Goal: Task Accomplishment & Management: Use online tool/utility

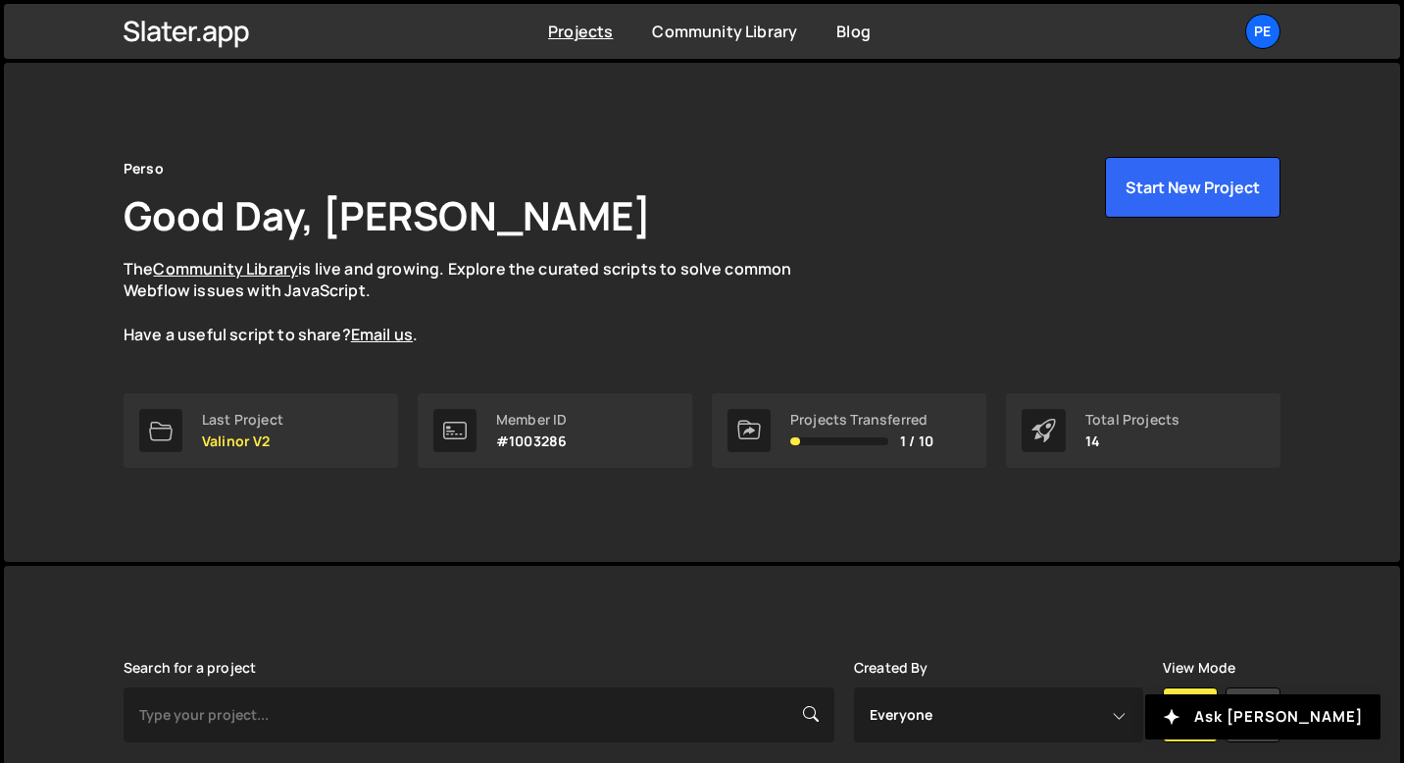
scroll to position [306, 0]
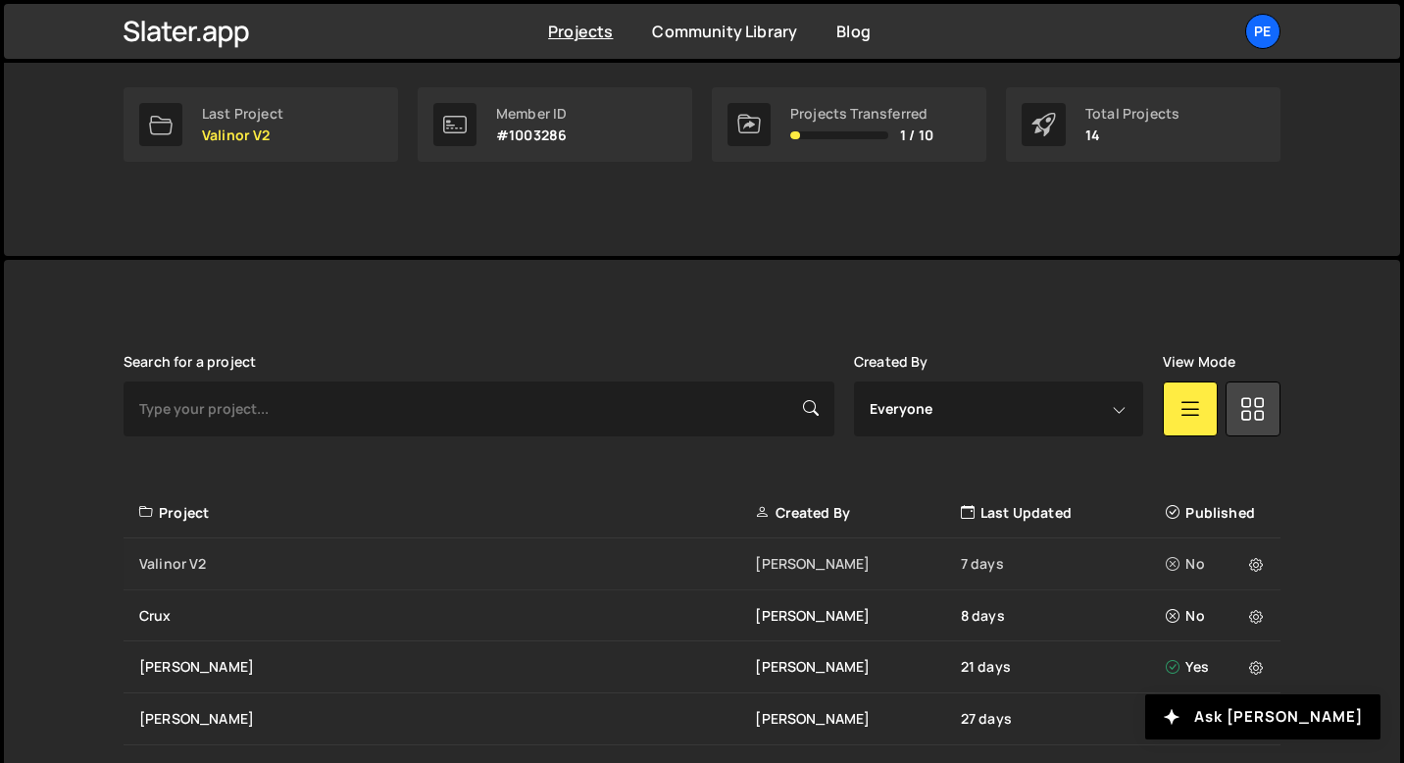
click at [203, 541] on div "Valinor V2 Eliot BESSON 7 days No" at bounding box center [702, 564] width 1157 height 52
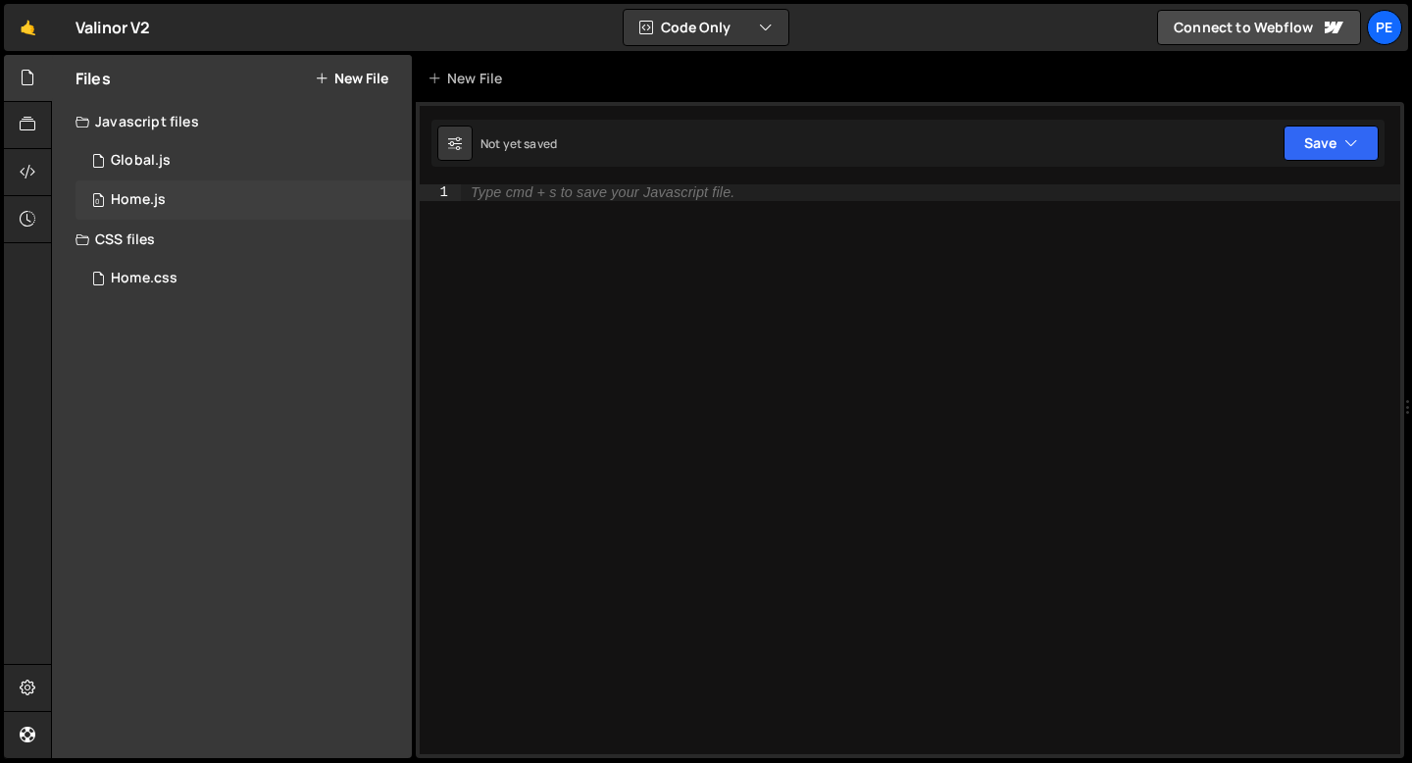
click at [190, 193] on div "0 Home.js 0" at bounding box center [244, 199] width 336 height 39
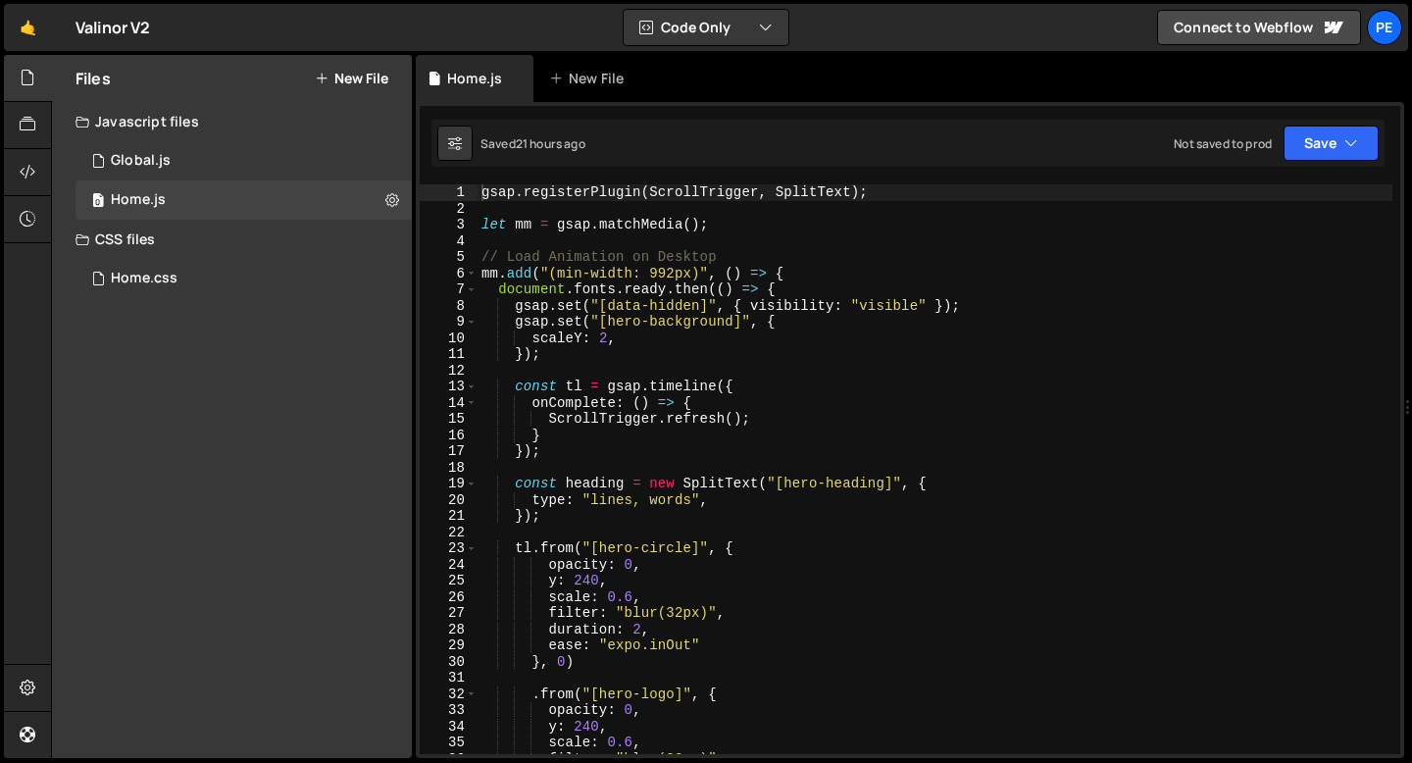
click at [489, 244] on div "gsap . registerPlugin ( ScrollTrigger , SplitText ) ; let mm = gsap . matchMedi…" at bounding box center [935, 485] width 915 height 602
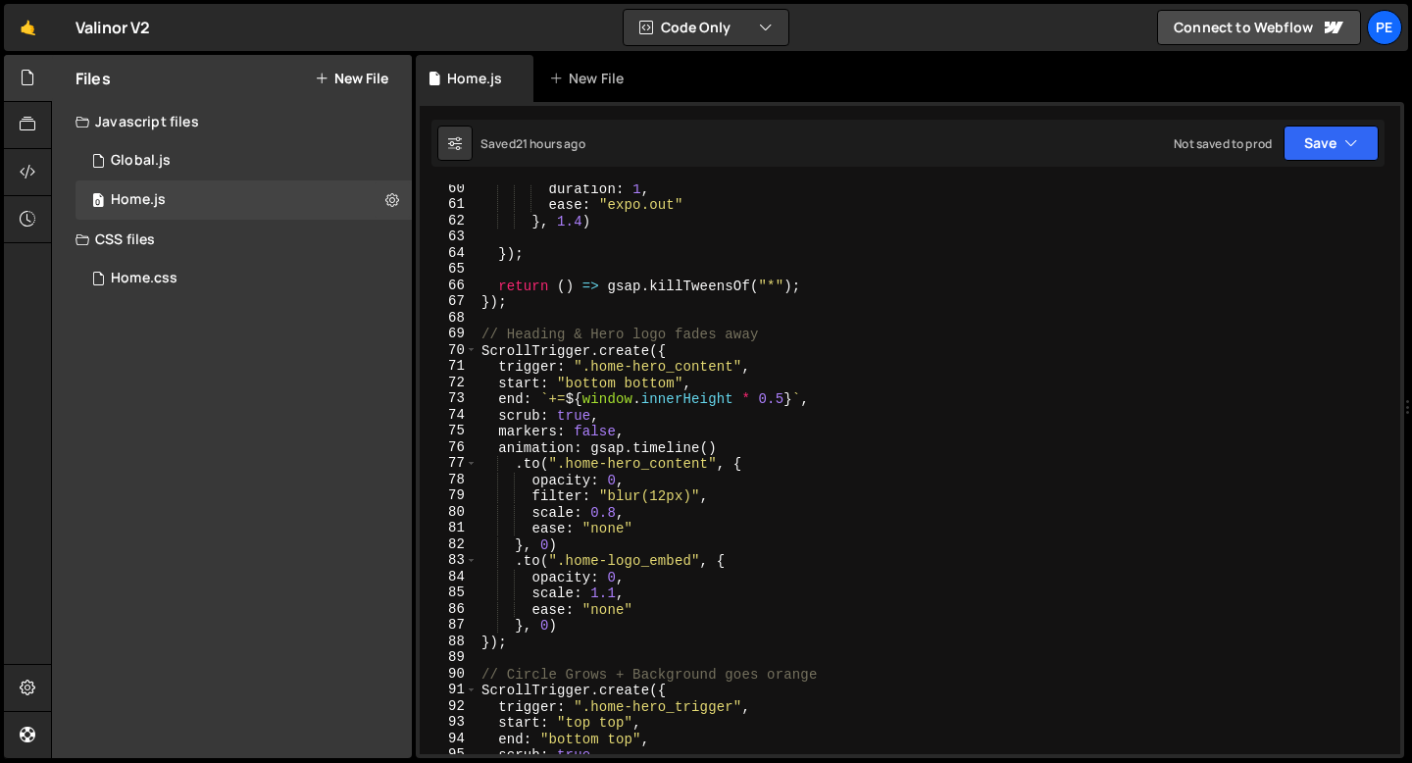
scroll to position [994, 0]
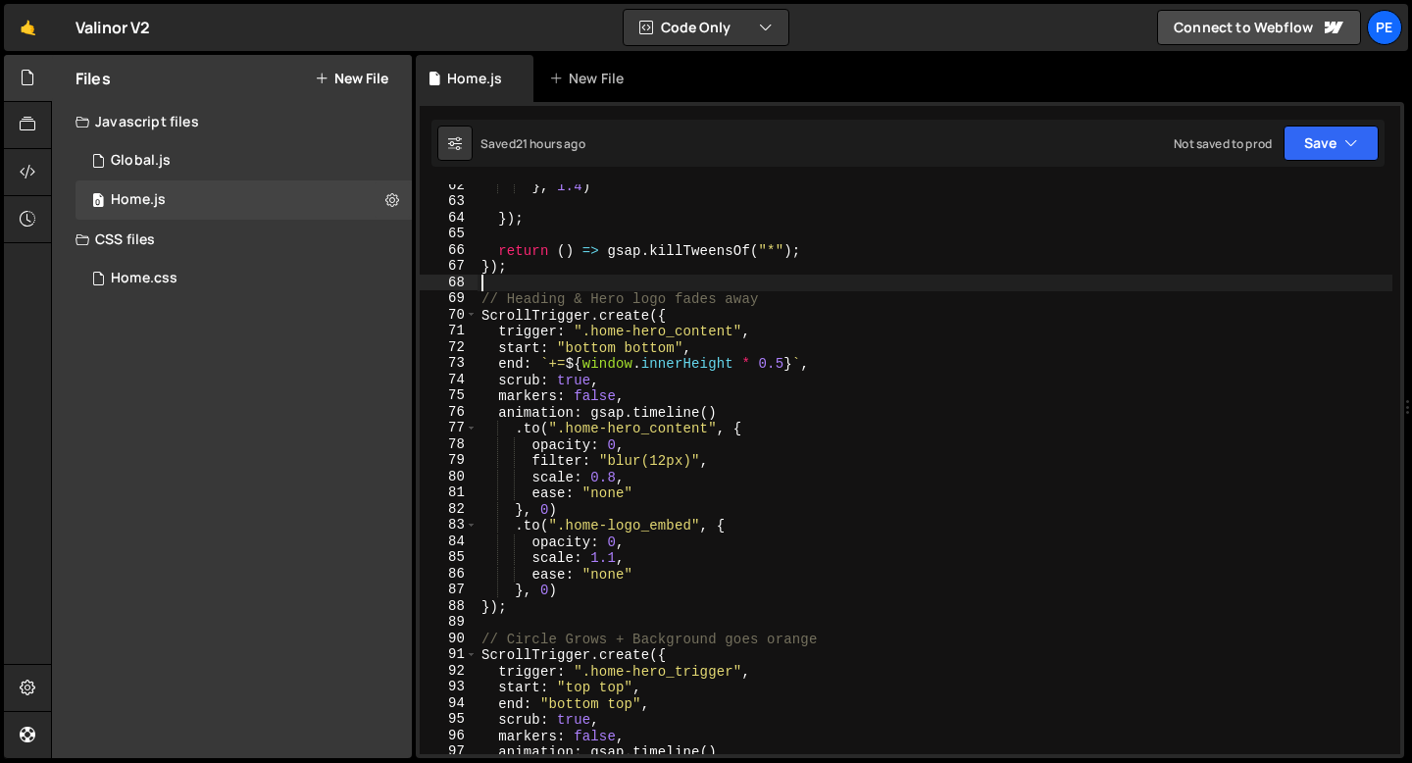
click at [551, 280] on div "} , 1.4 ) }) ; return ( ) => gsap . killTweensOf ( "*" ) ; }) ; // Heading & He…" at bounding box center [935, 478] width 915 height 602
click at [510, 295] on div "} , 1.4 ) }) ; return ( ) => gsap . killTweensOf ( "*" ) ; }) ; // Heading & He…" at bounding box center [935, 478] width 915 height 602
drag, startPoint x: 636, startPoint y: 302, endPoint x: 503, endPoint y: 304, distance: 133.4
click at [503, 304] on div "} , 1.4 ) }) ; return ( ) => gsap . killTweensOf ( "*" ) ; }) ; // Hero Section…" at bounding box center [935, 478] width 915 height 602
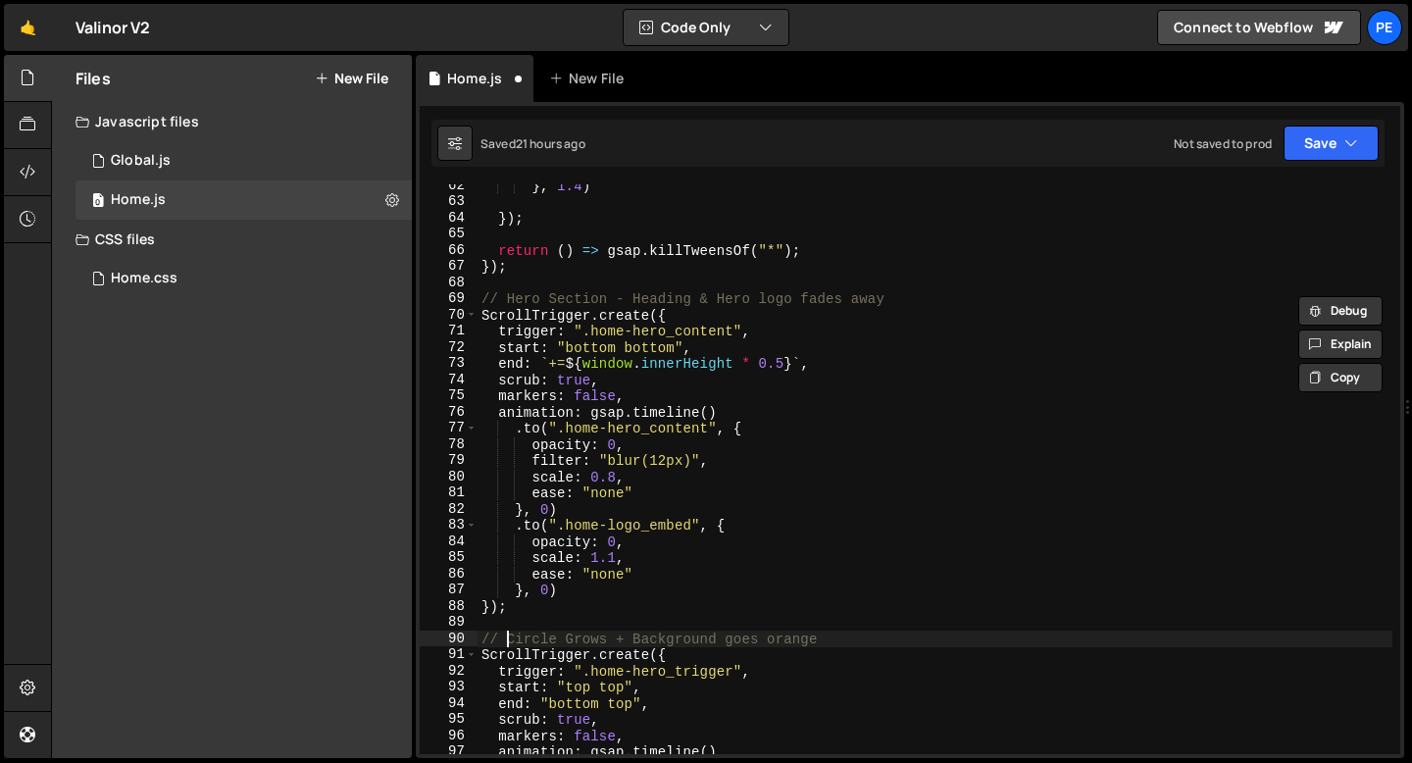
click at [508, 639] on div "} , 1.4 ) }) ; return ( ) => gsap . killTweensOf ( "*" ) ; }) ; // Hero Section…" at bounding box center [935, 478] width 915 height 602
paste textarea "Hero Section -"
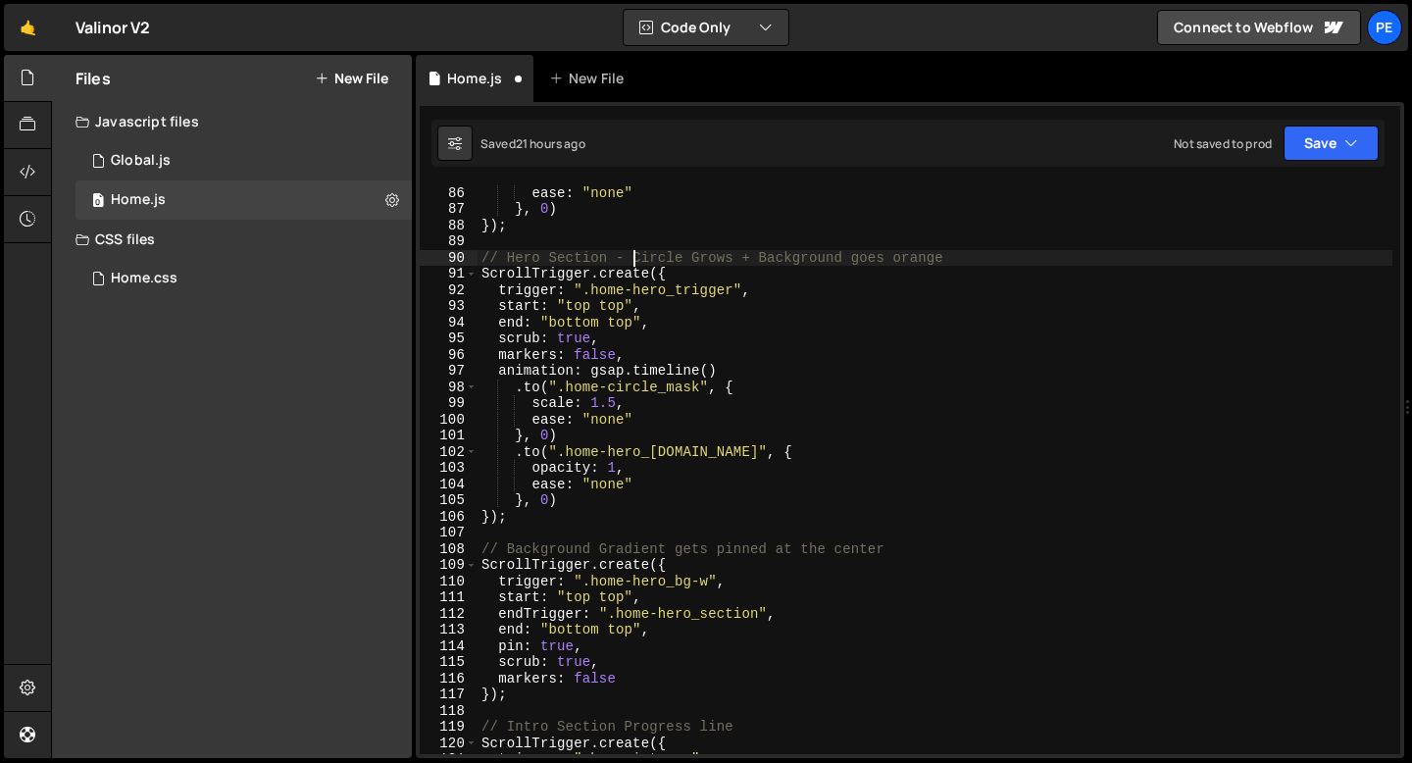
scroll to position [1393, 0]
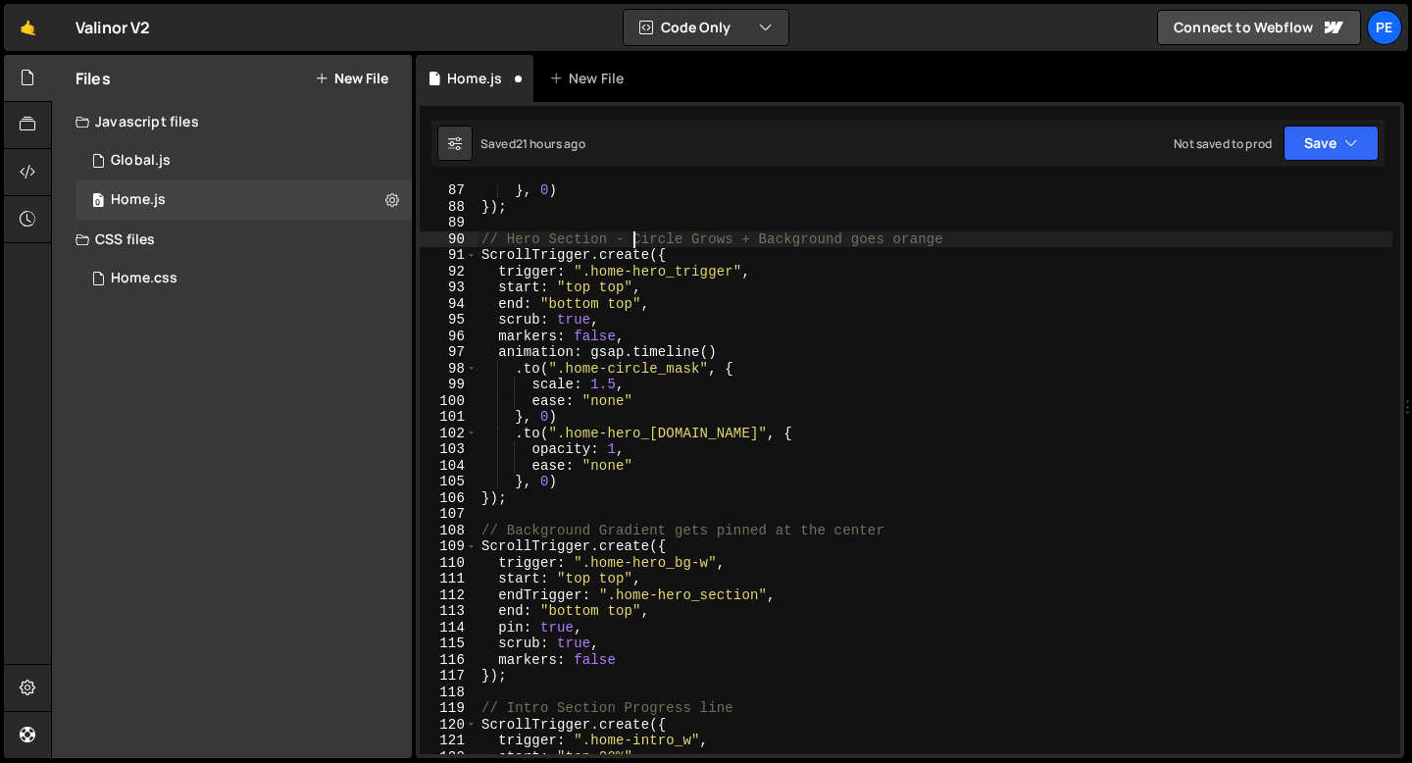
click at [509, 533] on div "} , 0 ) }) ; // Hero Section - Circle Grows + Background goes orange ScrollTrig…" at bounding box center [935, 483] width 915 height 602
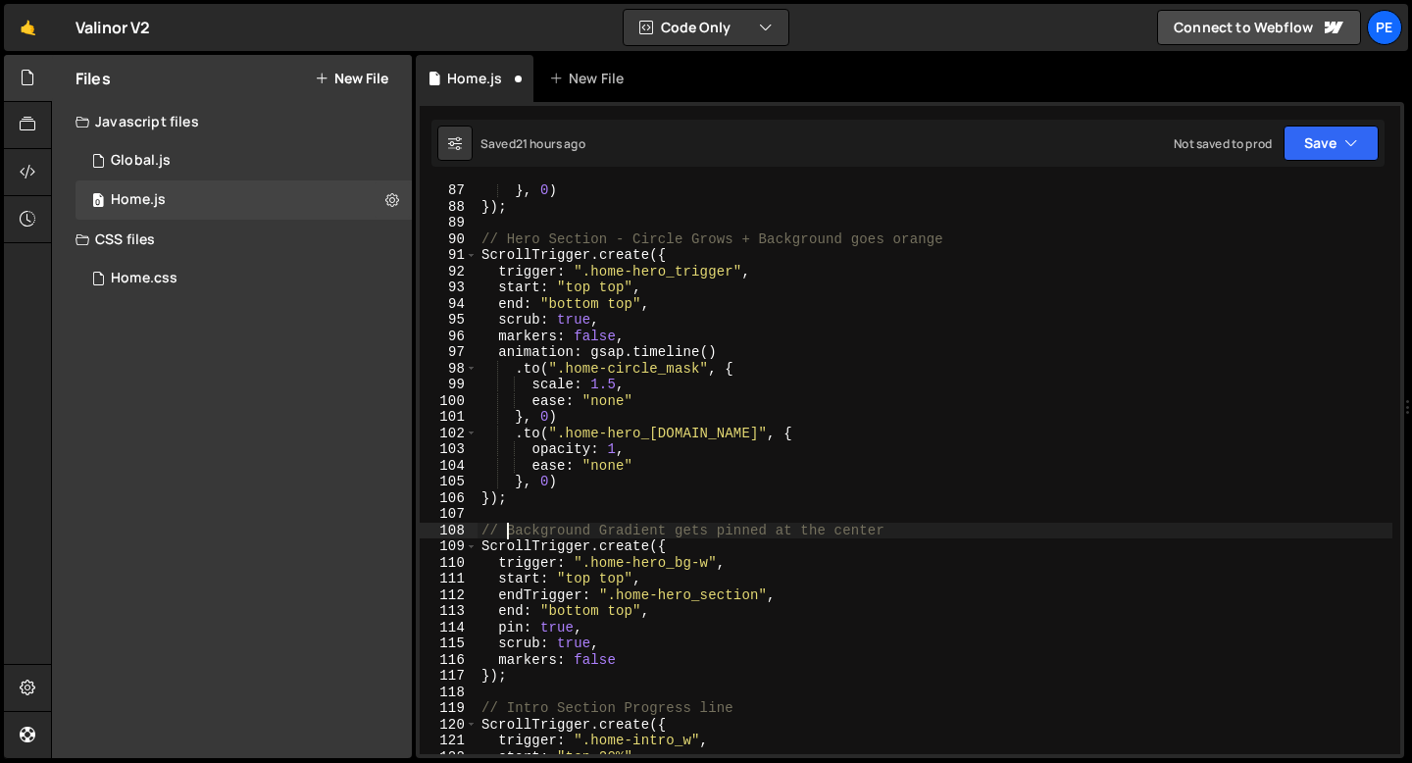
paste textarea "Hero Section -"
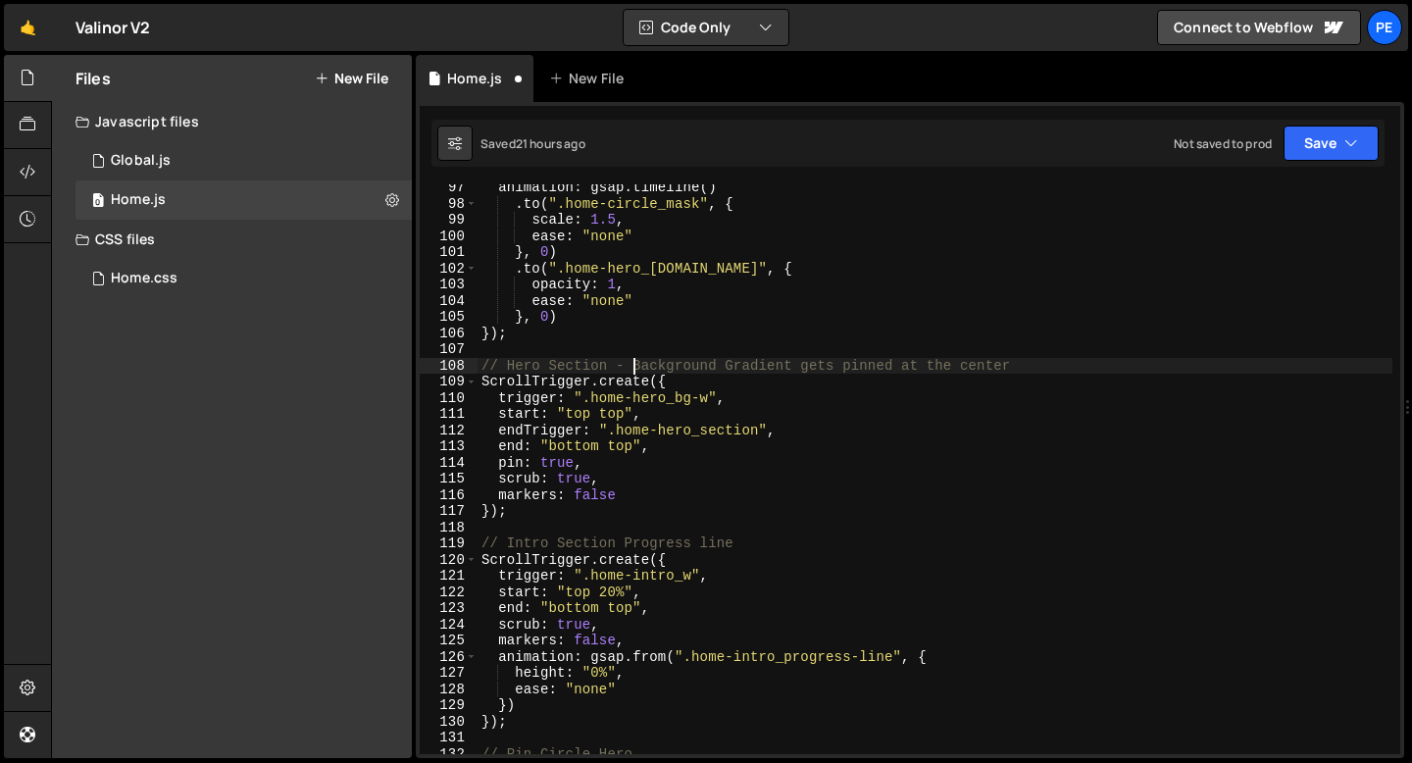
scroll to position [1558, 0]
click at [627, 541] on div "animation : gsap . timeline ( ) . to ( ".home-circle_mask" , { scale : 1.5 , ea…" at bounding box center [935, 480] width 915 height 602
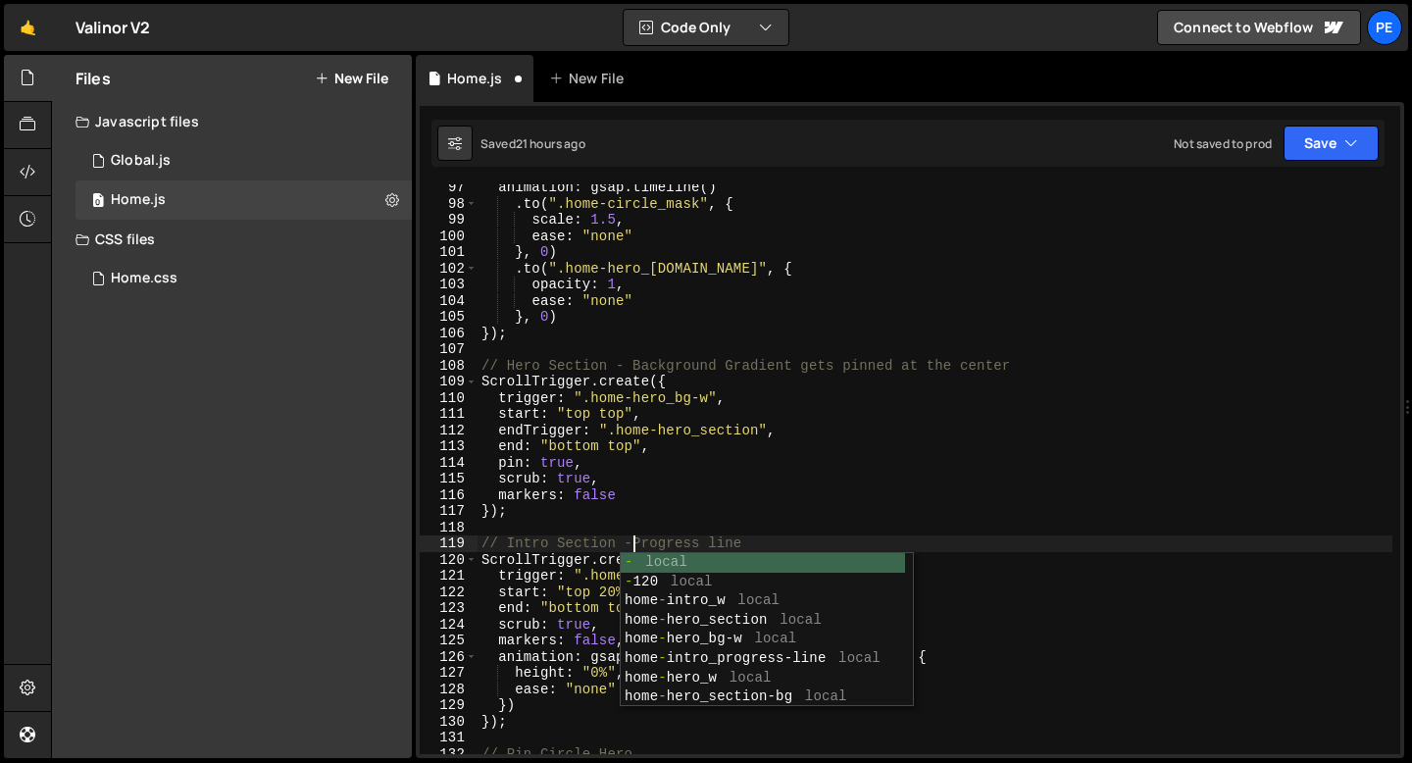
scroll to position [0, 11]
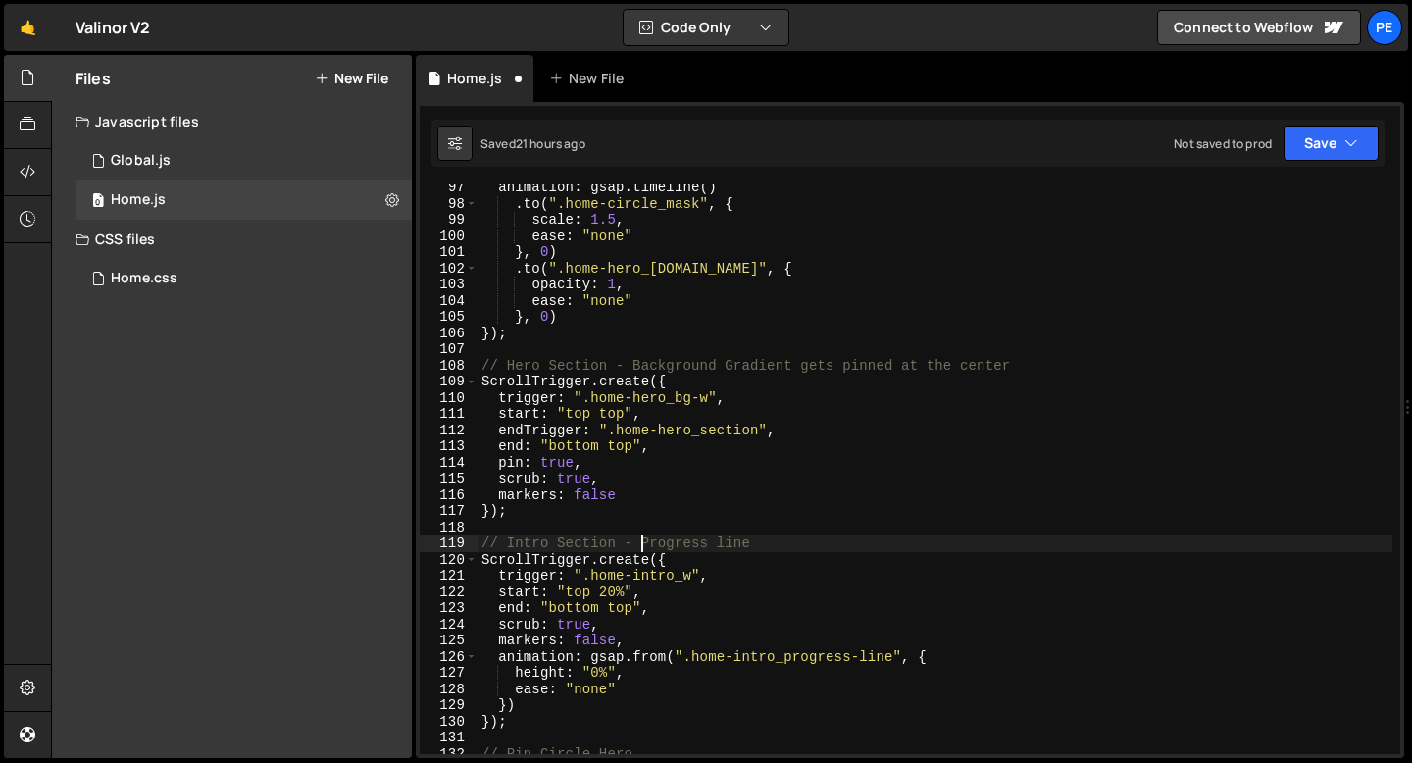
click at [765, 541] on div "animation : gsap . timeline ( ) . to ( ".home-circle_mask" , { scale : 1.5 , ea…" at bounding box center [935, 480] width 915 height 602
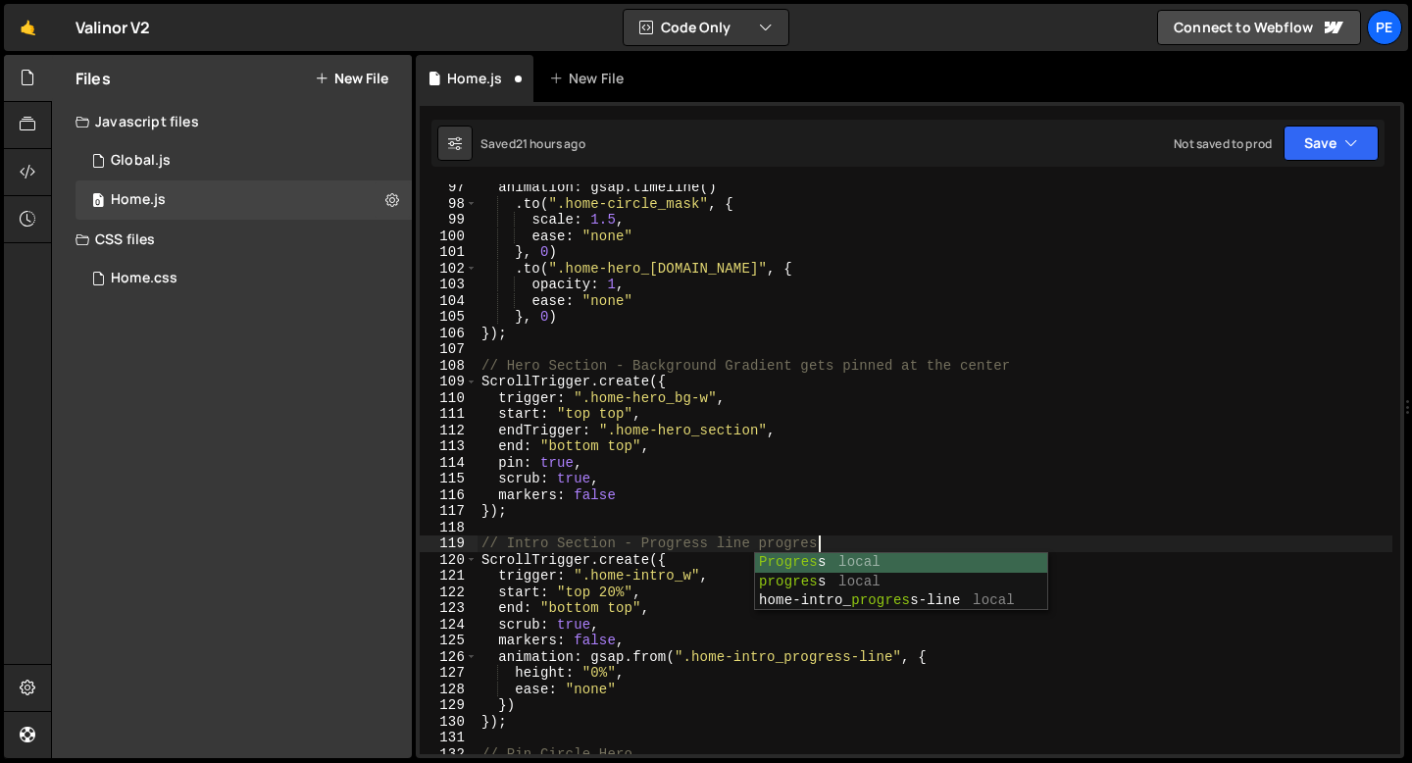
scroll to position [0, 23]
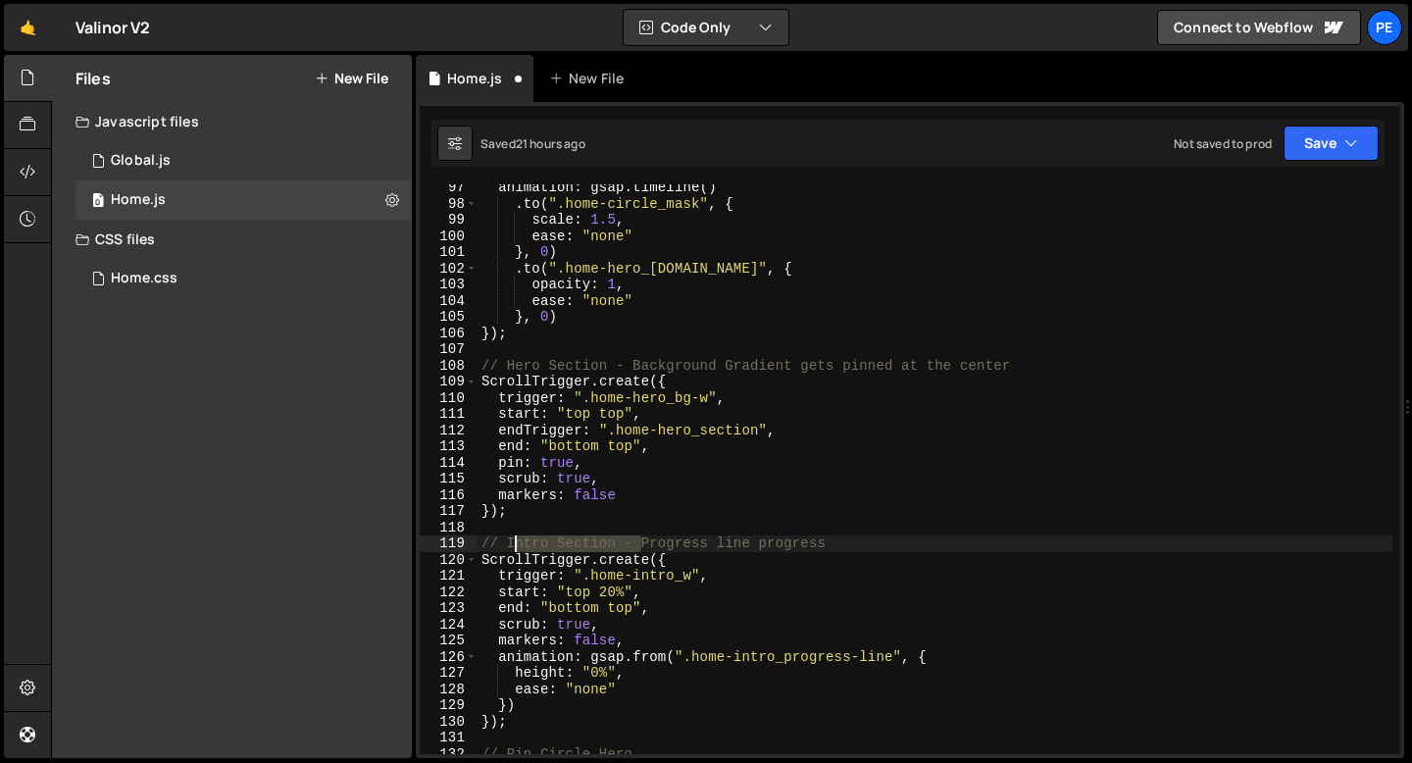
drag, startPoint x: 643, startPoint y: 542, endPoint x: 506, endPoint y: 546, distance: 137.3
click at [505, 546] on div "animation : gsap . timeline ( ) . to ( ".home-circle_mask" , { scale : 1.5 , ea…" at bounding box center [935, 480] width 915 height 602
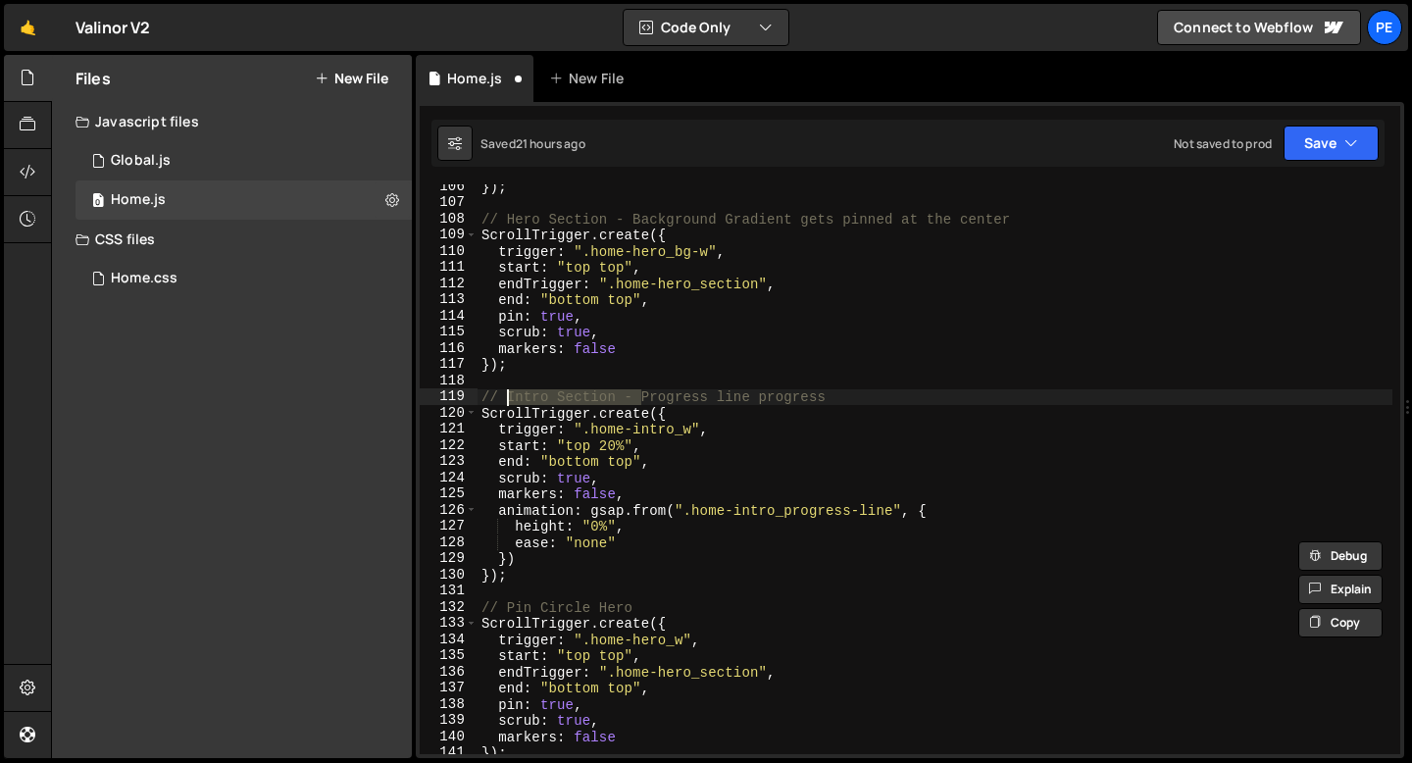
scroll to position [1789, 0]
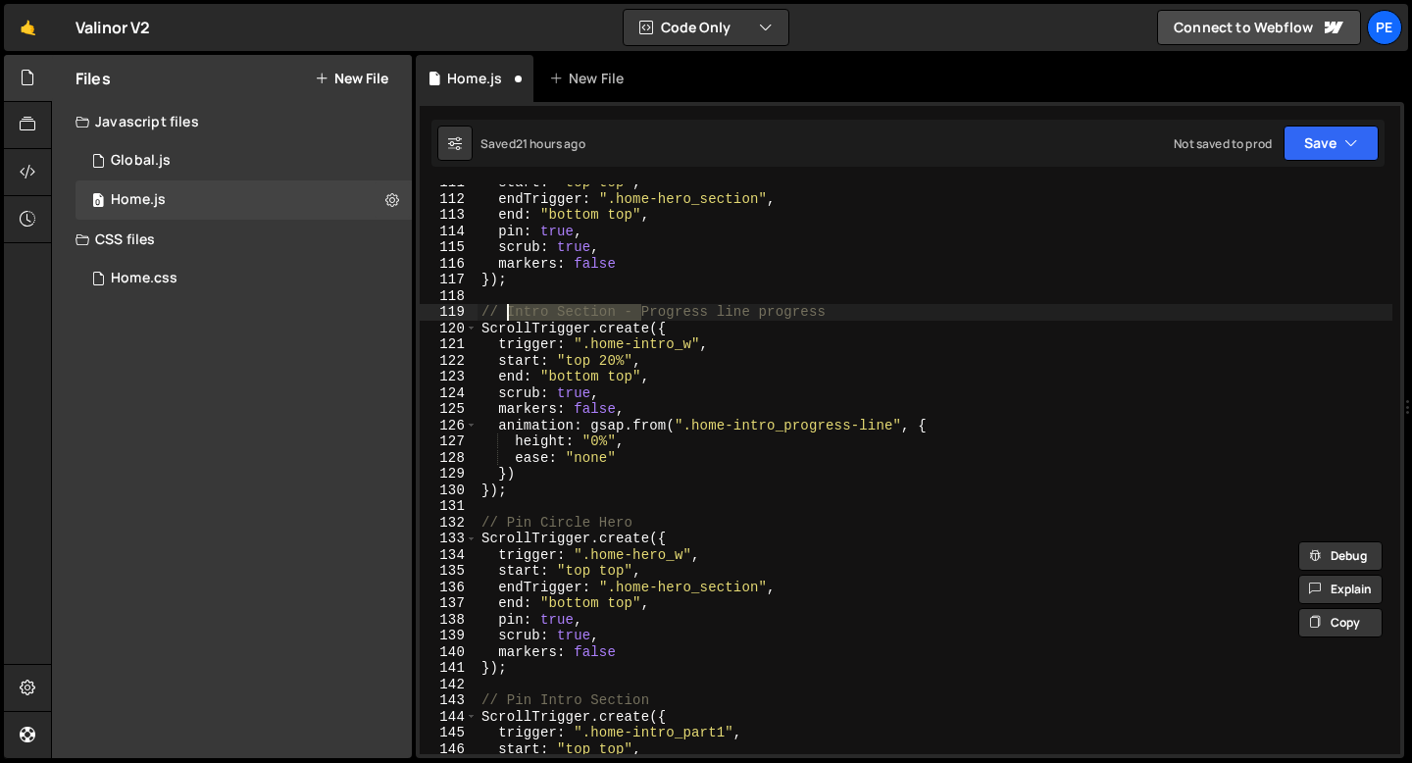
click at [505, 524] on div "start : "top top" , endTrigger : ".home-hero_section" , end : "bottom top" , pi…" at bounding box center [935, 476] width 915 height 602
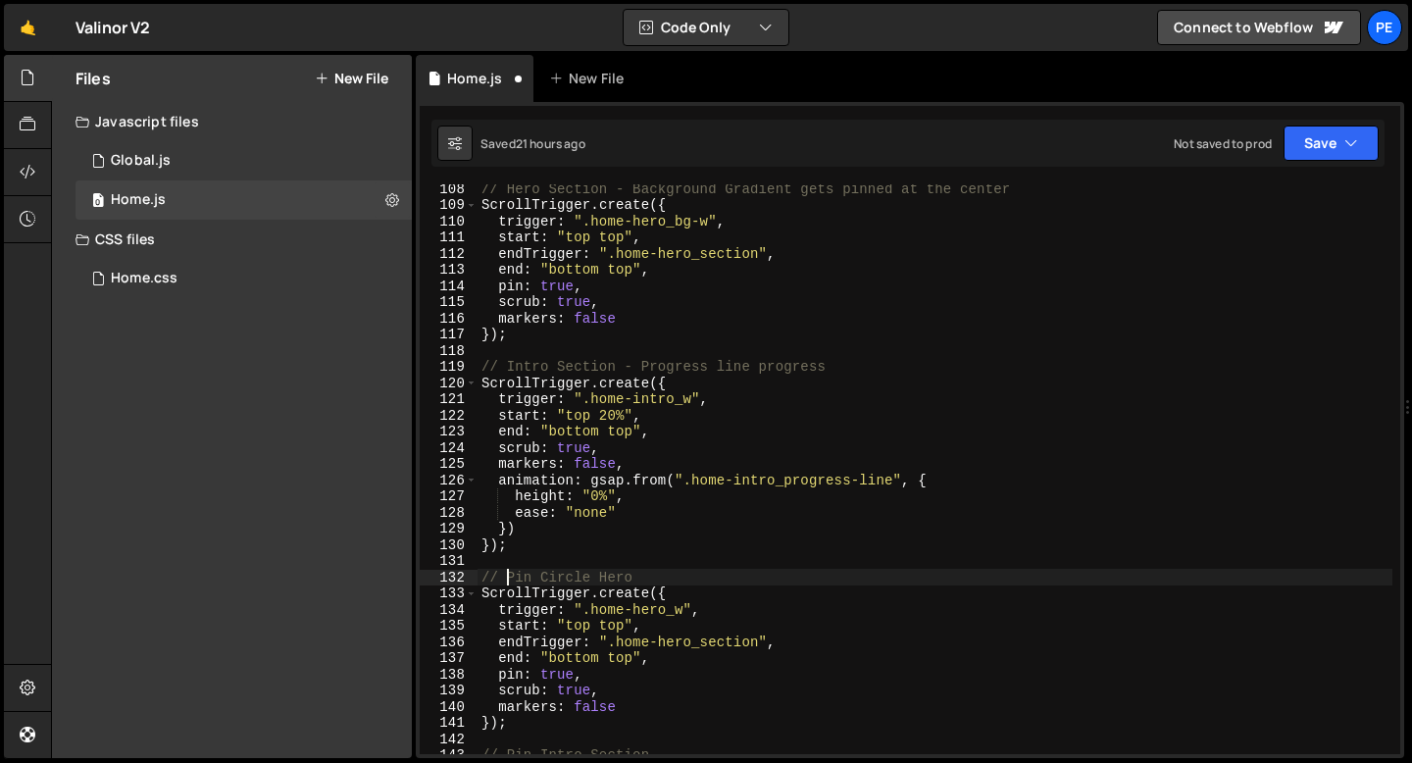
scroll to position [1746, 0]
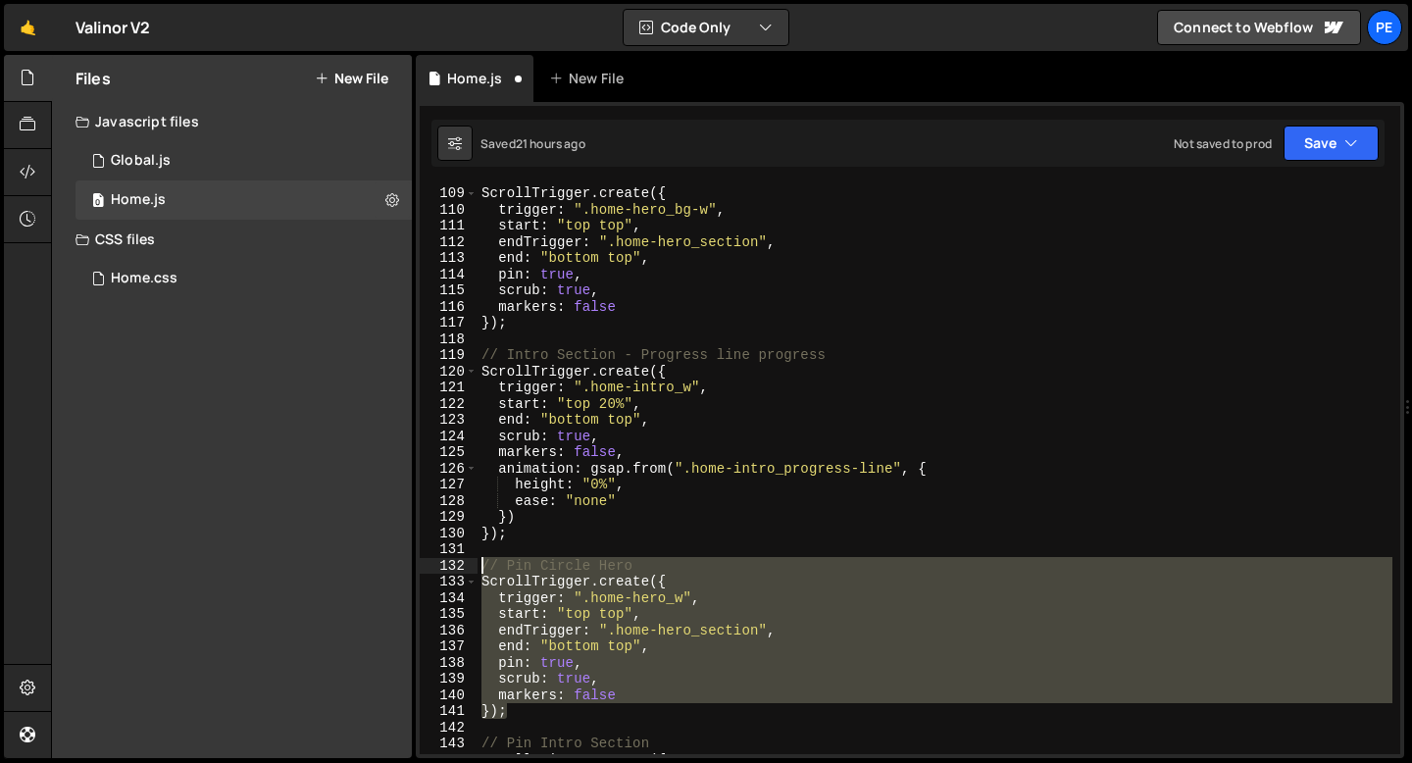
drag, startPoint x: 511, startPoint y: 710, endPoint x: 483, endPoint y: 562, distance: 150.6
click at [484, 562] on div "// Hero Section - Background Gradient gets pinned at the center ScrollTrigger .…" at bounding box center [935, 470] width 915 height 602
type textarea "// Pin Circle Hero ScrollTrigger.create({"
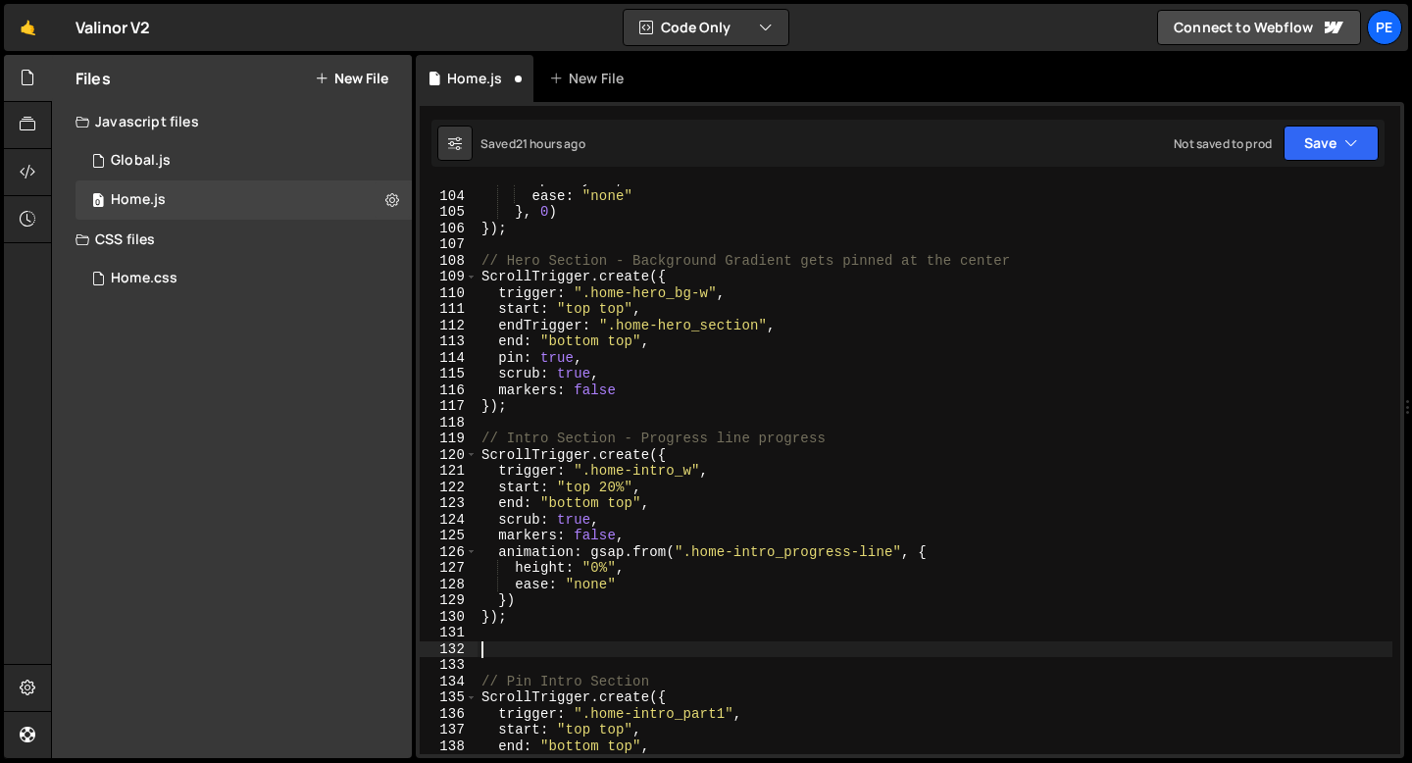
scroll to position [1623, 0]
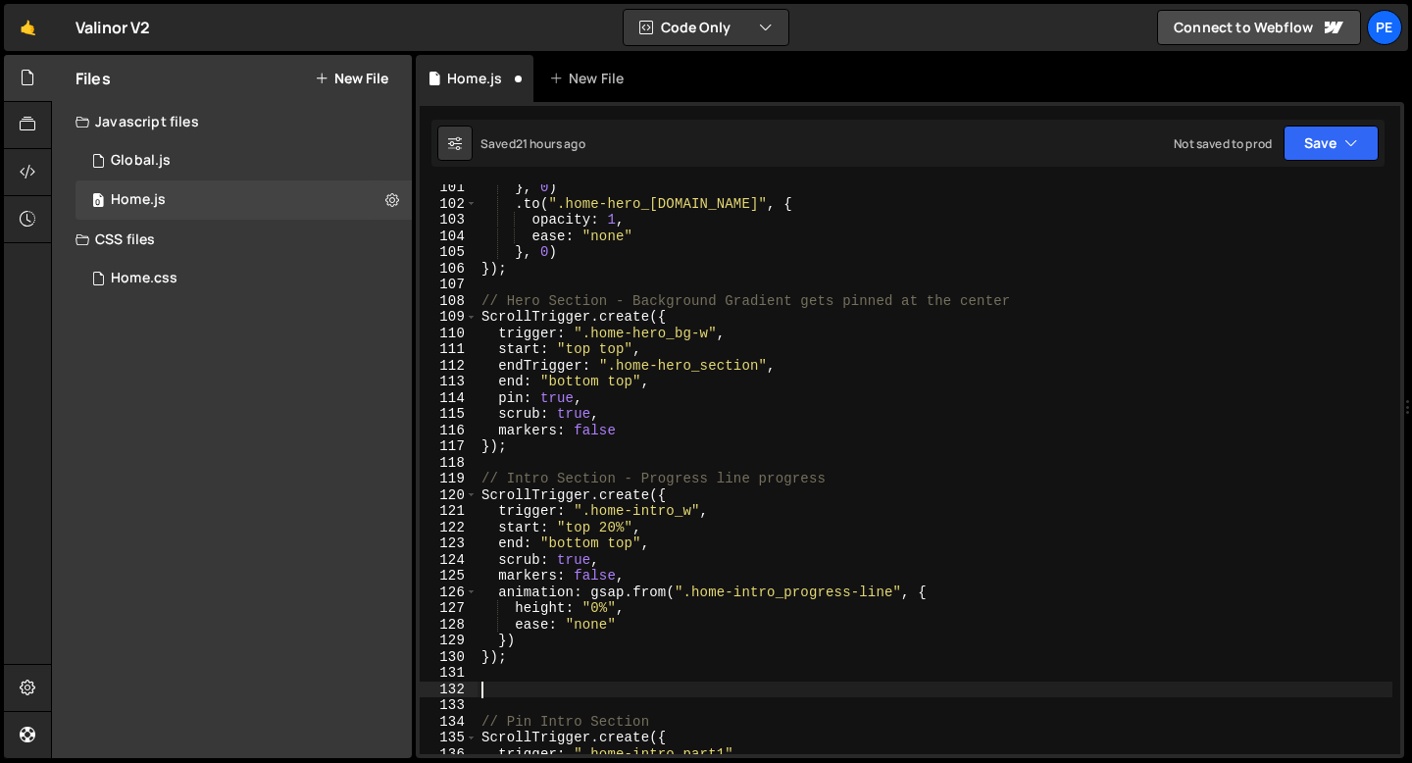
click at [541, 274] on div "} , 0 ) . to ( ".home-hero_[DOMAIN_NAME]" , { opacity : 1 , ease : "none" } , 0…" at bounding box center [935, 480] width 915 height 602
type textarea "});"
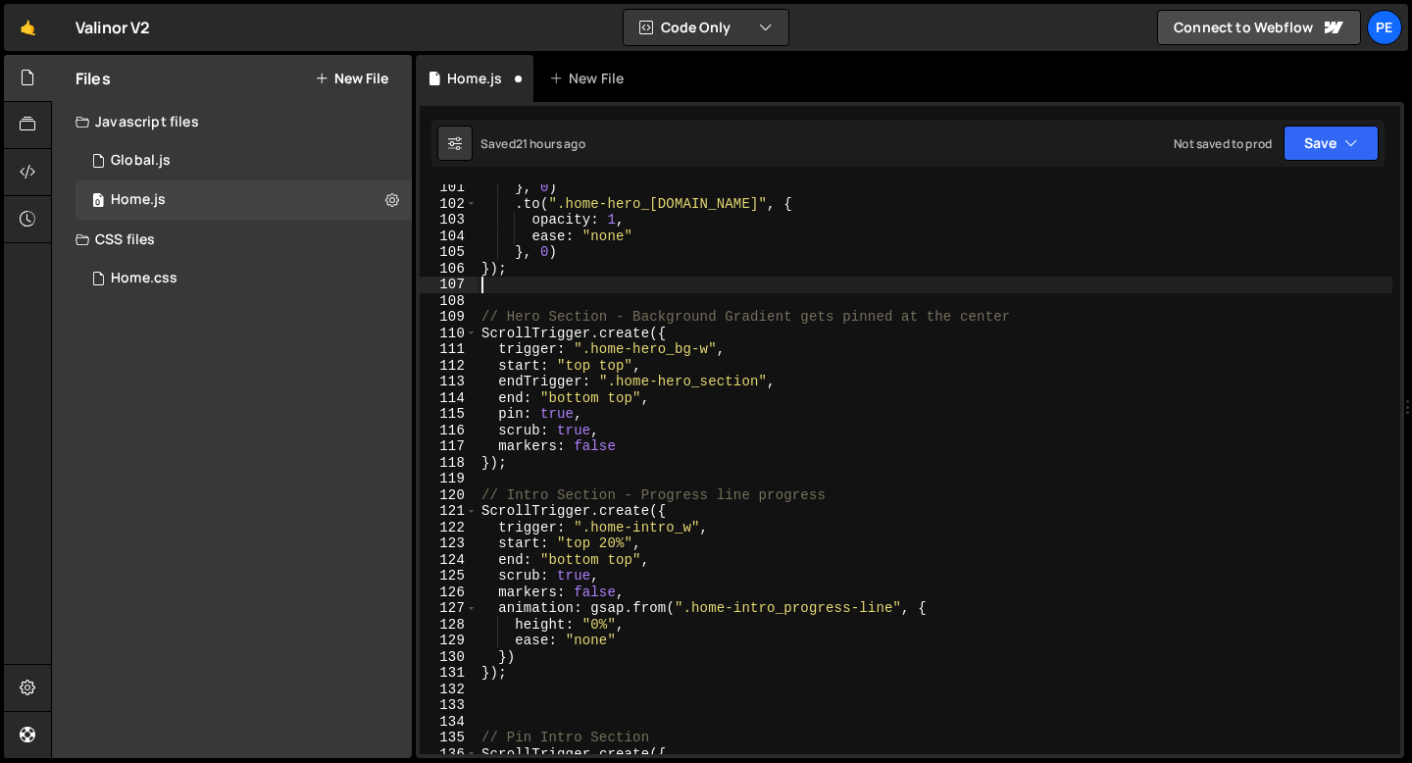
paste textarea "});"
type textarea "});"
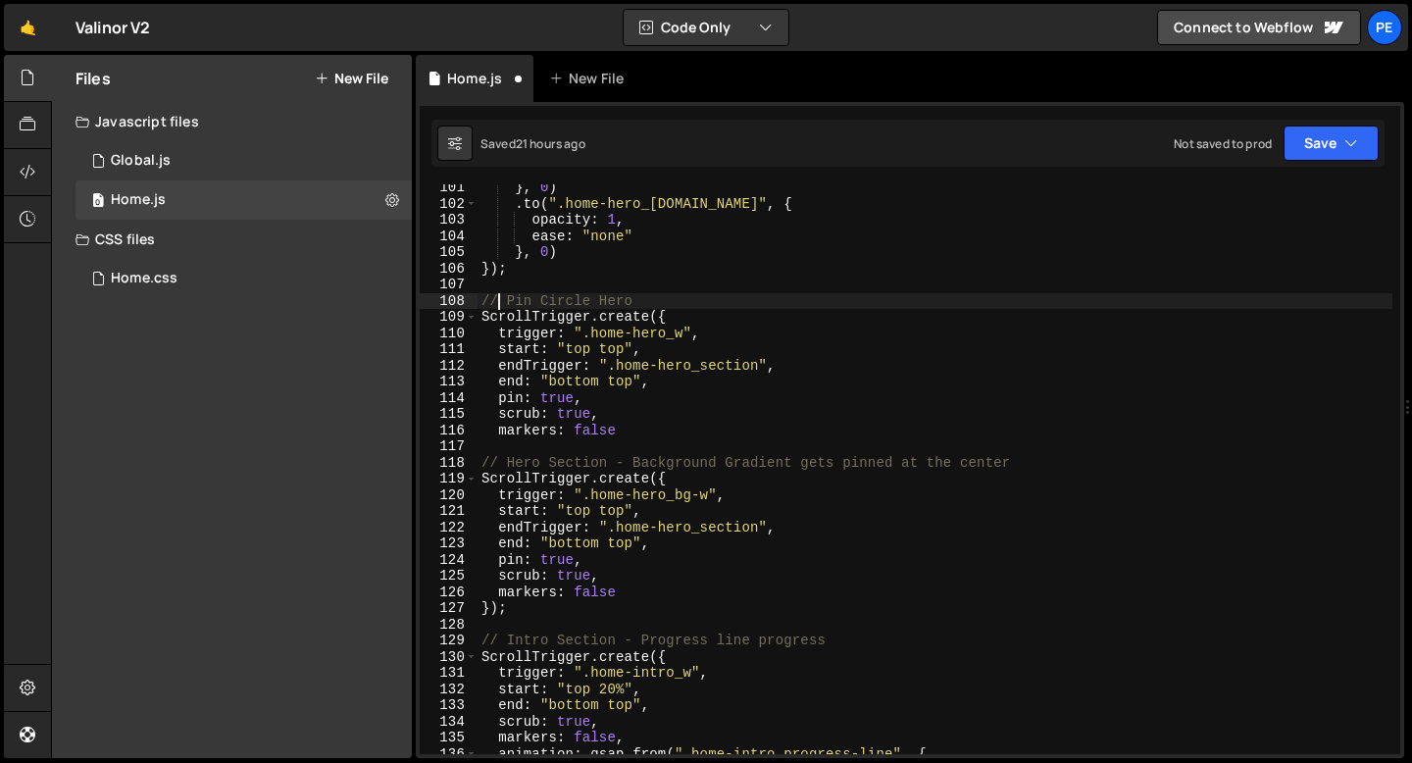
click at [502, 302] on div "} , 0 ) . to ( ".home-hero_[DOMAIN_NAME]" , { opacity : 1 , ease : "none" } , 0…" at bounding box center [935, 480] width 915 height 602
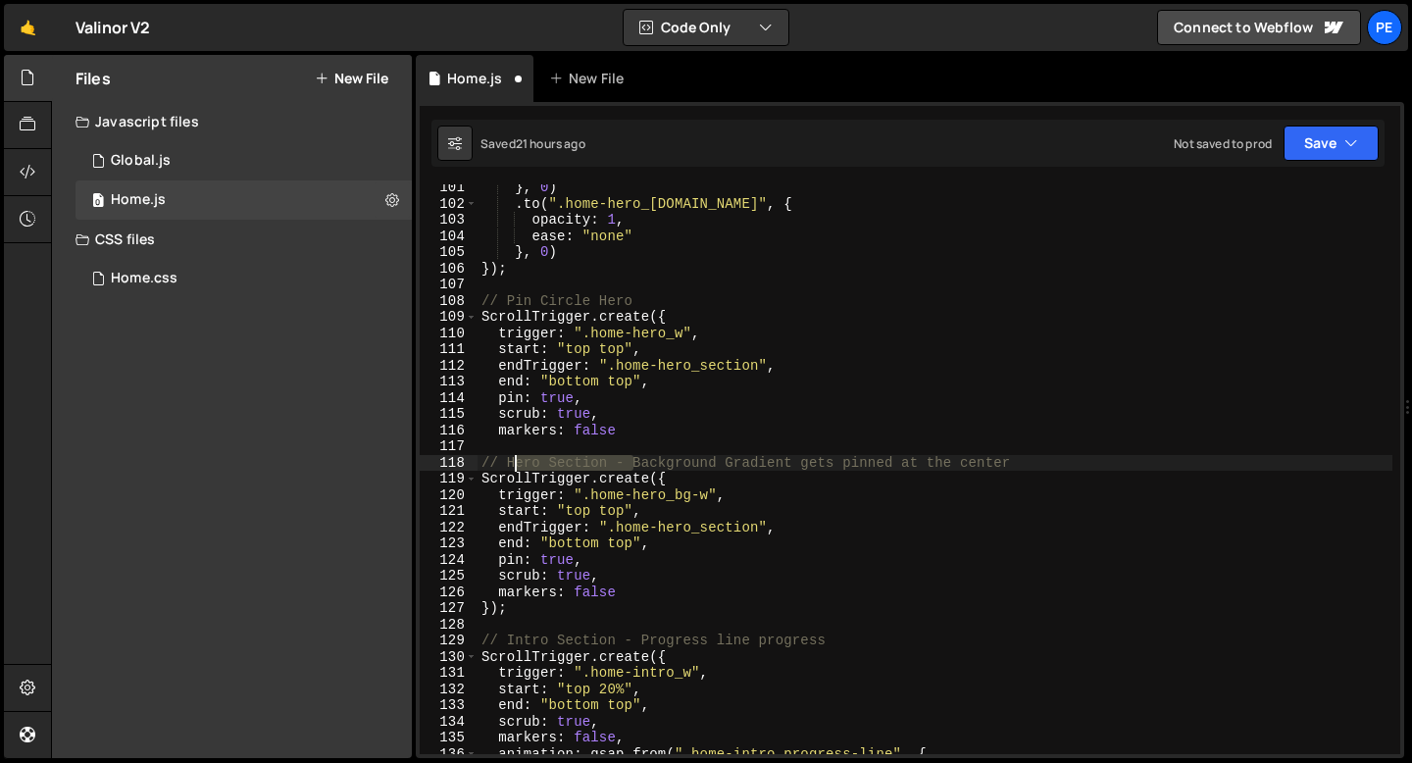
drag, startPoint x: 633, startPoint y: 461, endPoint x: 513, endPoint y: 455, distance: 120.8
click at [513, 455] on div "} , 0 ) . to ( ".home-hero_[DOMAIN_NAME]" , { opacity : 1 , ease : "none" } , 0…" at bounding box center [935, 480] width 915 height 602
drag, startPoint x: 507, startPoint y: 461, endPoint x: 630, endPoint y: 456, distance: 122.7
click at [630, 456] on div "} , 0 ) . to ( ".home-hero_[DOMAIN_NAME]" , { opacity : 1 , ease : "none" } , 0…" at bounding box center [935, 480] width 915 height 602
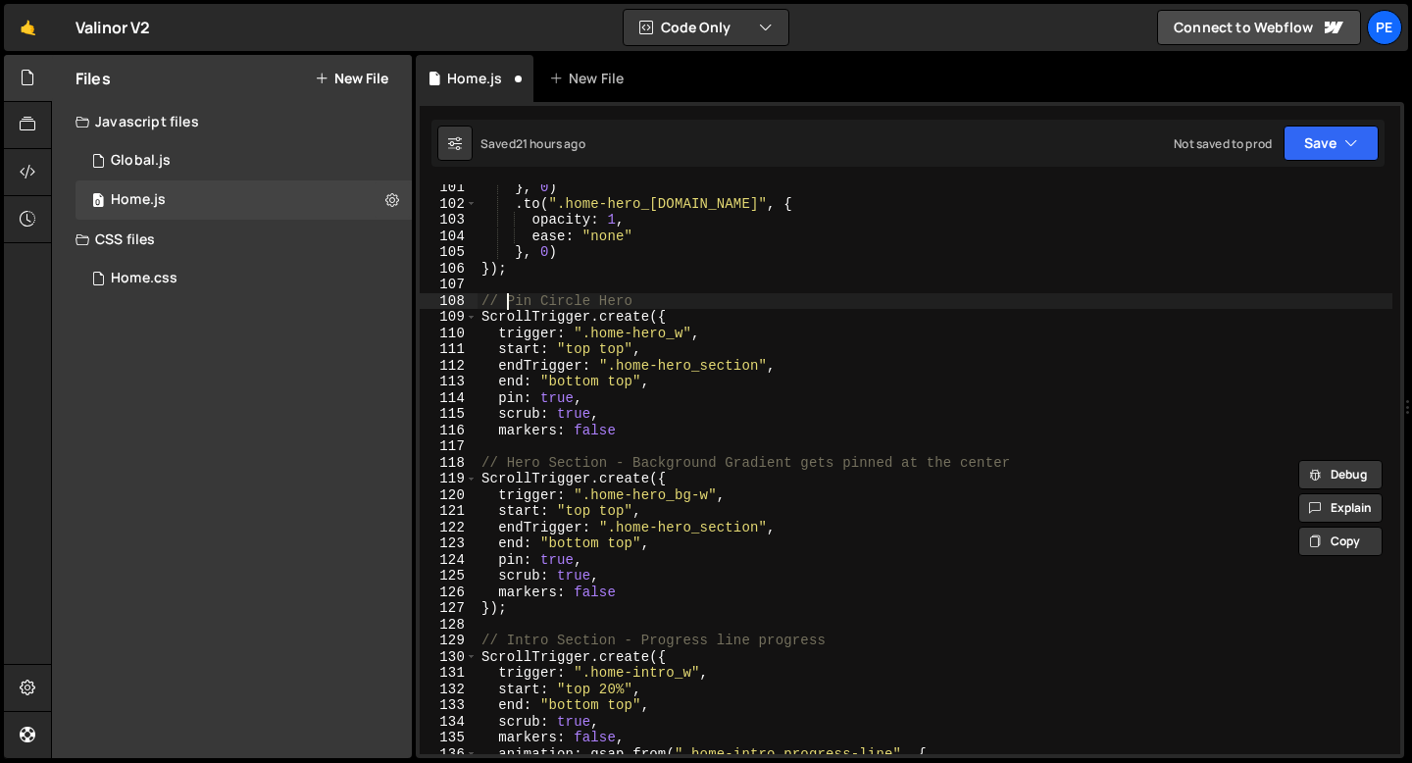
click at [507, 307] on div "} , 0 ) . to ( ".home-hero_[DOMAIN_NAME]" , { opacity : 1 , ease : "none" } , 0…" at bounding box center [935, 480] width 915 height 602
paste textarea "Hero Section -"
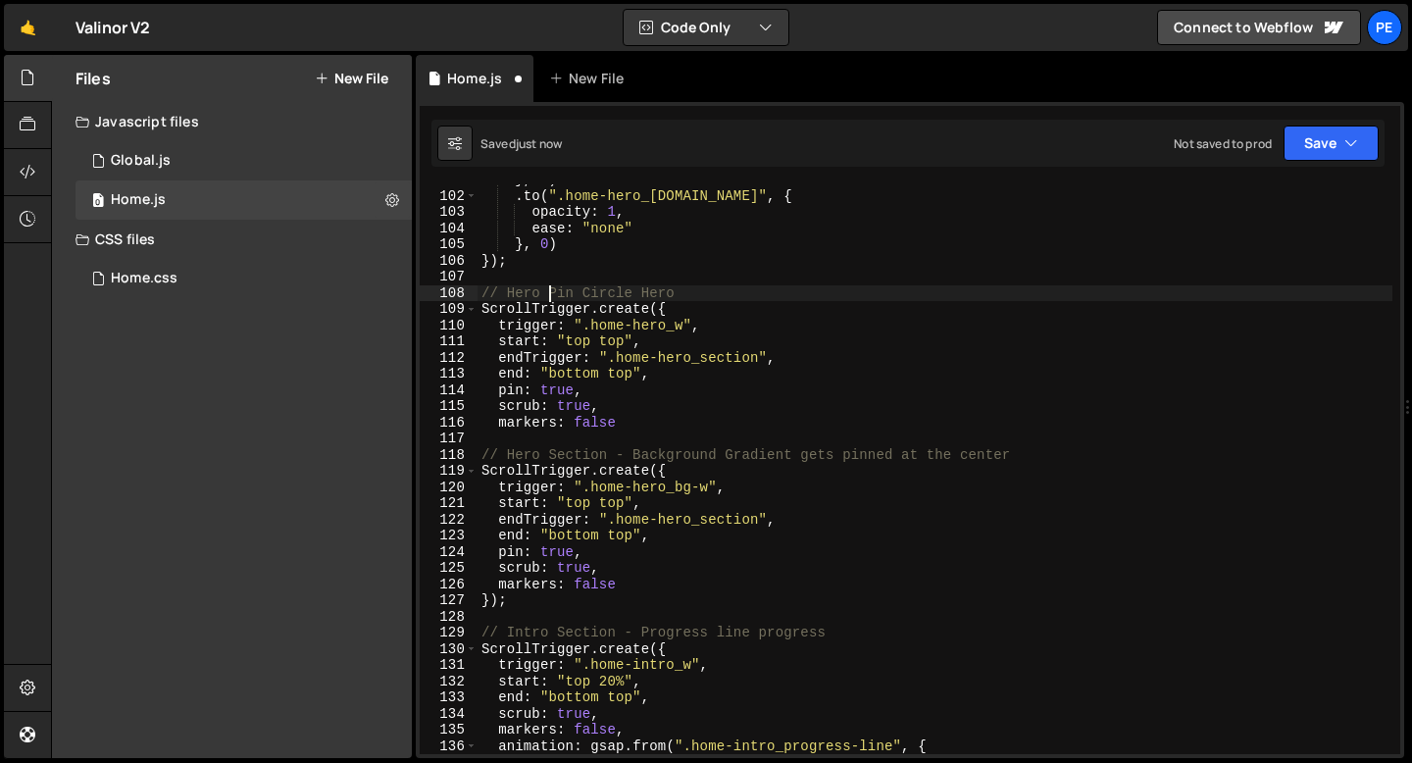
scroll to position [1631, 0]
click at [637, 425] on div "} , 0 ) . to ( ".home-hero_[DOMAIN_NAME]" , { opacity : 1 , ease : "none" } , 0…" at bounding box center [935, 473] width 915 height 602
type textarea "markers: false"
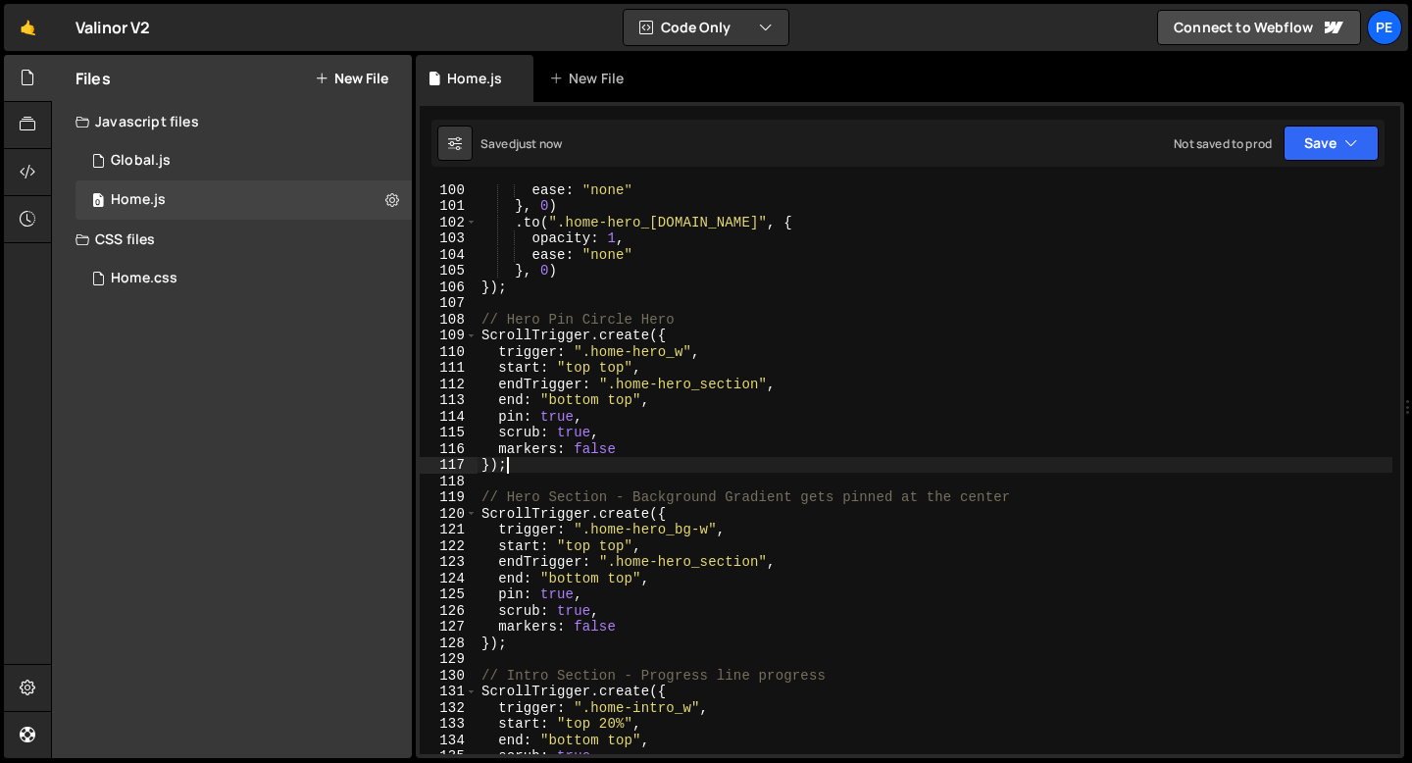
scroll to position [1604, 0]
click at [508, 316] on div "ease : "none" } , 0 ) . to ( ".home-hero_[DOMAIN_NAME]" , { opacity : 1 , ease …" at bounding box center [935, 482] width 915 height 602
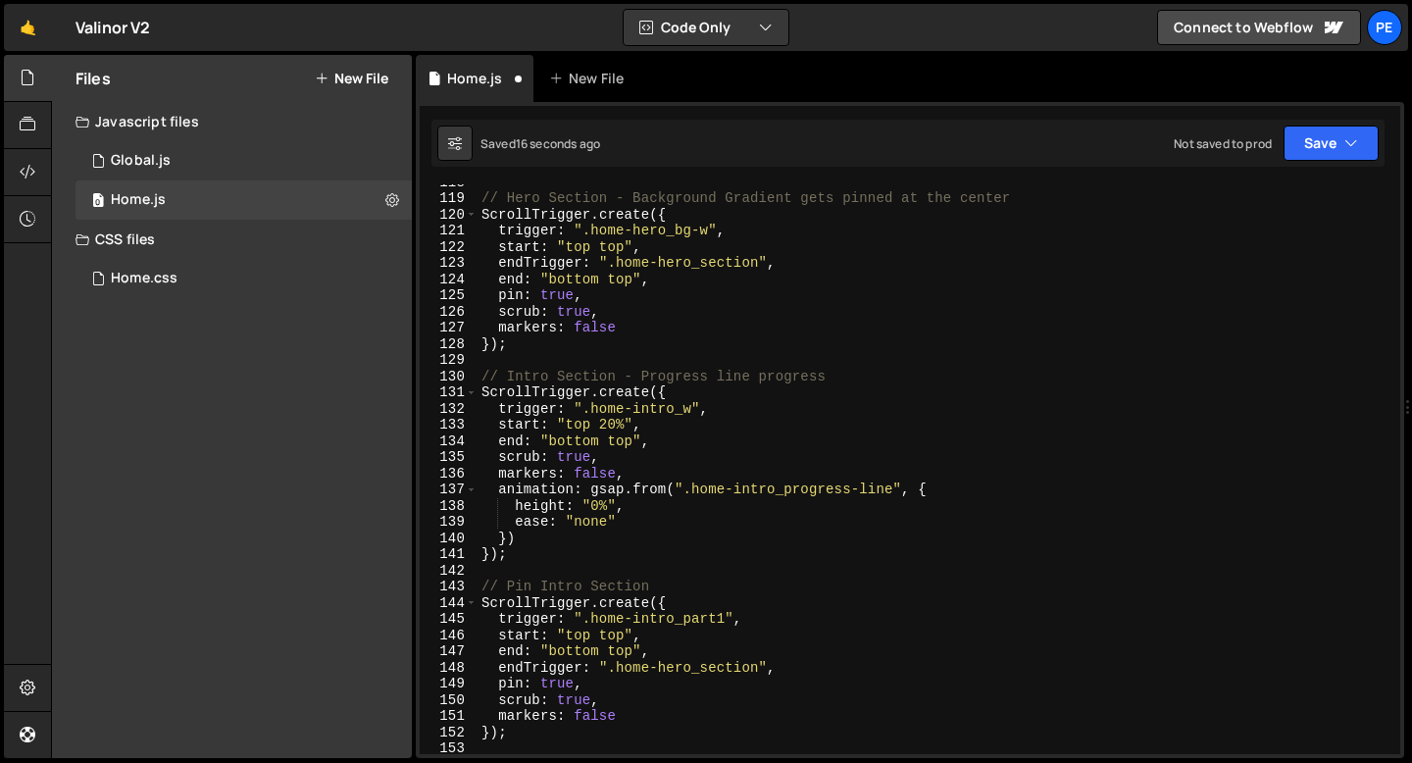
scroll to position [1951, 0]
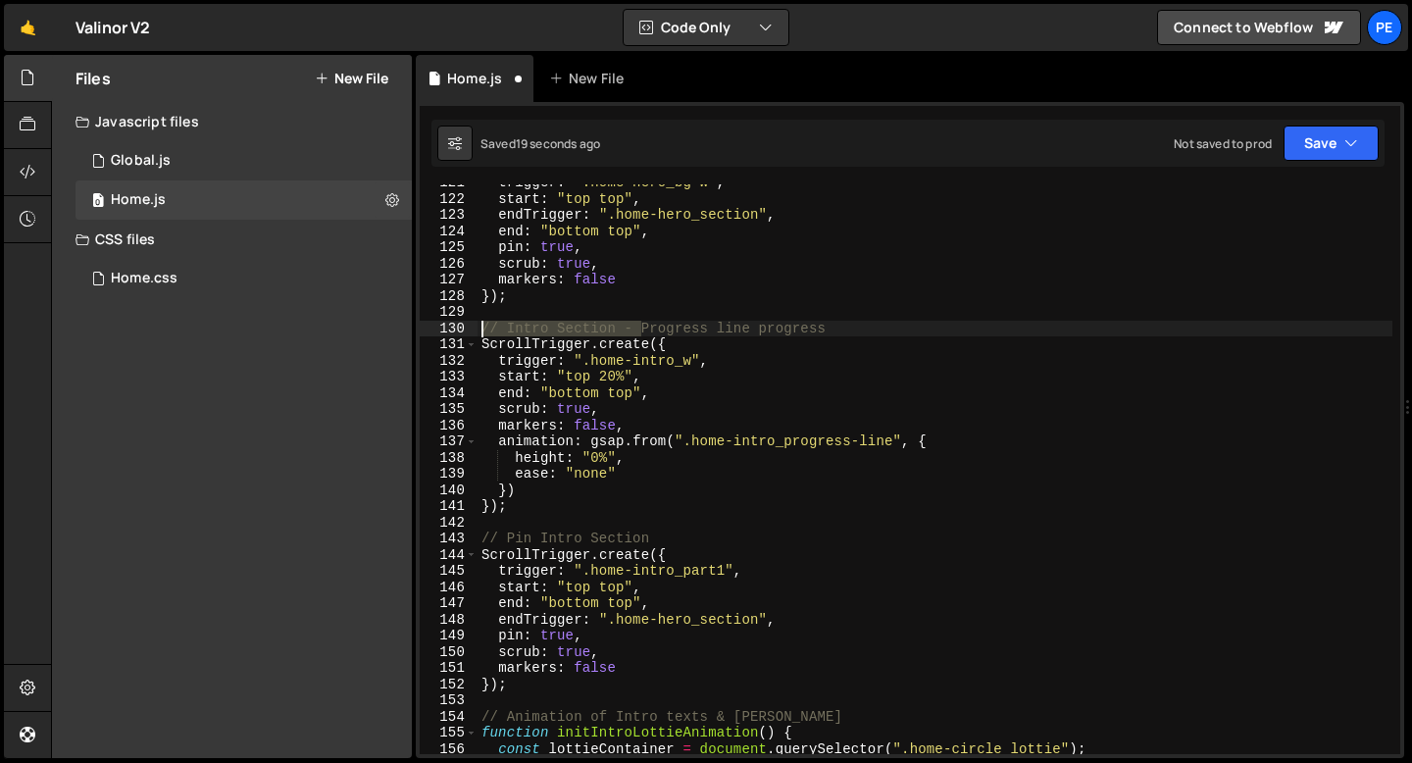
drag, startPoint x: 644, startPoint y: 332, endPoint x: 480, endPoint y: 326, distance: 163.9
click at [481, 326] on div "trigger : ".home-hero_bg-w" , start : "top top" , endTrigger : ".home-hero_sect…" at bounding box center [935, 476] width 915 height 602
click at [505, 324] on div "trigger : ".home-hero_bg-w" , start : "top top" , endTrigger : ".home-hero_sect…" at bounding box center [935, 469] width 915 height 570
drag, startPoint x: 506, startPoint y: 324, endPoint x: 639, endPoint y: 327, distance: 133.4
click at [639, 327] on div "trigger : ".home-hero_bg-w" , start : "top top" , endTrigger : ".home-hero_sect…" at bounding box center [935, 476] width 915 height 602
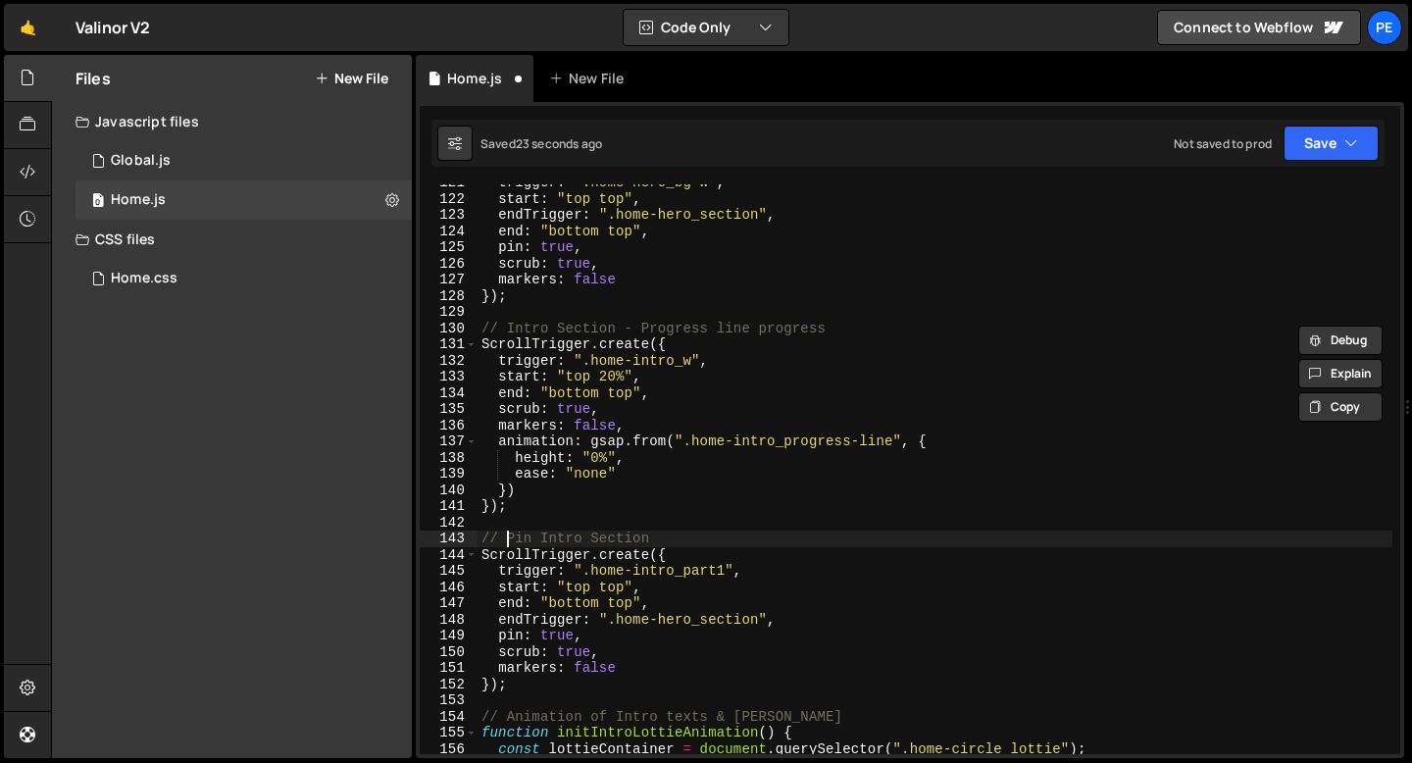
click at [507, 537] on div "trigger : ".home-hero_bg-w" , start : "top top" , endTrigger : ".home-hero_sect…" at bounding box center [935, 476] width 915 height 602
paste textarea "Intro Section -"
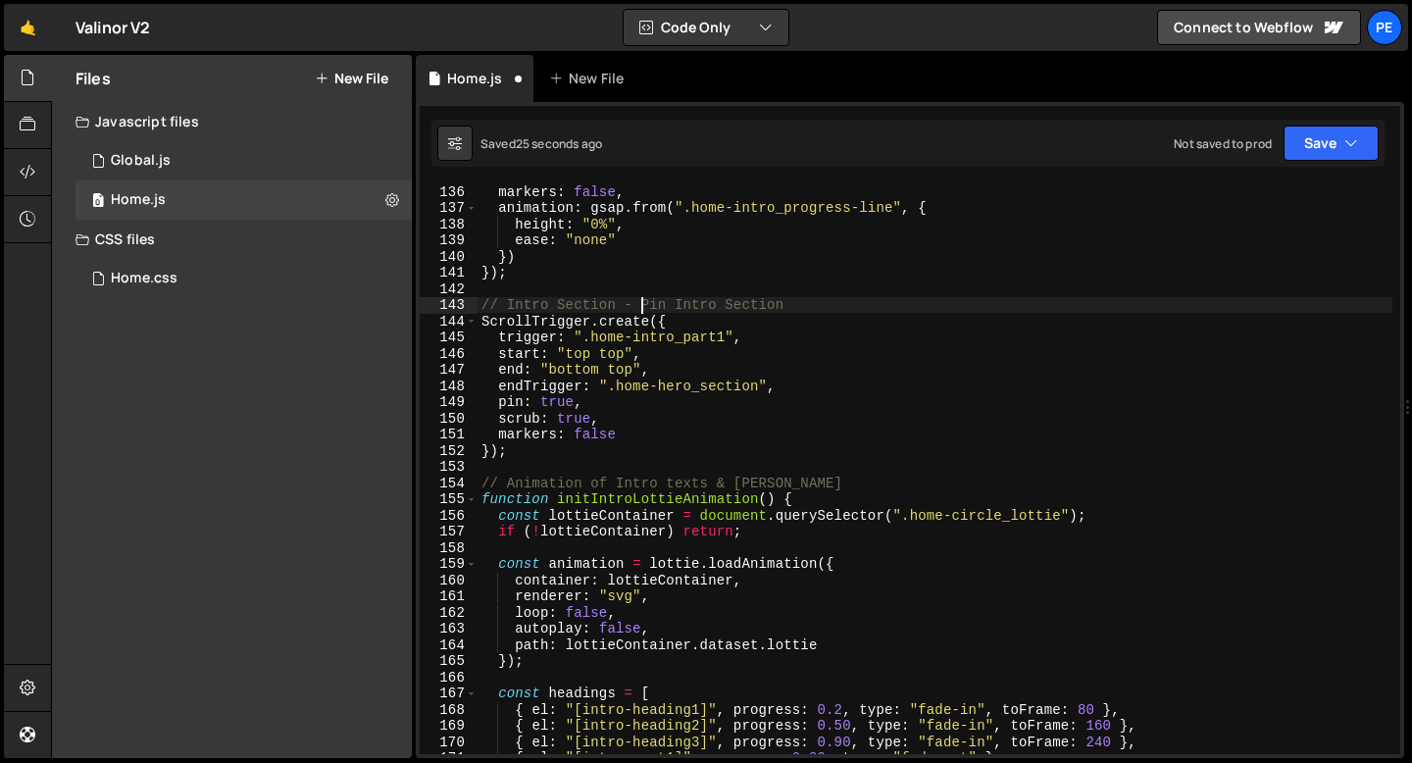
scroll to position [2185, 0]
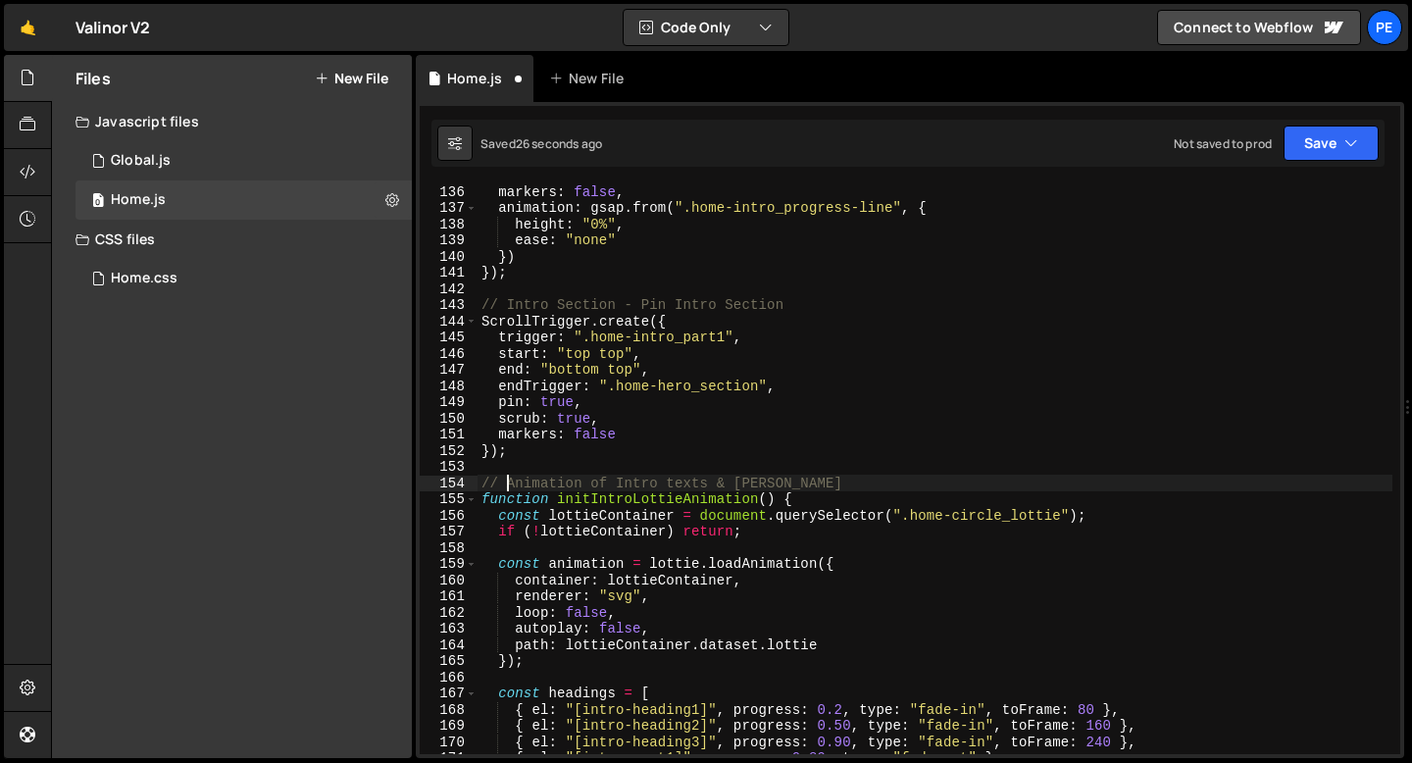
click at [508, 480] on div "markers : false , animation : gsap . from ( ".home-intro_progress-line" , { hei…" at bounding box center [935, 484] width 915 height 602
paste textarea "Intro Section -"
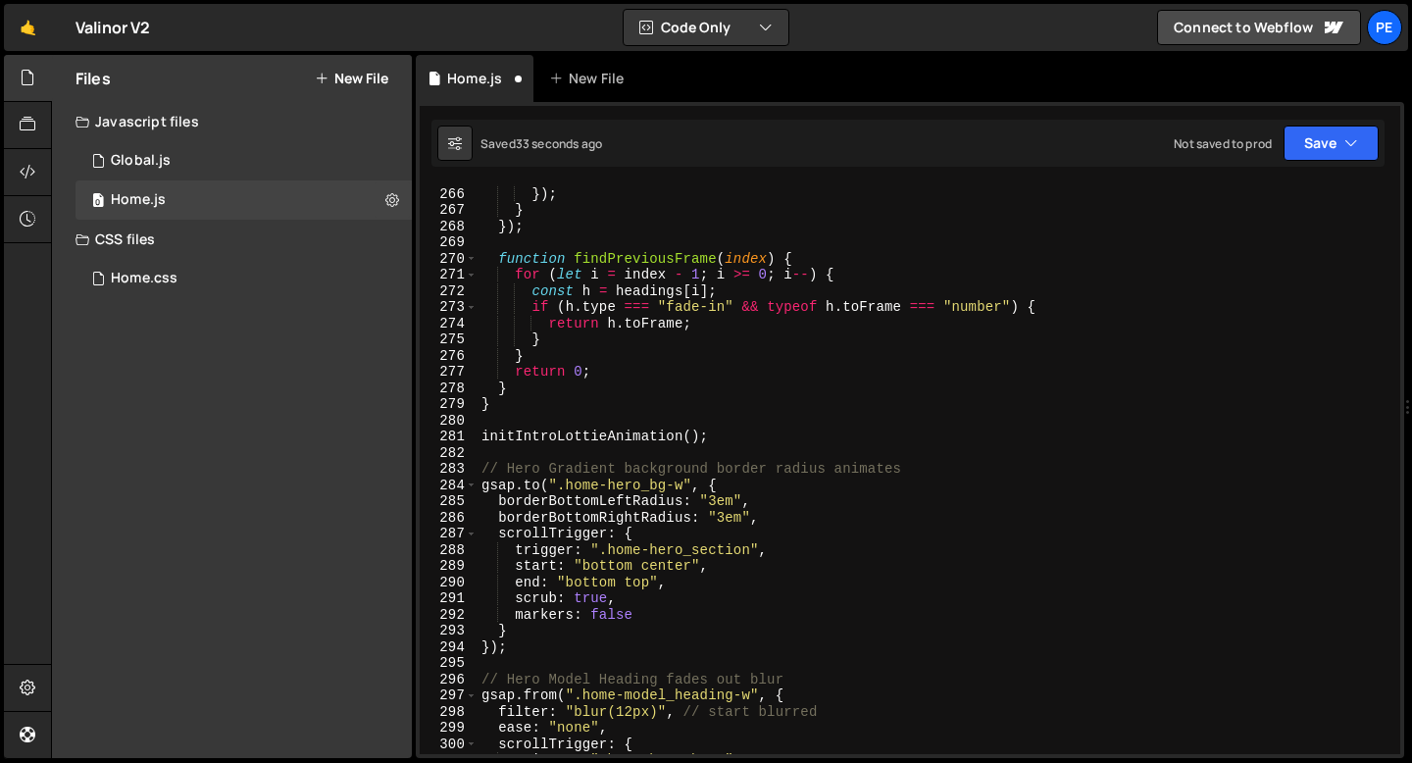
scroll to position [4285, 0]
click at [506, 471] on div "} }) ; } }) ; function findPreviousFrame ( index ) { for ( let i = index - 1 ; …" at bounding box center [935, 471] width 915 height 602
paste textarea "Intro Section -"
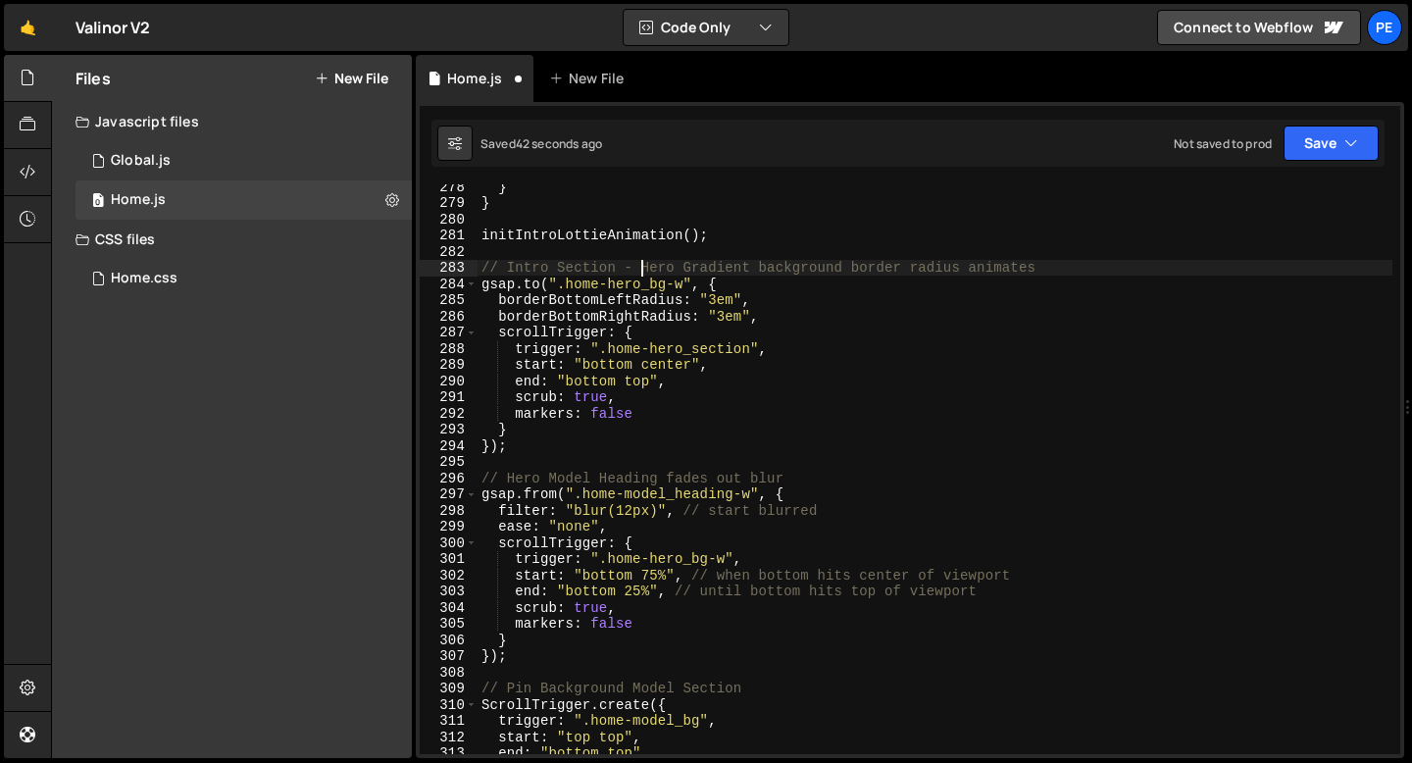
scroll to position [4487, 0]
click at [508, 476] on div "} } initIntroLottieAnimation ( ) ; // Intro Section - Hero Gradient background …" at bounding box center [935, 479] width 915 height 602
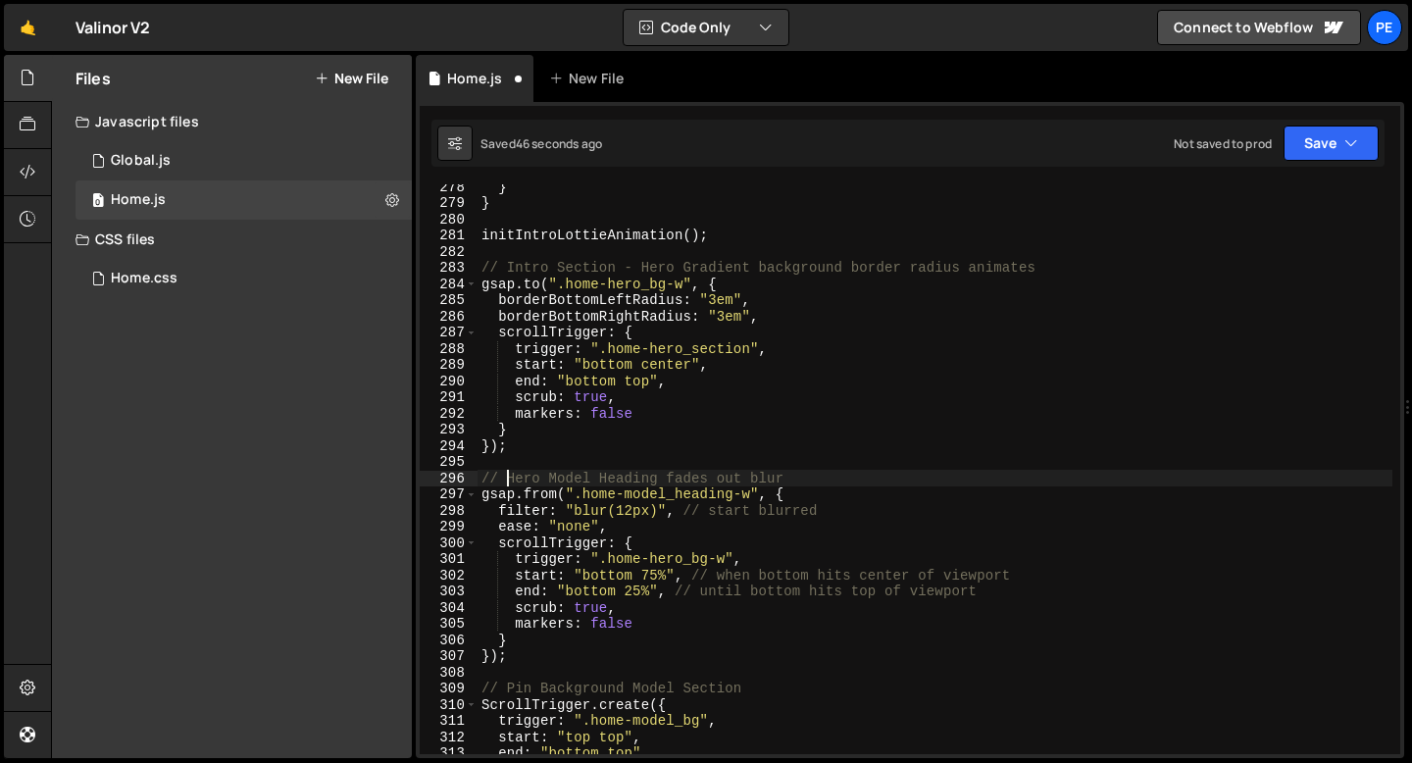
paste textarea "Intro Section -"
click at [537, 481] on div "} } initIntroLottieAnimation ( ) ; // Intro Section - Hero Gradient background …" at bounding box center [935, 479] width 915 height 602
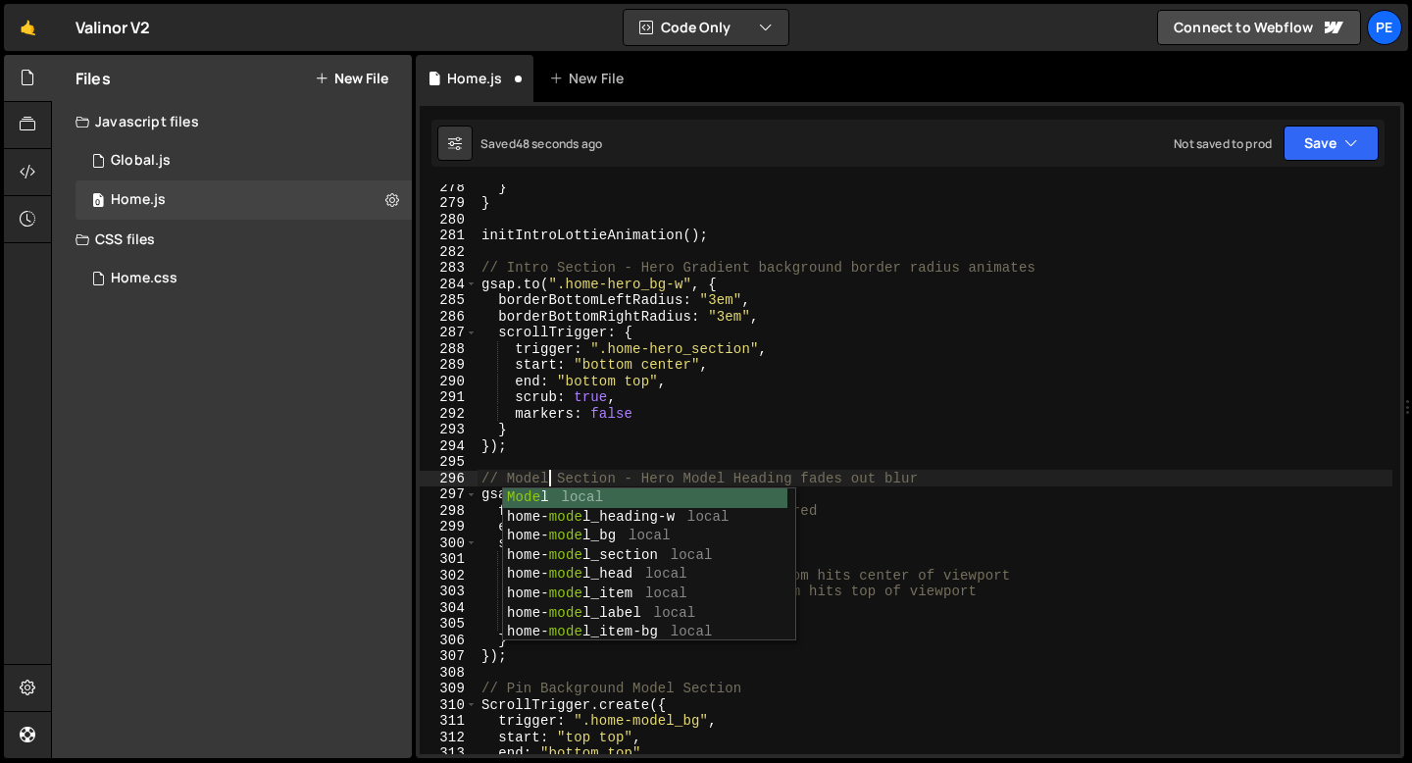
scroll to position [0, 4]
click at [529, 475] on div "} } initIntroLottieAnimation ( ) ; // Intro Section - Hero Gradient background …" at bounding box center [935, 479] width 915 height 602
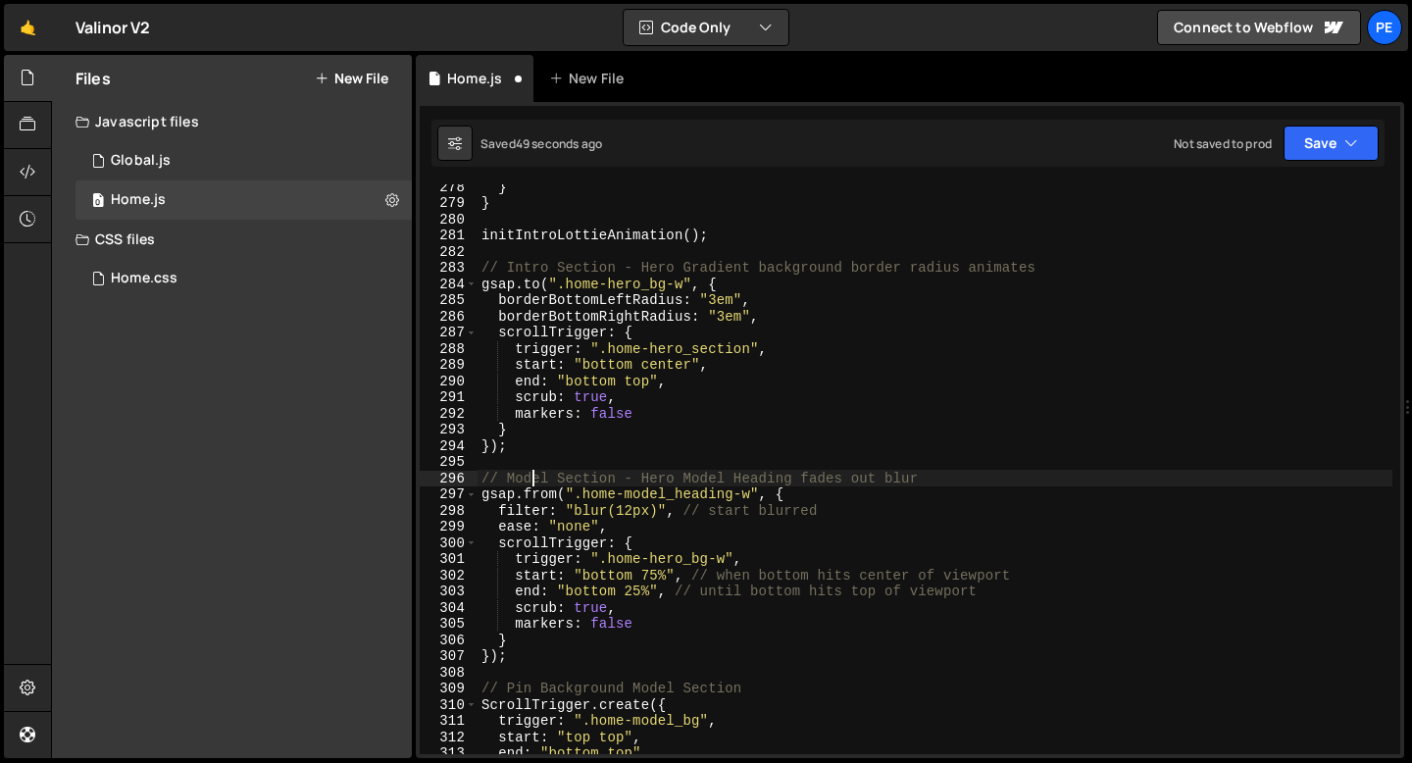
click at [529, 475] on div "} } initIntroLottieAnimation ( ) ; // Intro Section - Hero Gradient background …" at bounding box center [935, 479] width 915 height 602
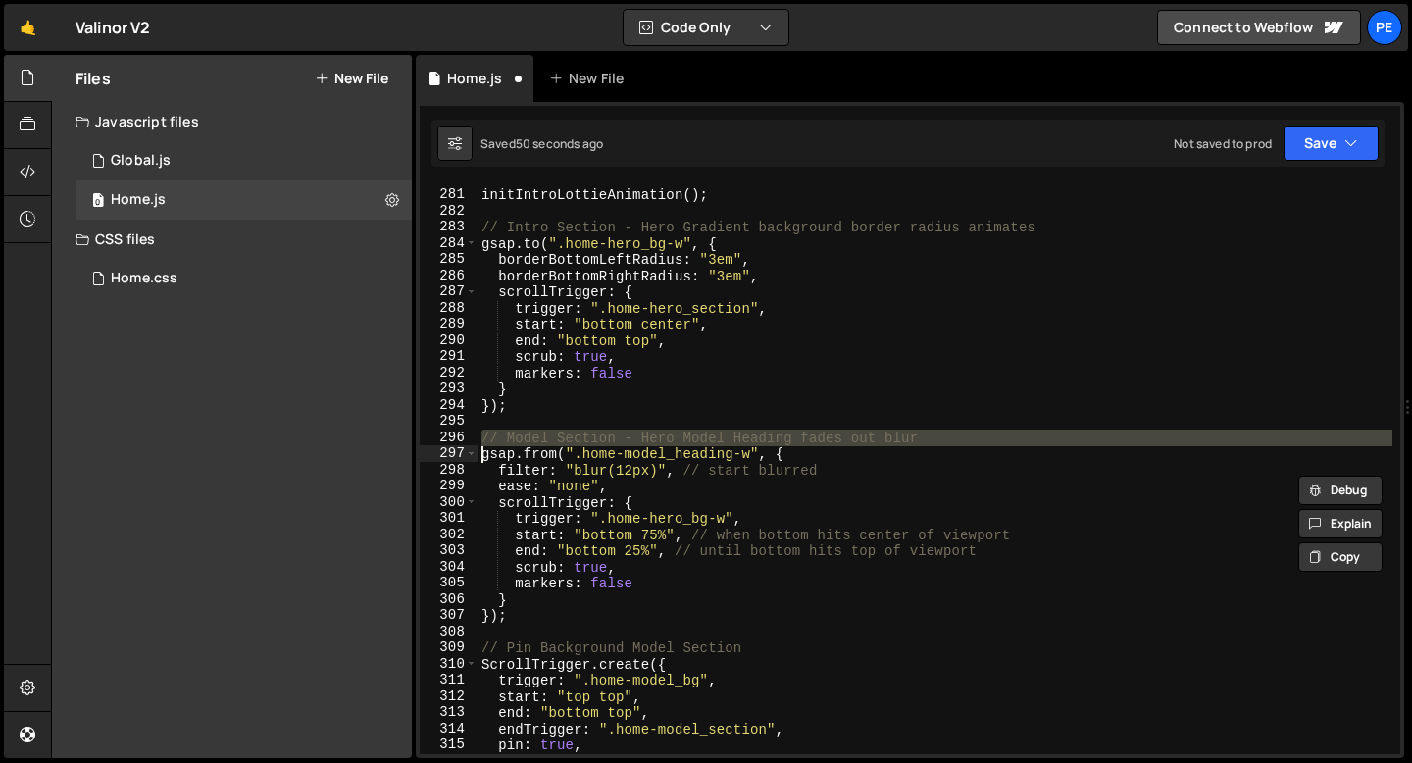
scroll to position [4605, 0]
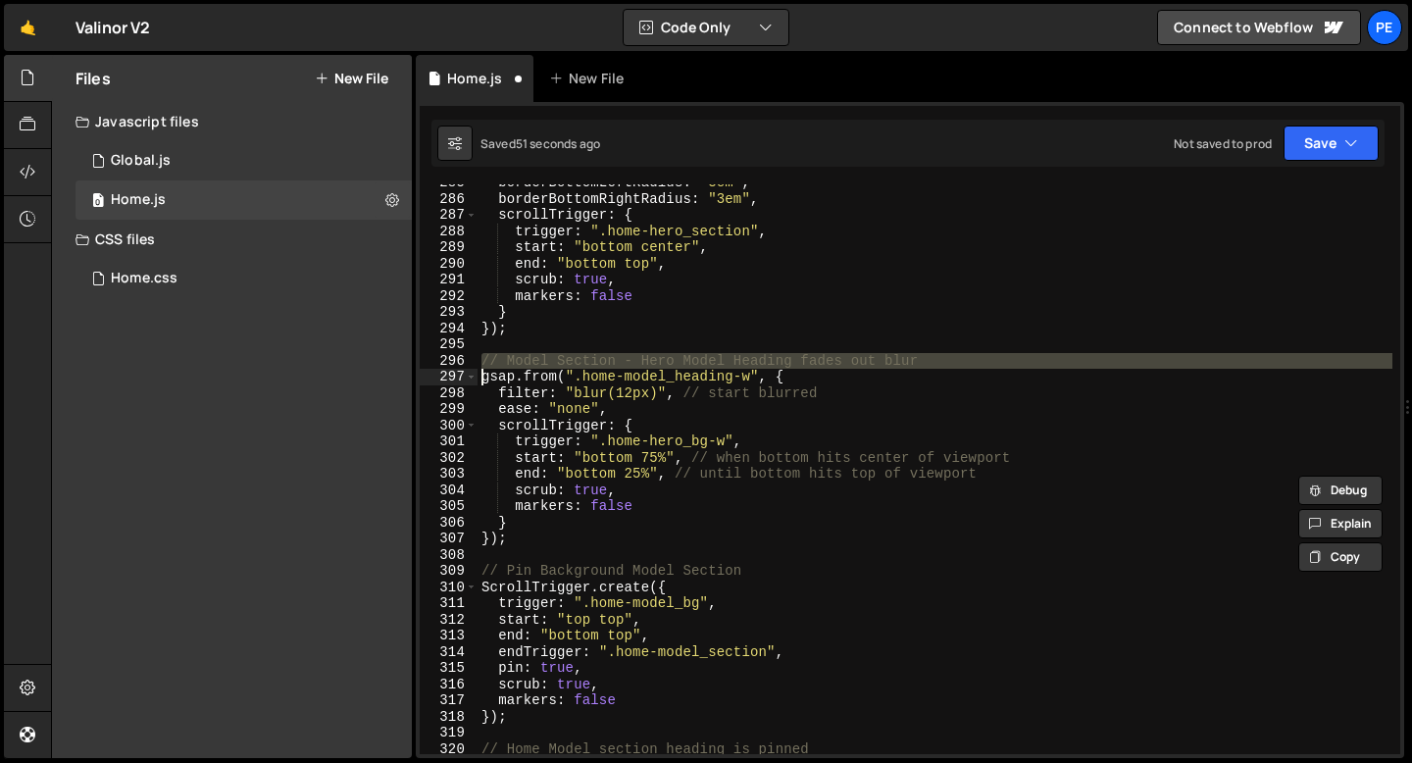
click at [507, 571] on div "borderBottomLeftRadius : "3em" , borderBottomRightRadius : "3em" , scrollTrigge…" at bounding box center [935, 476] width 915 height 602
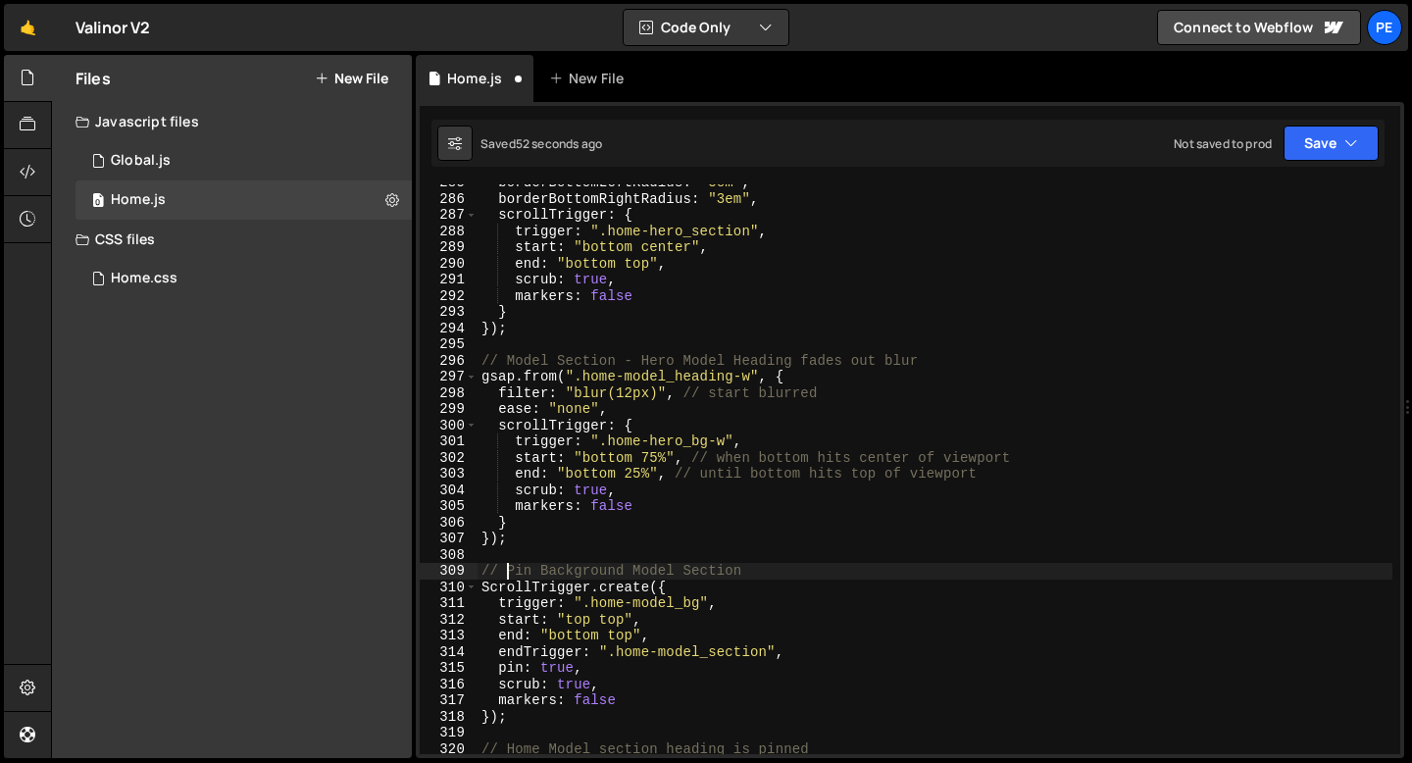
paste textarea
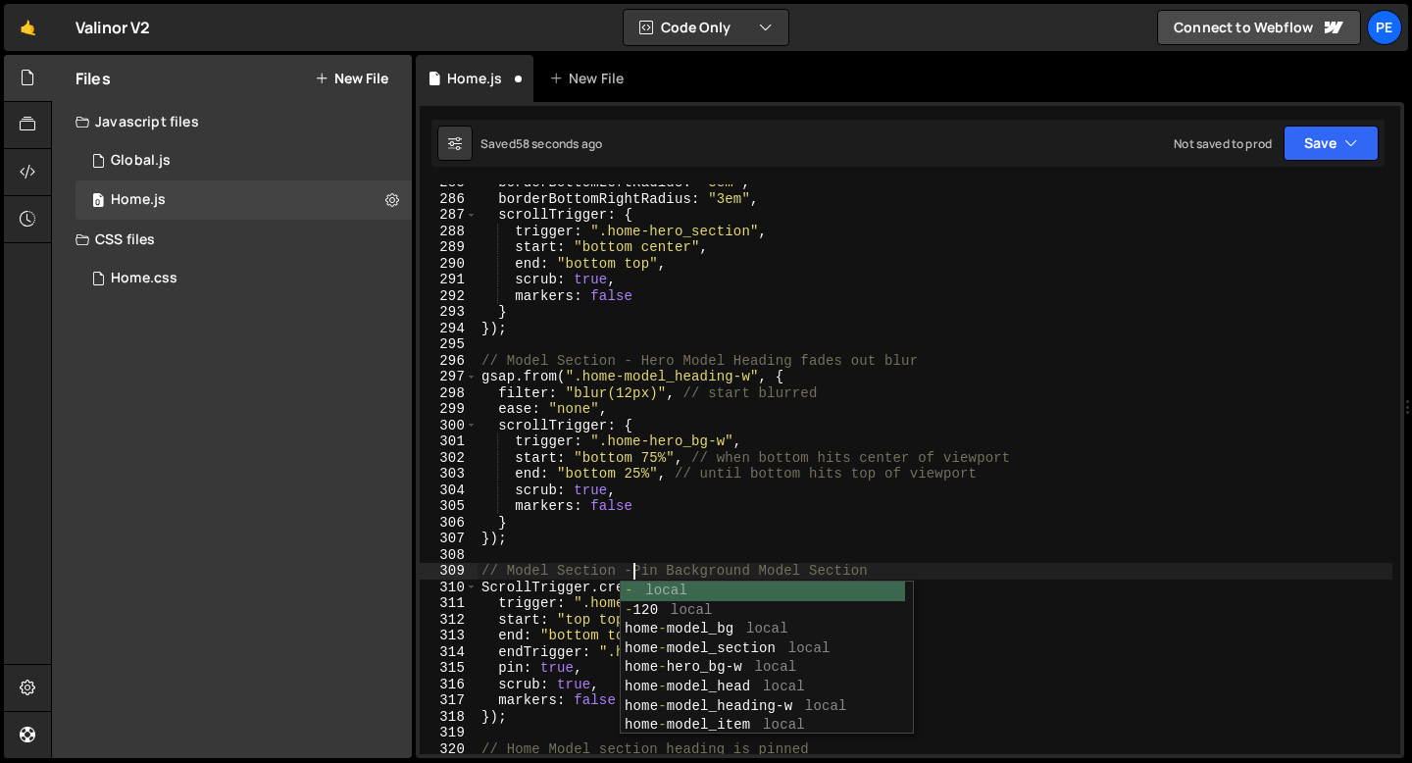
scroll to position [0, 11]
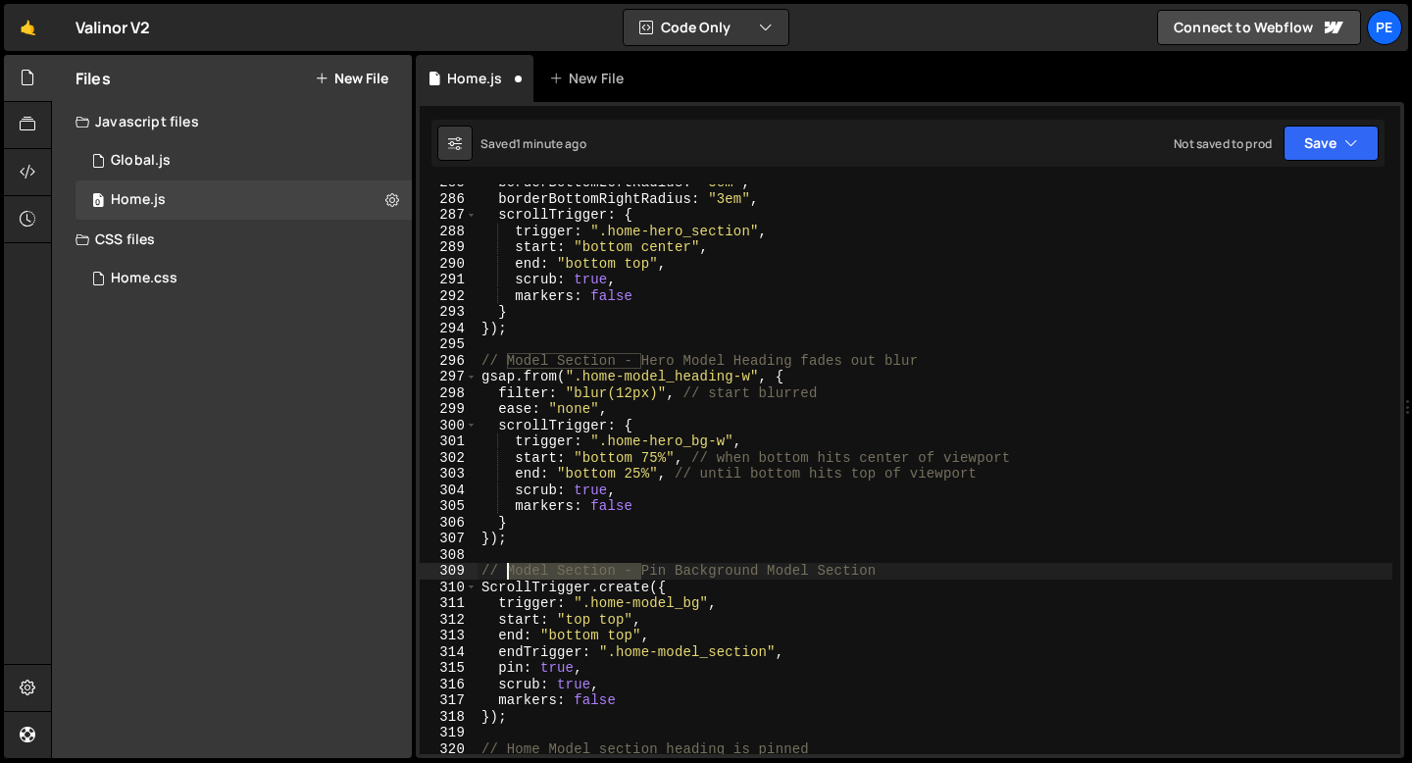
drag, startPoint x: 644, startPoint y: 569, endPoint x: 510, endPoint y: 570, distance: 134.3
click at [510, 570] on div "borderBottomLeftRadius : "3em" , borderBottomRightRadius : "3em" , scrollTrigge…" at bounding box center [935, 476] width 915 height 602
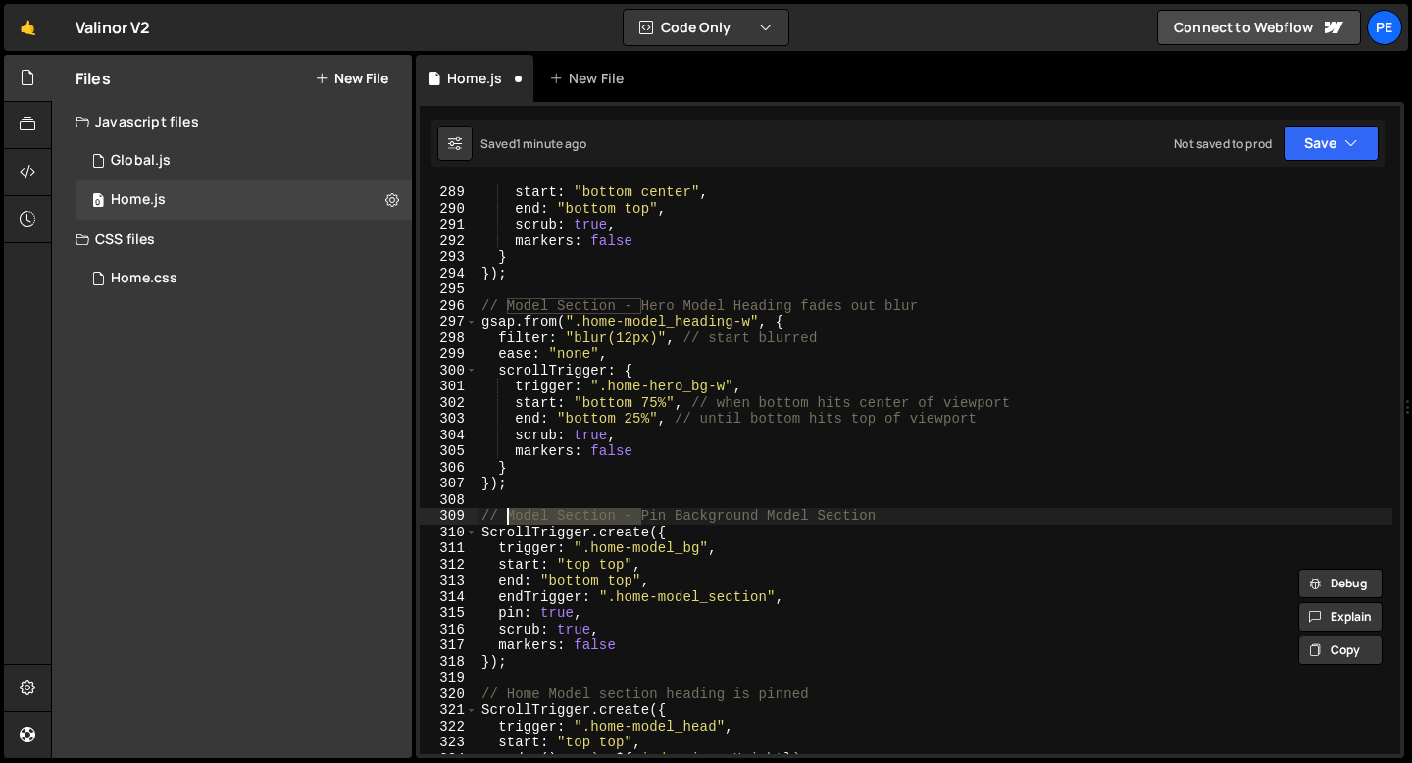
scroll to position [4809, 0]
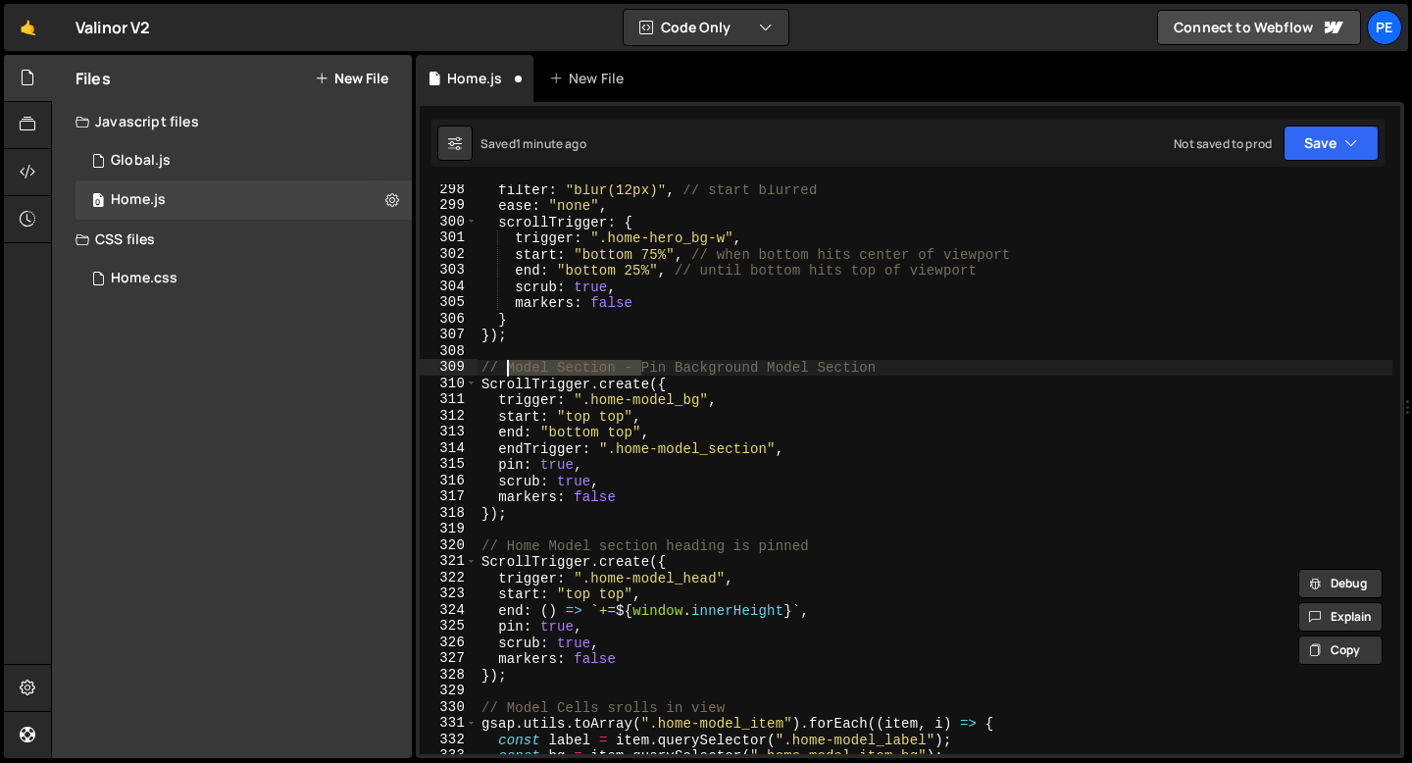
click at [502, 546] on div "filter : "blur(12px)" , // start blurred ease : "none" , scrollTrigger : { trig…" at bounding box center [935, 482] width 915 height 602
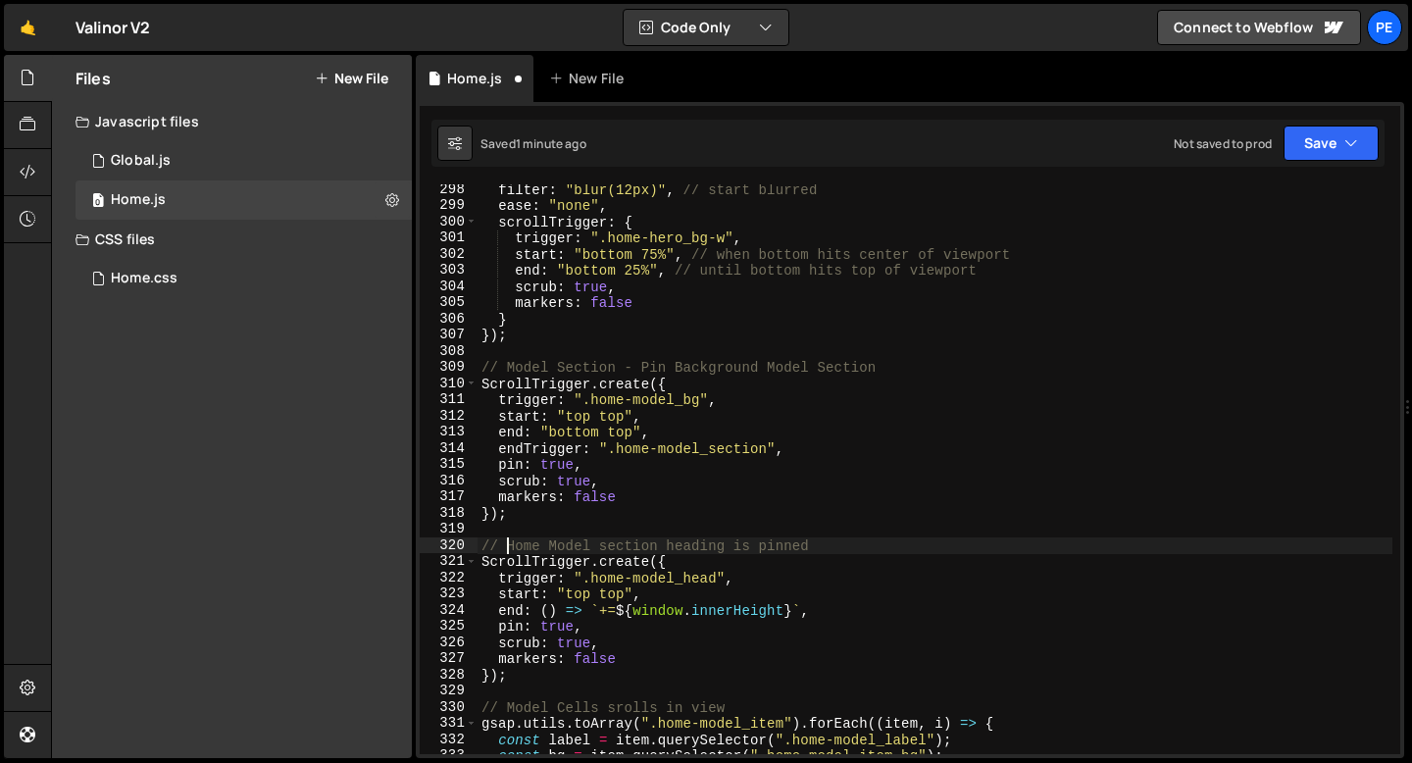
paste textarea "Model Section -"
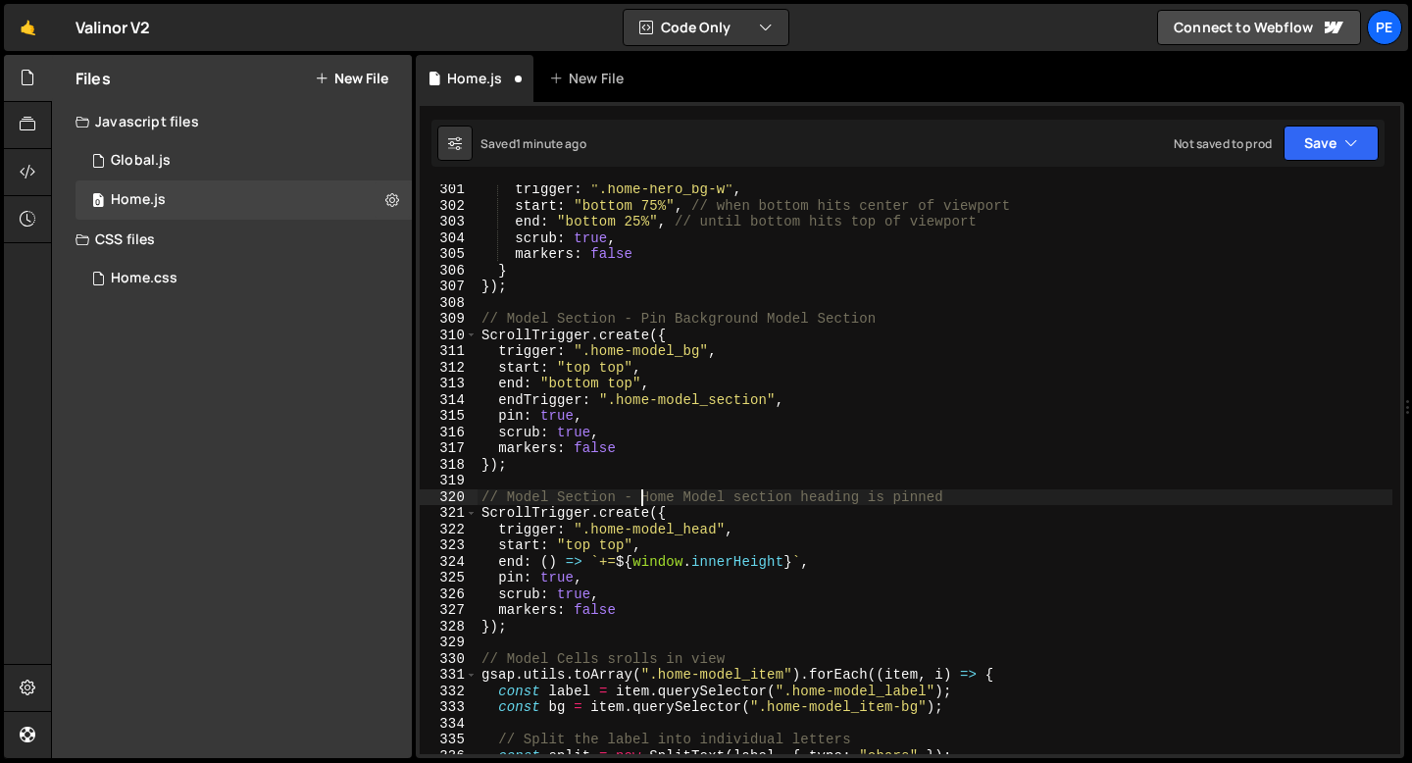
scroll to position [4968, 0]
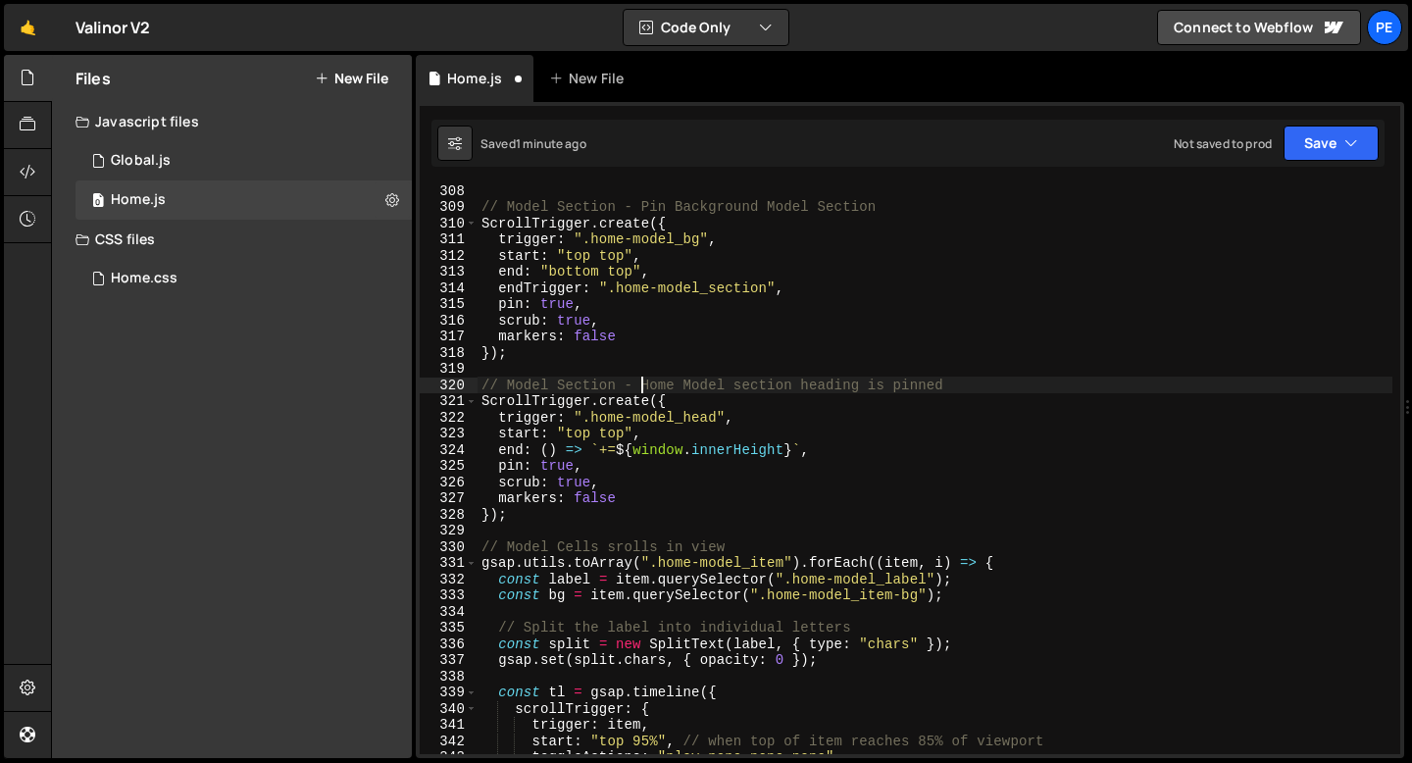
click at [509, 546] on div "// Model Section - Pin Background Model Section ScrollTrigger . create ({ trigg…" at bounding box center [935, 483] width 915 height 602
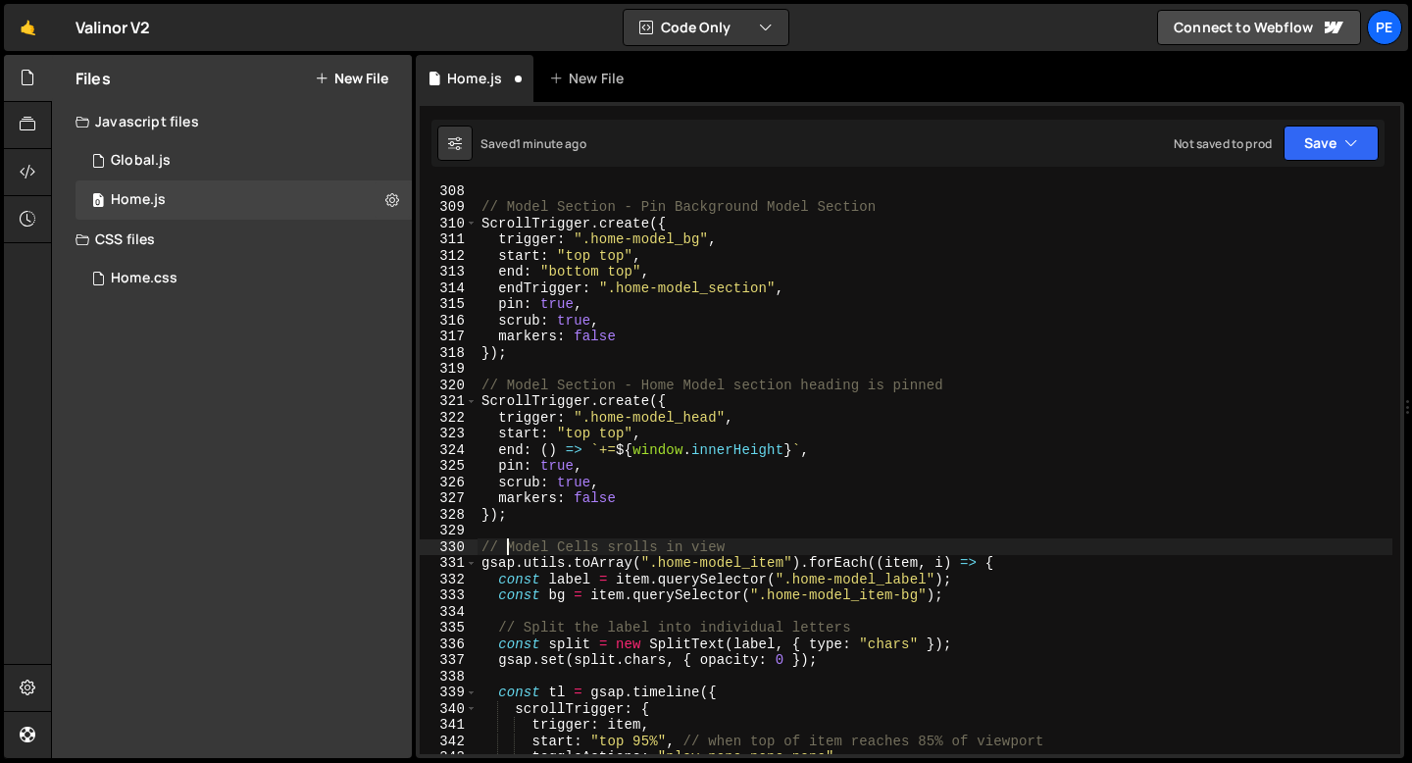
paste textarea "Section - Model"
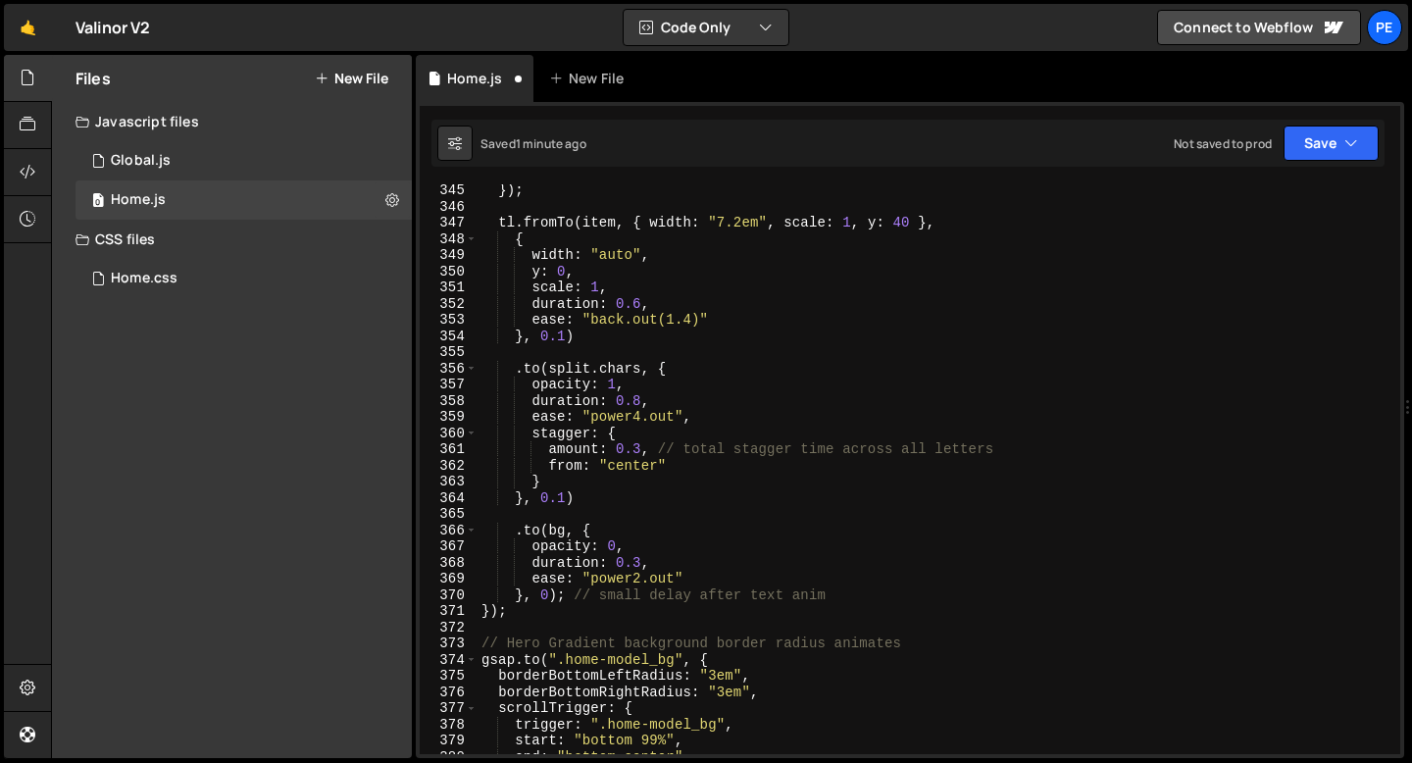
scroll to position [5654, 0]
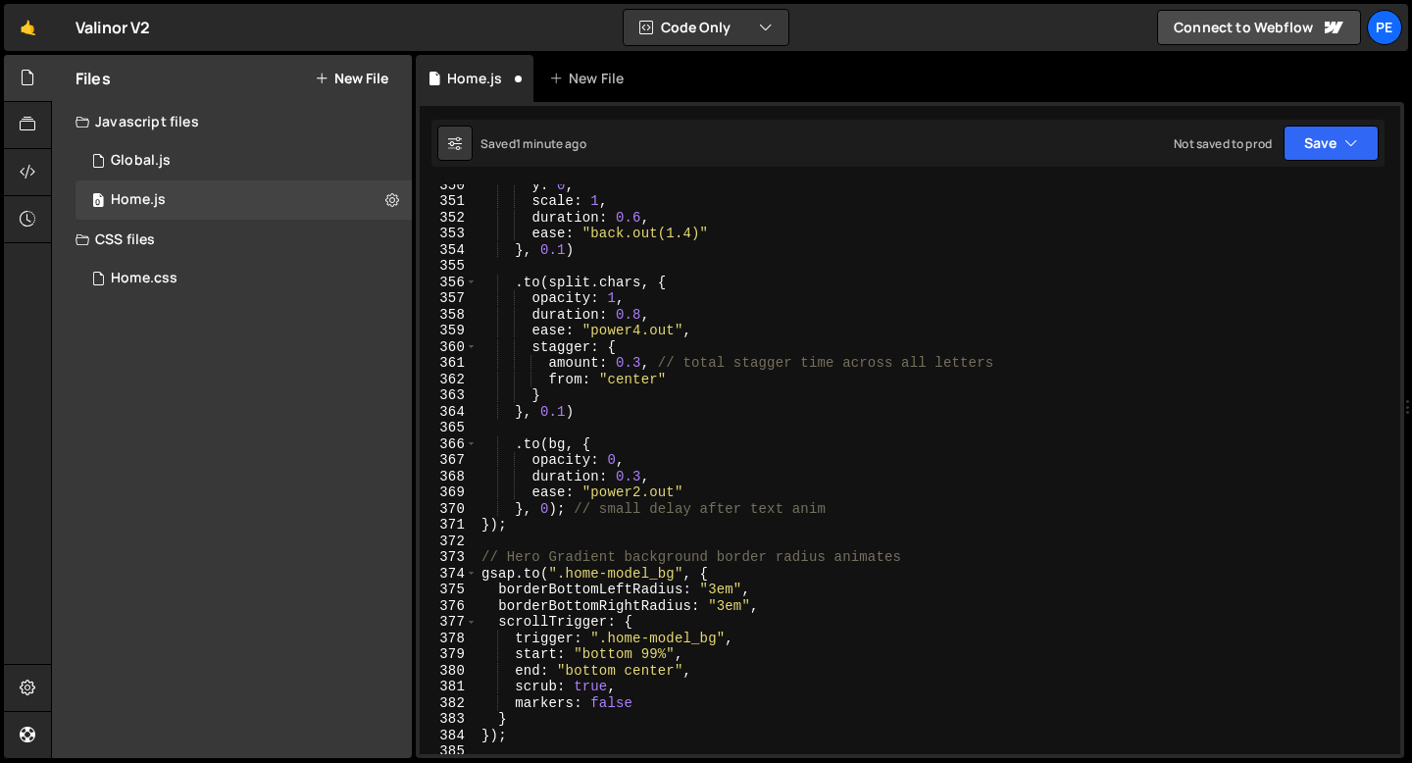
click at [507, 556] on div "y : 0 , scale : 1 , duration : 0.6 , ease : "back.out(1.4)" } , 0.1 ) . to ( sp…" at bounding box center [935, 477] width 915 height 602
paste textarea "Model Section -"
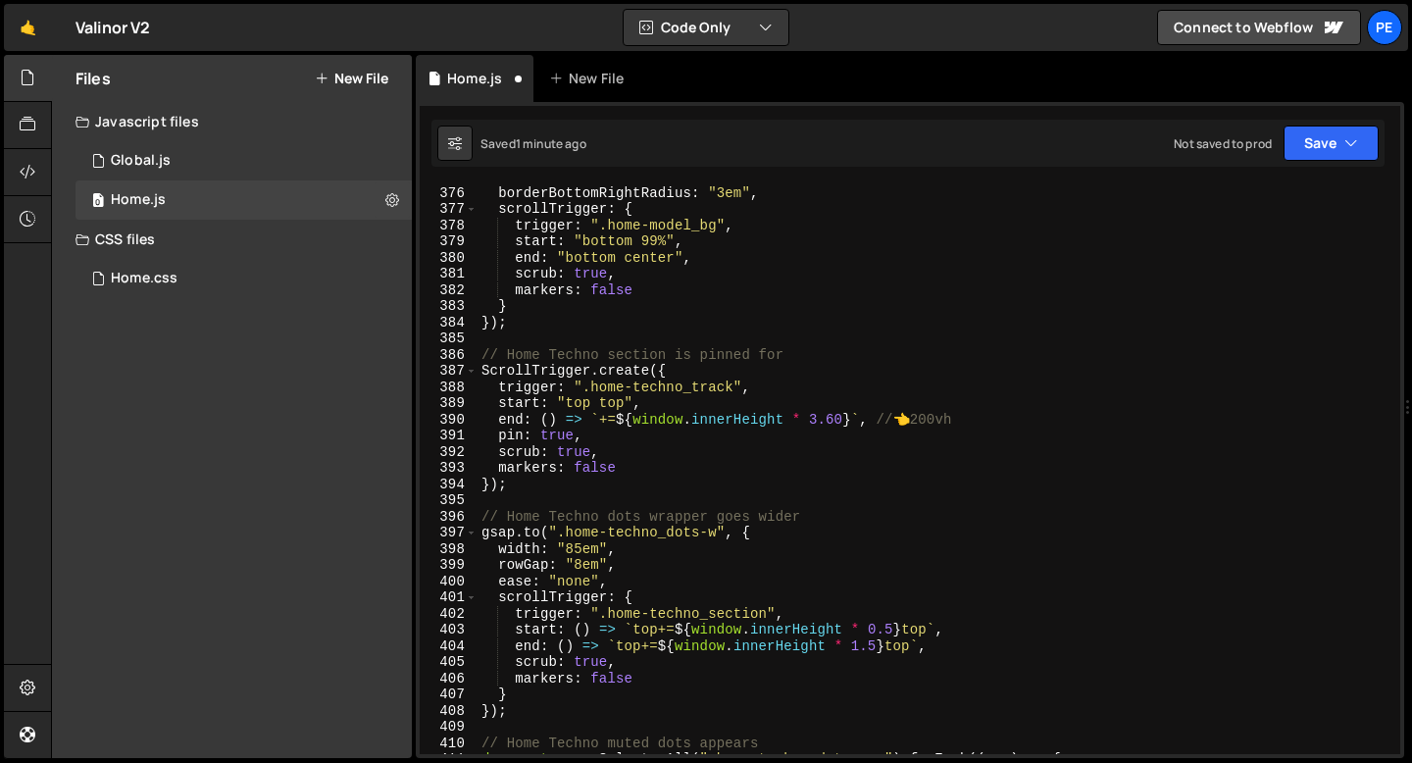
scroll to position [6082, 0]
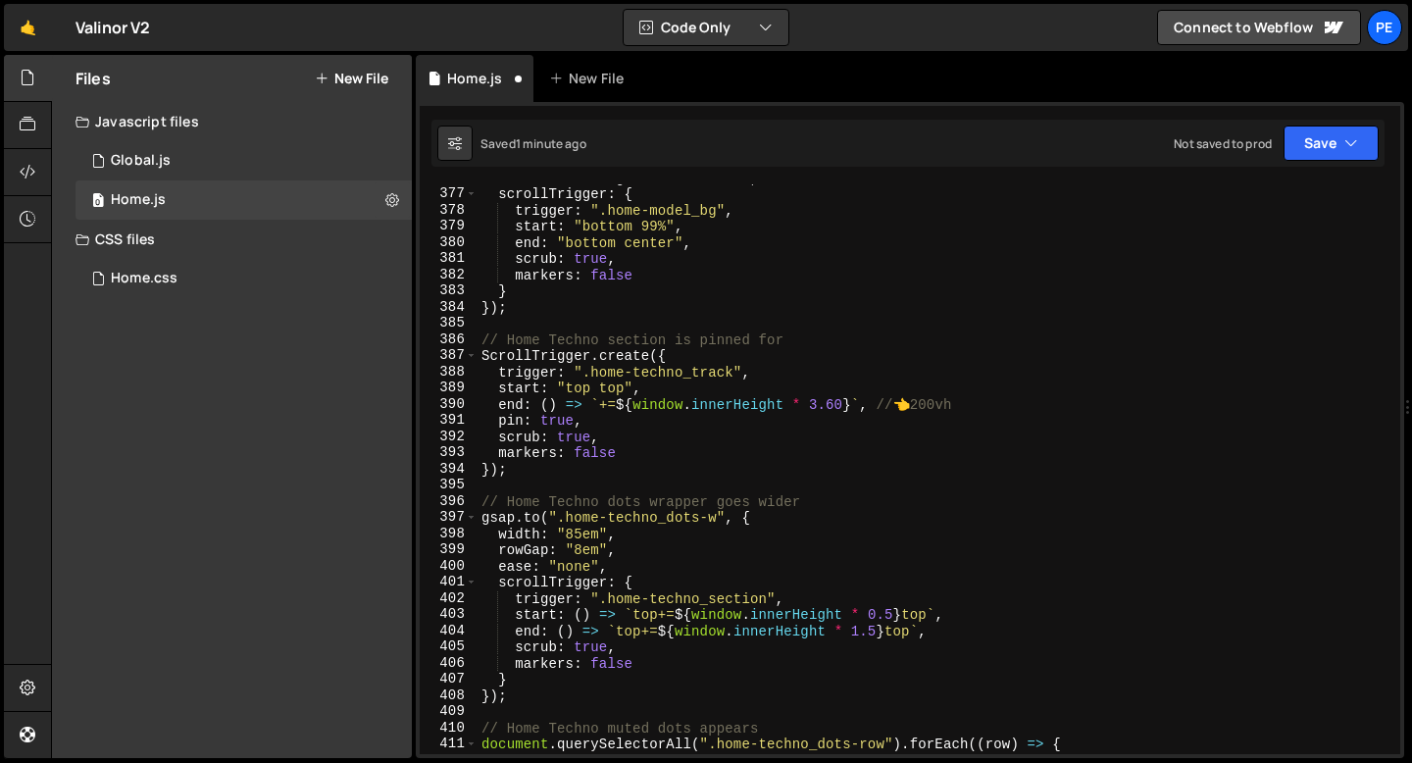
click at [506, 338] on div "borderBottomRightRadius : "3em" , scrollTrigger : { trigger : ".home-model_bg" …" at bounding box center [935, 471] width 915 height 602
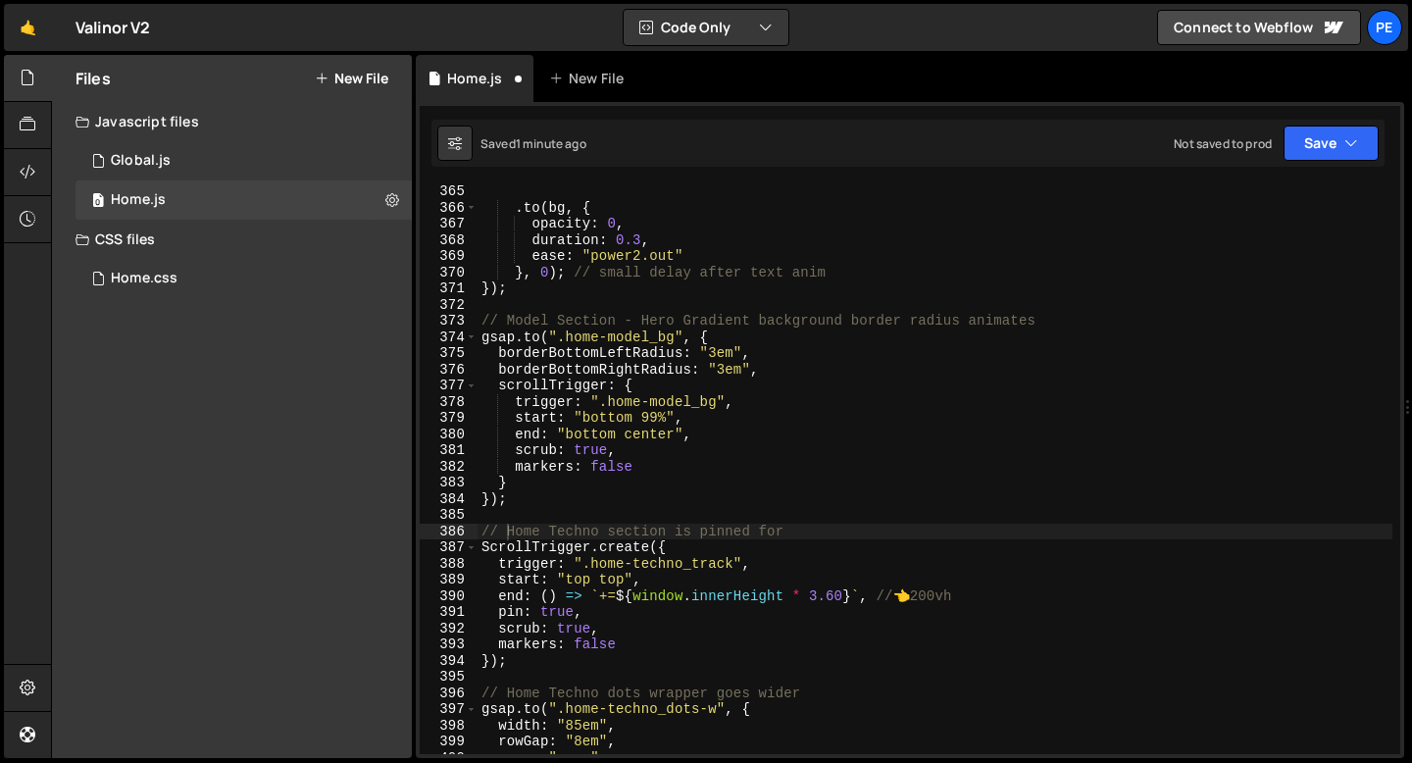
scroll to position [5850, 0]
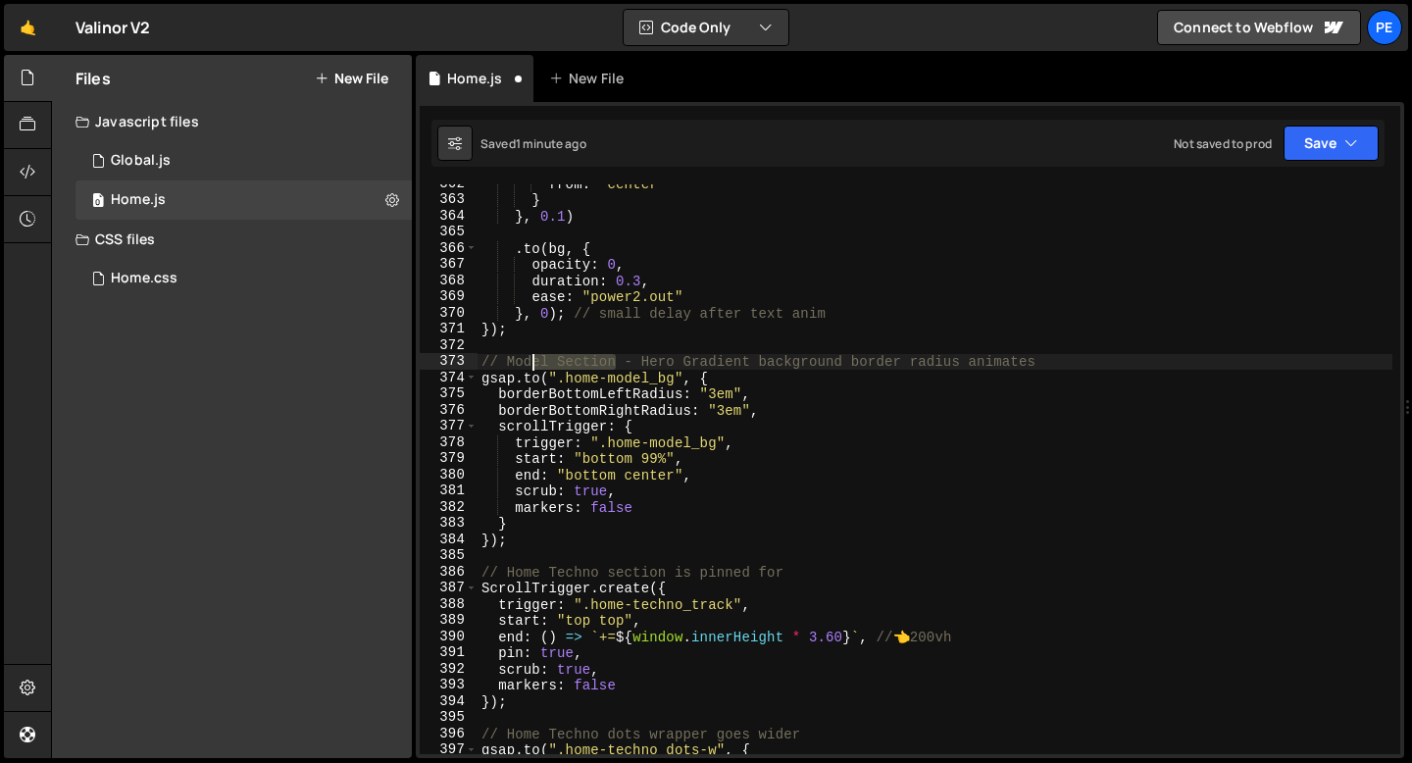
drag, startPoint x: 619, startPoint y: 360, endPoint x: 532, endPoint y: 363, distance: 86.3
click at [532, 363] on div "from : "center" } } , 0.1 ) . to ( bg , { opacity : 0 , duration : 0.3 , ease :…" at bounding box center [935, 477] width 915 height 602
drag, startPoint x: 641, startPoint y: 357, endPoint x: 512, endPoint y: 356, distance: 129.4
click at [510, 356] on div "from : "center" } } , 0.1 ) . to ( bg , { opacity : 0 , duration : 0.3 , ease :…" at bounding box center [935, 477] width 915 height 602
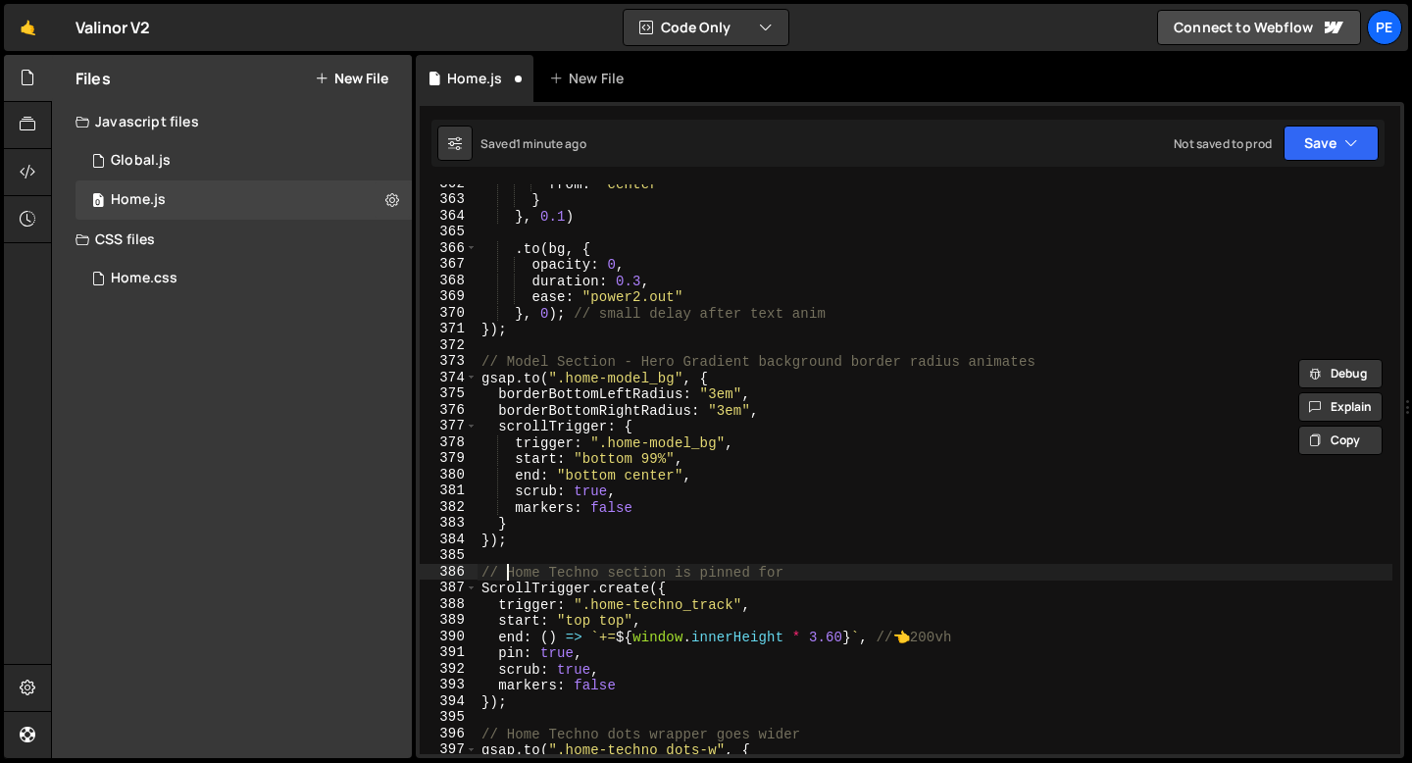
click at [505, 570] on div "from : "center" } } , 0.1 ) . to ( bg , { opacity : 0 , duration : 0.3 , ease :…" at bounding box center [935, 477] width 915 height 602
paste textarea "Model Section -"
click at [533, 578] on div "from : "center" } } , 0.1 ) . to ( bg , { opacity : 0 , duration : 0.3 , ease :…" at bounding box center [935, 477] width 915 height 602
click at [533, 577] on div "from : "center" } } , 0.1 ) . to ( bg , { opacity : 0 , duration : 0.3 , ease :…" at bounding box center [935, 477] width 915 height 602
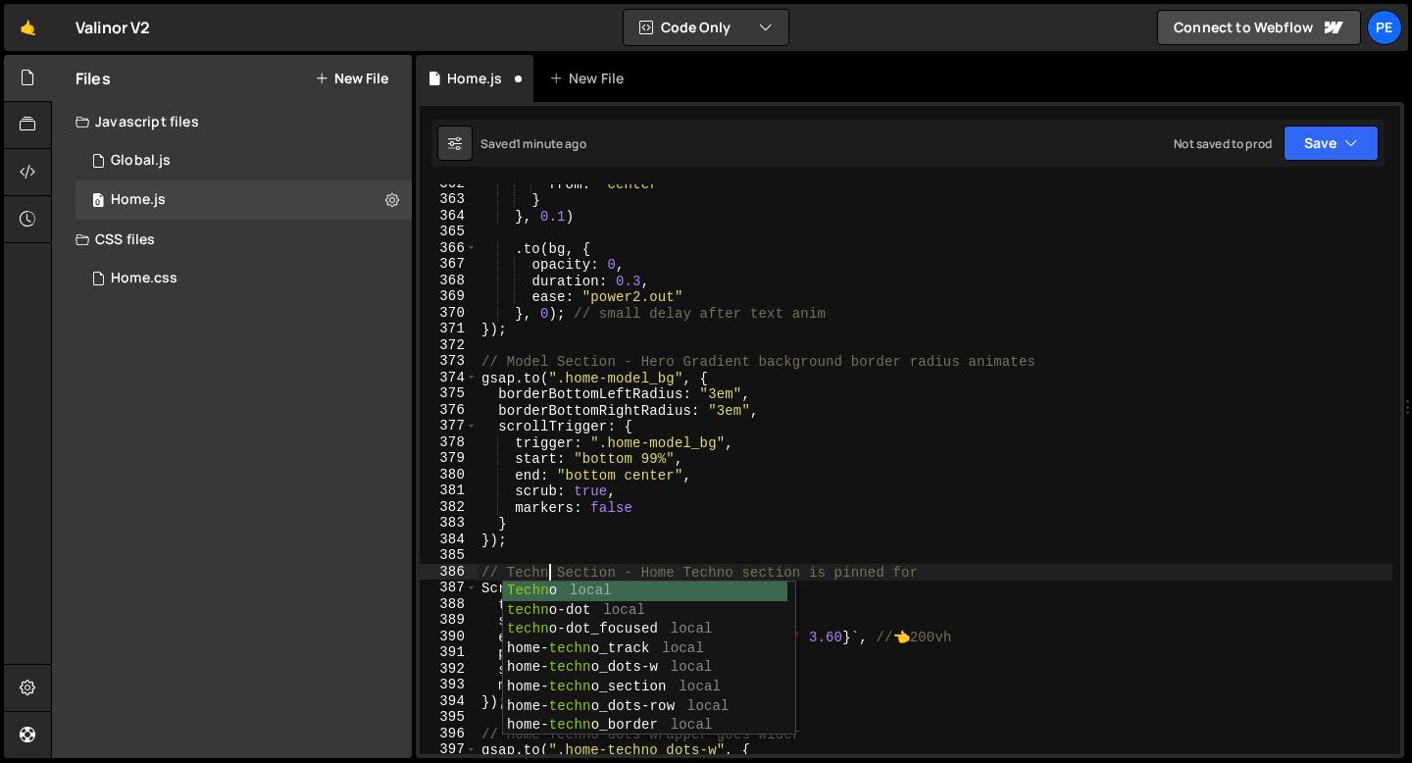
scroll to position [0, 5]
click at [649, 566] on div "from : "center" } } , 0.1 ) . to ( bg , { opacity : 0 , duration : 0.3 , ease :…" at bounding box center [935, 477] width 915 height 602
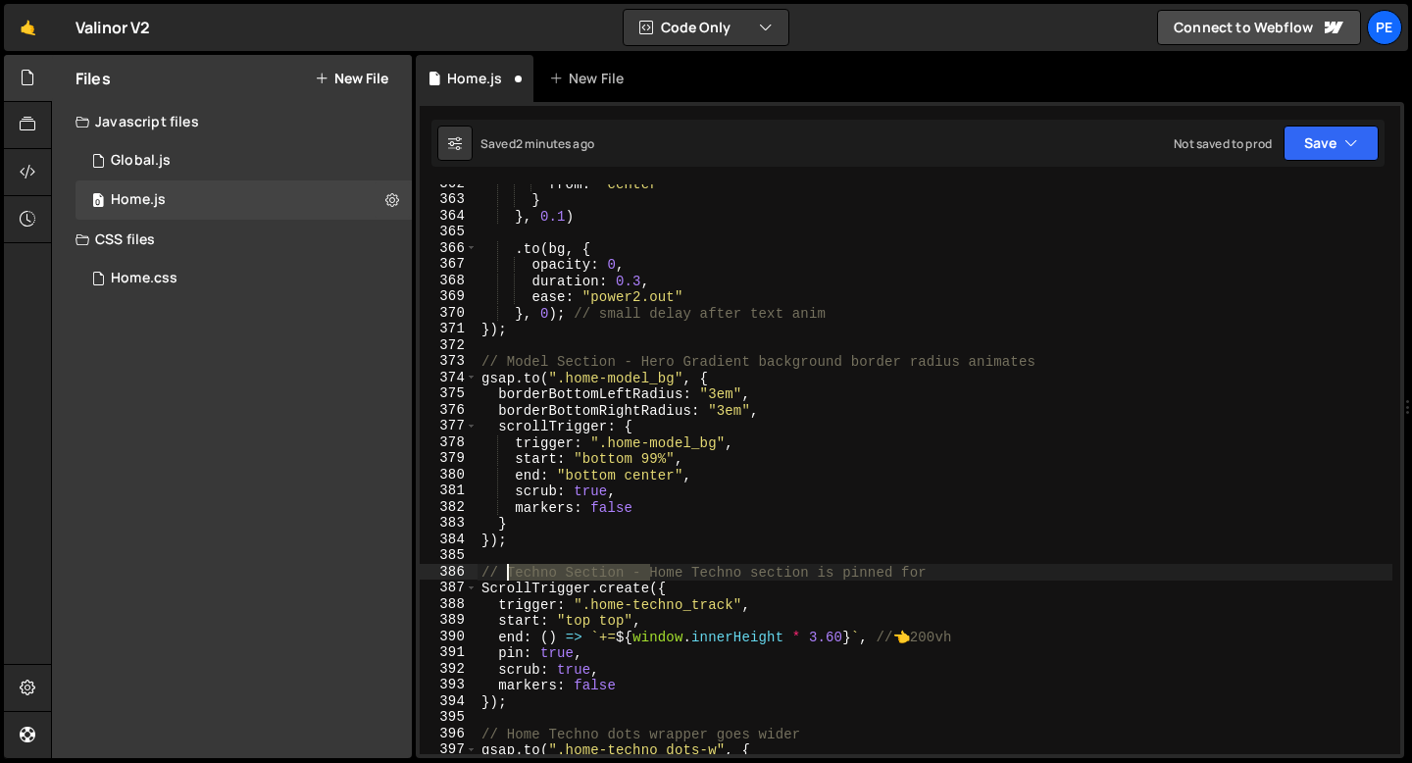
drag, startPoint x: 650, startPoint y: 566, endPoint x: 510, endPoint y: 568, distance: 140.2
click at [510, 568] on div "from : "center" } } , 0.1 ) . to ( bg , { opacity : 0 , duration : 0.3 , ease :…" at bounding box center [935, 477] width 915 height 602
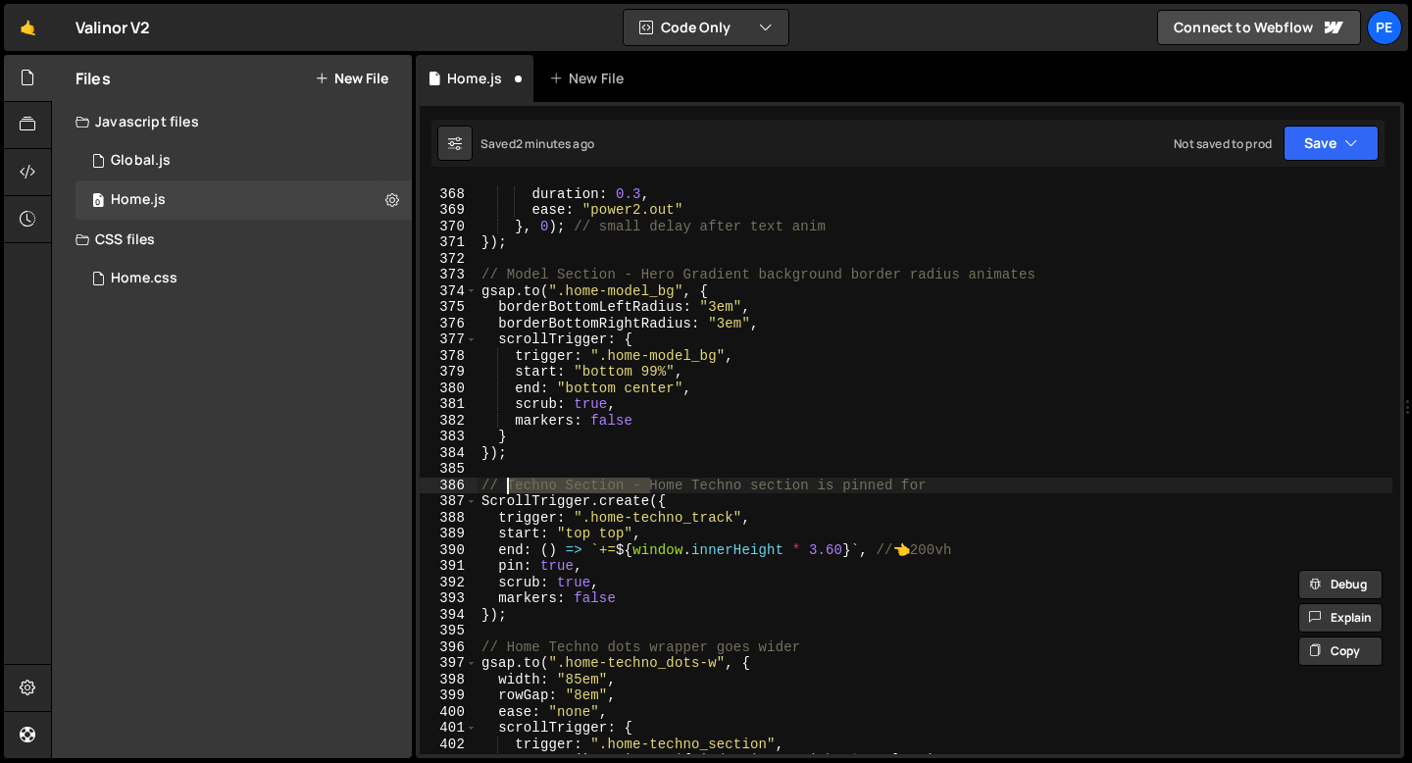
scroll to position [5940, 0]
click at [507, 642] on div "duration : 0.3 , ease : "power2.out" } , 0 ) ; // small delay after text anim }…" at bounding box center [935, 482] width 915 height 602
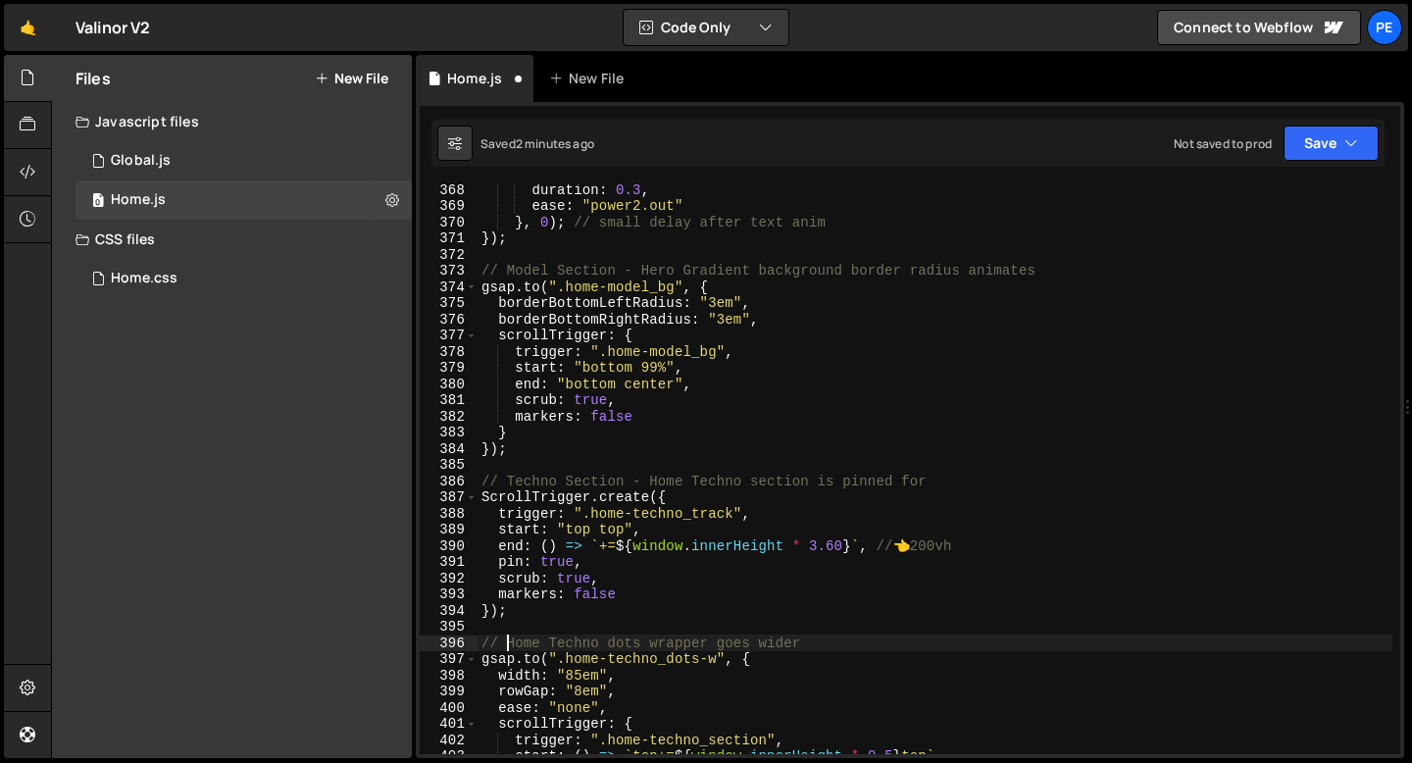
paste textarea "Techno Section -"
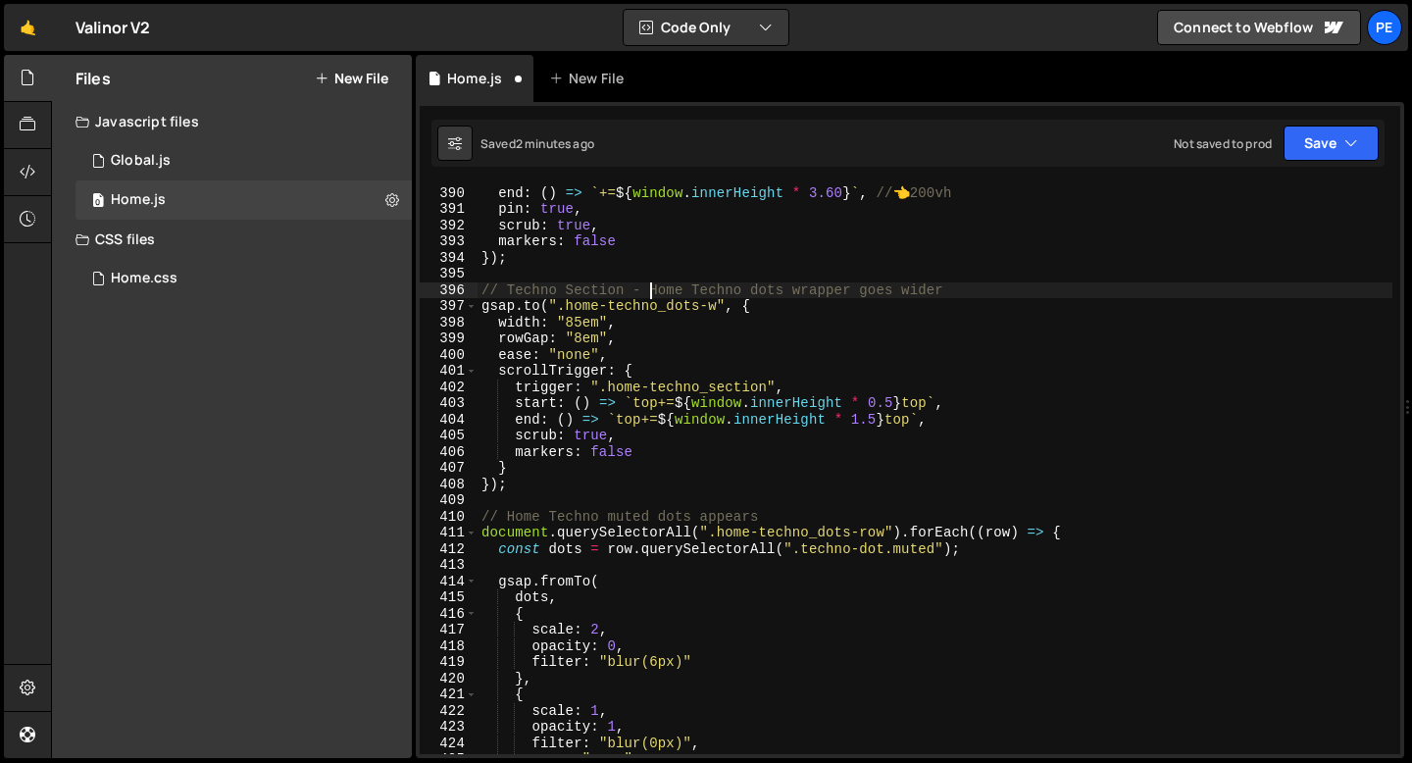
scroll to position [6293, 0]
click at [510, 516] on div "start : "top top" , end : ( ) => ` += ${ window . innerHeight * 3.60 } ` , // 👈…" at bounding box center [935, 470] width 915 height 602
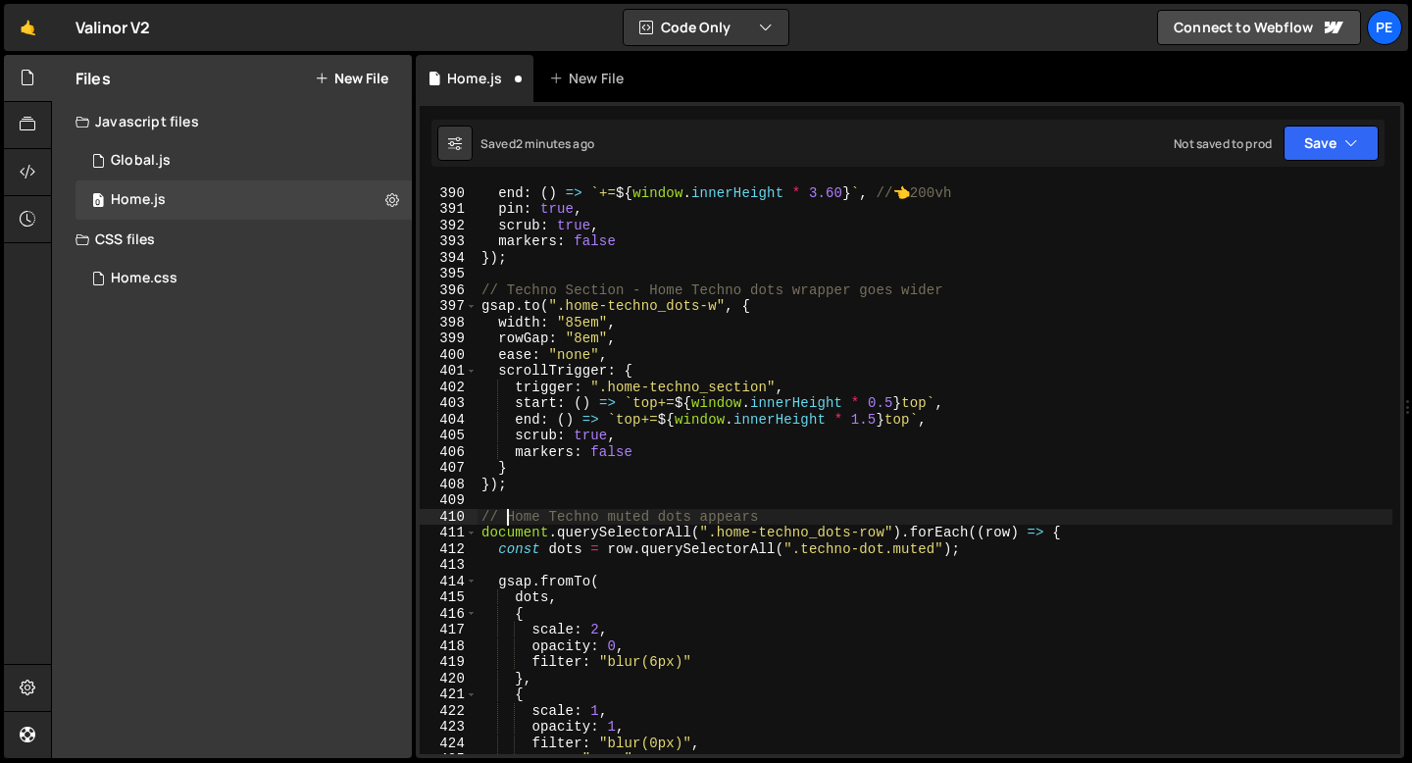
paste textarea "Techno Section -"
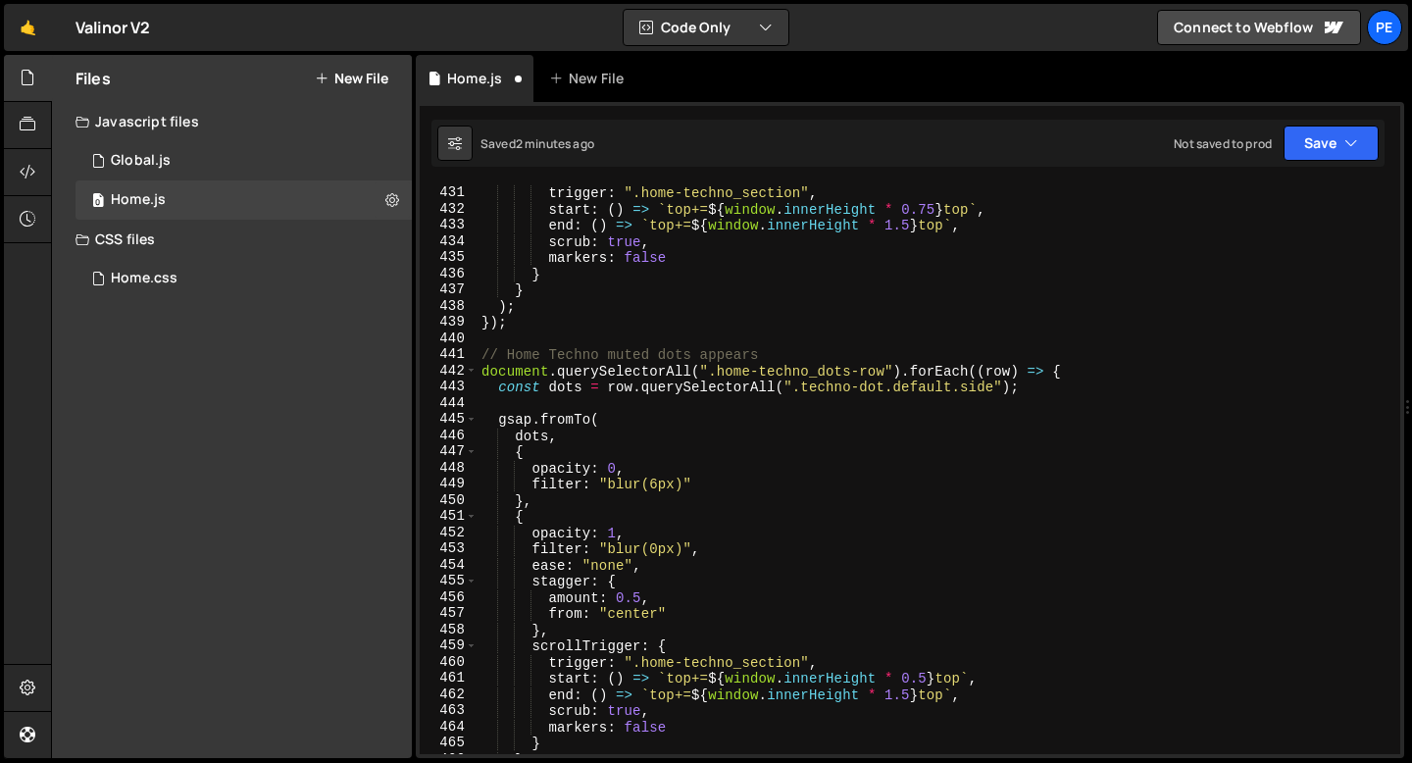
scroll to position [7011, 0]
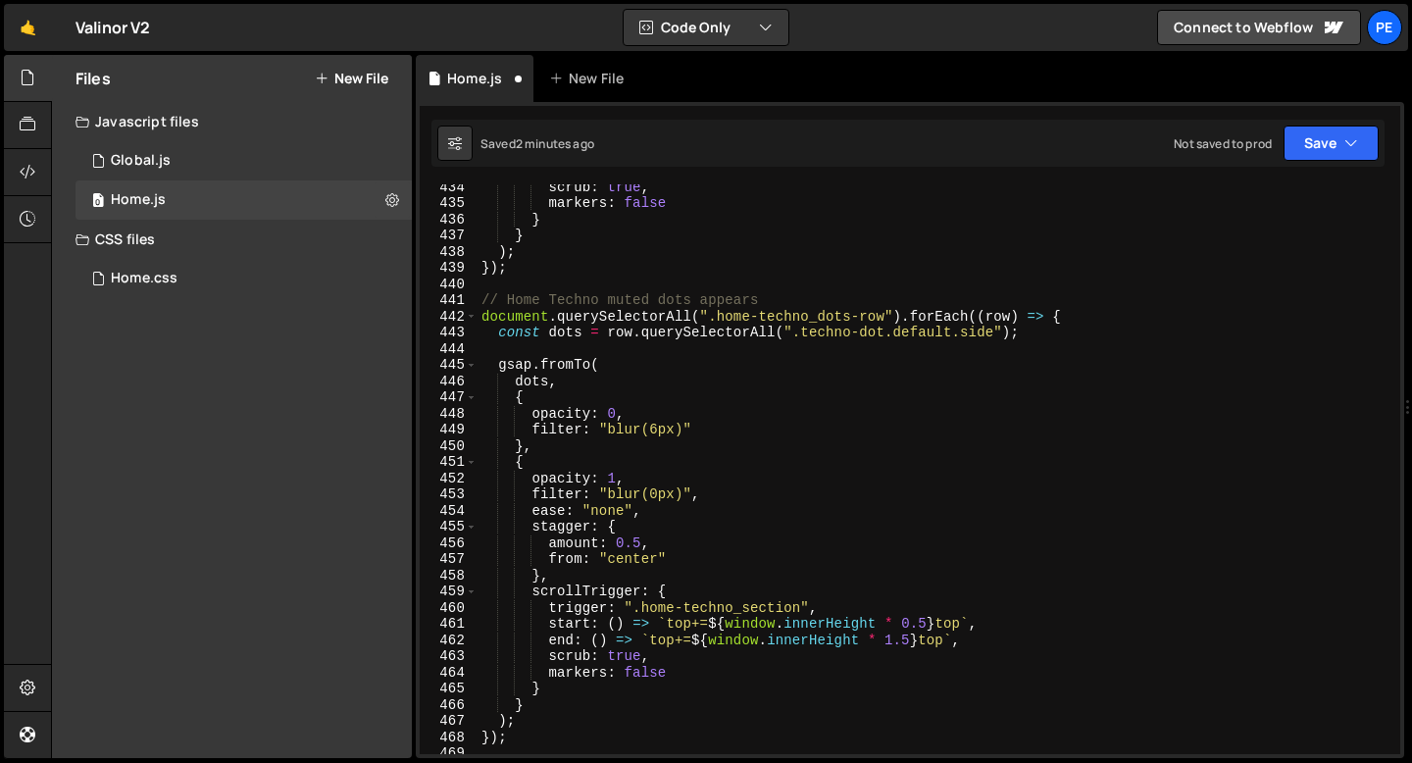
click at [508, 295] on div "scrub : true , markers : false } } ) ; }) ; // Home Techno muted dots appears d…" at bounding box center [935, 479] width 915 height 602
paste textarea "Techno Section -"
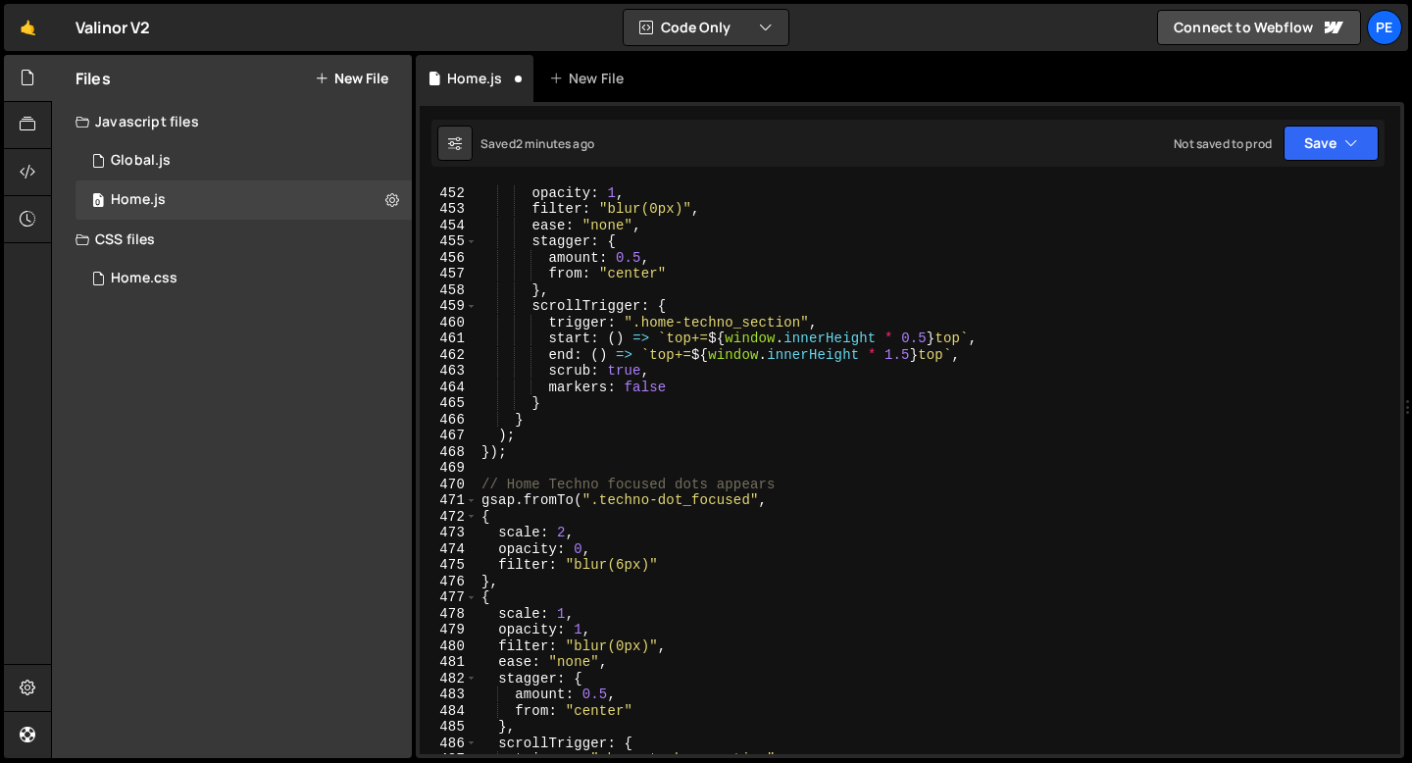
scroll to position [7346, 0]
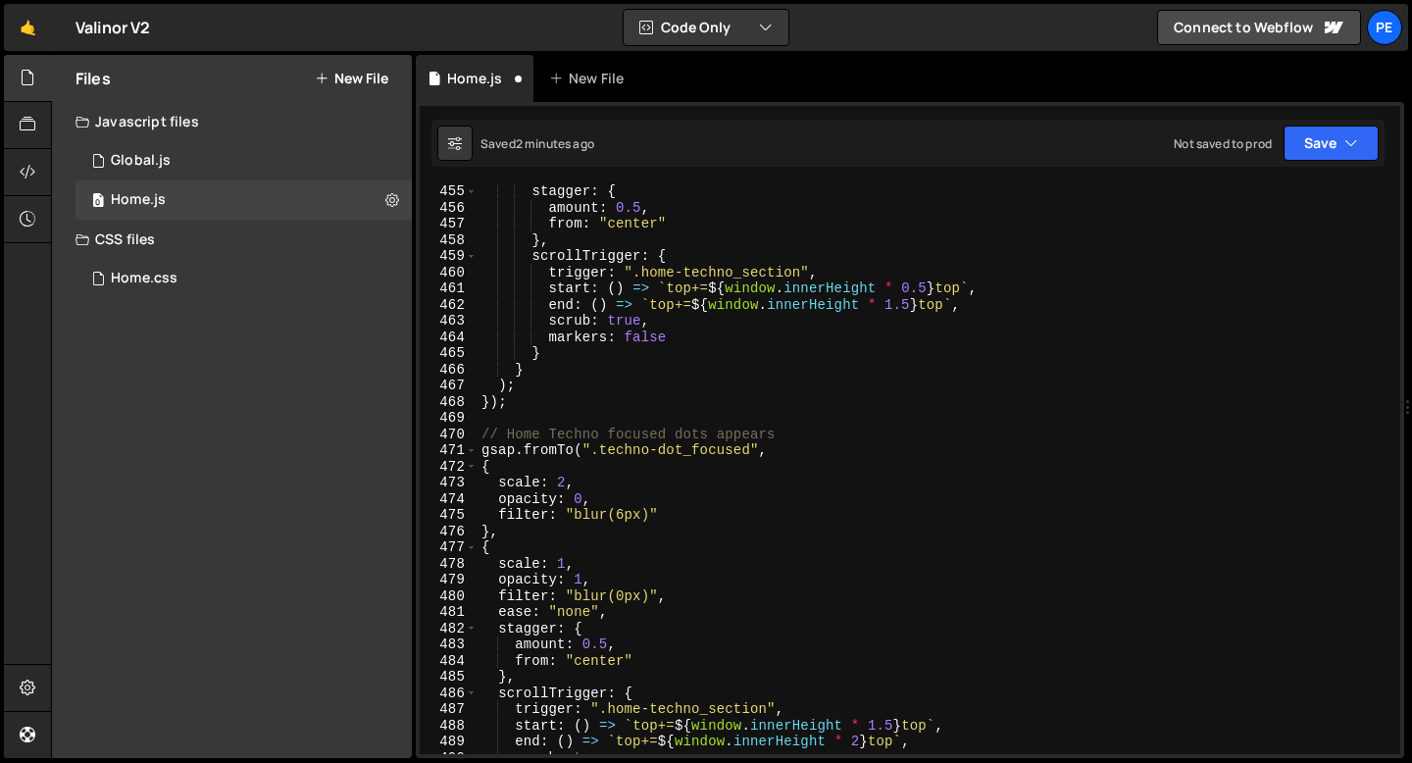
click at [506, 433] on div "stagger : { amount : 0.5 , from : "center" } , scrollTrigger : { trigger : ".ho…" at bounding box center [935, 484] width 915 height 602
paste textarea "Techno Section -"
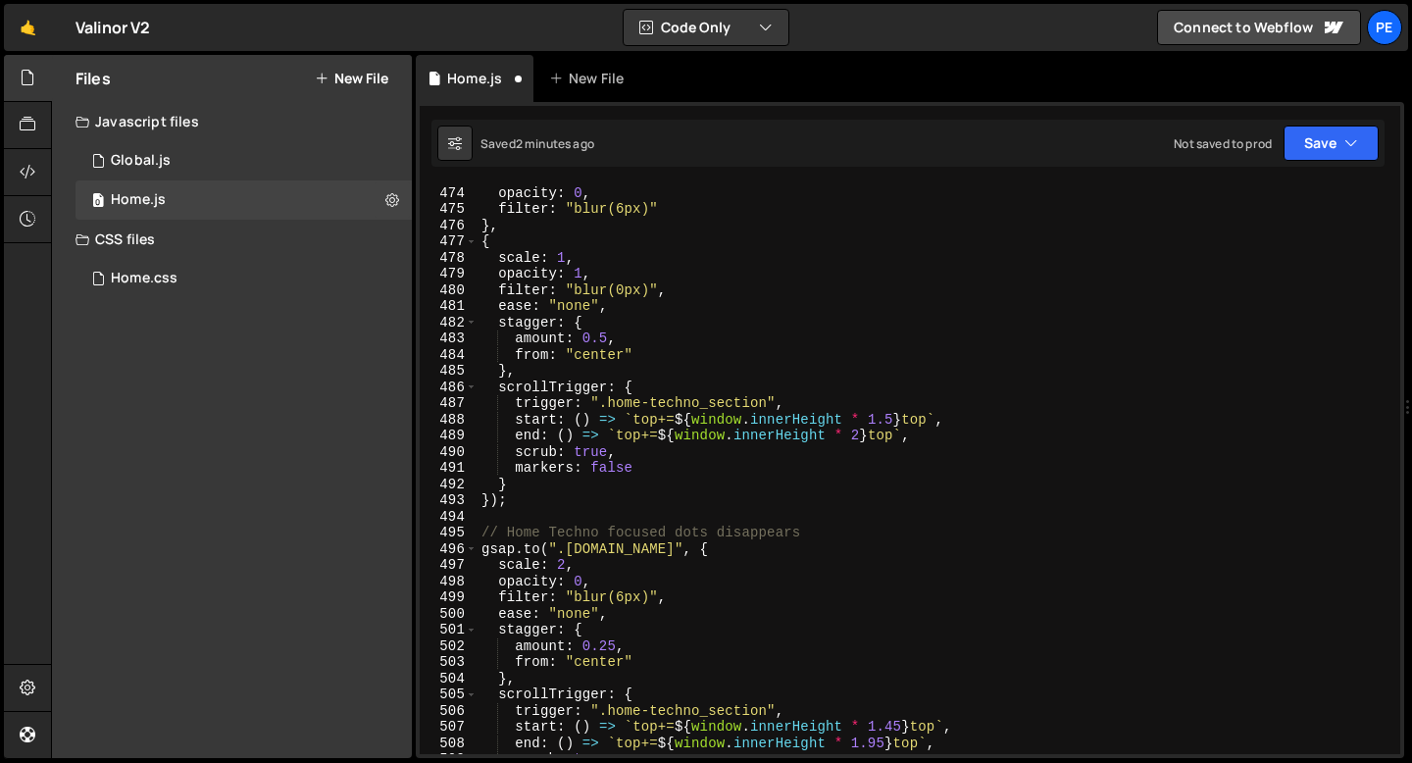
scroll to position [7747, 0]
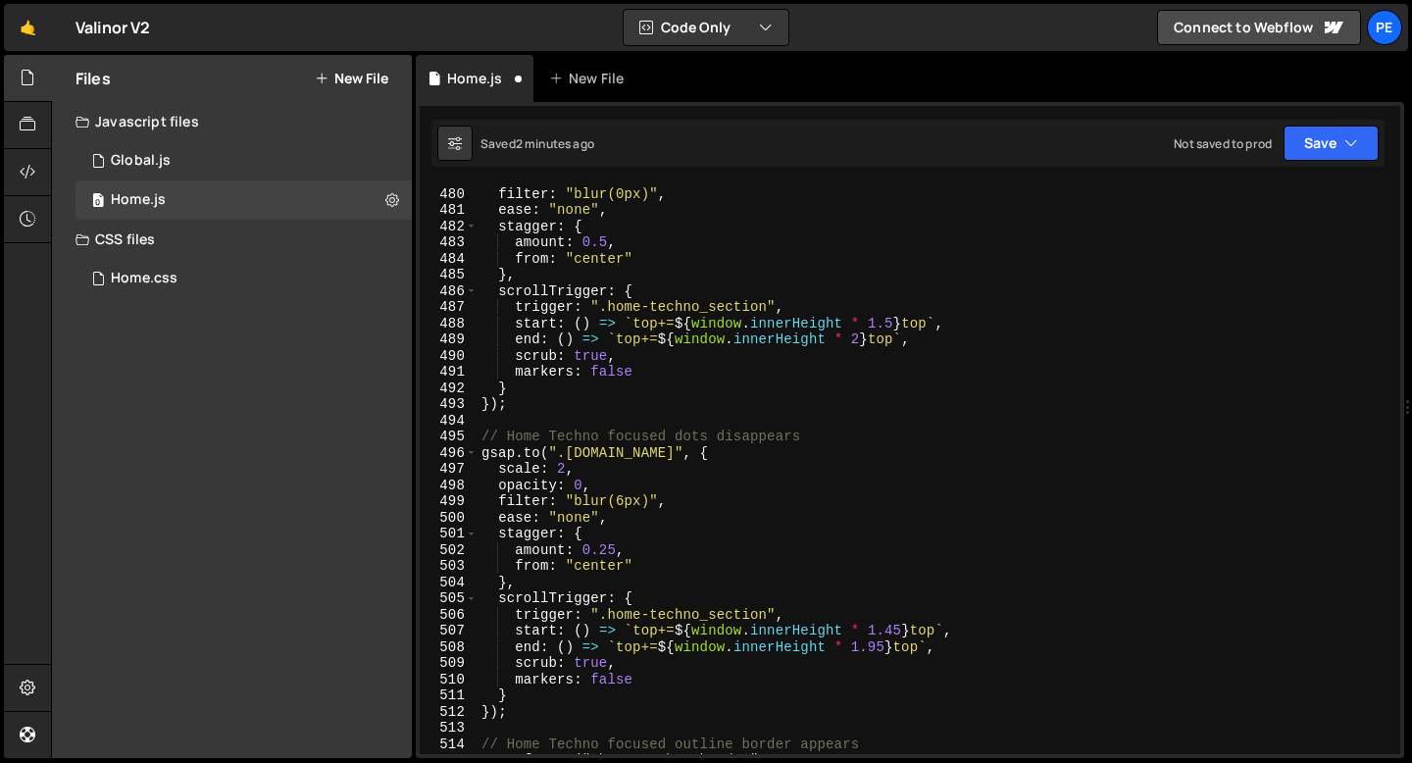
click at [504, 436] on div "opacity : 1 , filter : "blur(0px)" , ease : "none" , stagger : { amount : 0.5 ,…" at bounding box center [935, 471] width 915 height 602
paste textarea "Techno Section -"
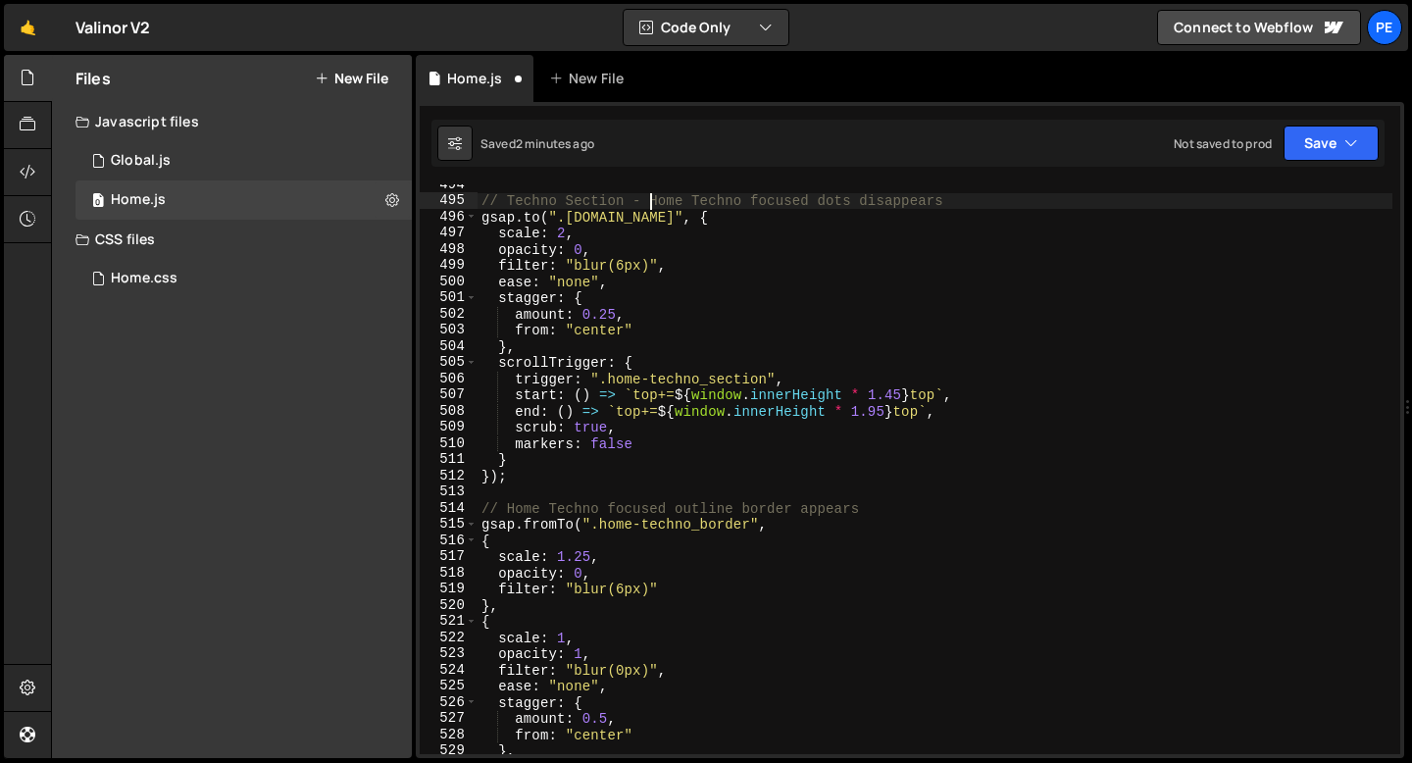
scroll to position [8060, 0]
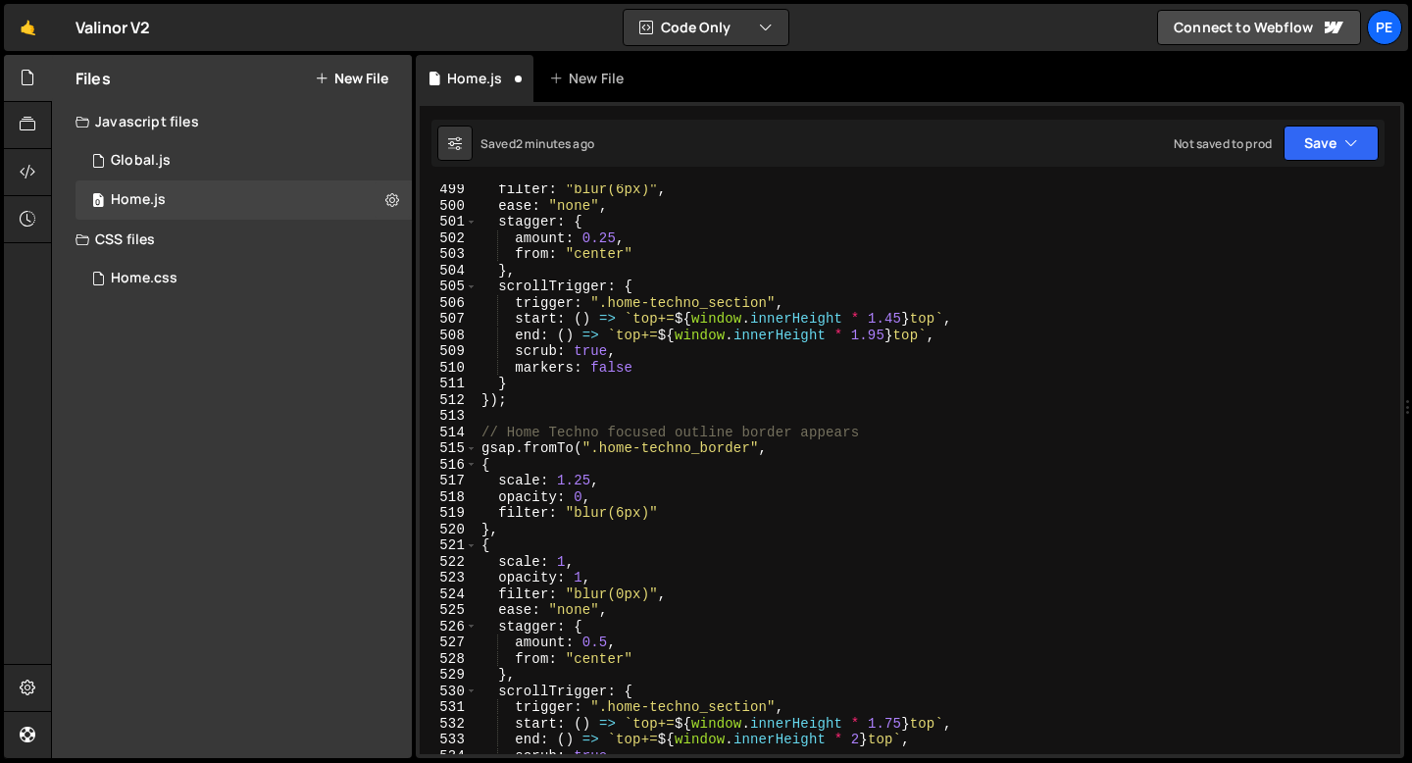
click at [507, 427] on div "filter : "blur(6px)" , ease : "none" , stagger : { amount : 0.25 , from : "cent…" at bounding box center [935, 482] width 915 height 602
paste textarea "Techno Section -"
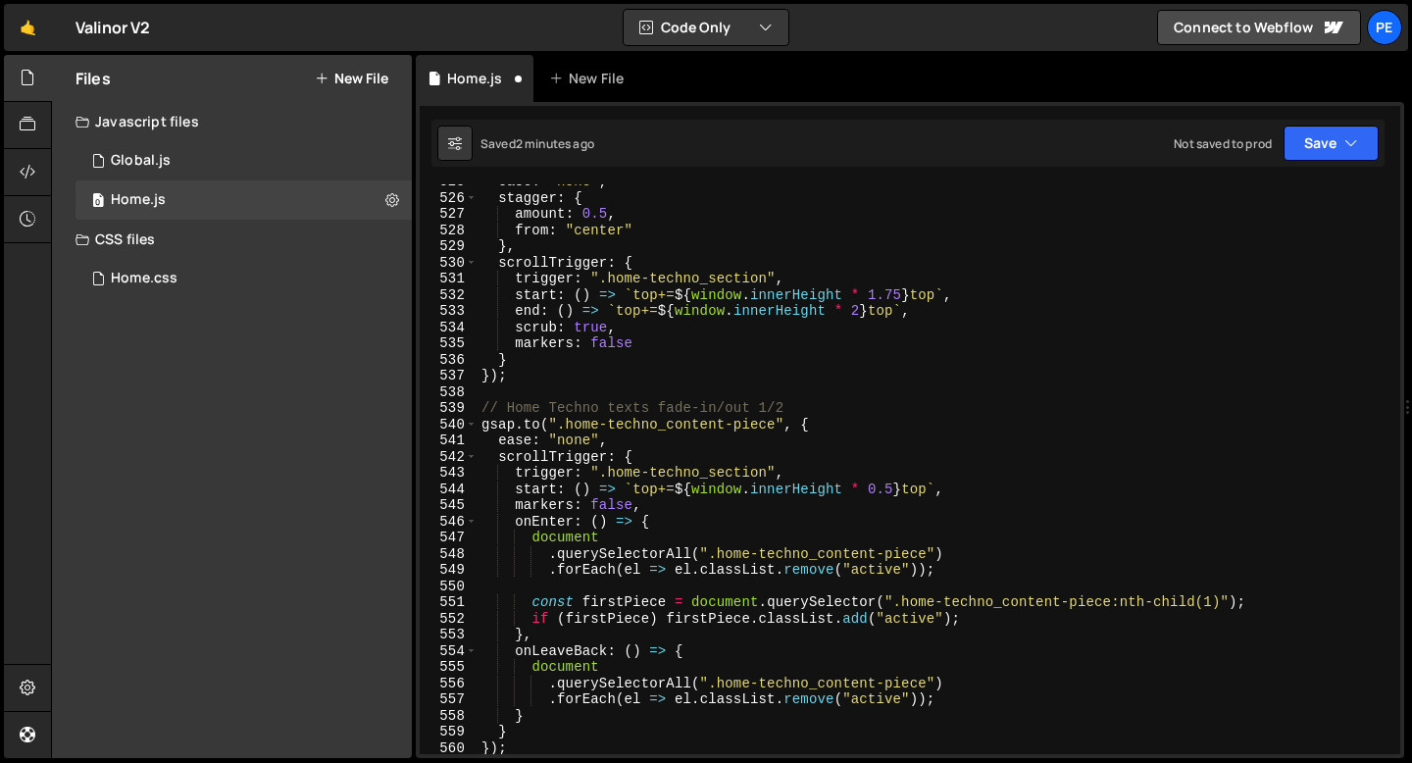
scroll to position [8489, 0]
click at [508, 407] on div "ease : "none" , stagger : { amount : 0.5 , from : "center" } , scrollTrigger : …" at bounding box center [935, 475] width 915 height 602
paste textarea "Techno Section -"
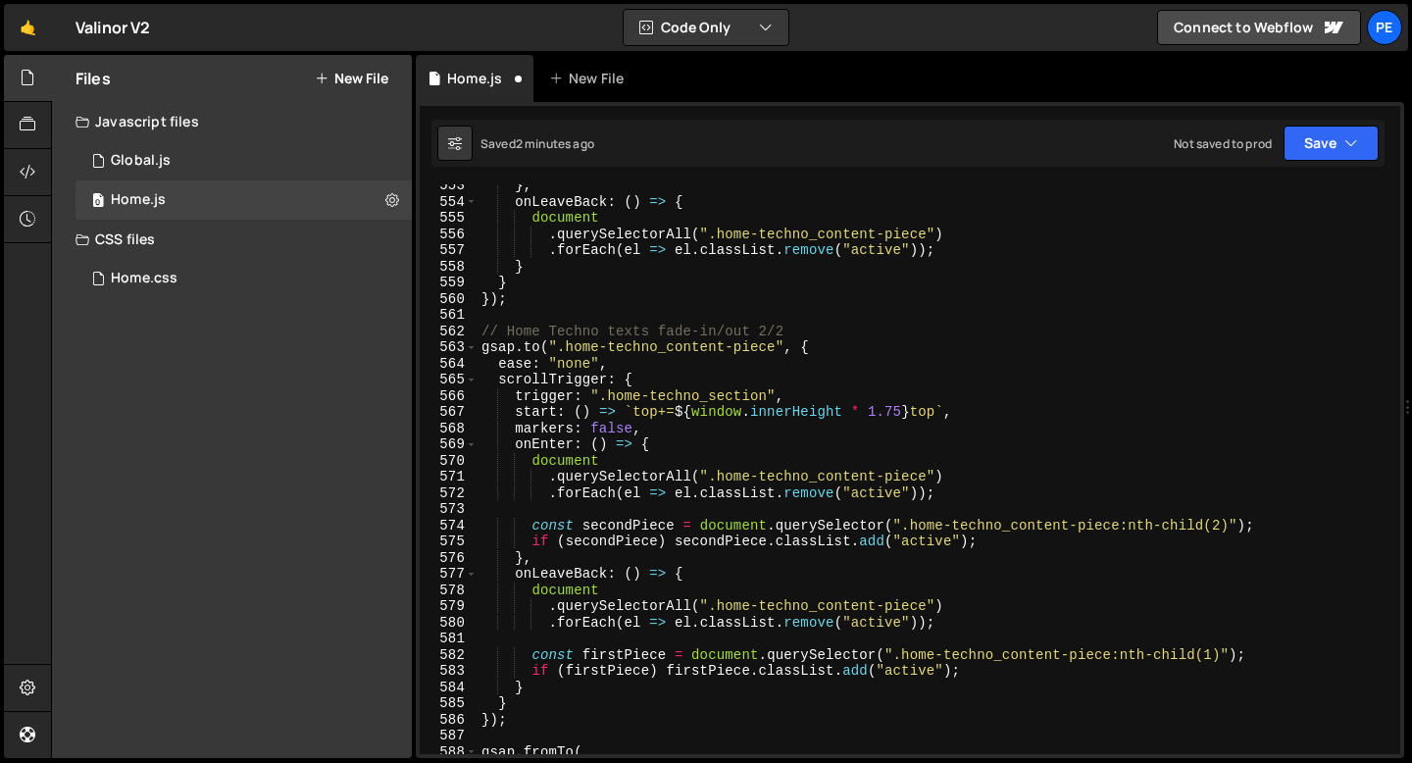
scroll to position [8938, 0]
click at [509, 334] on div "} , onLeaveBack : ( ) => { document . querySelectorAll ( ".home-techno_content-…" at bounding box center [935, 478] width 915 height 602
paste textarea "Techno Section -"
type textarea "// Techno Section - Home Techno texts fade-in/out 2/2"
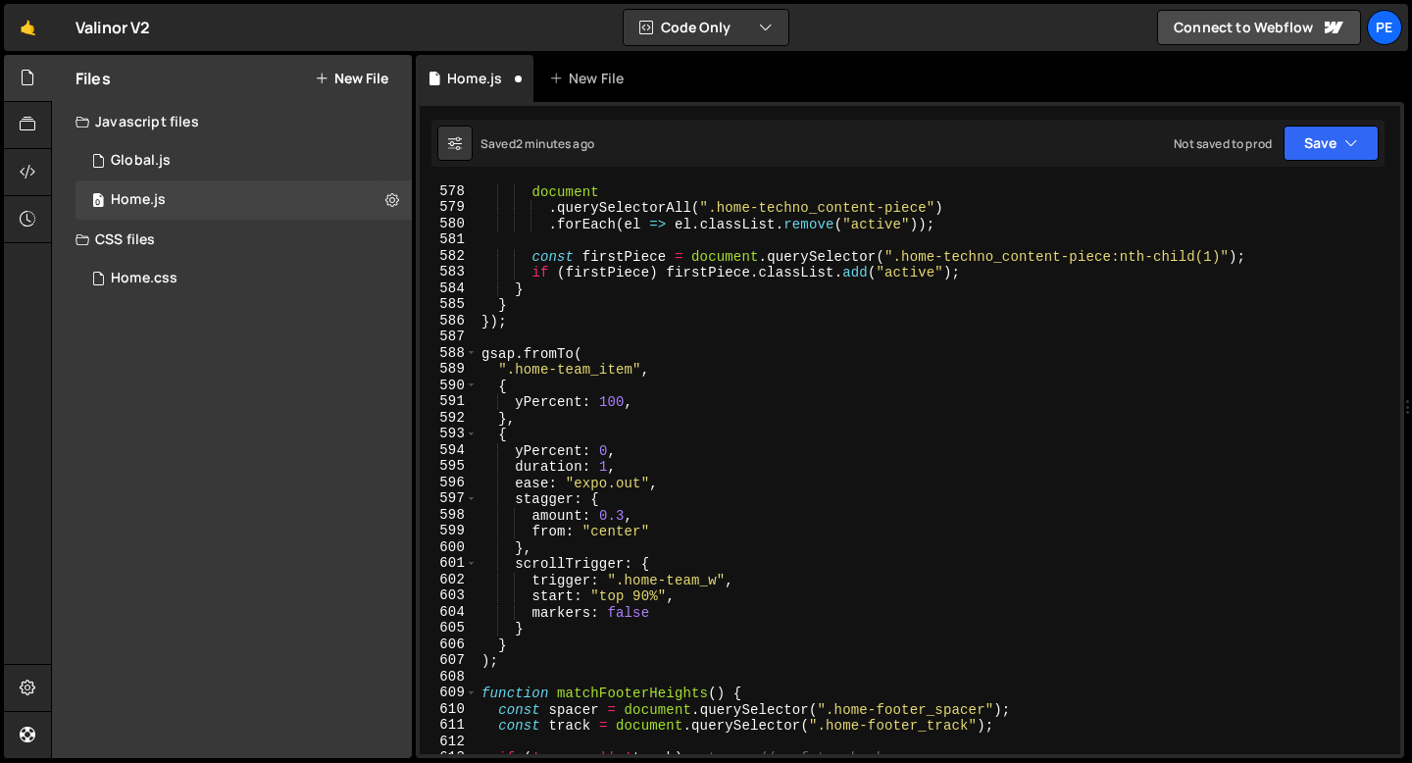
scroll to position [9336, 0]
click at [515, 344] on div "document . querySelectorAll ( ".home-techno_content-piece" ) . forEach ( el => …" at bounding box center [935, 484] width 915 height 602
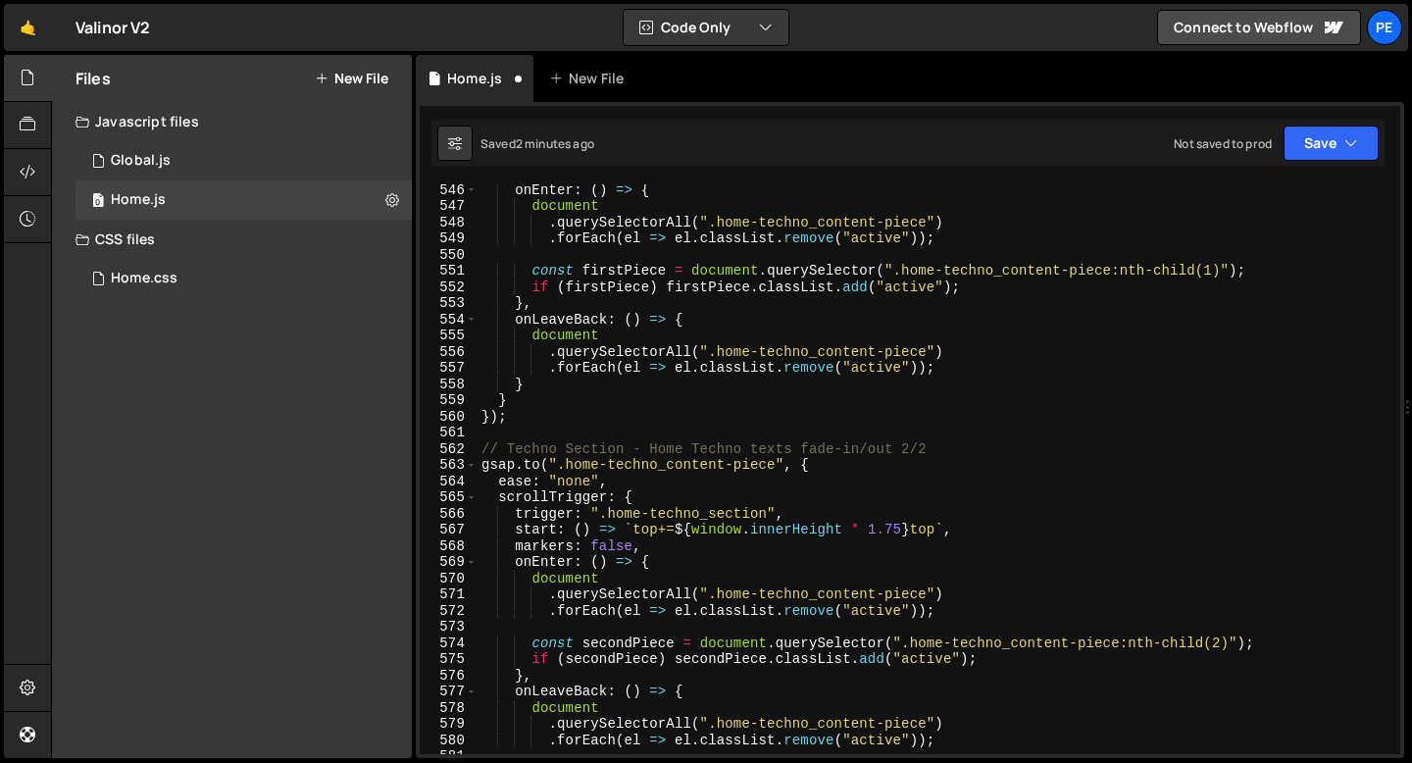
scroll to position [8820, 0]
click at [531, 446] on div "onEnter : ( ) => { document . querySelectorAll ( ".home-techno_content-piece" )…" at bounding box center [935, 482] width 915 height 602
click at [530, 447] on div "onEnter : ( ) => { document . querySelectorAll ( ".home-techno_content-piece" )…" at bounding box center [935, 482] width 915 height 602
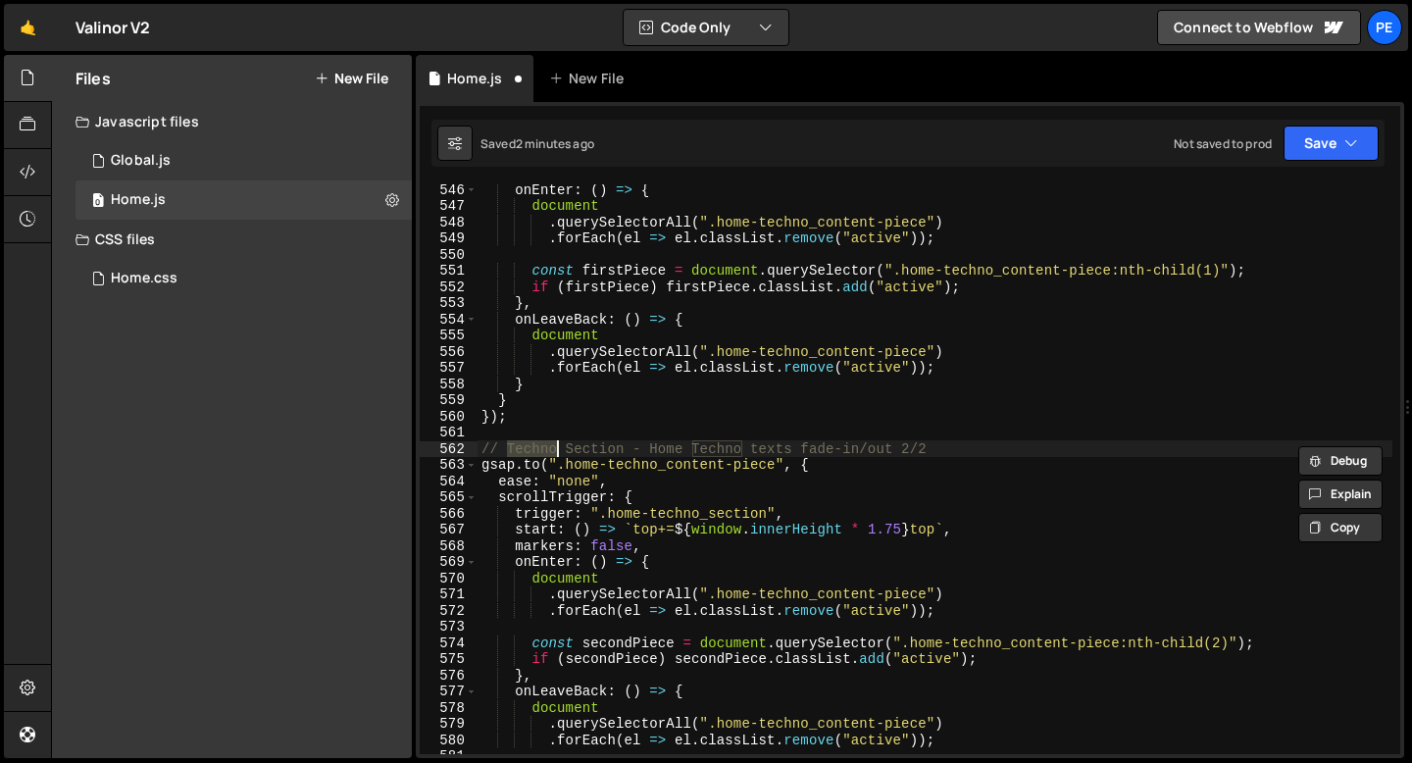
click at [530, 447] on div "onEnter : ( ) => { document . querySelectorAll ( ".home-techno_content-piece" )…" at bounding box center [935, 482] width 915 height 602
type textarea "// Techno Section - Home Techno texts fade-in/out 2/2 [DOMAIN_NAME](".home-tech…"
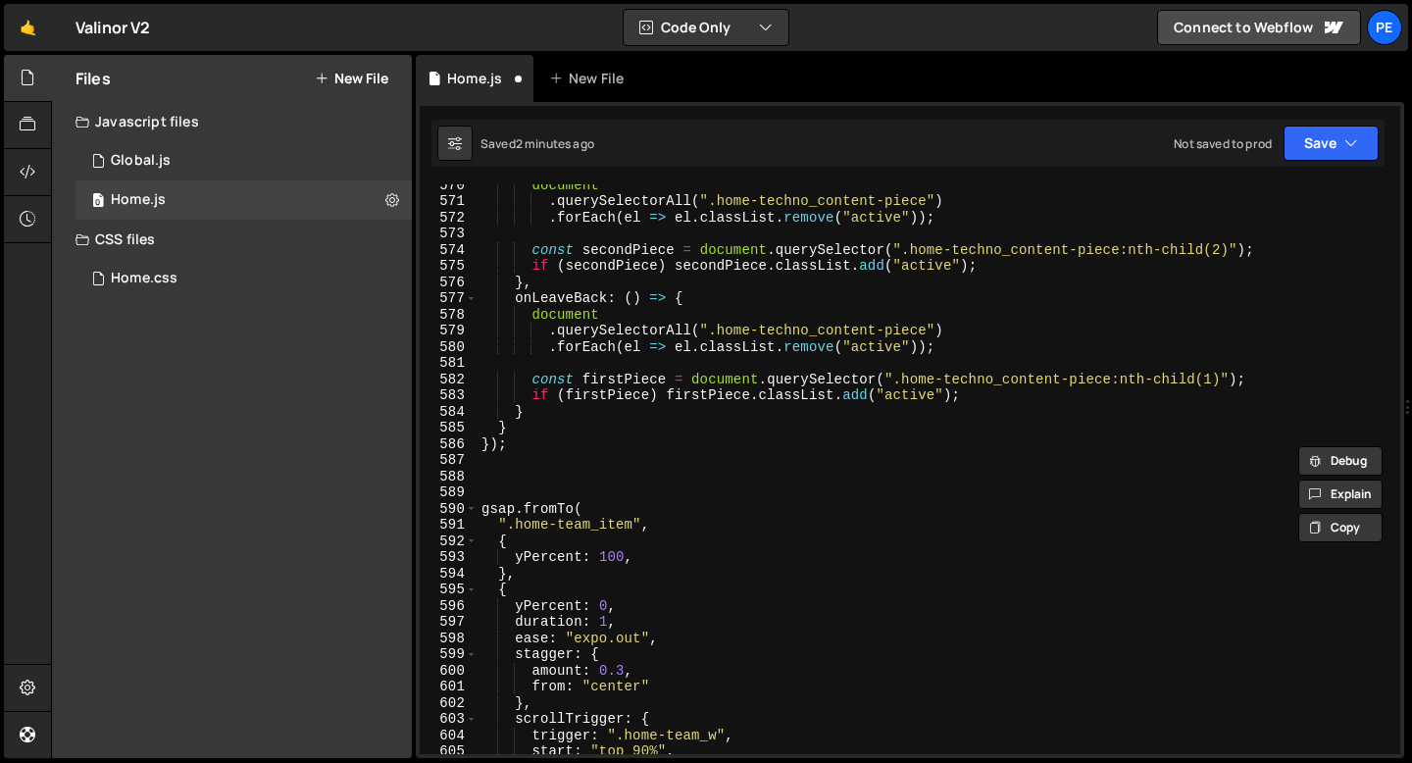
scroll to position [9252, 0]
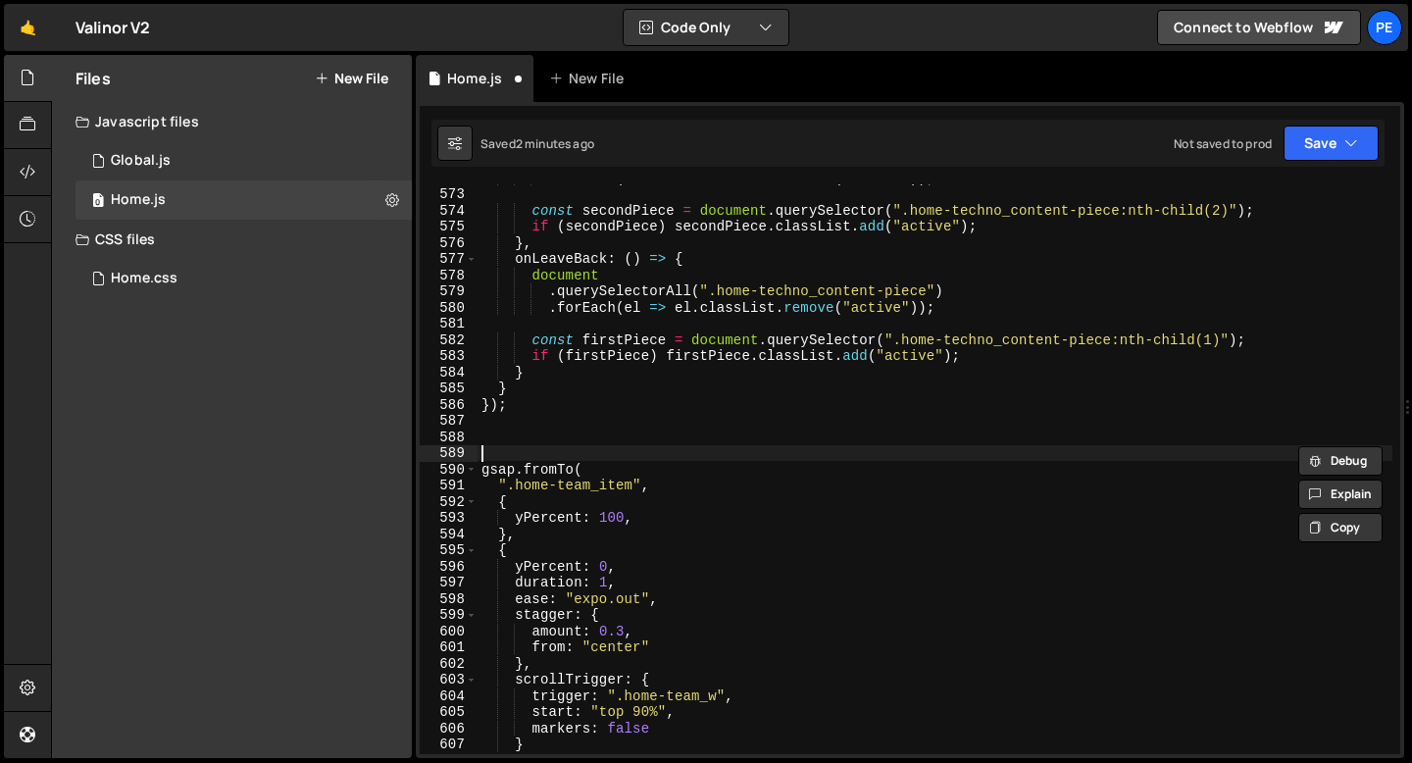
click at [524, 448] on div ". forEach ( el => el . classList . remove ( "active" )) ; const secondPiece = d…" at bounding box center [935, 471] width 915 height 602
paste textarea "// Techno Section - Home Techno texts fade-in/out 2/2"
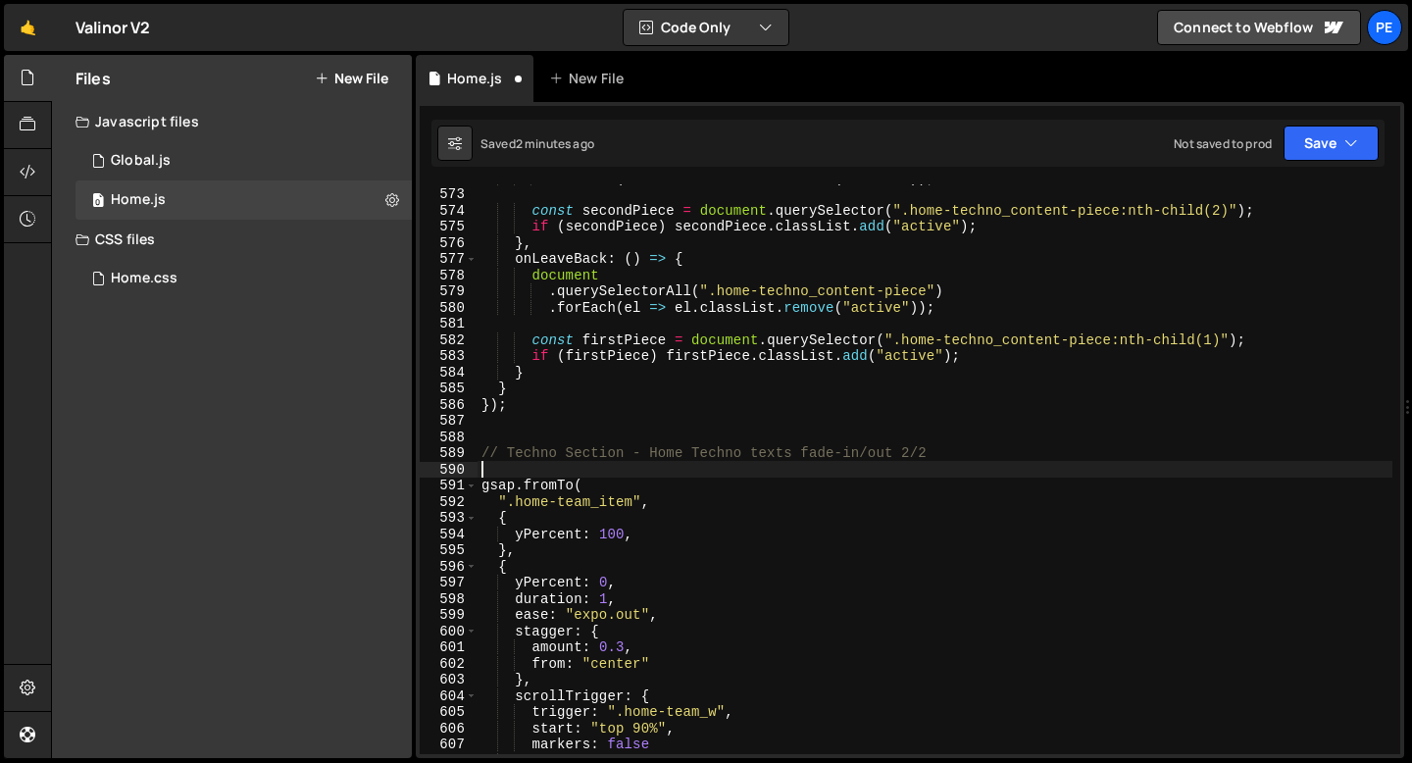
click at [539, 452] on div ". forEach ( el => el . classList . remove ( "active" )) ; const secondPiece = d…" at bounding box center [935, 471] width 915 height 602
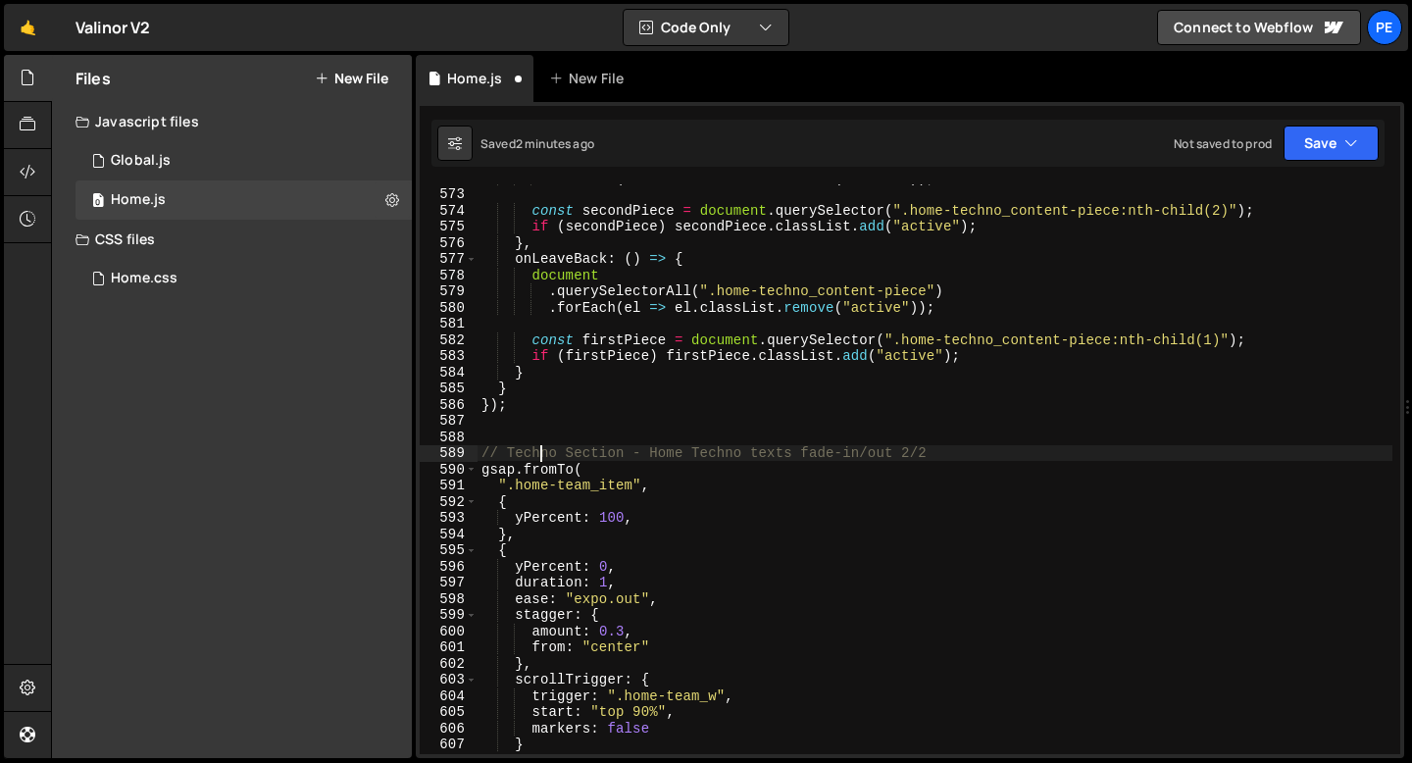
click at [539, 452] on div ". forEach ( el => el . classList . remove ( "active" )) ; const secondPiece = d…" at bounding box center [935, 471] width 915 height 602
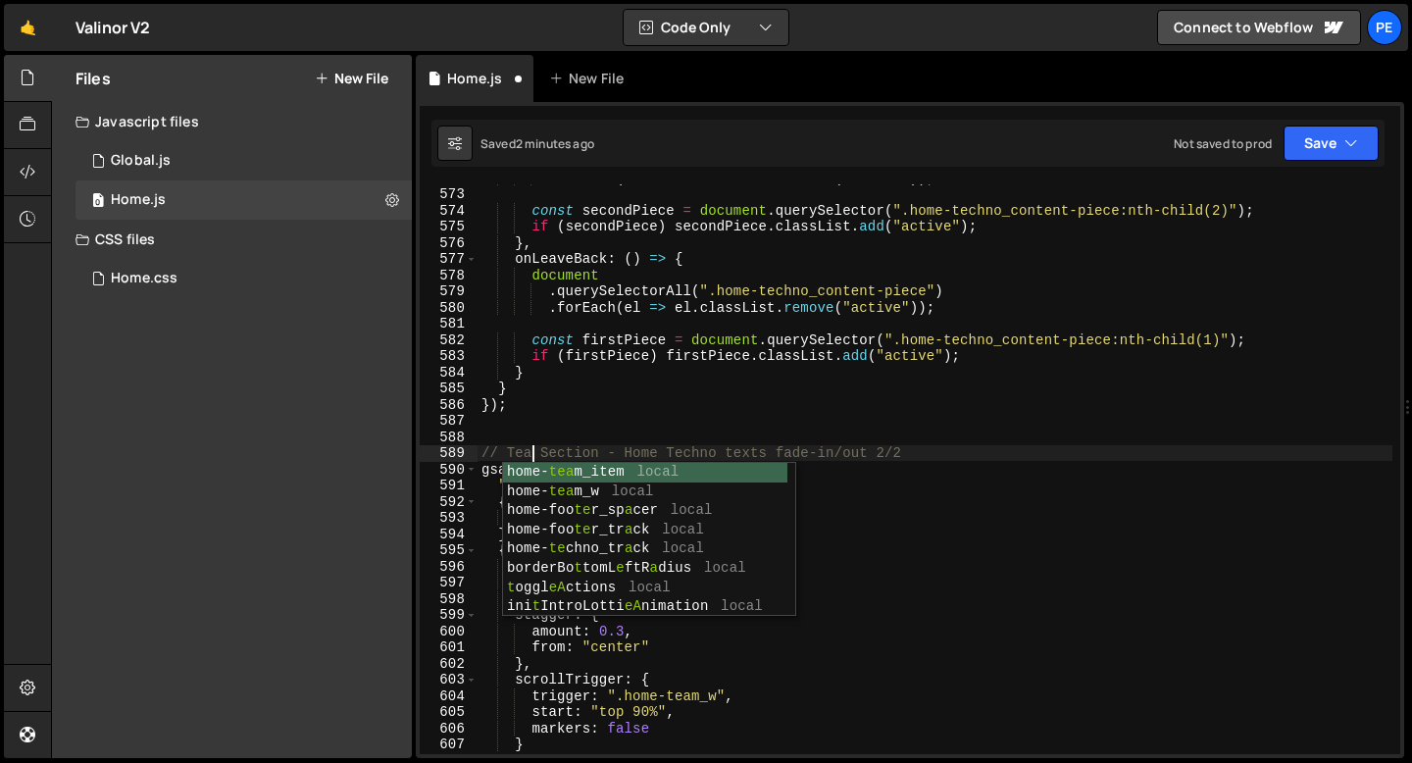
scroll to position [0, 3]
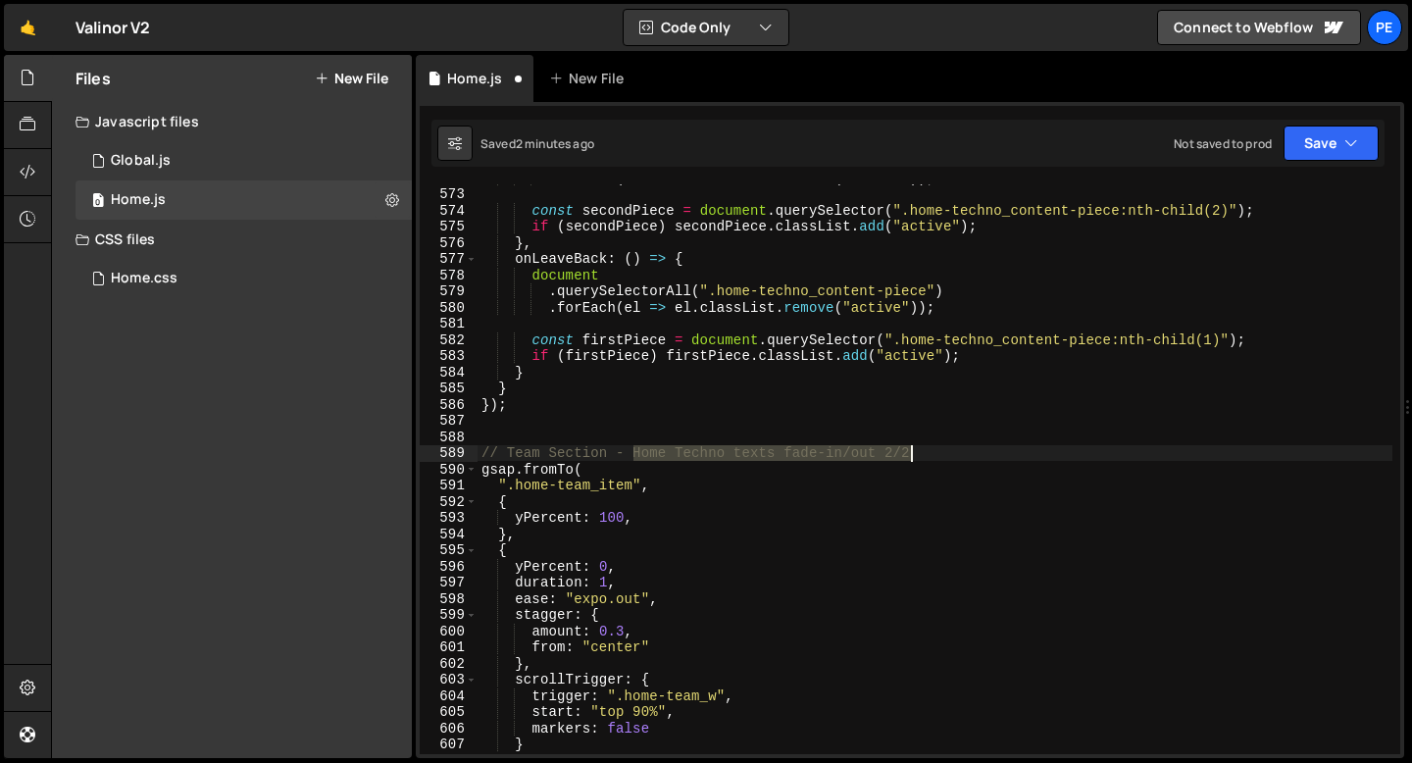
drag, startPoint x: 632, startPoint y: 450, endPoint x: 925, endPoint y: 452, distance: 292.2
click at [925, 452] on div ". forEach ( el => el . classList . remove ( "active" )) ; const secondPiece = d…" at bounding box center [935, 471] width 915 height 602
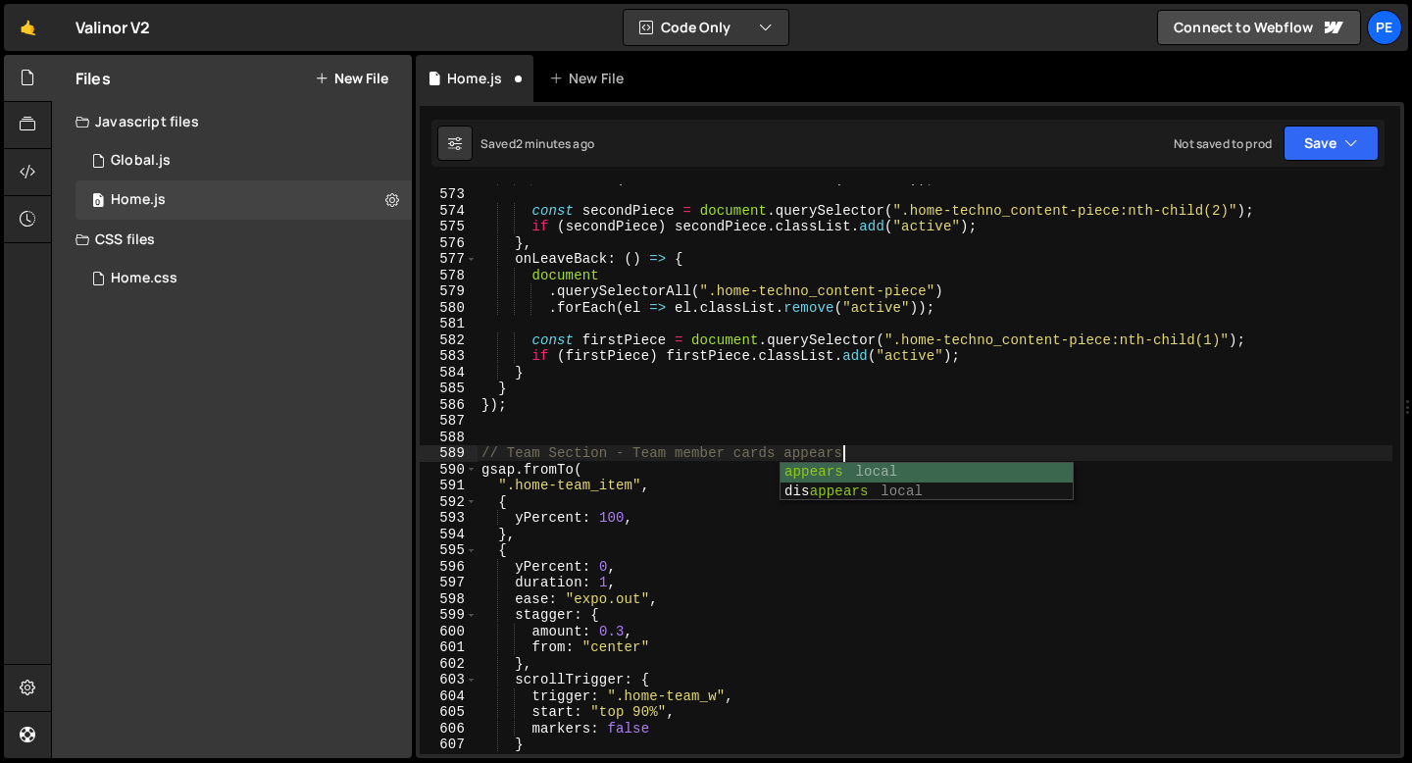
scroll to position [0, 24]
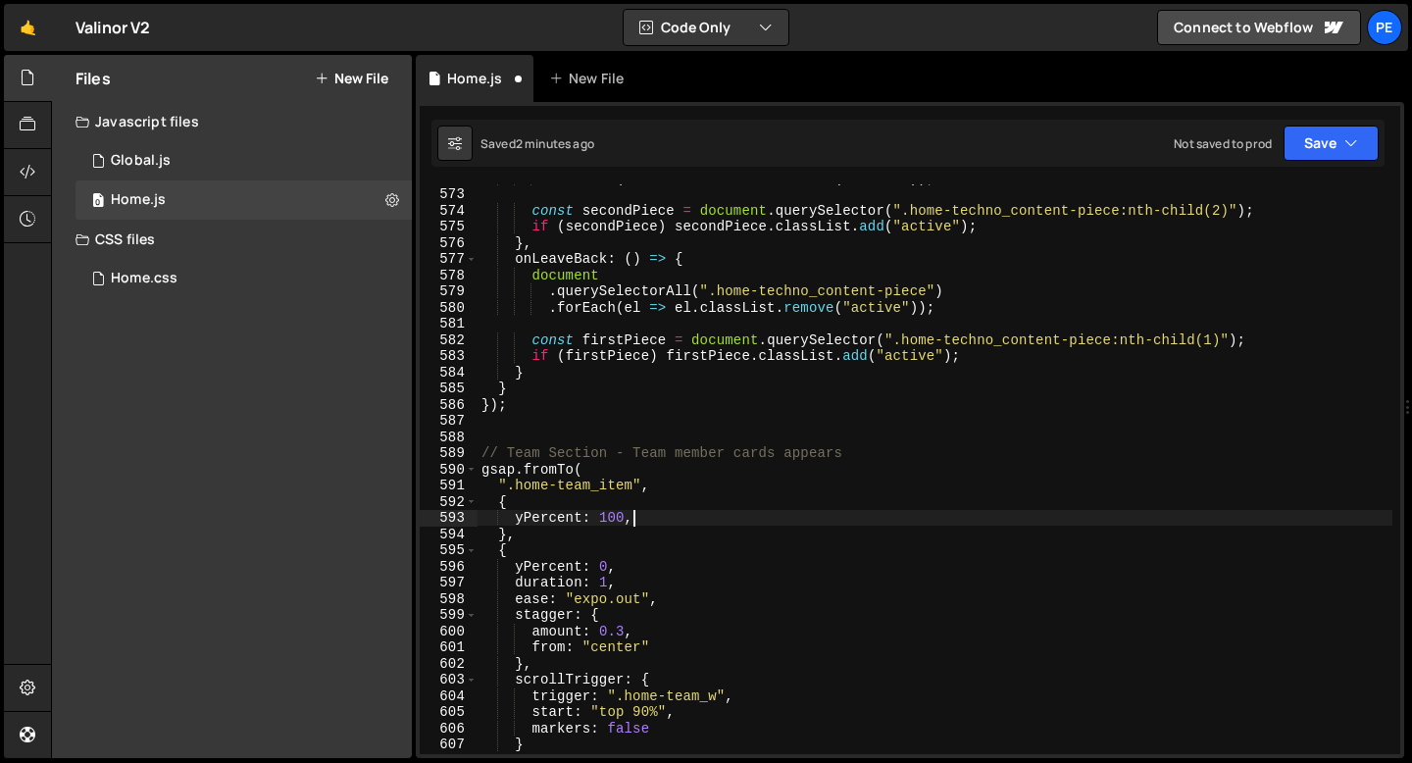
click at [757, 518] on div ". forEach ( el => el . classList . remove ( "active" )) ; const secondPiece = d…" at bounding box center [935, 471] width 915 height 602
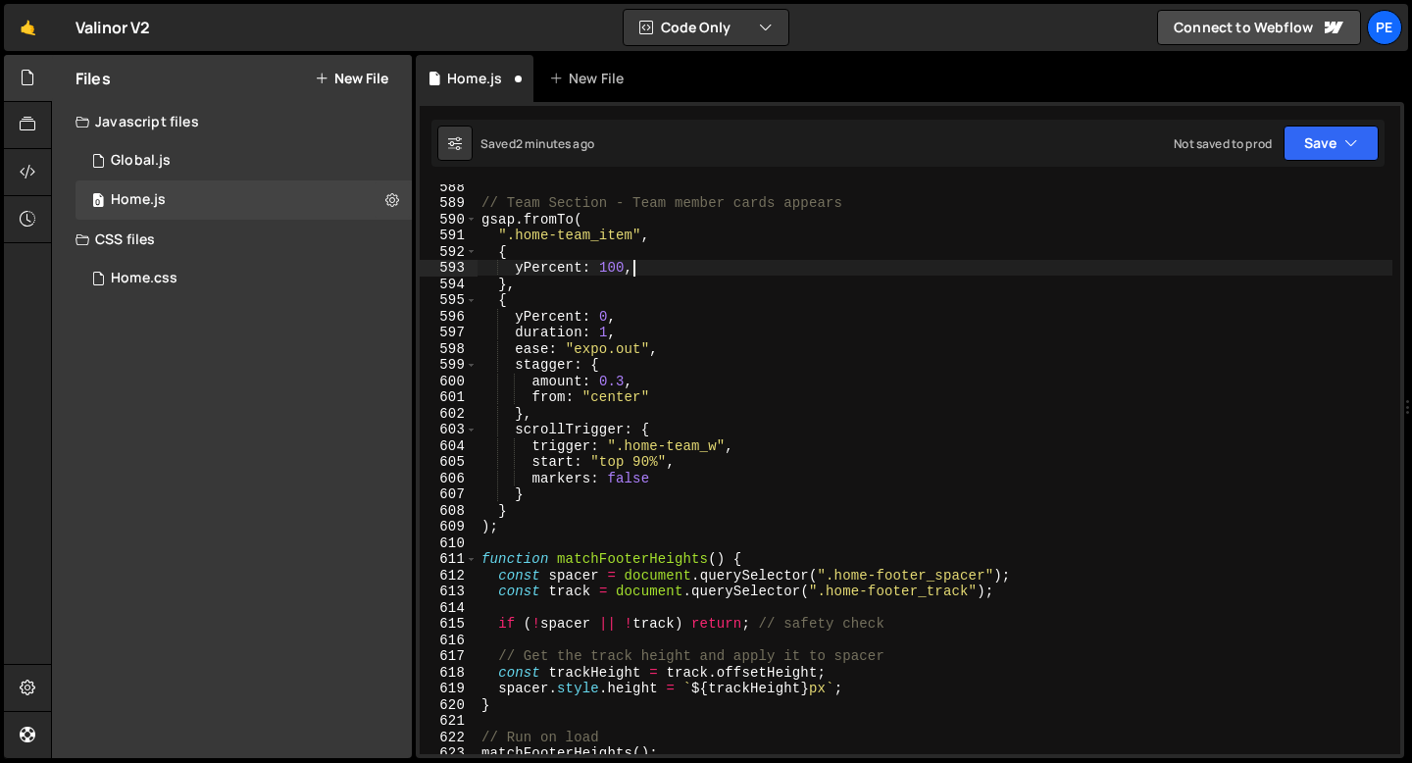
scroll to position [9502, 0]
click at [598, 531] on div "// Team Section - Team member cards appears gsap . fromTo ( ".home-team_item" ,…" at bounding box center [935, 479] width 915 height 602
type textarea ");"
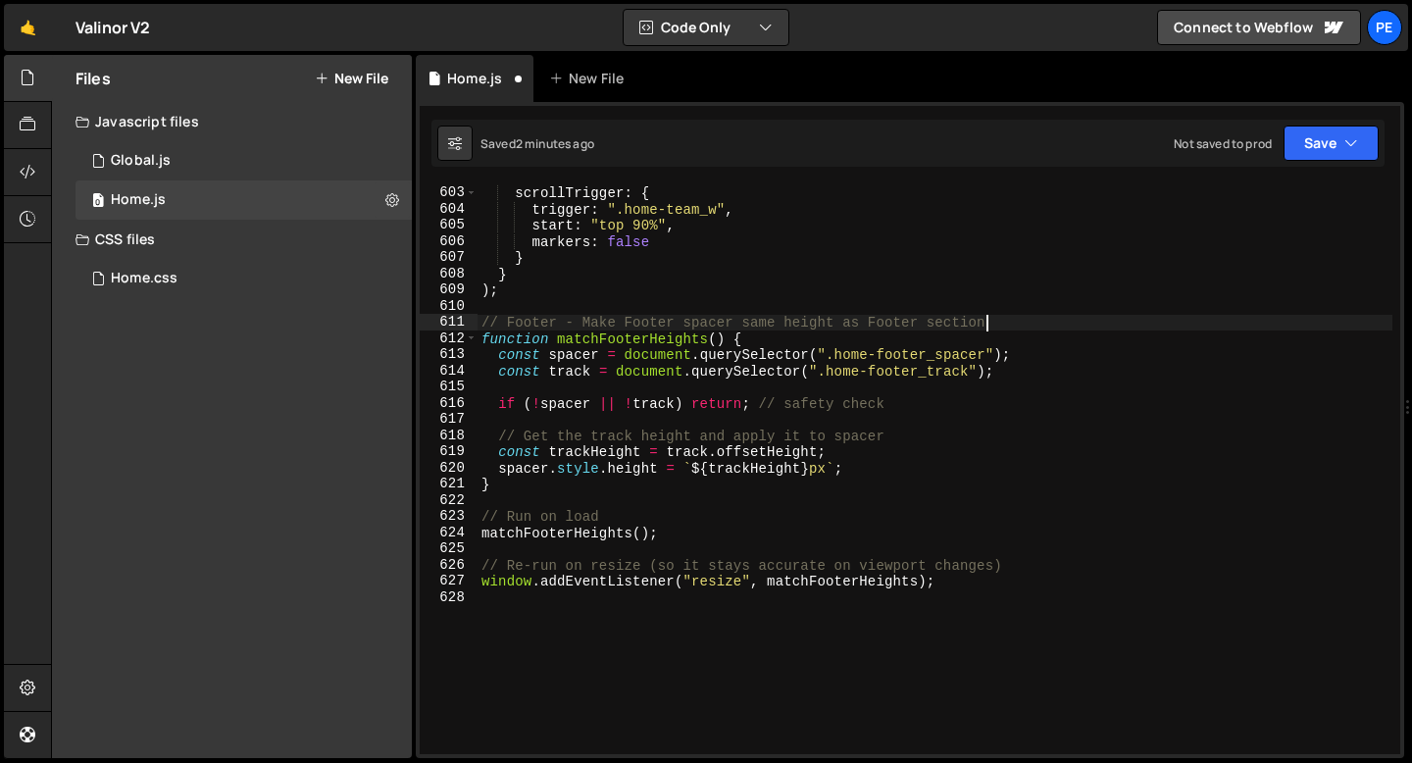
scroll to position [9746, 0]
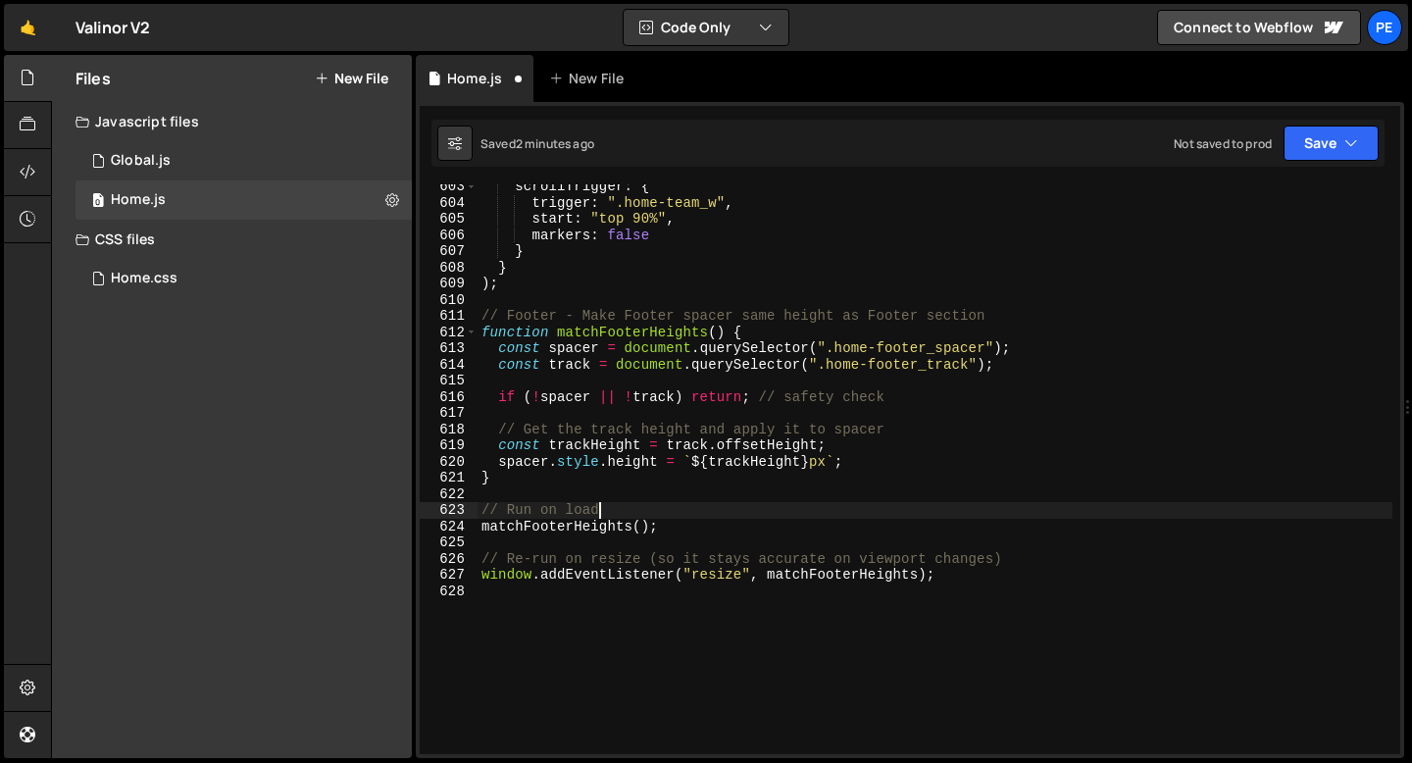
click at [605, 504] on div "scrollTrigger : { trigger : ".home-team_w" , start : "top 90%" , markers : fals…" at bounding box center [935, 479] width 915 height 602
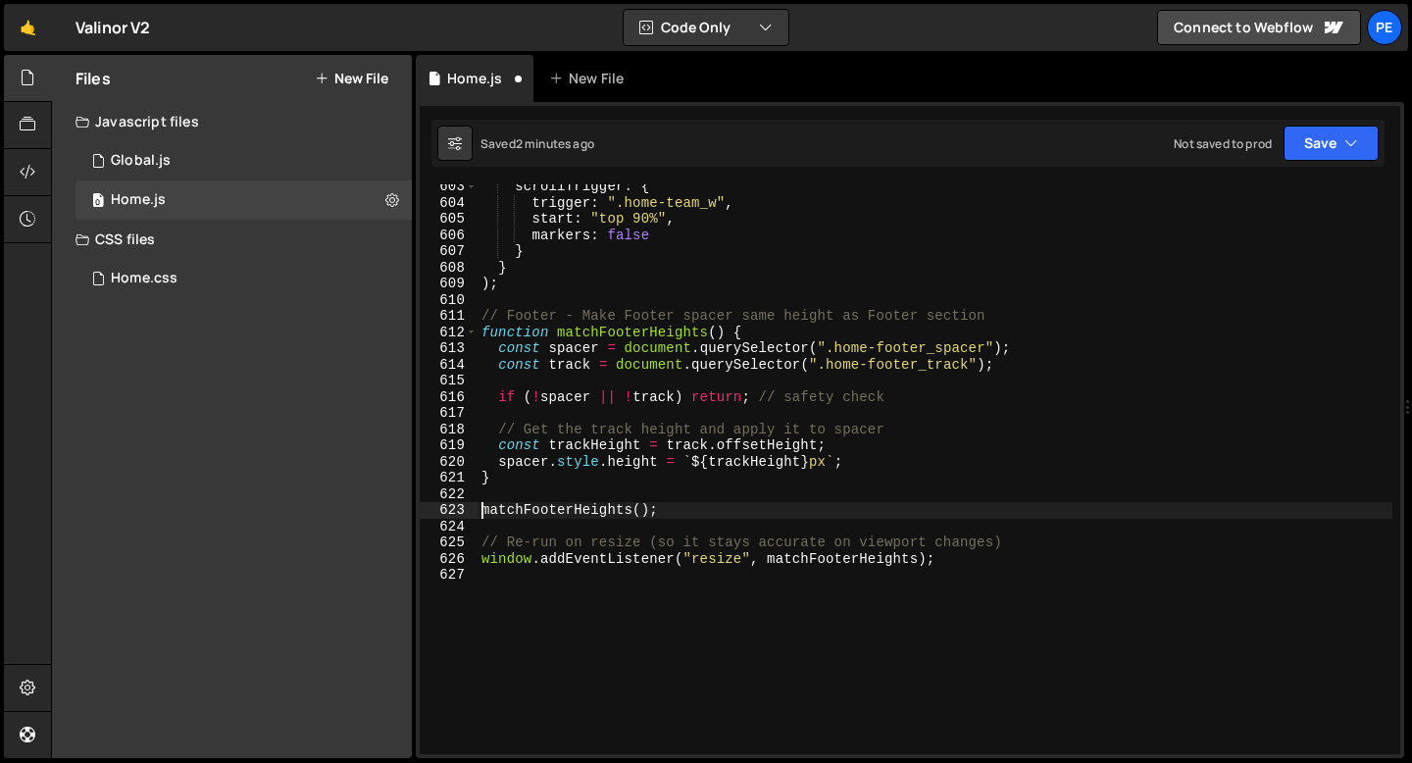
click at [580, 544] on div "scrollTrigger : { trigger : ".home-team_w" , start : "top 90%" , markers : fals…" at bounding box center [935, 479] width 915 height 602
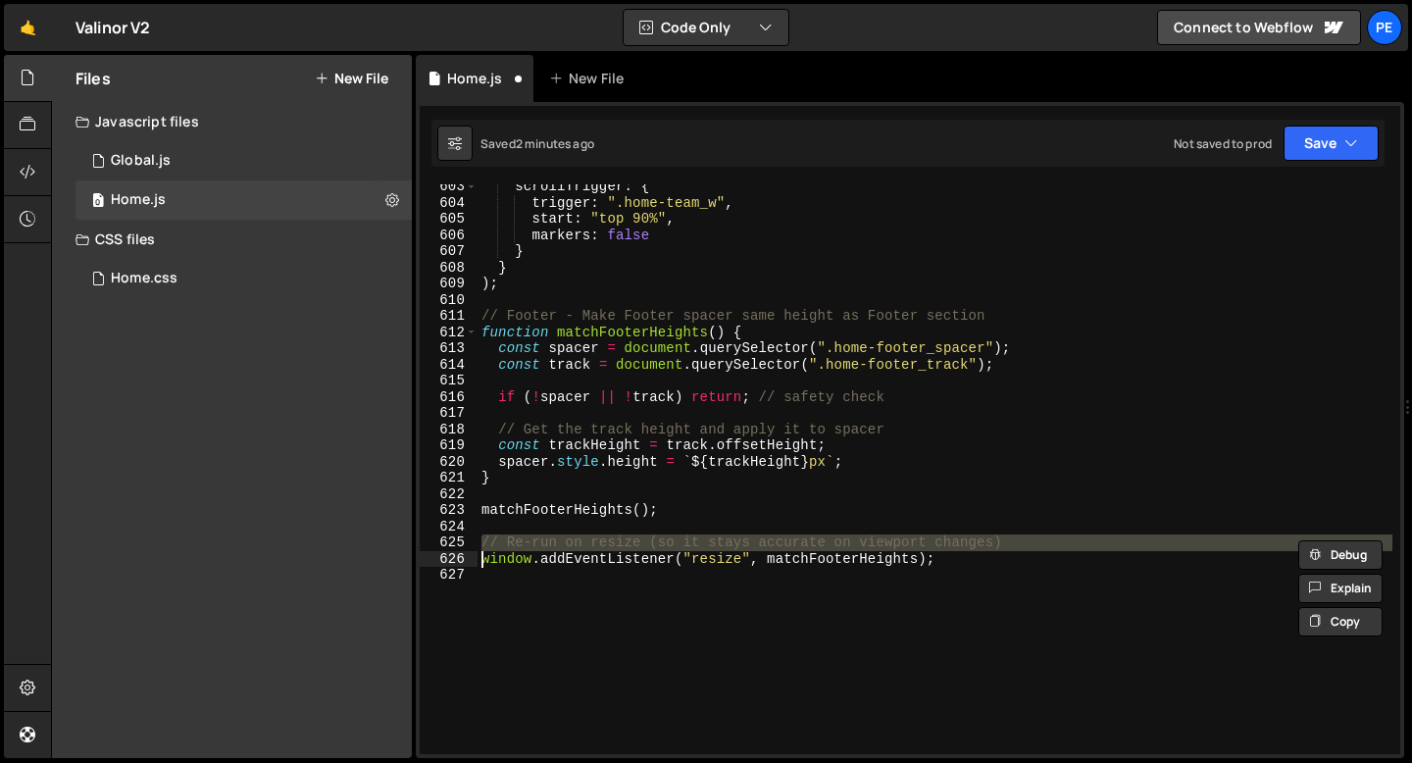
click at [580, 544] on div "scrollTrigger : { trigger : ".home-team_w" , start : "top 90%" , markers : fals…" at bounding box center [935, 479] width 915 height 602
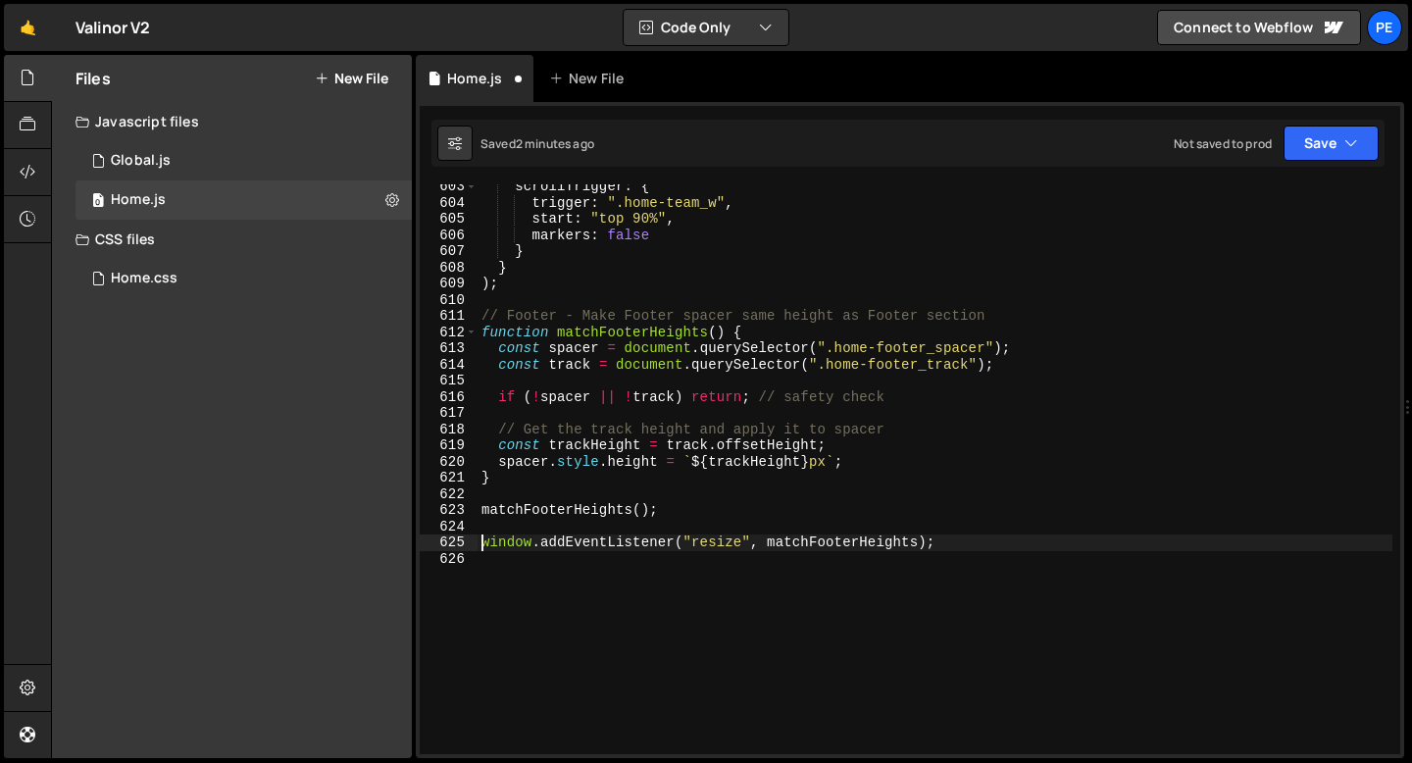
click at [659, 483] on div "scrollTrigger : { trigger : ".home-team_w" , start : "top 90%" , markers : fals…" at bounding box center [935, 479] width 915 height 602
type textarea "}"
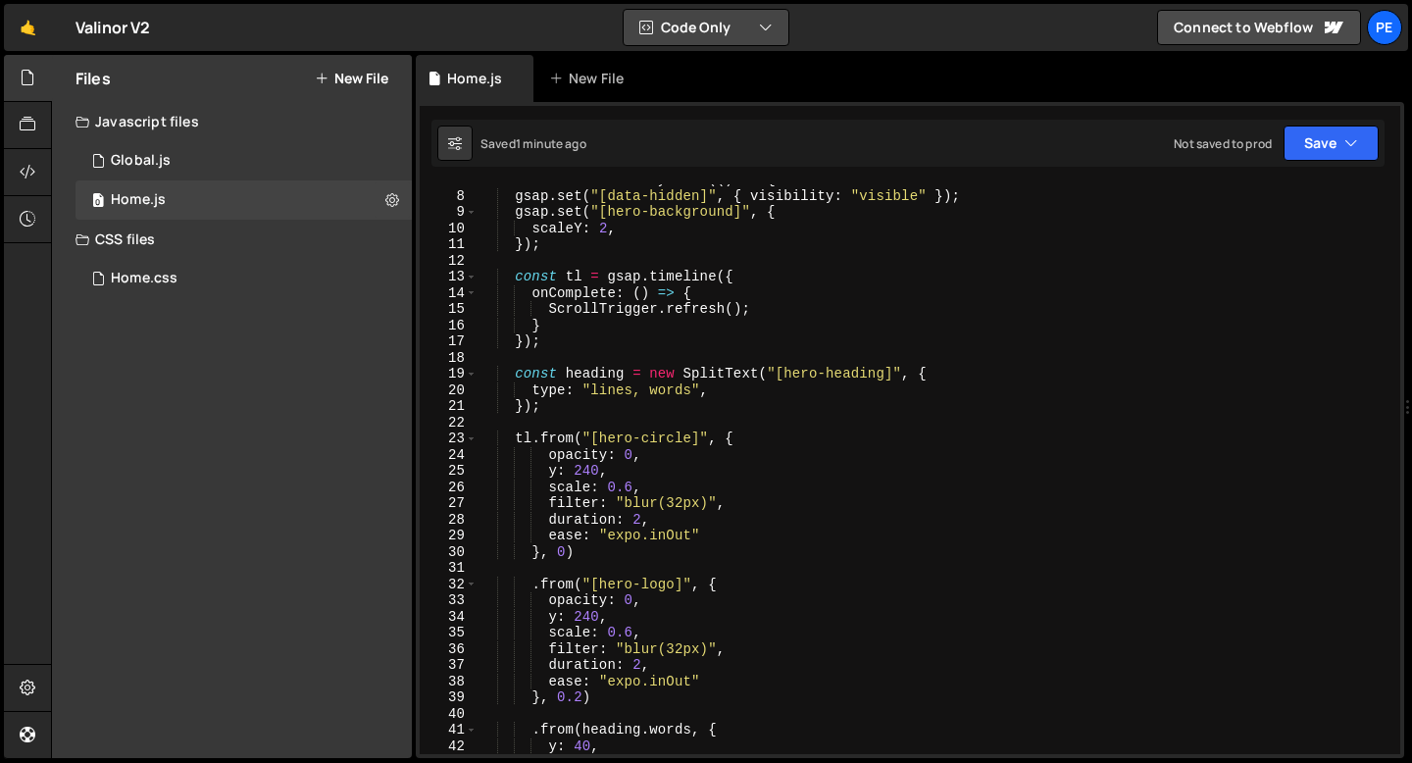
scroll to position [0, 0]
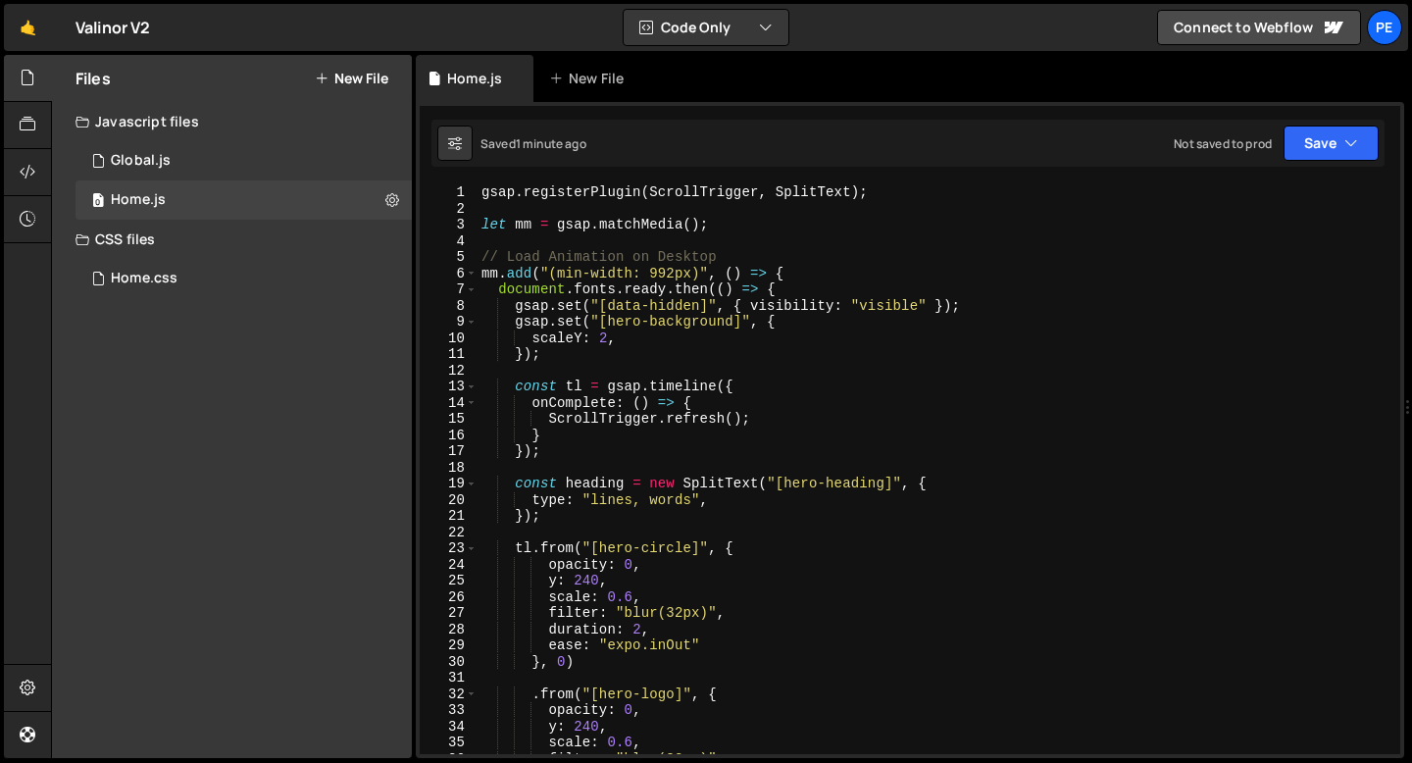
click at [480, 242] on div "gsap . registerPlugin ( ScrollTrigger , SplitText ) ; let mm = gsap . matchMedi…" at bounding box center [935, 485] width 915 height 602
click at [479, 254] on div "gsap . registerPlugin ( ScrollTrigger , SplitText ) ; let mm = gsap . matchMedi…" at bounding box center [935, 485] width 915 height 602
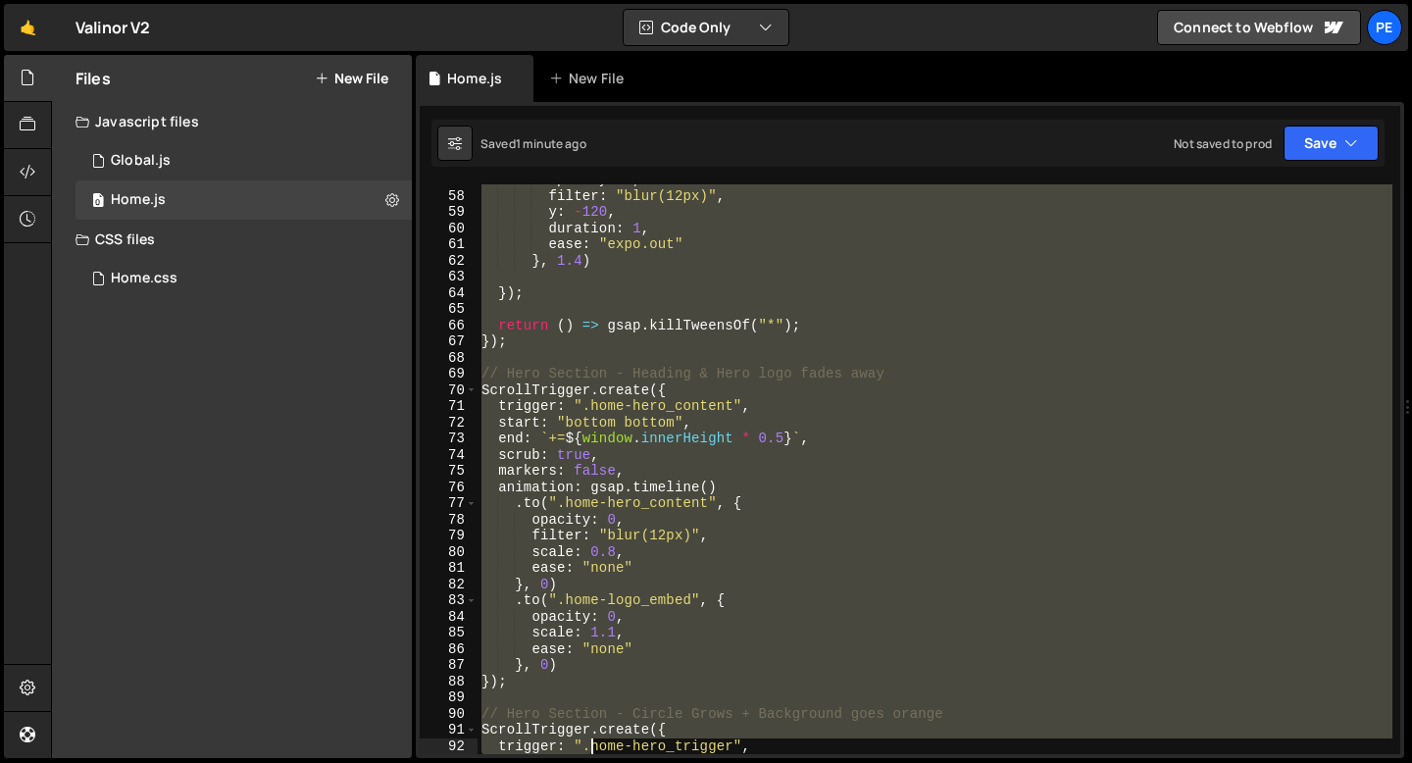
scroll to position [951, 0]
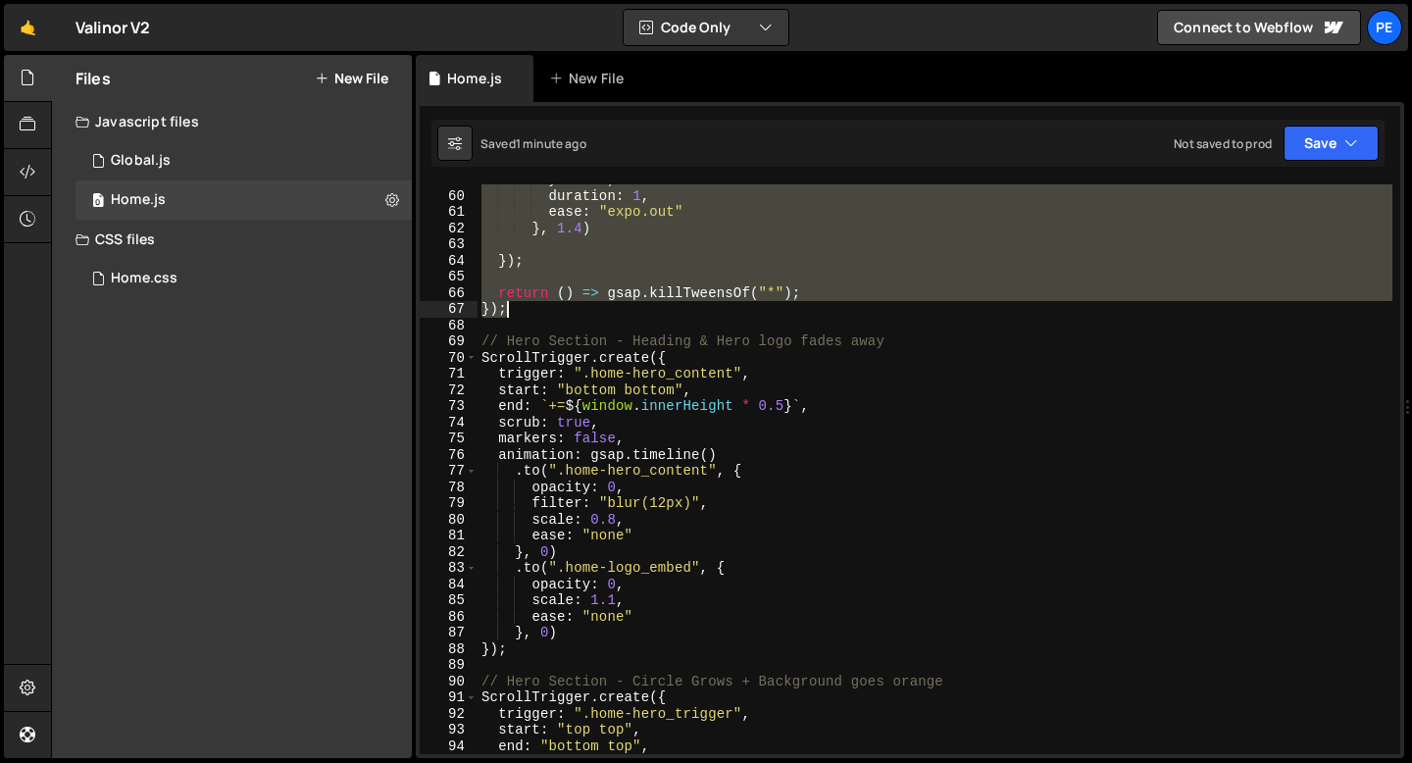
drag, startPoint x: 480, startPoint y: 255, endPoint x: 537, endPoint y: 305, distance: 75.7
click at [537, 305] on div "y : - 120 , duration : 1 , ease : "expo.out" } , 1.4 ) }) ; return ( ) => gsap …" at bounding box center [935, 473] width 915 height 602
type textarea "});"
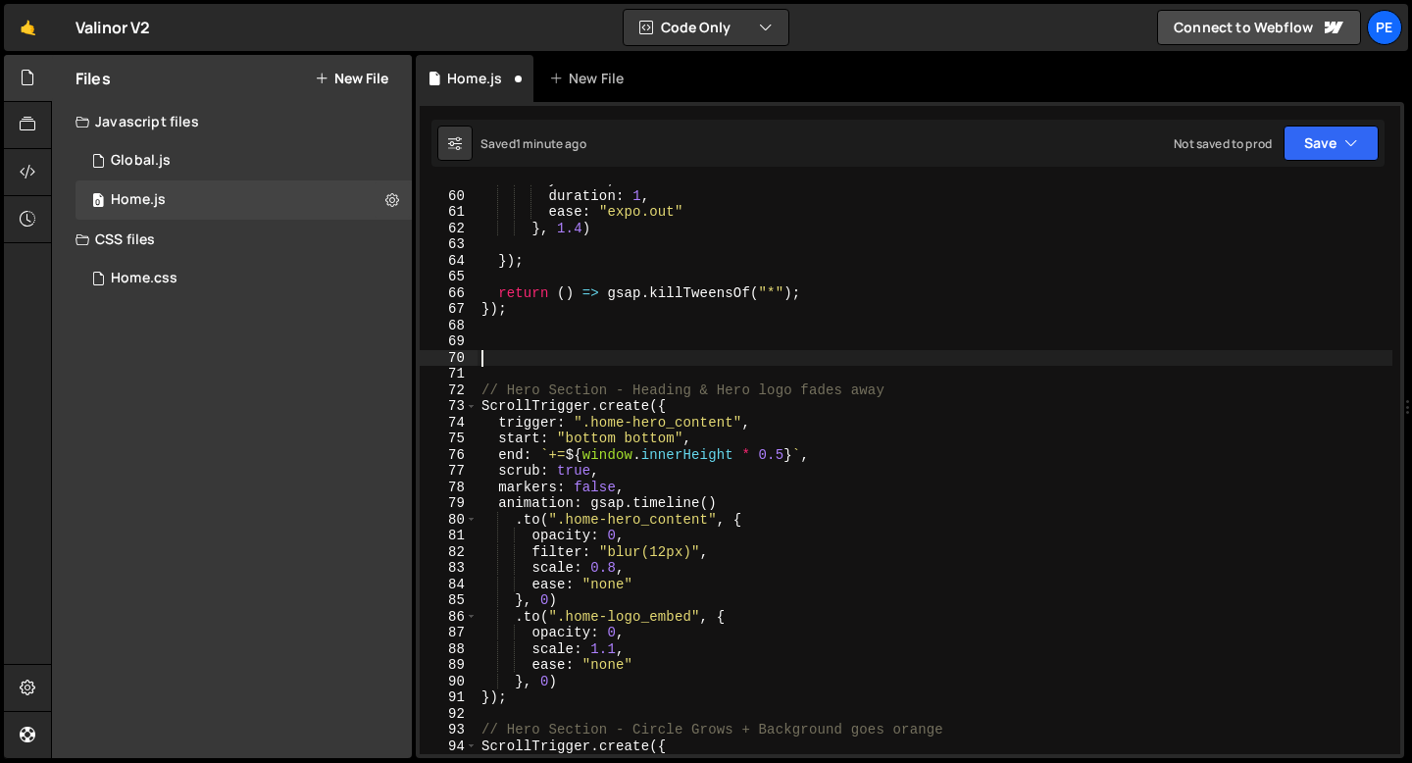
paste textarea "});"
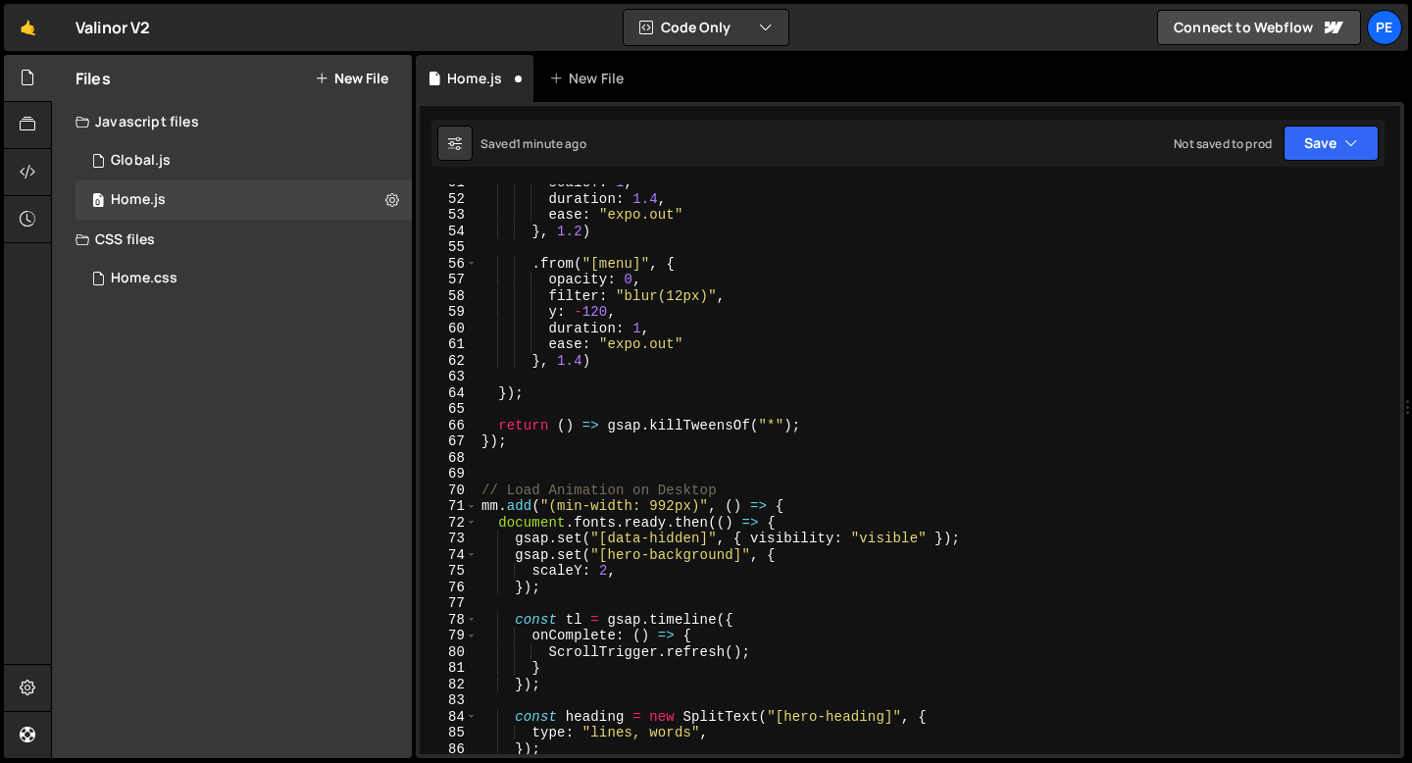
scroll to position [776, 0]
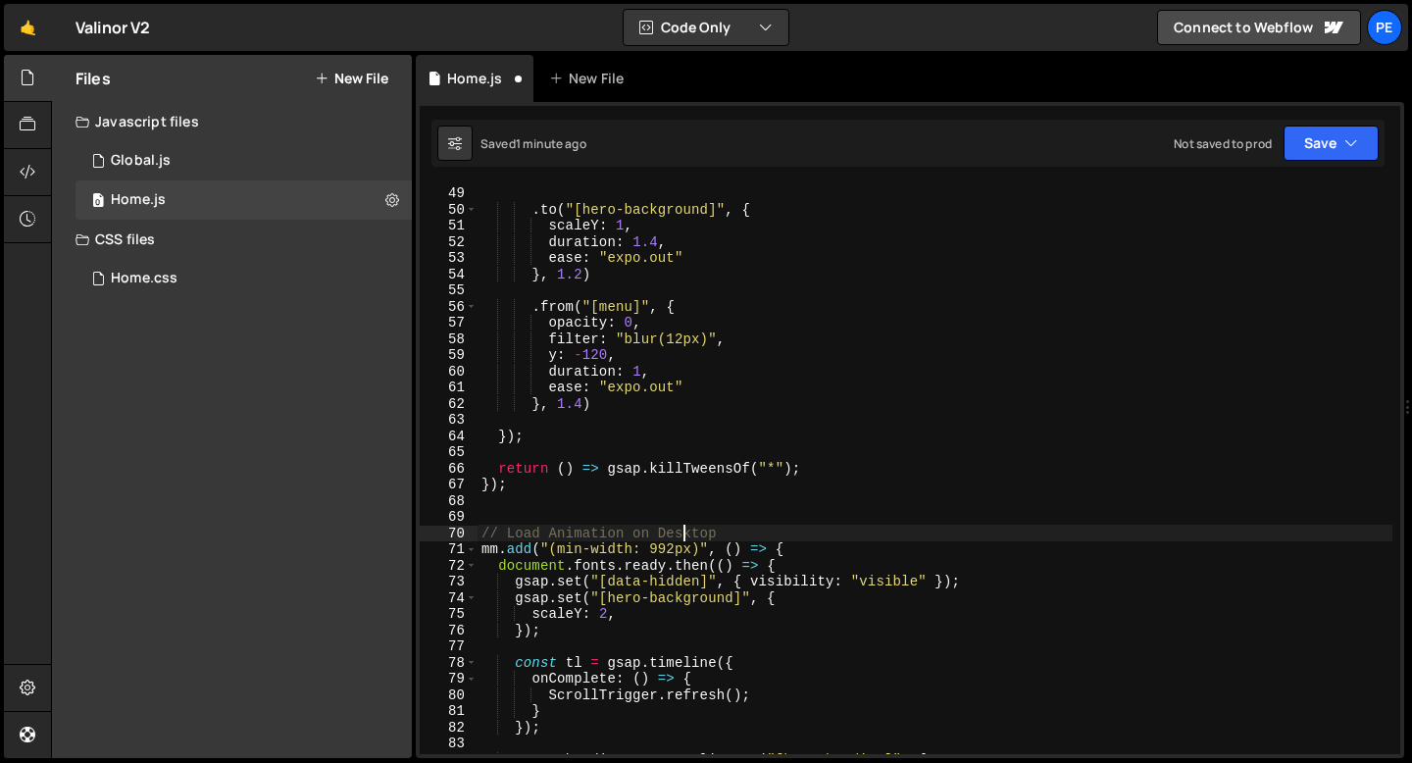
click at [681, 532] on div "} , 1.4 ) . to ( "[hero-background]" , { scaleY : 1 , duration : 1.4 , ease : "…" at bounding box center [935, 470] width 915 height 602
click at [682, 532] on div "} , 1.4 ) . to ( "[hero-background]" , { scaleY : 1 , duration : 1.4 , ease : "…" at bounding box center [935, 470] width 915 height 602
click at [581, 549] on div "} , 1.4 ) . to ( "[hero-background]" , { scaleY : 1 , duration : 1.4 , ease : "…" at bounding box center [935, 470] width 915 height 602
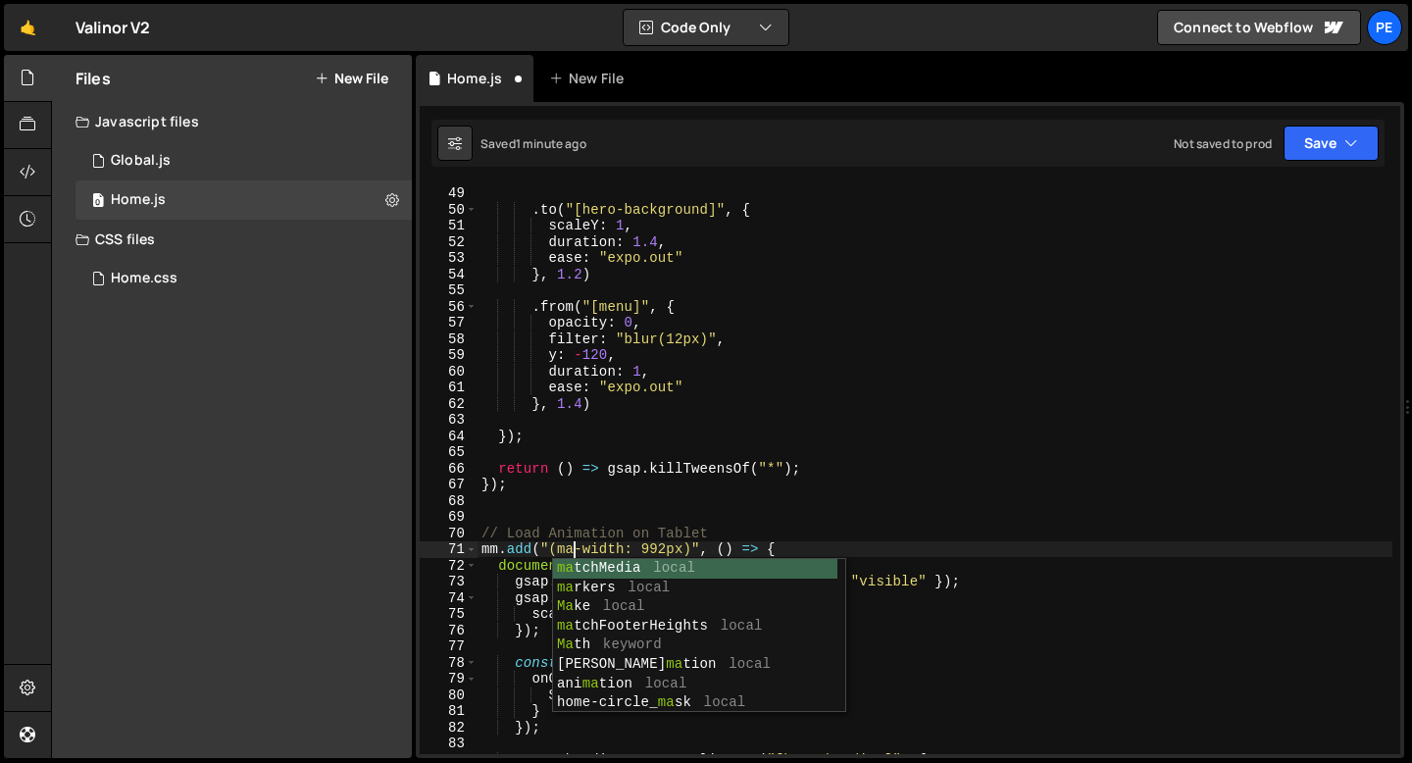
scroll to position [0, 7]
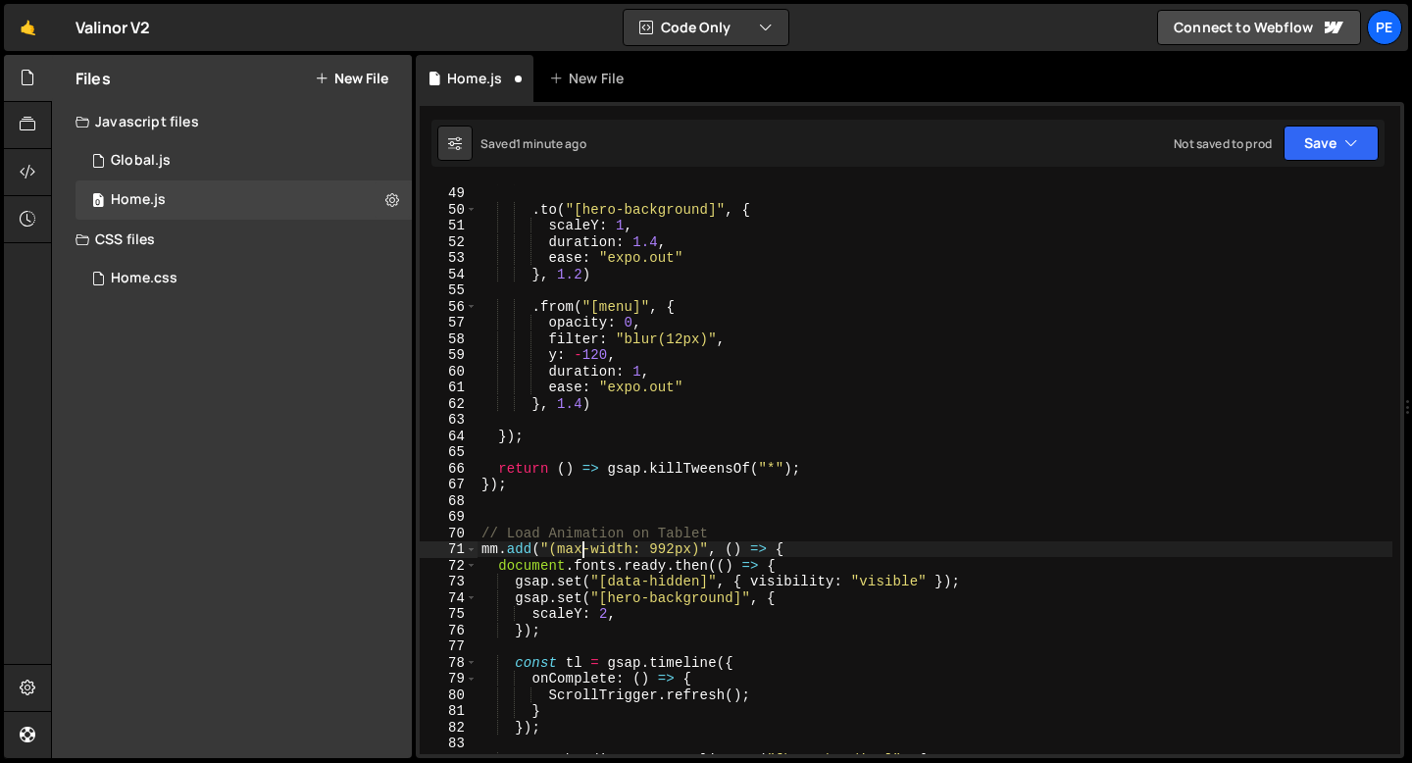
click at [674, 552] on div "} , 1.4 ) . to ( "[hero-background]" , { scaleY : 1 , duration : 1.4 , ease : "…" at bounding box center [935, 470] width 915 height 602
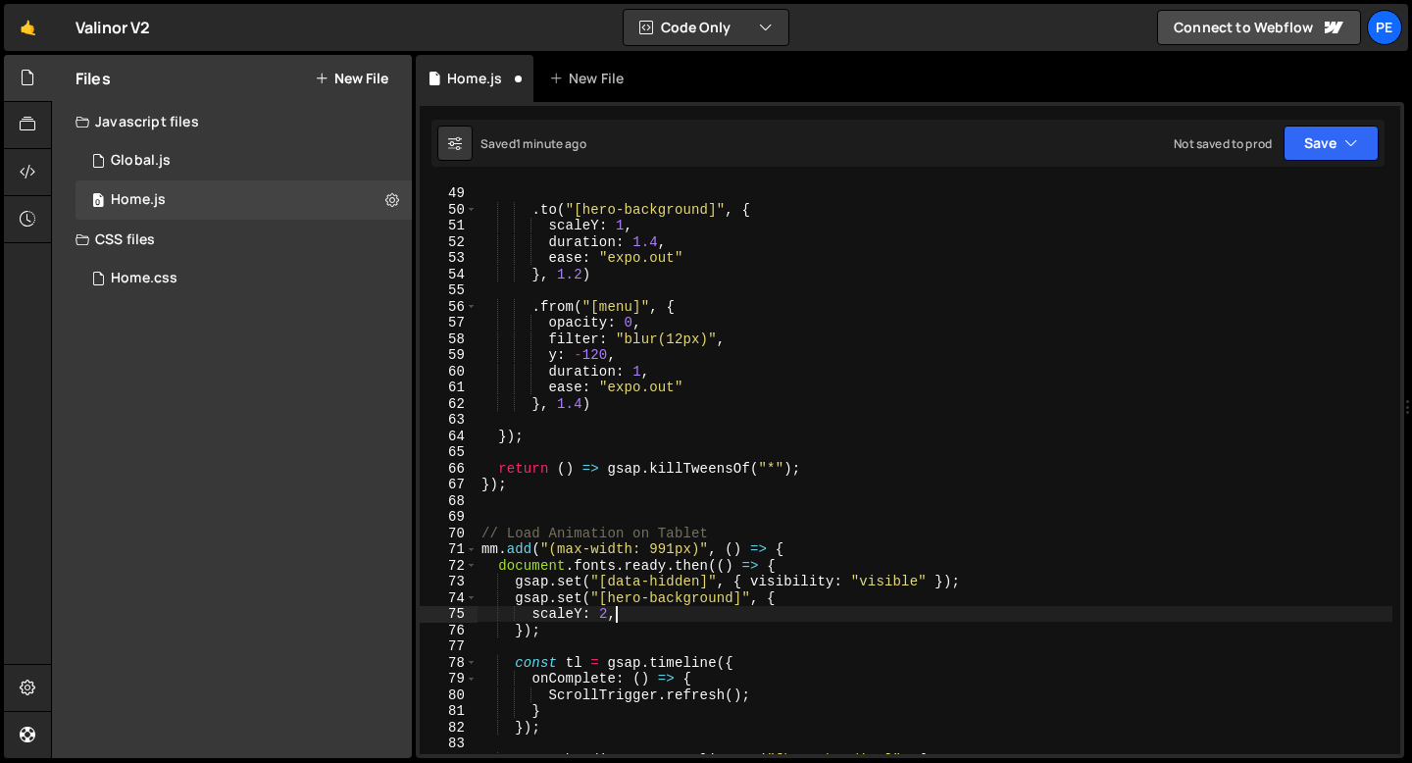
click at [625, 619] on div "} , 1.4 ) . to ( "[hero-background]" , { scaleY : 1 , duration : 1.4 , ease : "…" at bounding box center [935, 470] width 915 height 602
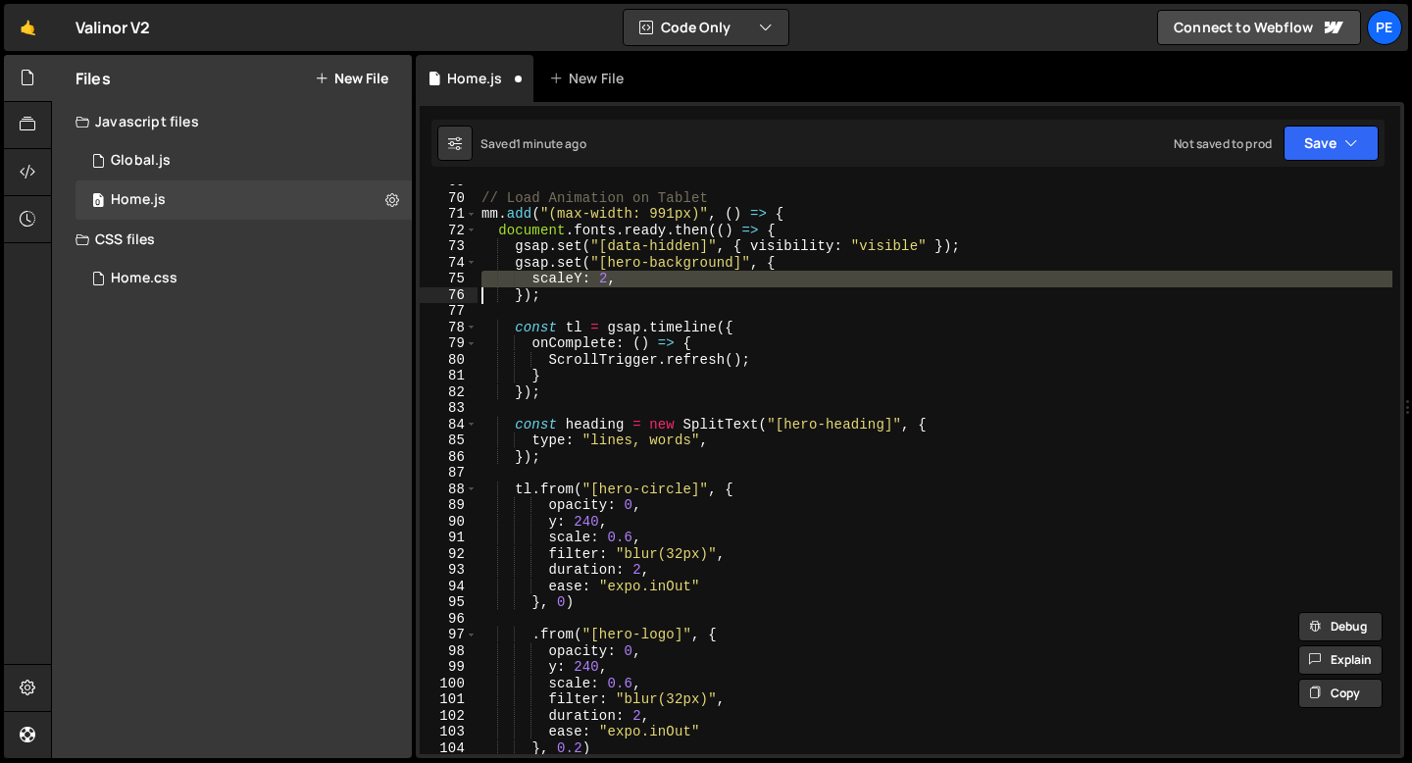
scroll to position [1119, 0]
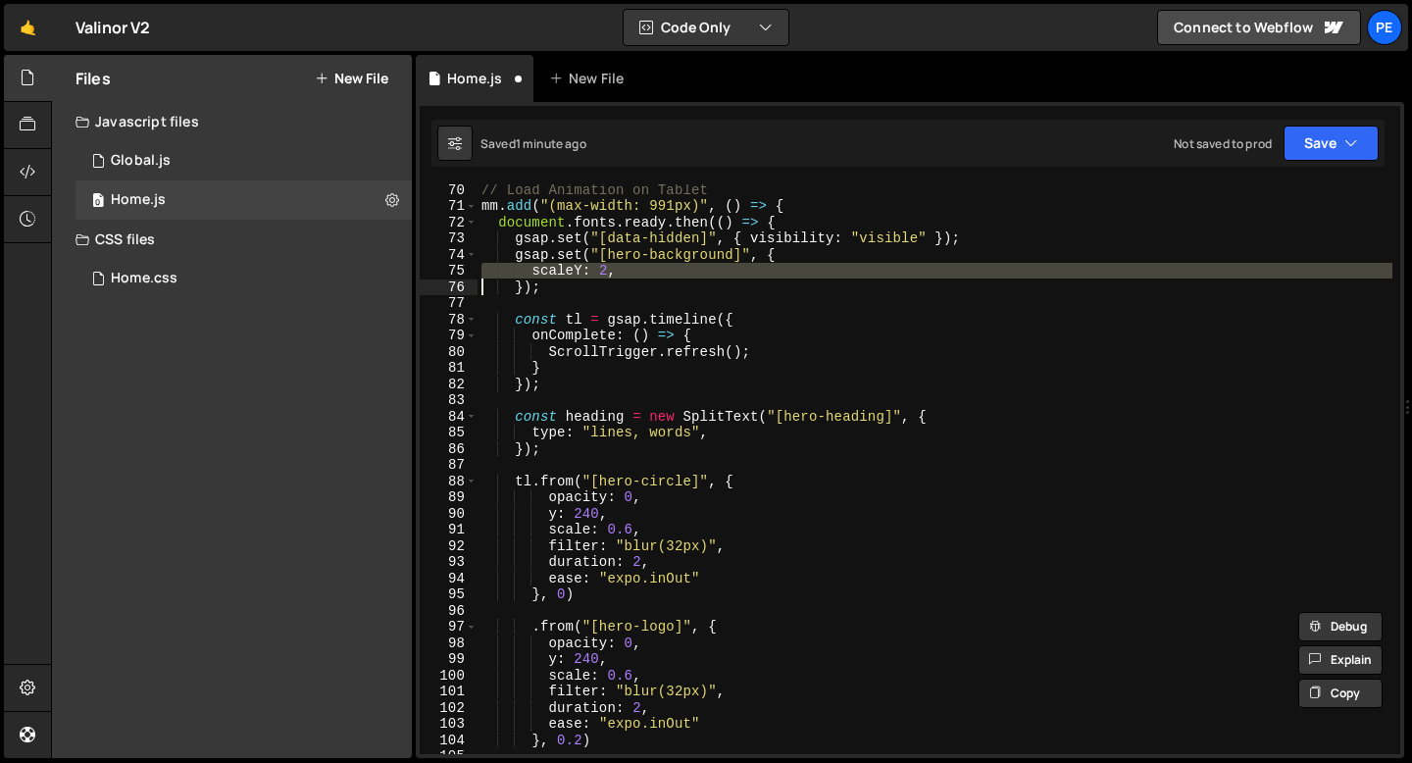
click at [661, 437] on div "// Load Animation on Tablet mm . add ( "(max-width: 991px)" , ( ) => { document…" at bounding box center [935, 482] width 915 height 602
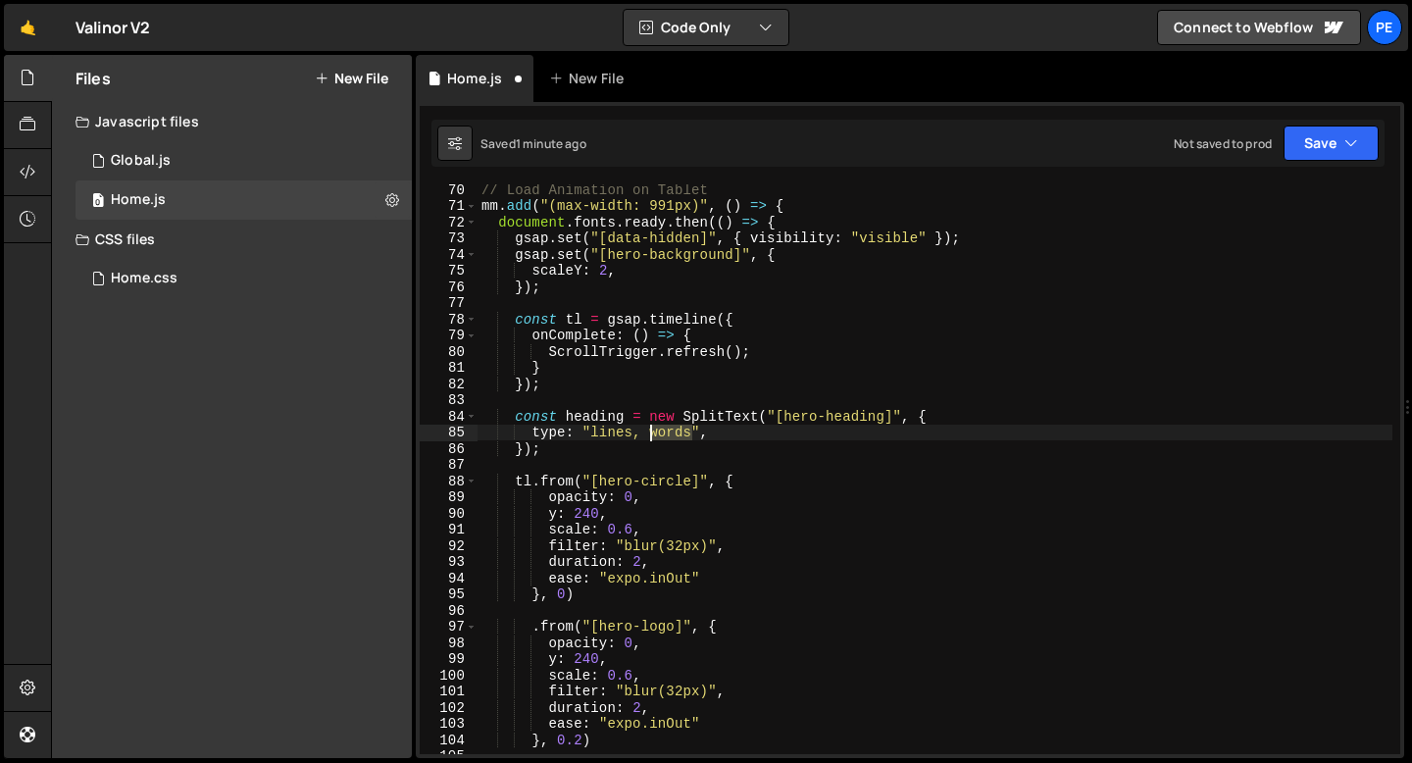
click at [661, 437] on div "// Load Animation on Tablet mm . add ( "(max-width: 991px)" , ( ) => { document…" at bounding box center [935, 482] width 915 height 602
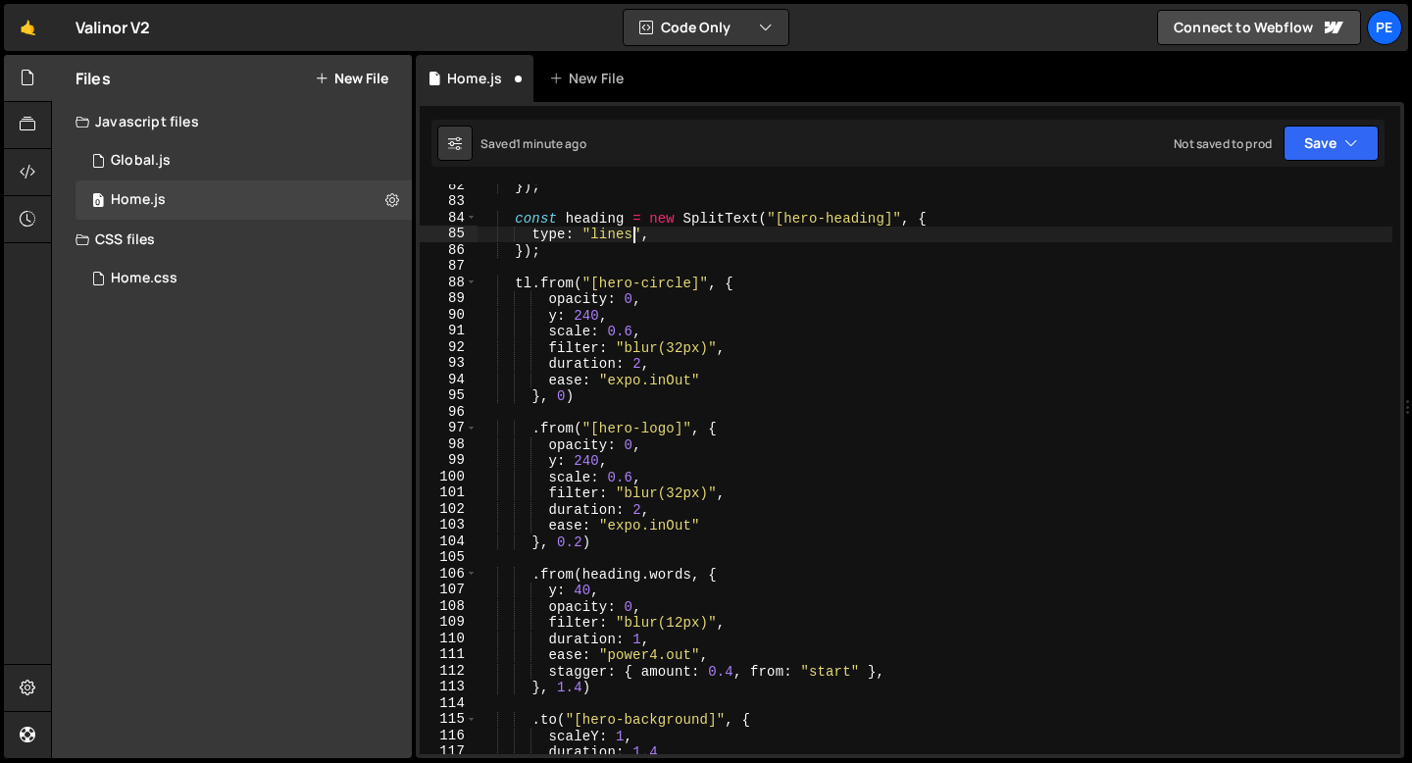
scroll to position [1334, 0]
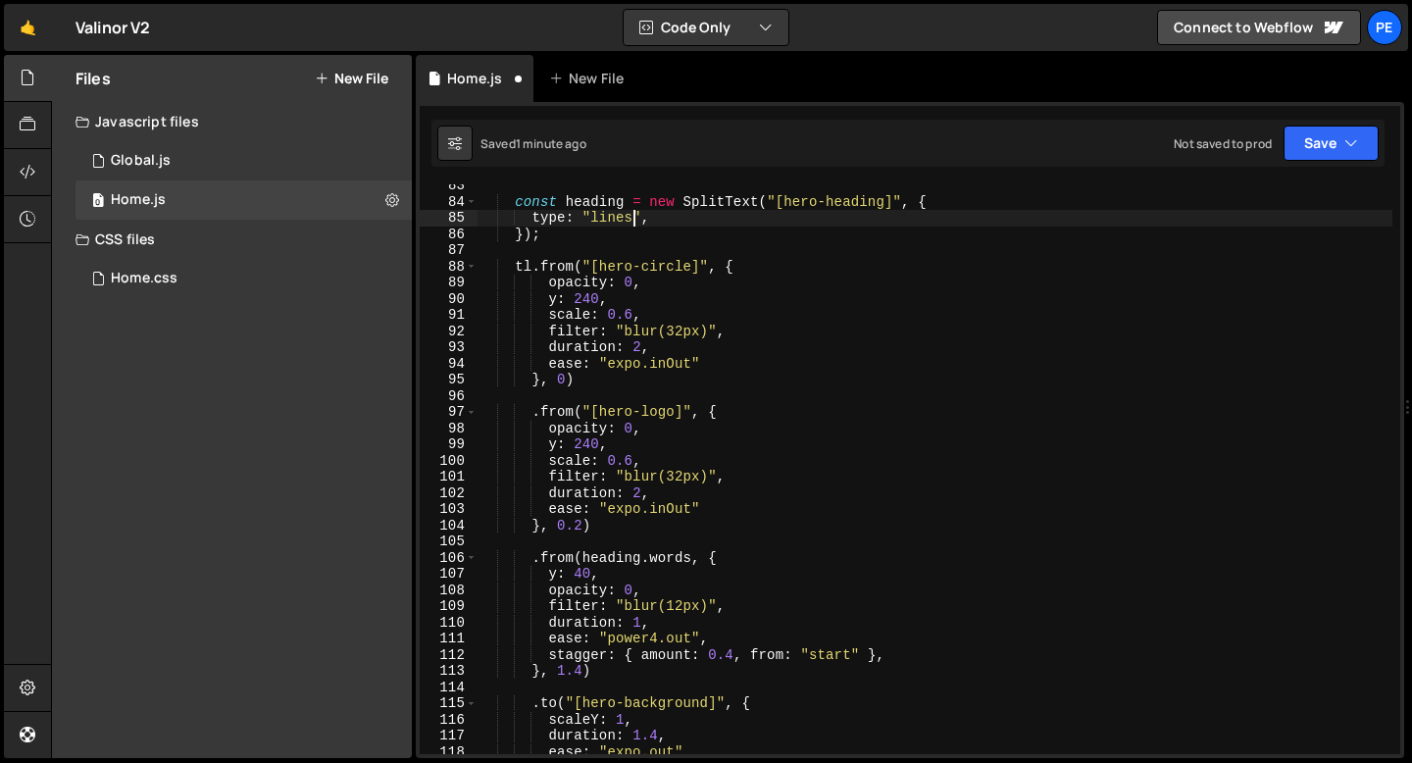
click at [668, 564] on div "const heading = new SplitText ( "[hero-heading]" , { type : "lines" , }) ; tl .…" at bounding box center [935, 478] width 915 height 602
click at [668, 563] on div "const heading = new SplitText ( "[hero-heading]" , { type : "lines" , }) ; tl .…" at bounding box center [935, 478] width 915 height 602
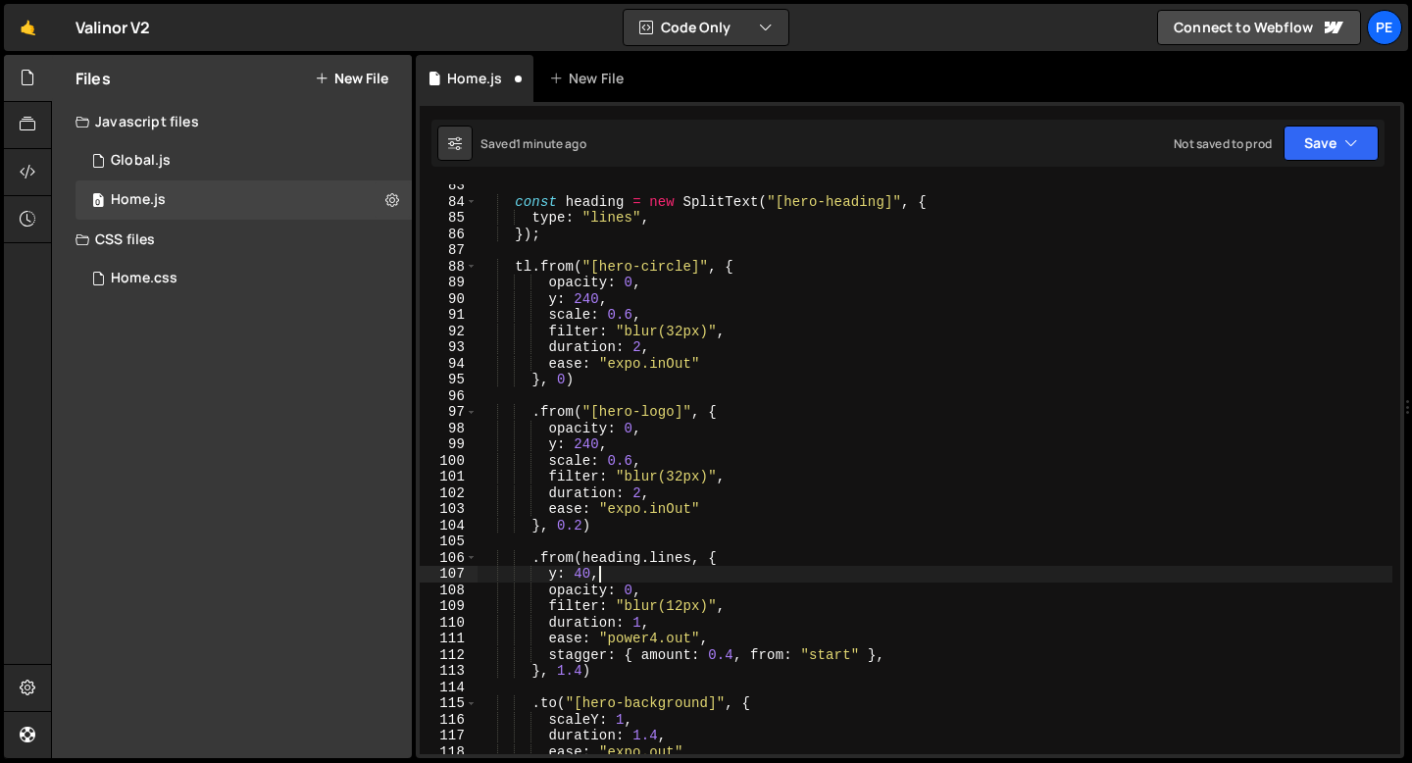
click at [635, 570] on div "const heading = new SplitText ( "[hero-heading]" , { type : "lines" , }) ; tl .…" at bounding box center [935, 478] width 915 height 602
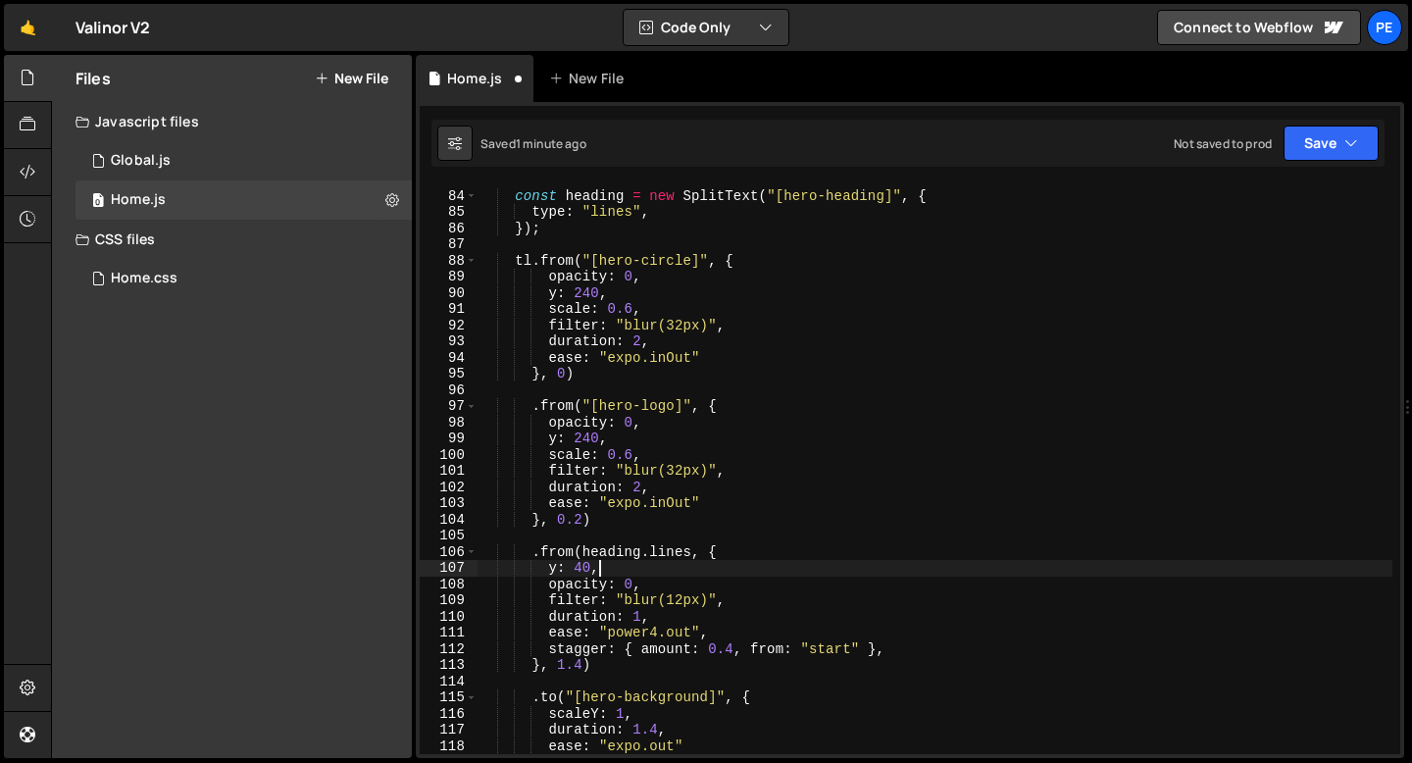
scroll to position [1344, 0]
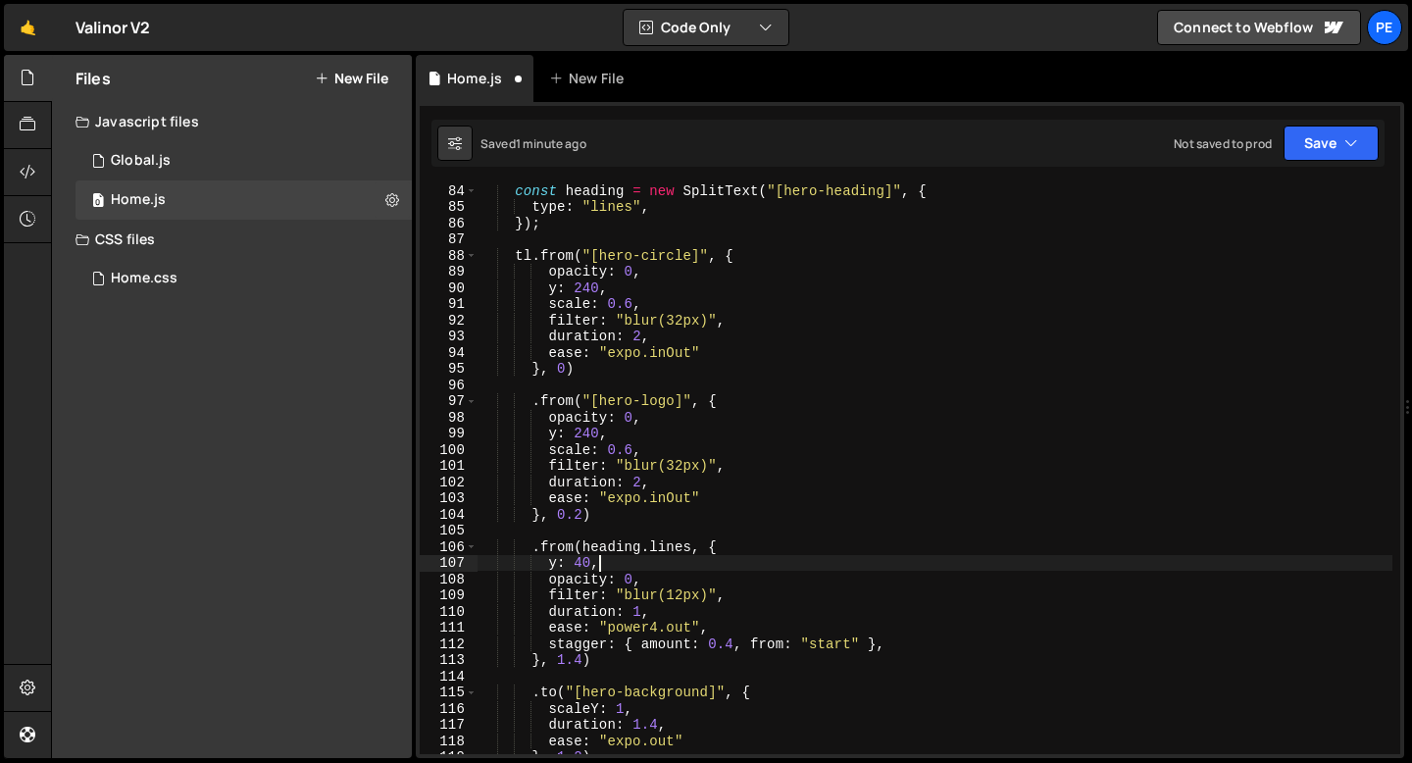
click at [733, 645] on div "const heading = new SplitText ( "[hero-heading]" , { type : "lines" , }) ; tl .…" at bounding box center [935, 483] width 915 height 602
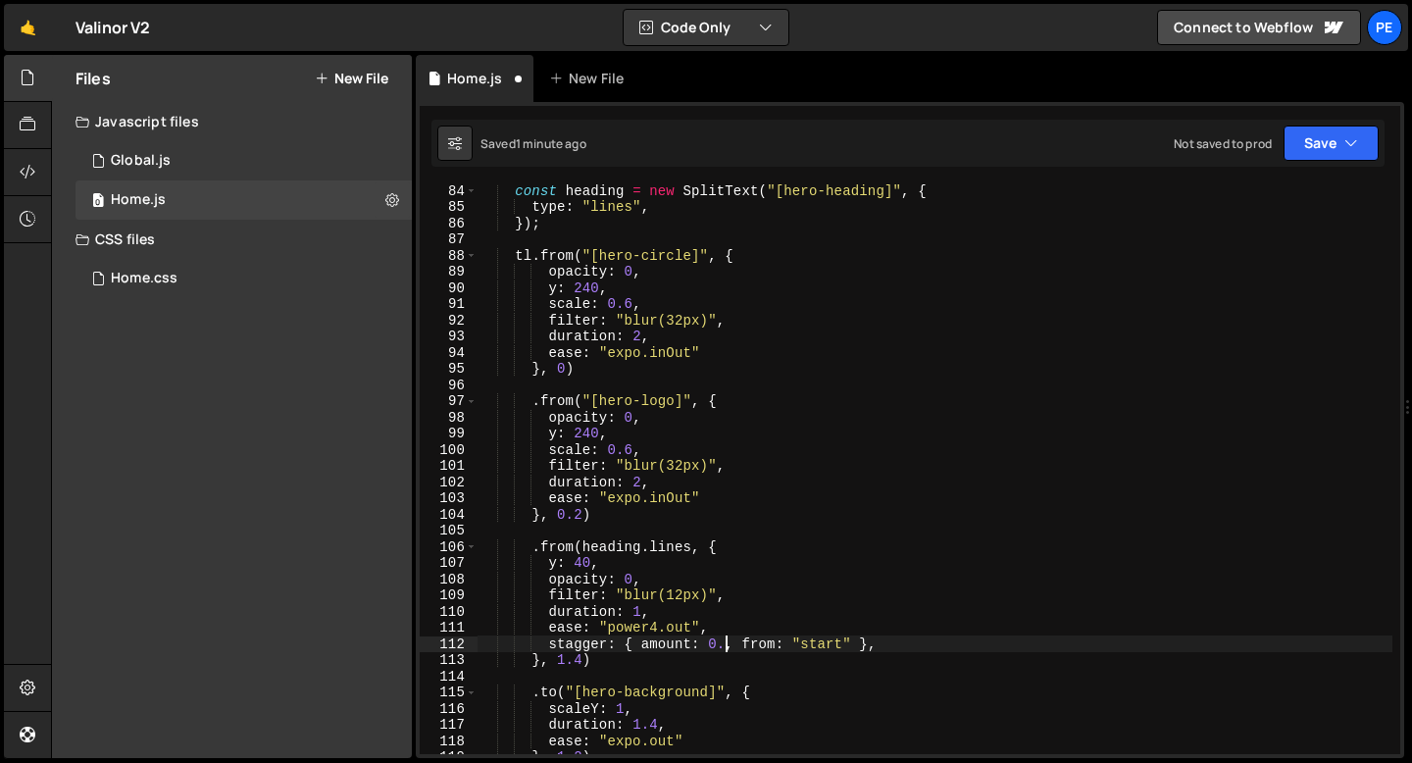
type textarea "stagger: { amount: 0.3, from: "start" },"
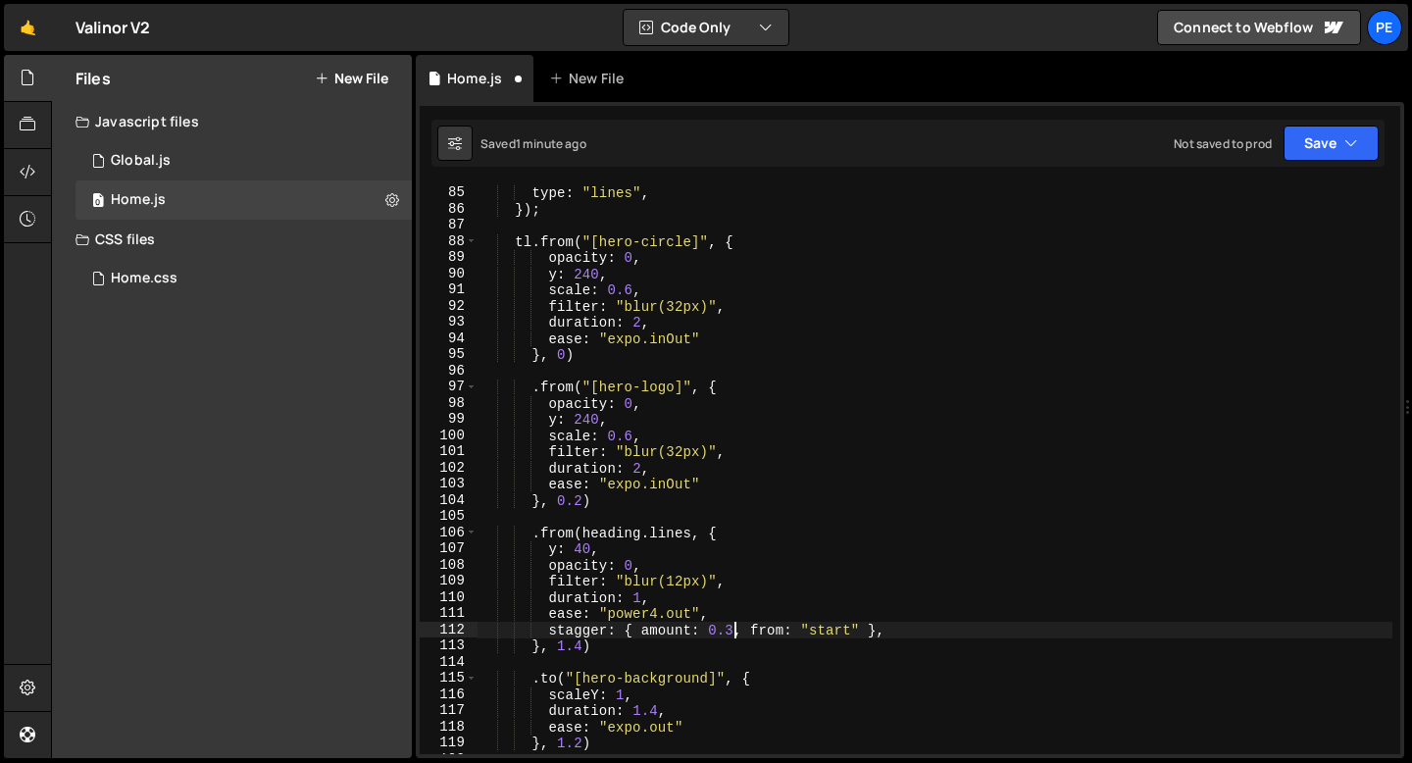
scroll to position [1407, 0]
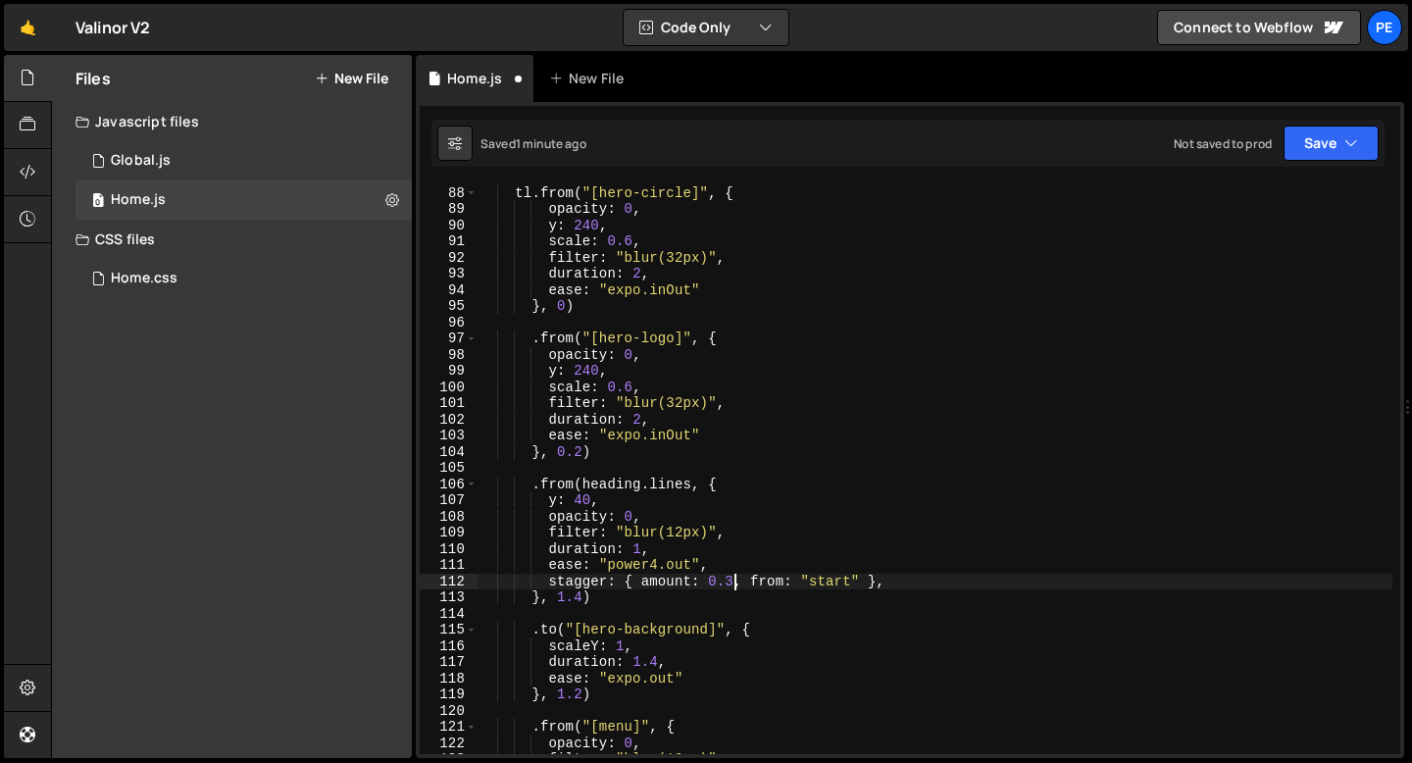
click at [608, 607] on div "tl . from ( "[hero-circle]" , { opacity : 0 , y : 240 , scale : 0.6 , filter : …" at bounding box center [935, 470] width 915 height 602
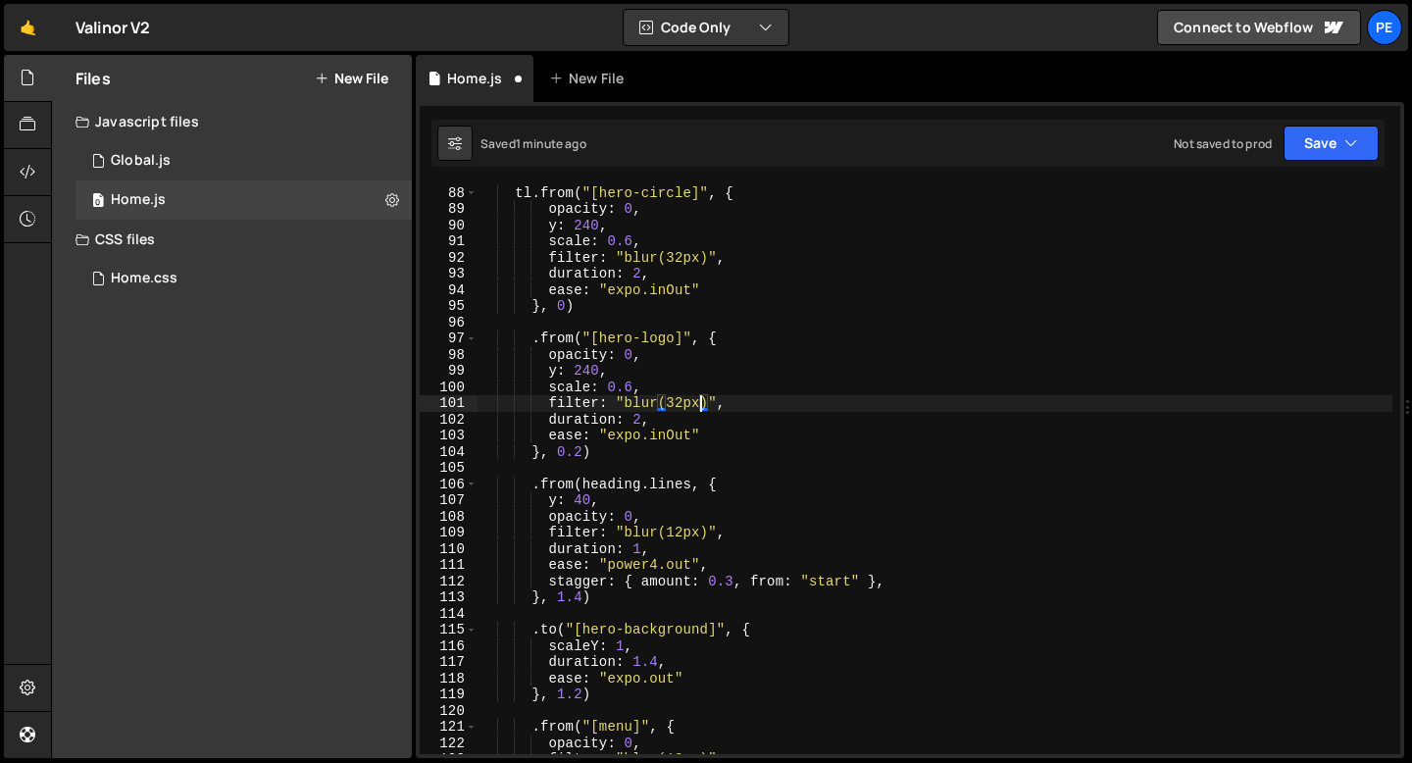
click at [696, 403] on div "tl . from ( "[hero-circle]" , { opacity : 0 , y : 240 , scale : 0.6 , filter : …" at bounding box center [935, 470] width 915 height 602
click at [696, 398] on div "tl . from ( "[hero-circle]" , { opacity : 0 , y : 240 , scale : 0.6 , filter : …" at bounding box center [935, 470] width 915 height 602
click at [696, 397] on div "tl . from ( "[hero-circle]" , { opacity : 0 , y : 240 , scale : 0.6 , filter : …" at bounding box center [935, 470] width 915 height 602
click at [690, 398] on div "tl . from ( "[hero-circle]" , { opacity : 0 , y : 240 , scale : 0.6 , filter : …" at bounding box center [935, 470] width 915 height 602
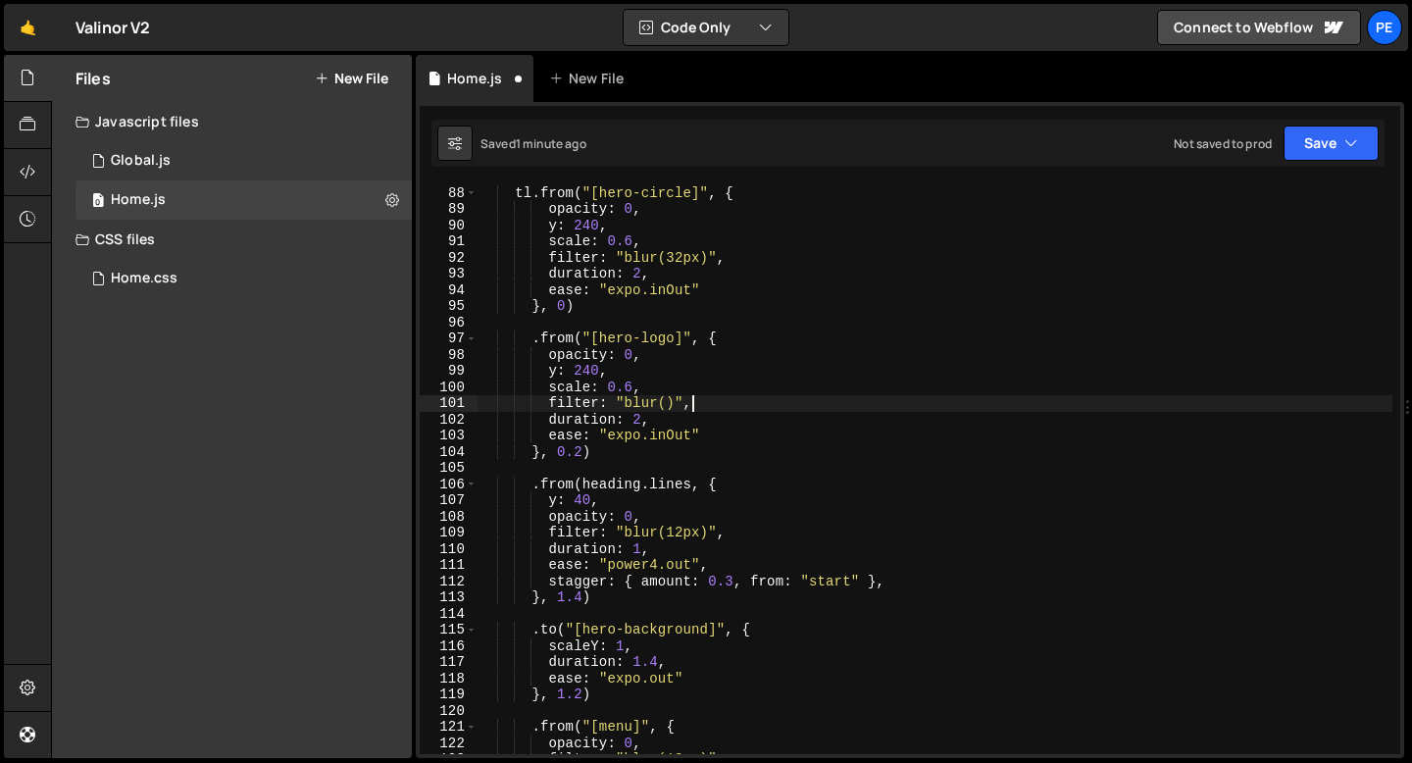
click at [690, 398] on div "tl . from ( "[hero-circle]" , { opacity : 0 , y : 240 , scale : 0.6 , filter : …" at bounding box center [935, 470] width 915 height 602
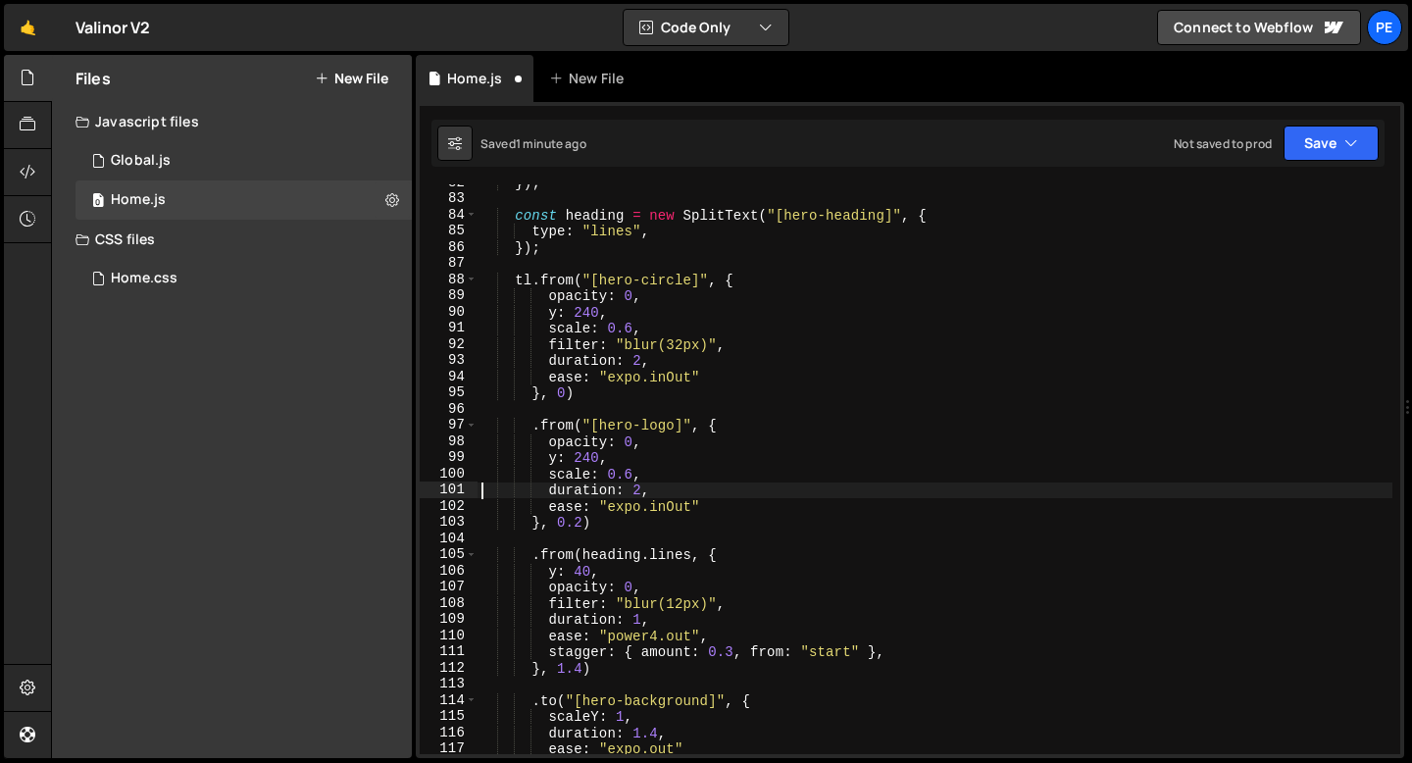
scroll to position [1321, 0]
click at [679, 347] on div "}) ; const heading = new SplitText ( "[hero-heading]" , { type : "lines" , }) ;…" at bounding box center [935, 476] width 915 height 602
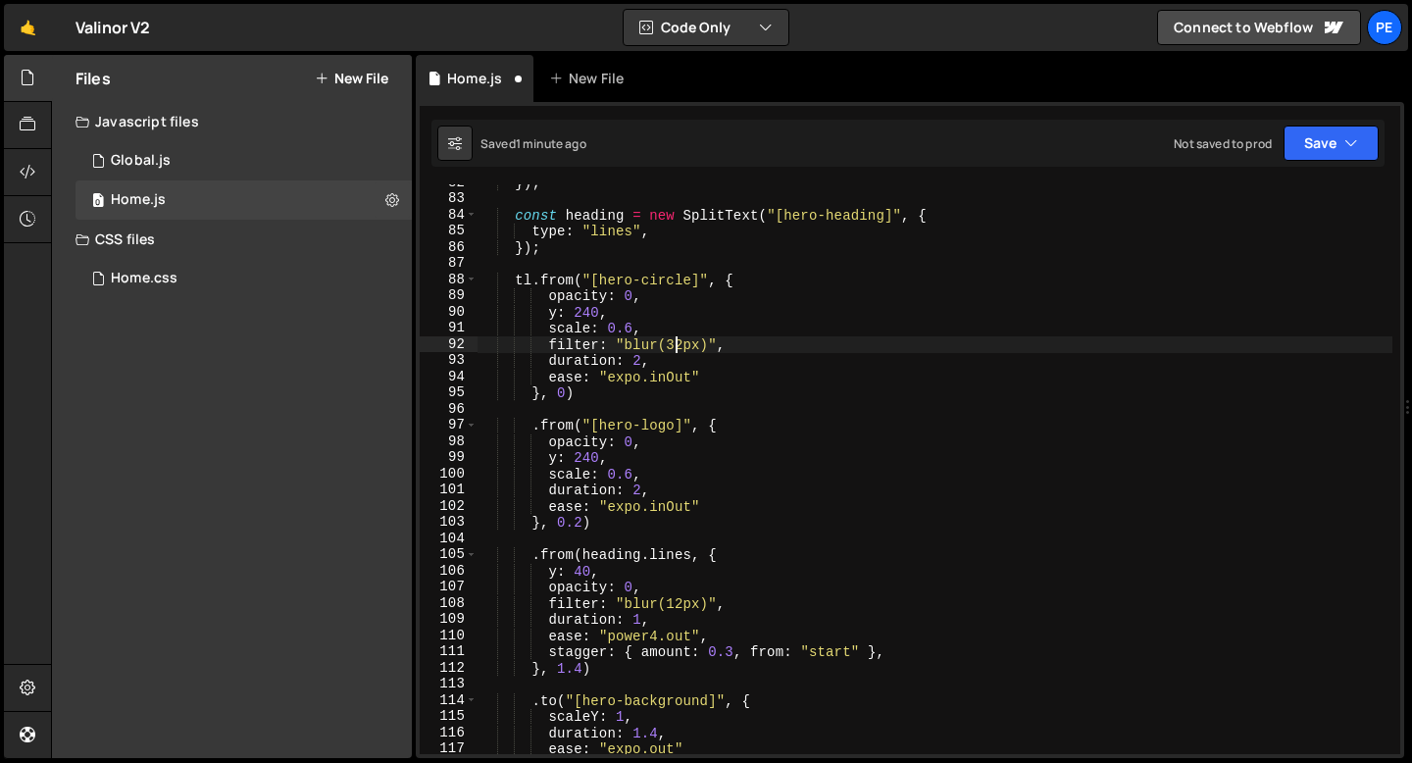
click at [679, 347] on div "}) ; const heading = new SplitText ( "[hero-heading]" , { type : "lines" , }) ;…" at bounding box center [935, 476] width 915 height 602
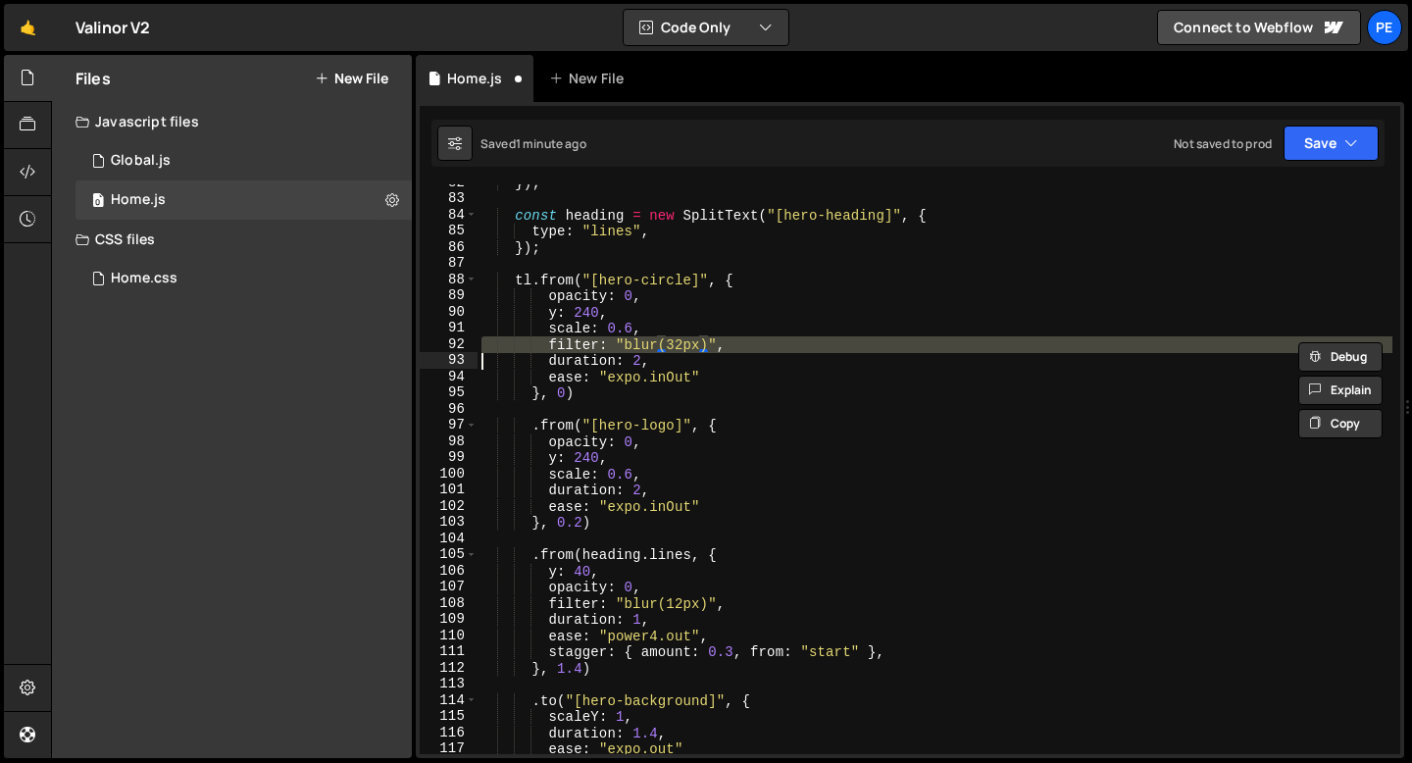
click at [679, 347] on div "}) ; const heading = new SplitText ( "[hero-heading]" , { type : "lines" , }) ;…" at bounding box center [935, 476] width 915 height 602
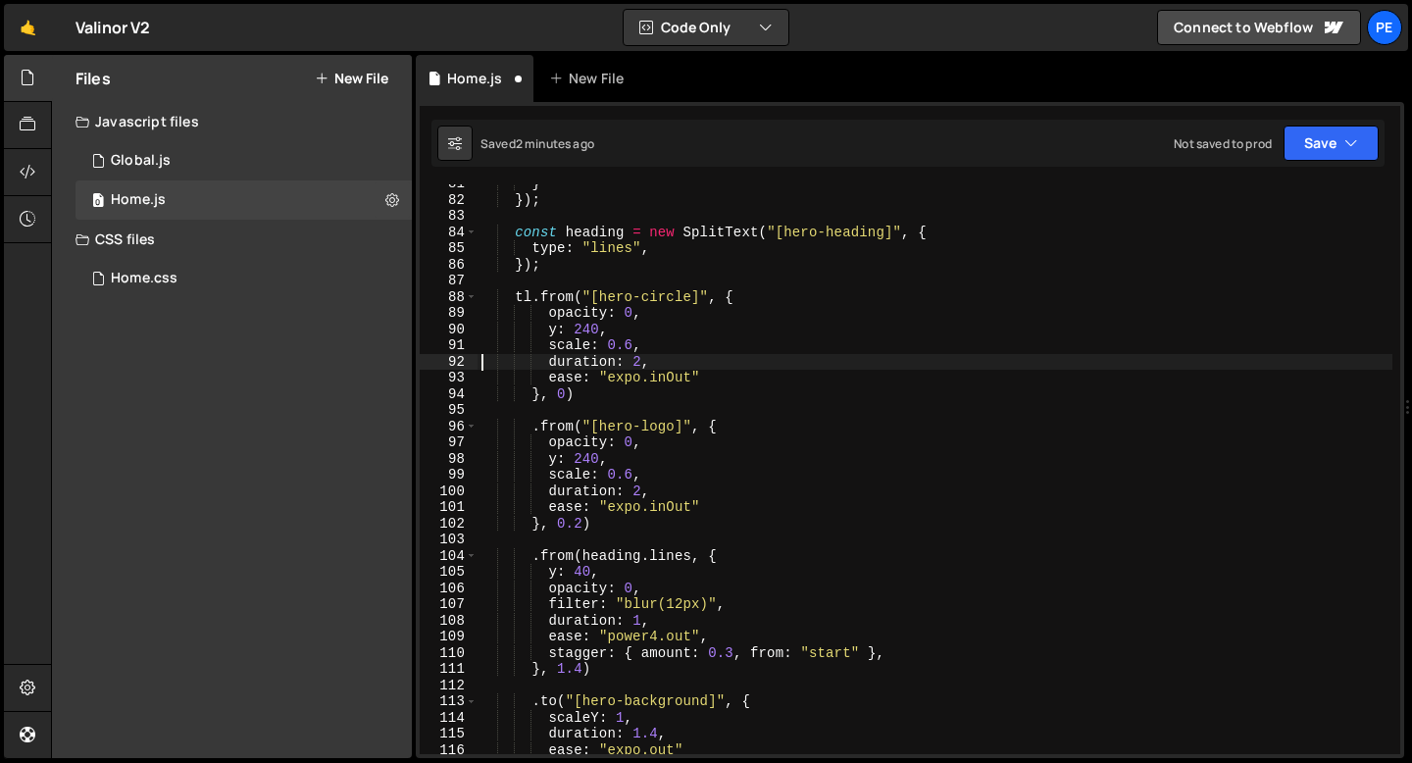
scroll to position [1369, 0]
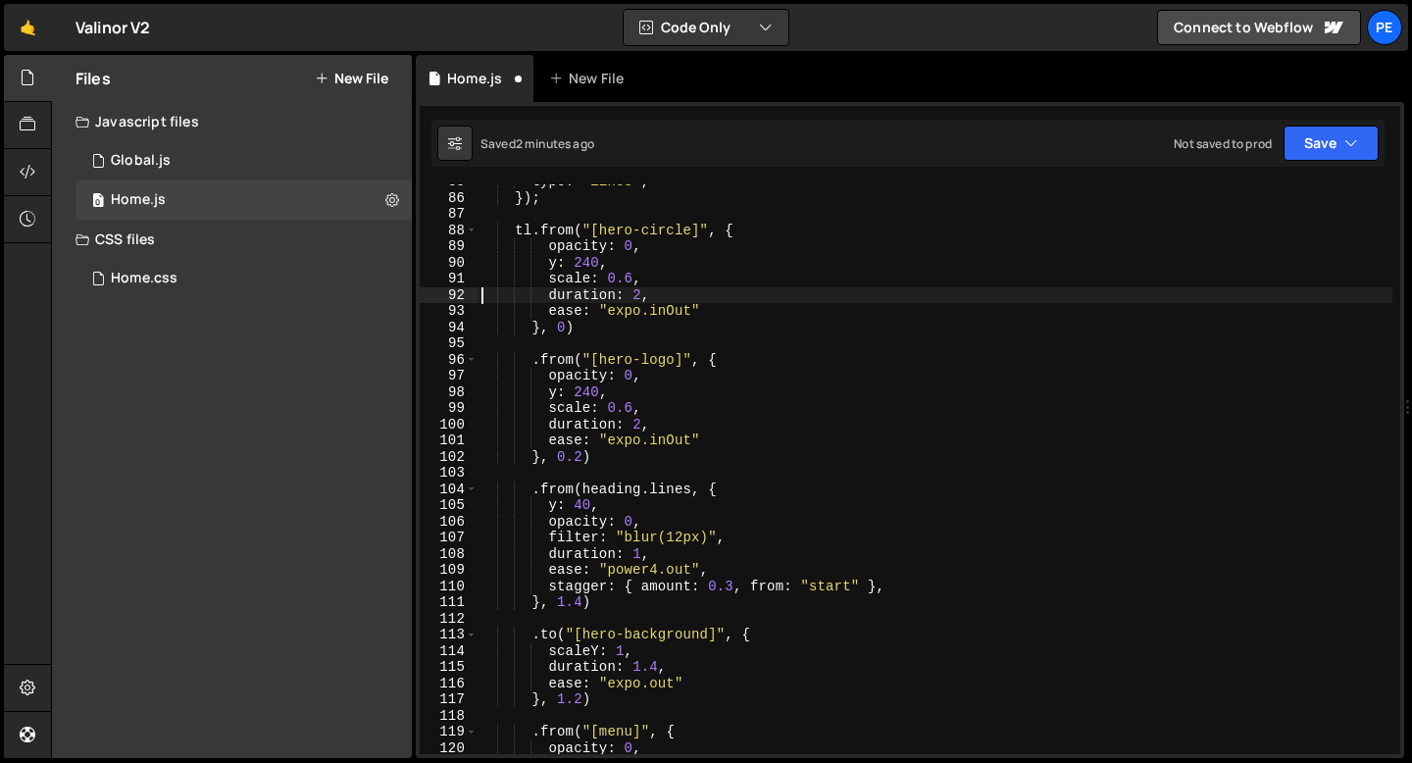
click at [652, 534] on div "type : "lines" , }) ; tl . from ( "[hero-circle]" , { opacity : 0 , y : 240 , s…" at bounding box center [935, 475] width 915 height 602
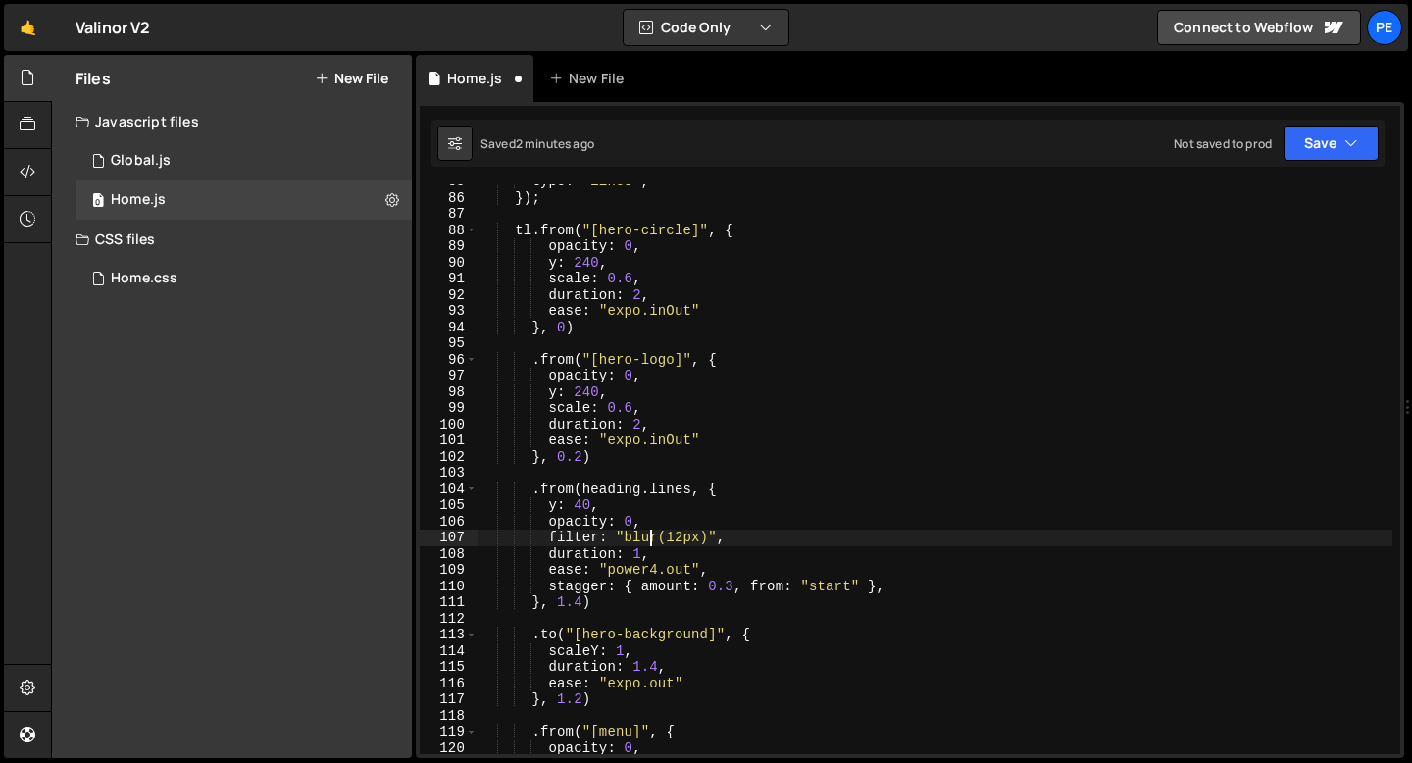
click at [652, 534] on div "type : "lines" , }) ; tl . from ( "[hero-circle]" , { opacity : 0 , y : 240 , s…" at bounding box center [935, 475] width 915 height 602
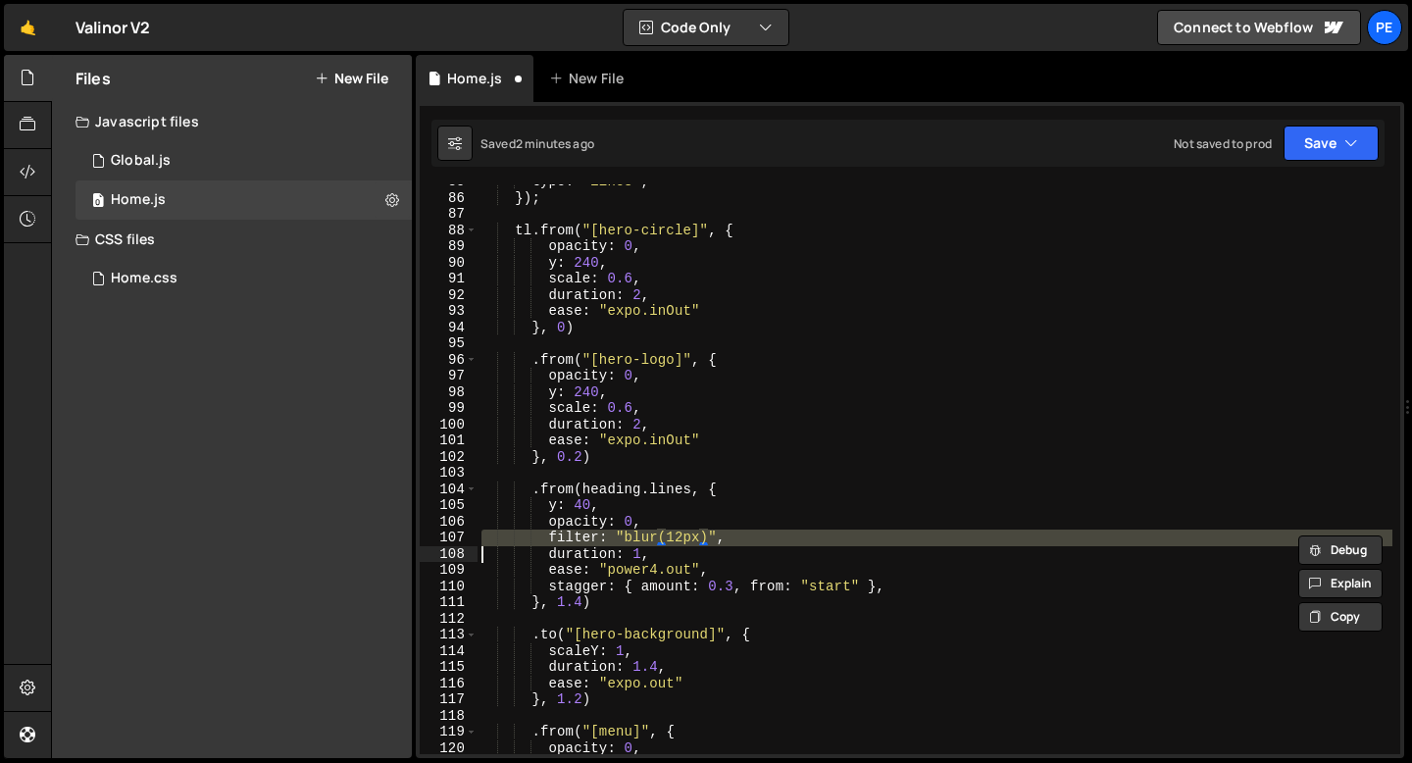
click at [652, 534] on div "type : "lines" , }) ; tl . from ( "[hero-circle]" , { opacity : 0 , y : 240 , s…" at bounding box center [935, 475] width 915 height 602
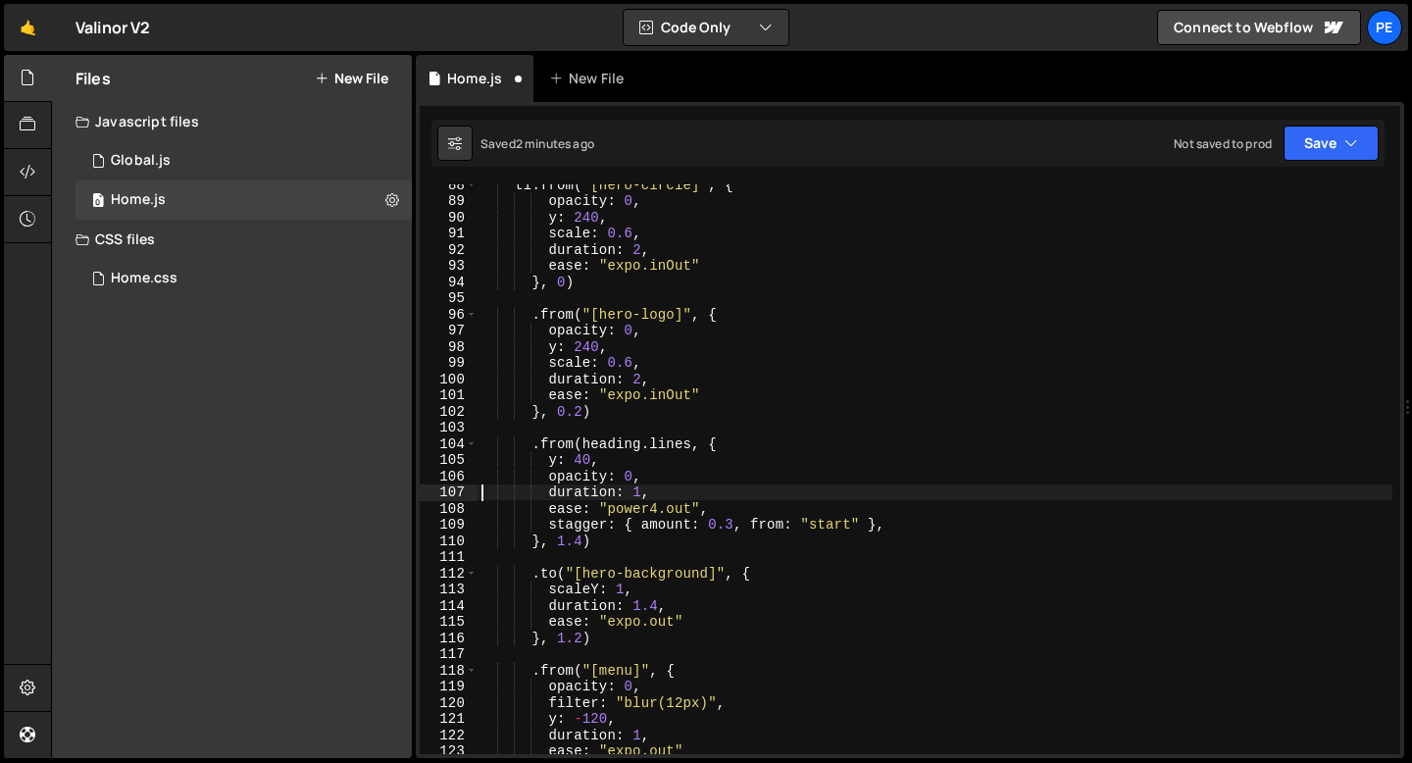
scroll to position [1417, 0]
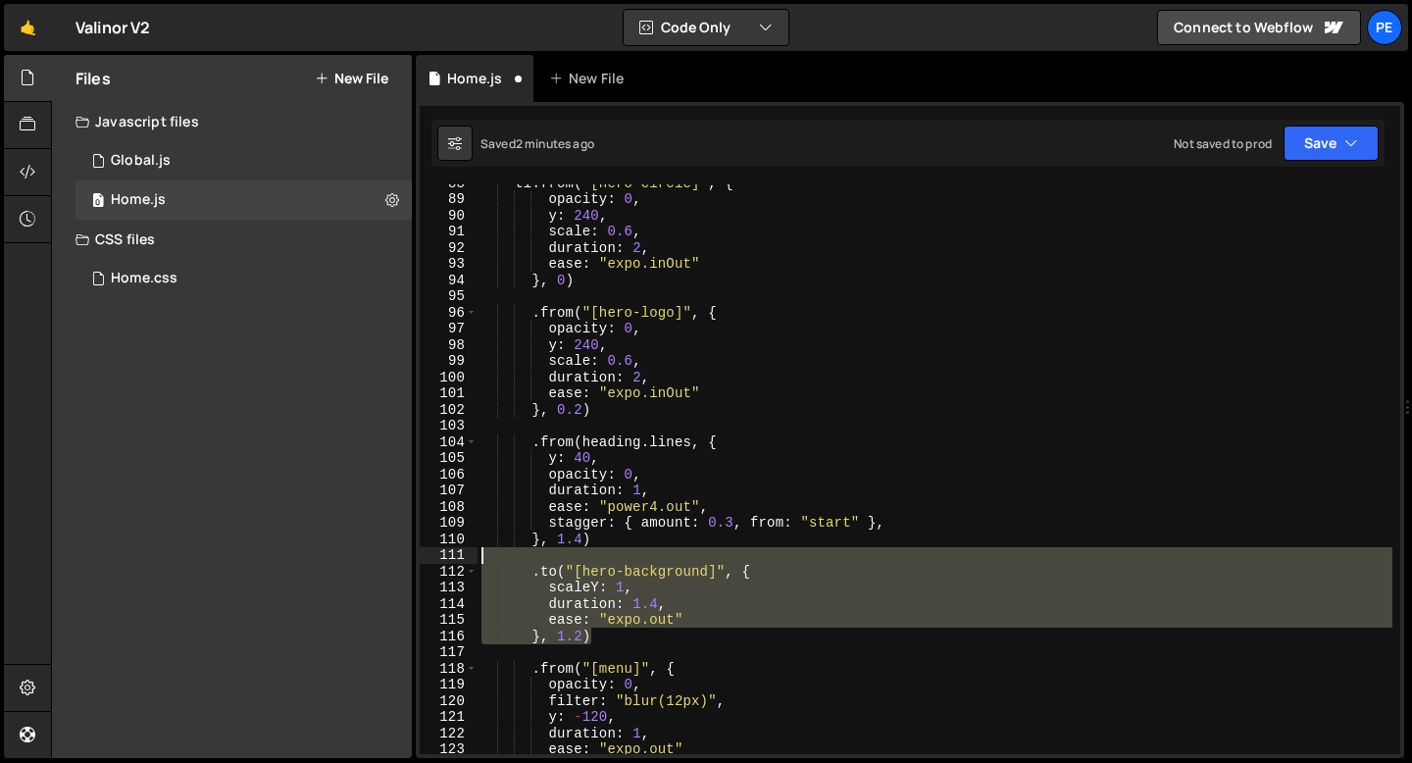
drag, startPoint x: 596, startPoint y: 636, endPoint x: 479, endPoint y: 556, distance: 142.5
click at [479, 557] on div "tl . from ( "[hero-circle]" , { opacity : 0 , y : 240 , scale : 0.6 , duration …" at bounding box center [935, 476] width 915 height 602
type textarea ".to("[hero-background]", {"
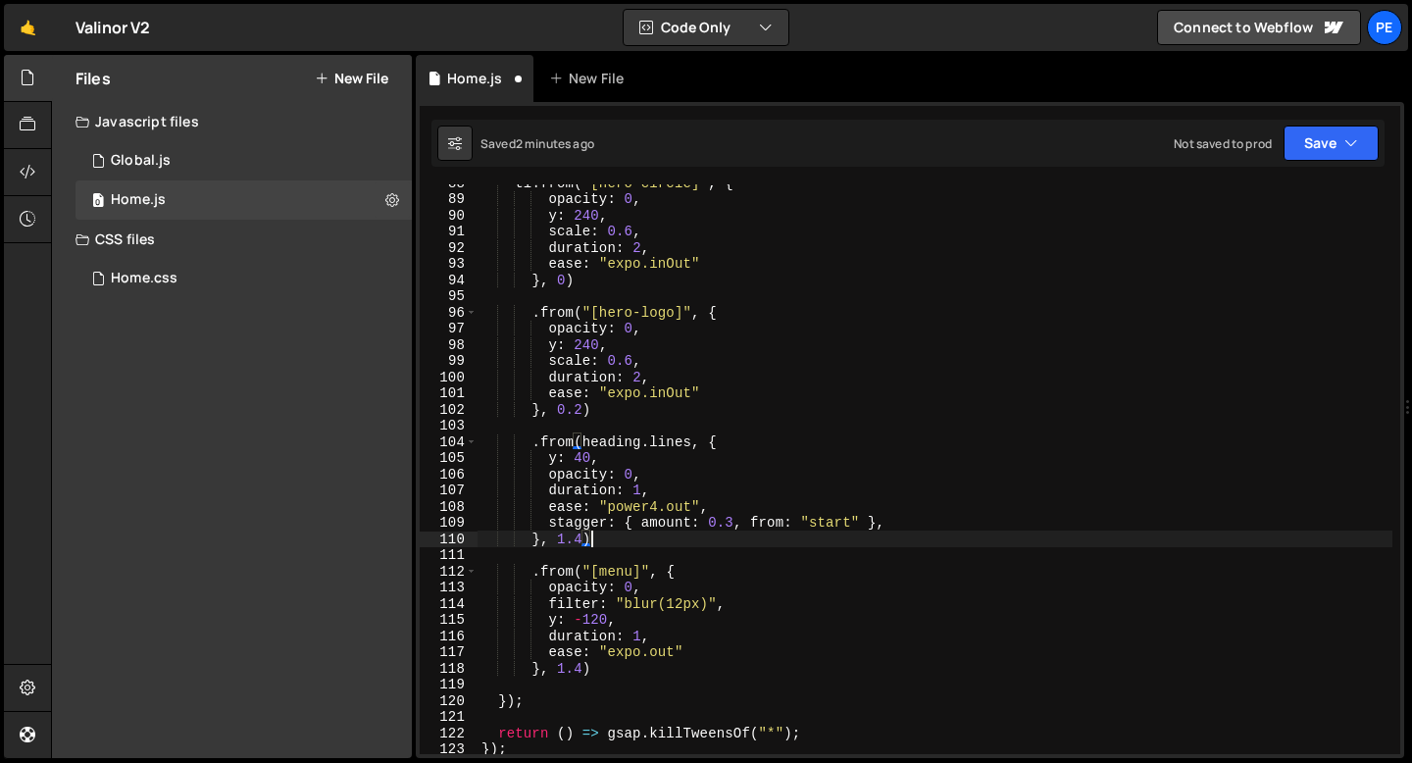
click at [661, 603] on div "tl . from ( "[hero-circle]" , { opacity : 0 , y : 240 , scale : 0.6 , duration …" at bounding box center [935, 476] width 915 height 602
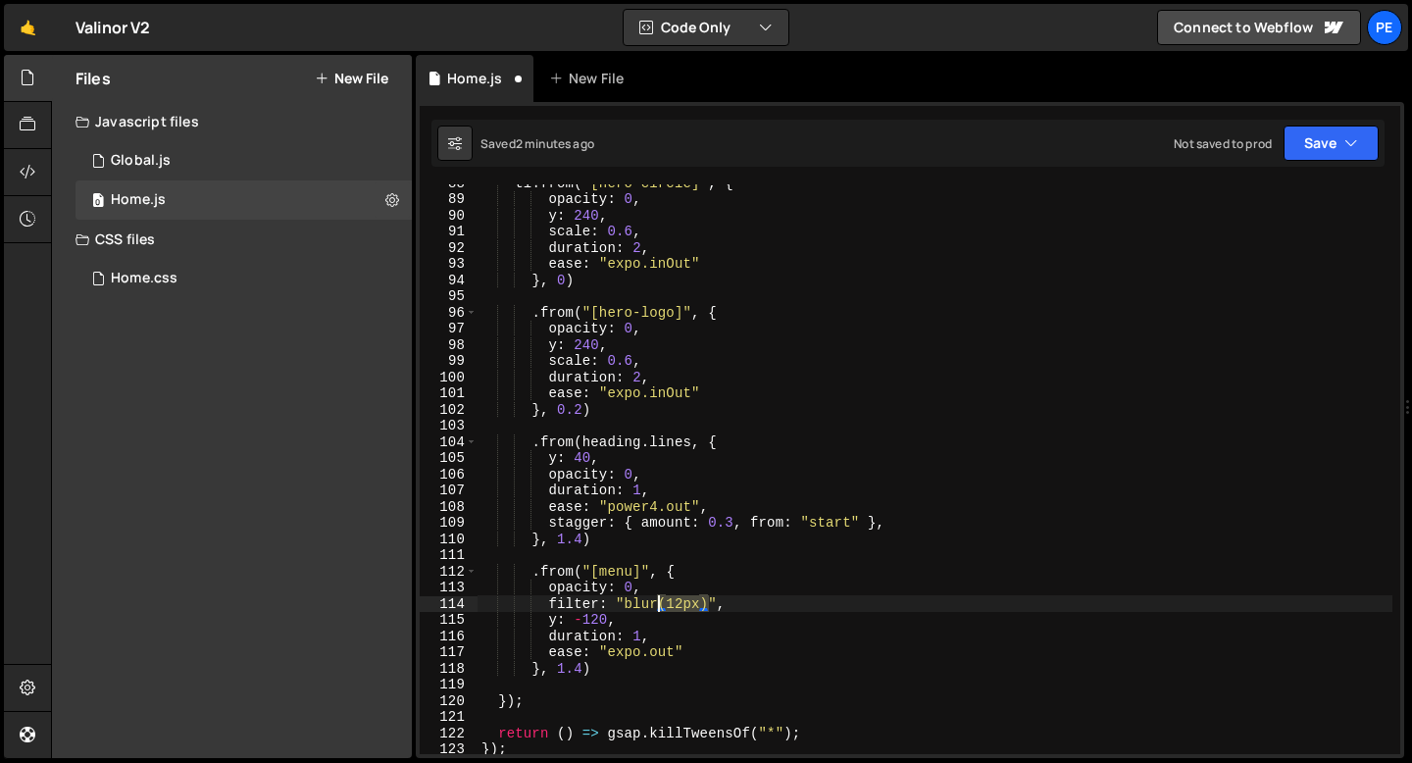
click at [661, 603] on div "tl . from ( "[hero-circle]" , { opacity : 0 , y : 240 , scale : 0.6 , duration …" at bounding box center [935, 476] width 915 height 602
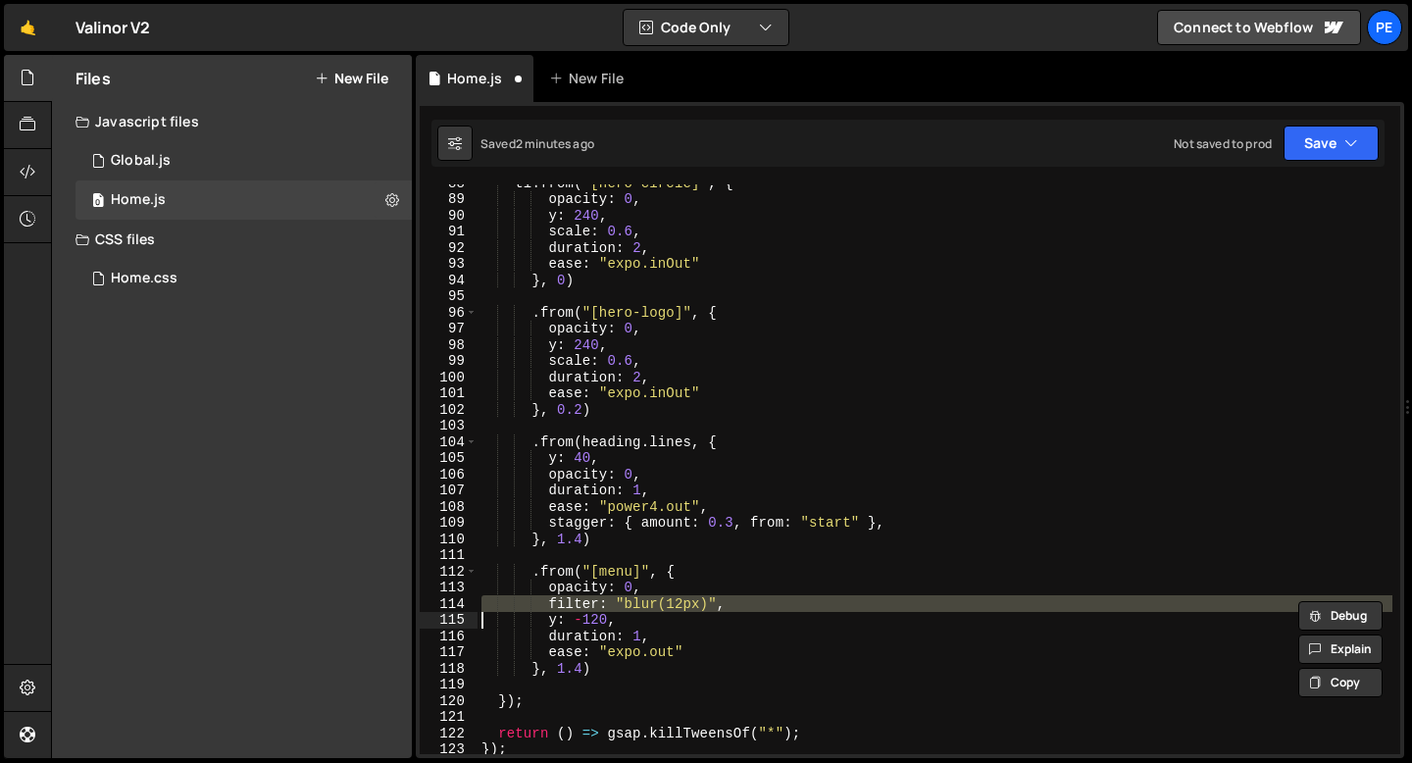
click at [661, 603] on div "tl . from ( "[hero-circle]" , { opacity : 0 , y : 240 , scale : 0.6 , duration …" at bounding box center [935, 476] width 915 height 602
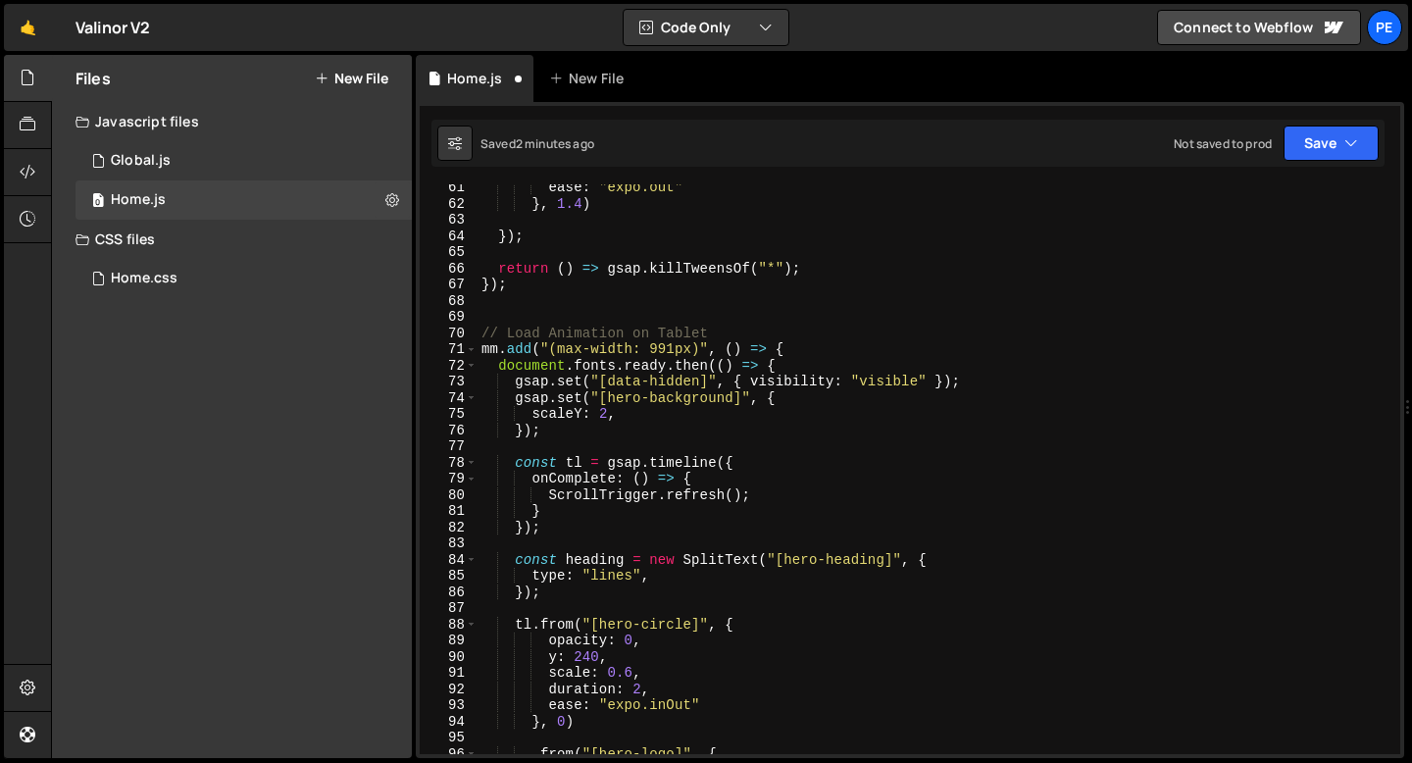
scroll to position [968, 0]
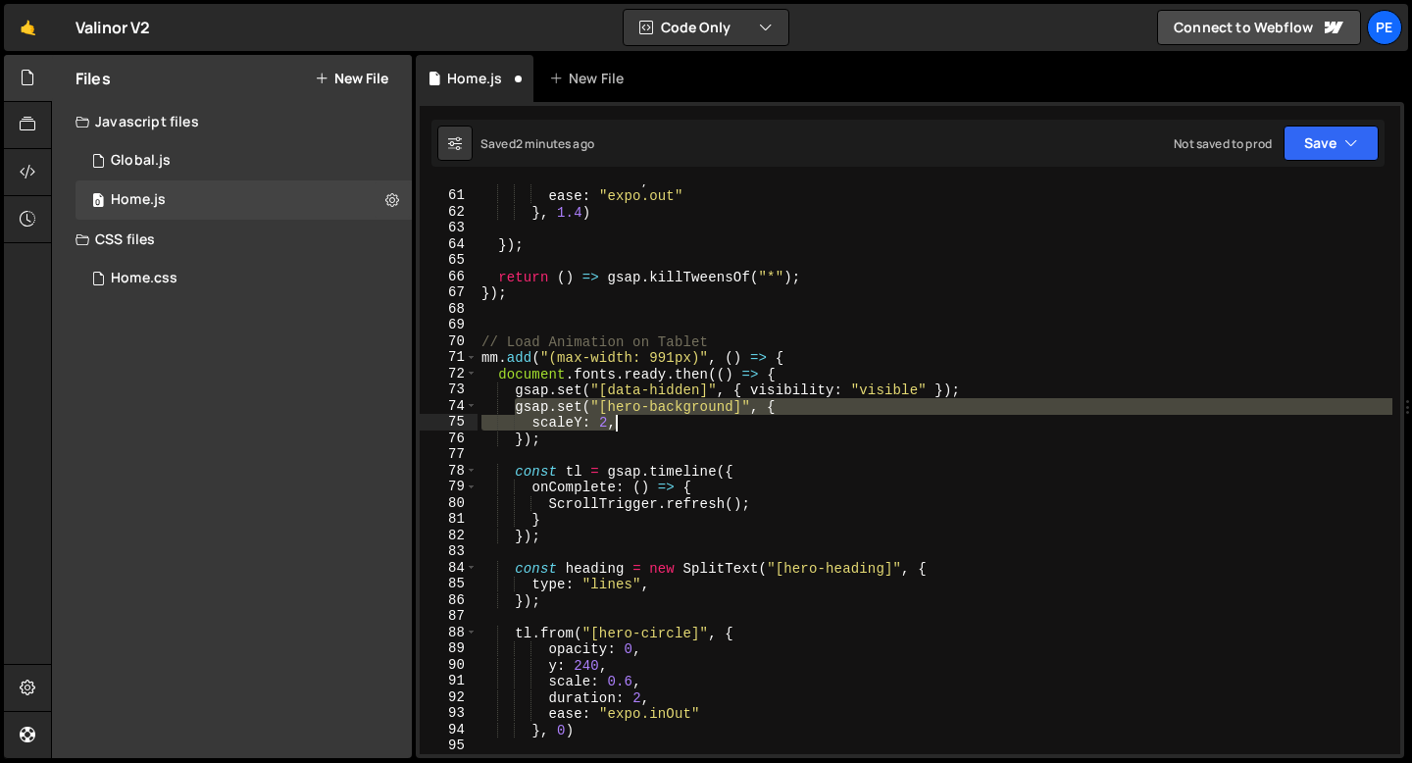
drag, startPoint x: 518, startPoint y: 406, endPoint x: 619, endPoint y: 425, distance: 102.7
click at [619, 425] on div "duration : 1 , ease : "expo.out" } , 1.4 ) }) ; return ( ) => gsap . killTweens…" at bounding box center [935, 473] width 915 height 602
type textarea "gsap.set("[hero-background]", { scaleY: 2,"
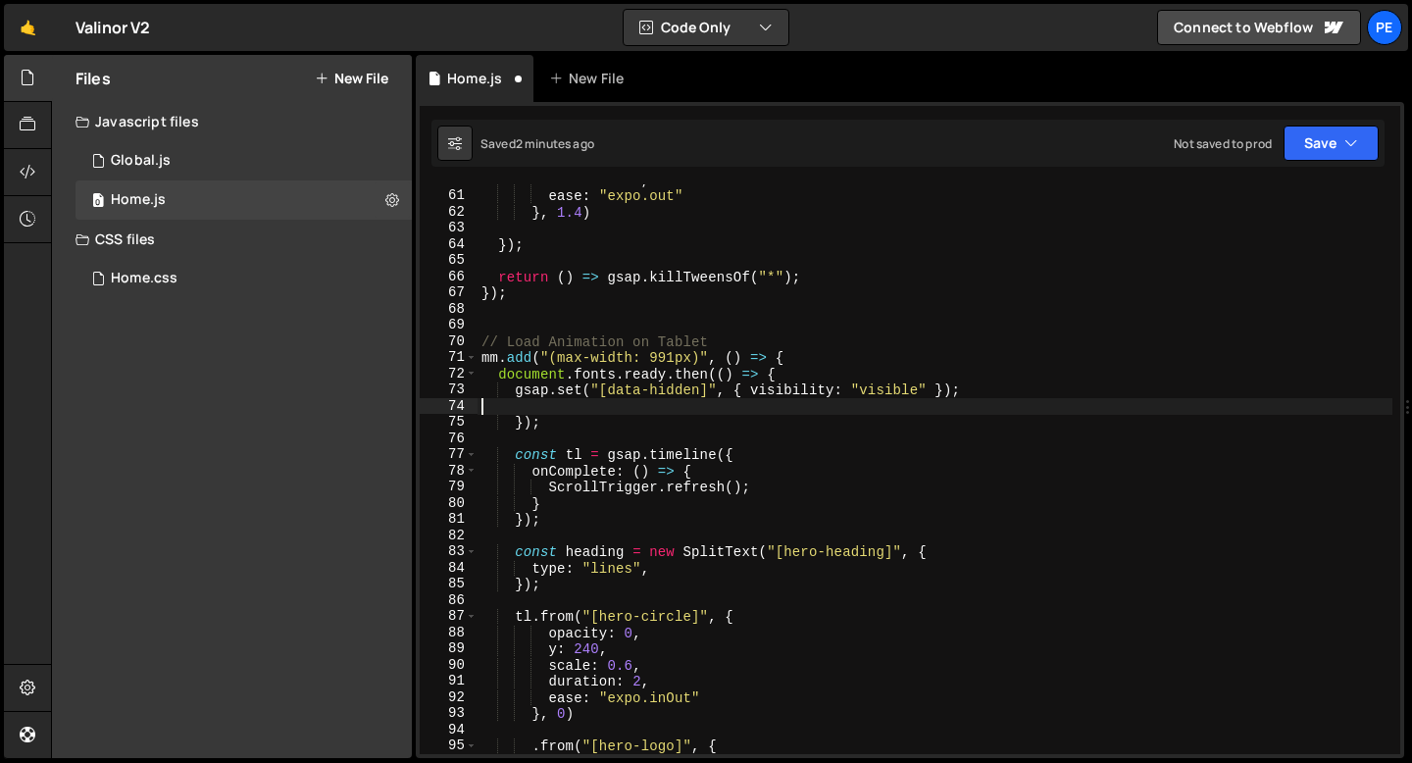
type textarea "gsap.set("[data-hidden]", { visibility: "visible" });"
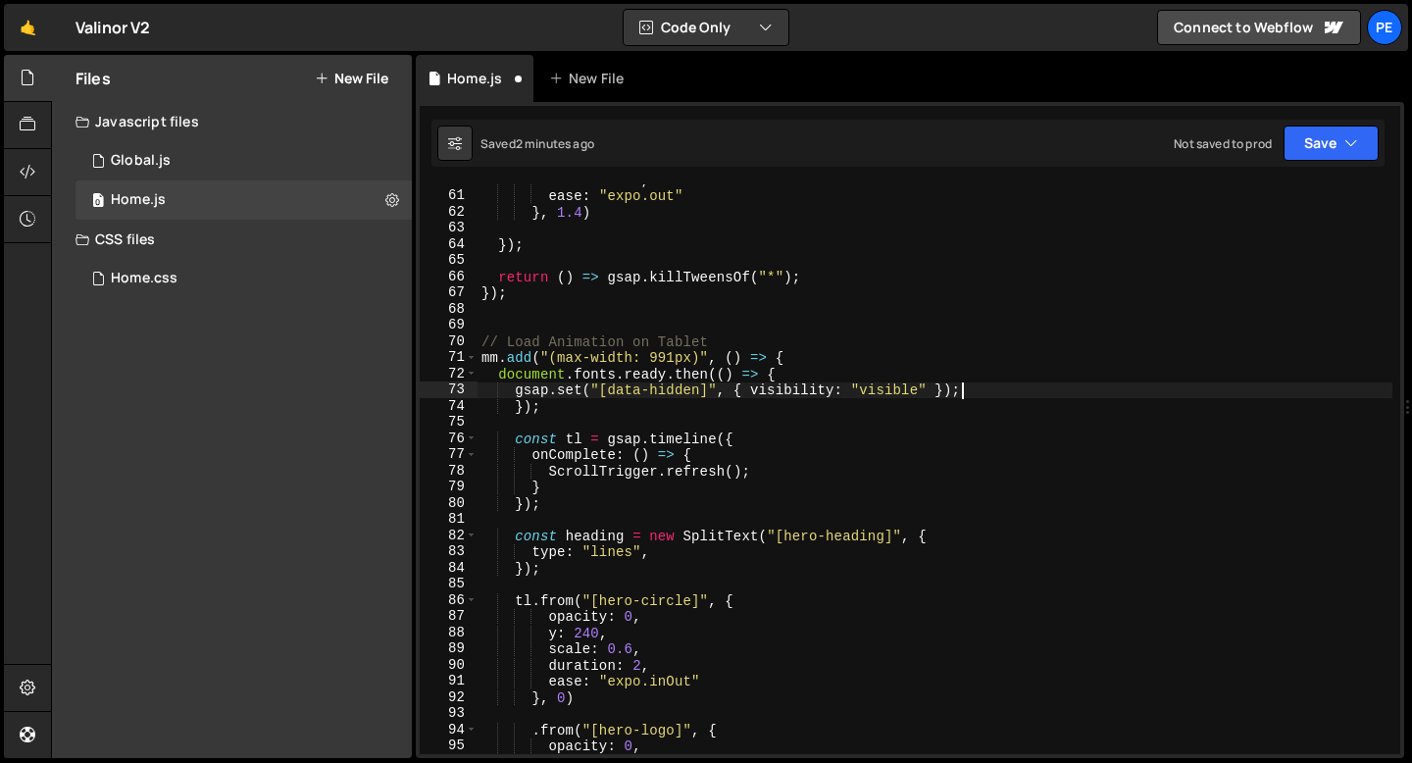
click at [614, 424] on div "duration : 1 , ease : "expo.out" } , 1.4 ) }) ; return ( ) => gsap . killTweens…" at bounding box center [935, 473] width 915 height 602
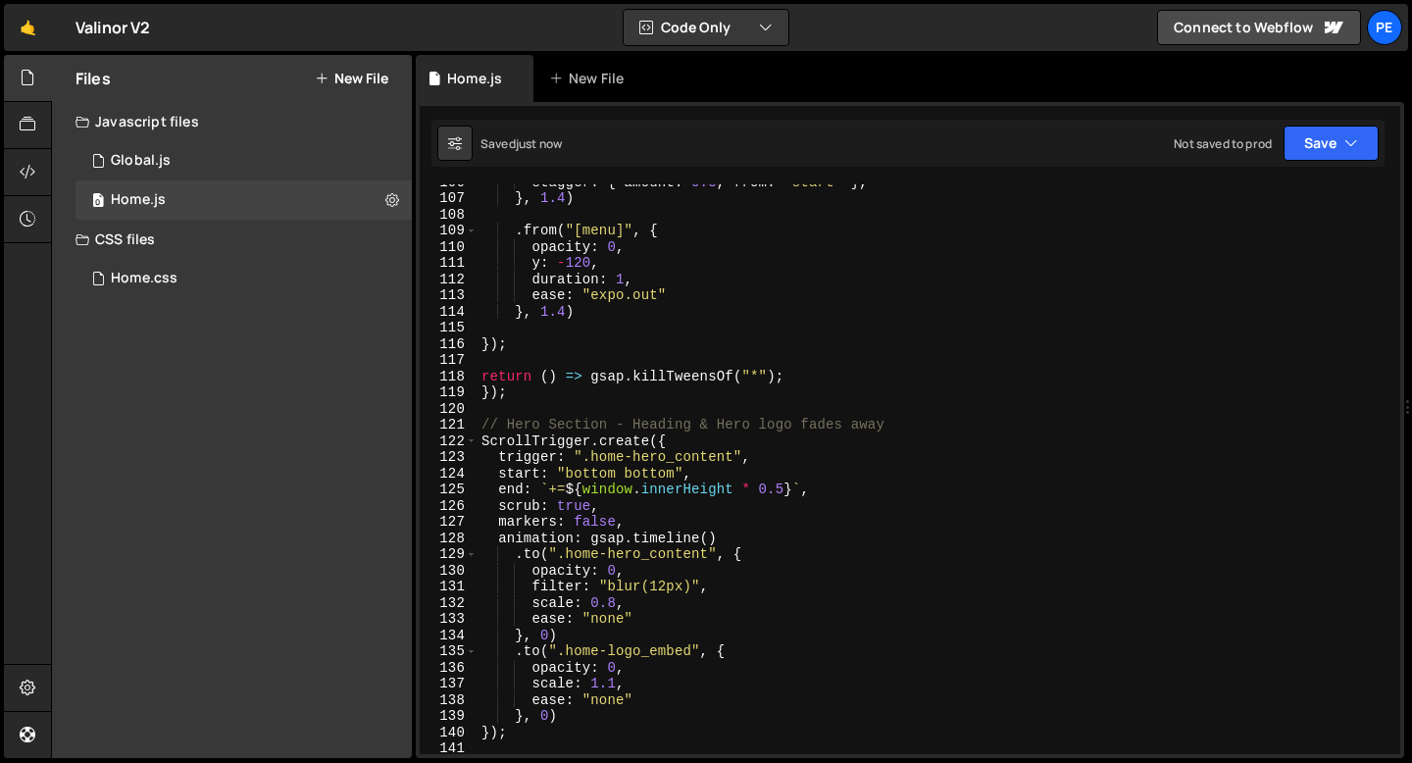
scroll to position [1709, 0]
click at [521, 350] on div "stagger : { amount : 0.3 , from : "start" } , } , 1.4 ) . from ( "[menu]" , { o…" at bounding box center [935, 475] width 915 height 602
click at [513, 396] on div "stagger : { amount : 0.3 , from : "start" } , } , 1.4 ) . from ( "[menu]" , { o…" at bounding box center [935, 475] width 915 height 602
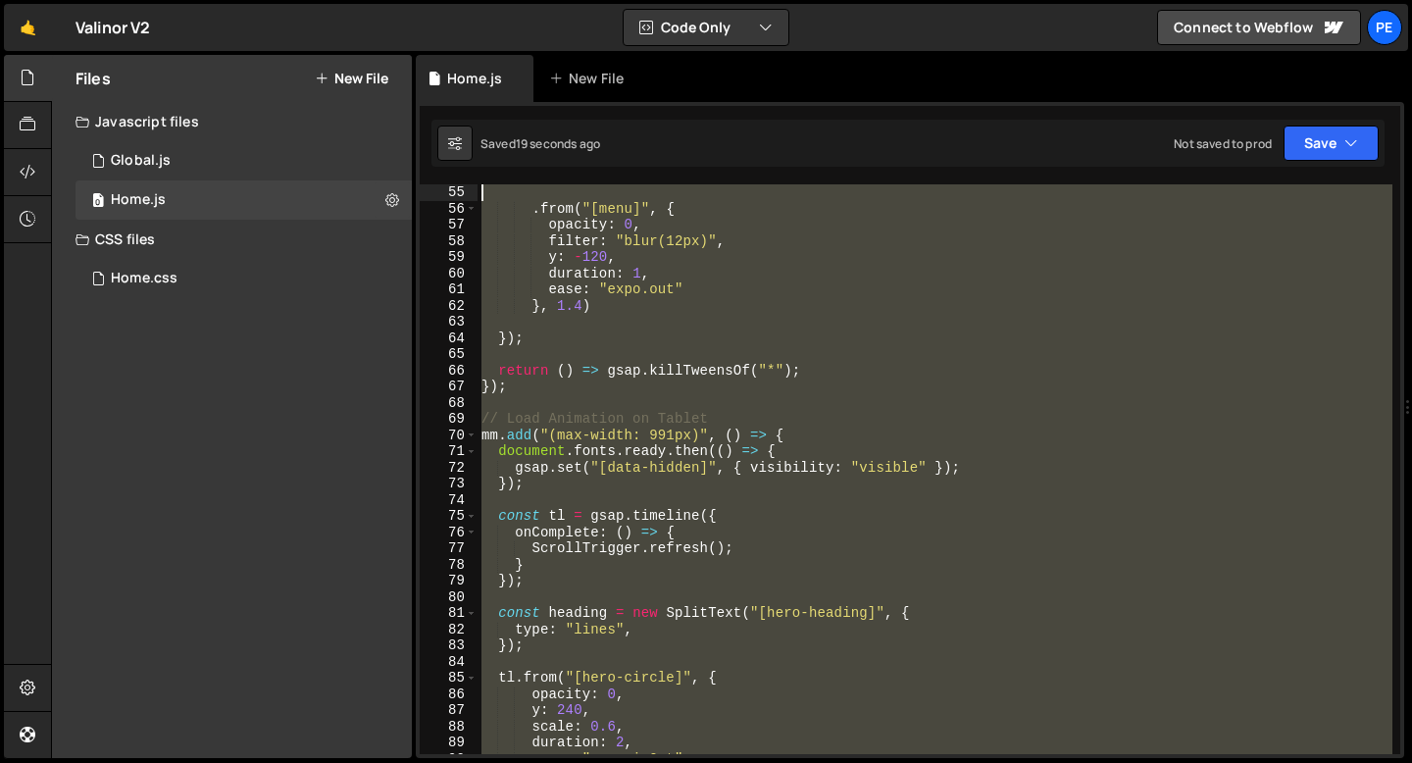
scroll to position [728, 0]
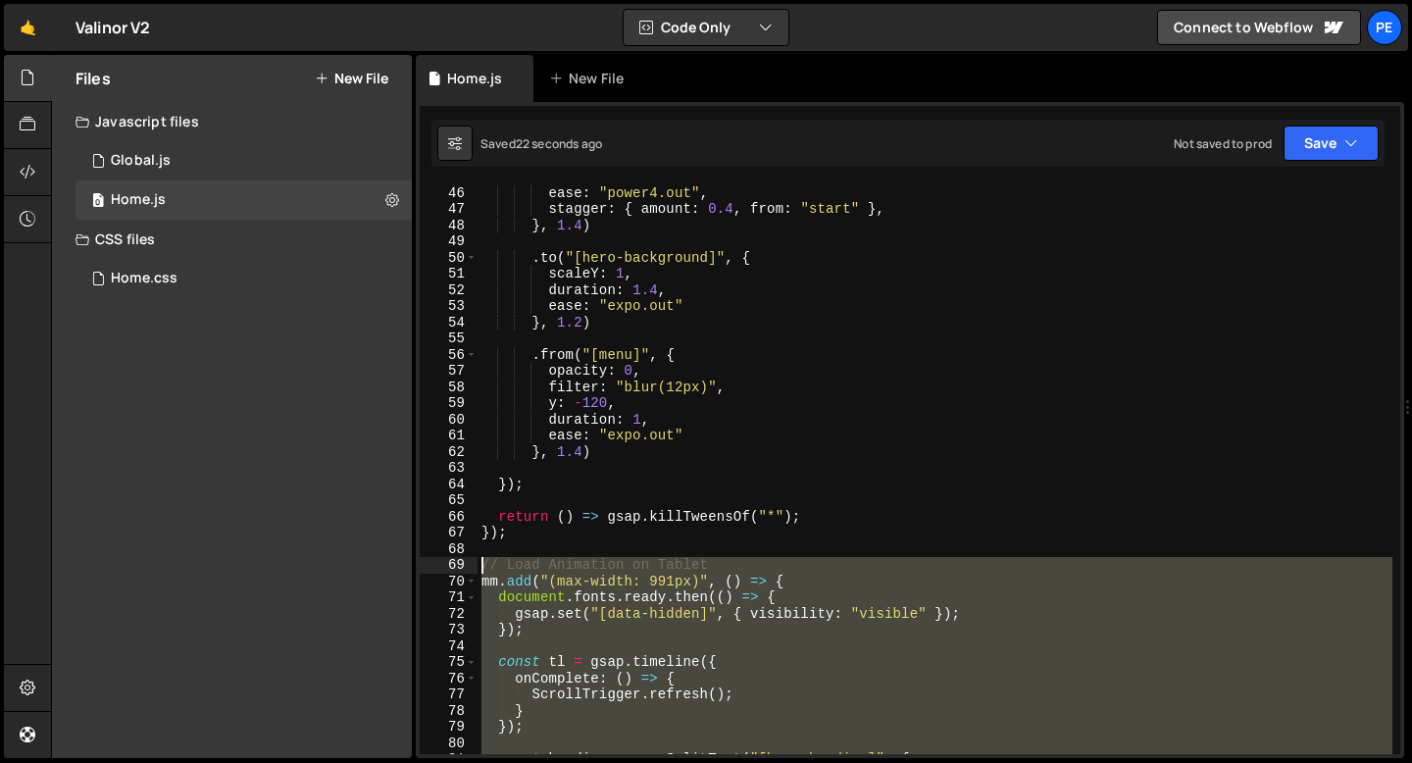
drag, startPoint x: 509, startPoint y: 396, endPoint x: 470, endPoint y: 564, distance: 172.2
click at [470, 565] on div "}); 46 47 48 49 50 51 52 53 54 55 56 57 58 59 60 61 62 63 64 65 66 67 68 69 70 …" at bounding box center [910, 469] width 981 height 570
type textarea "// Load Animation on Tablet mm.add("(max-width: 991px)", () => {"
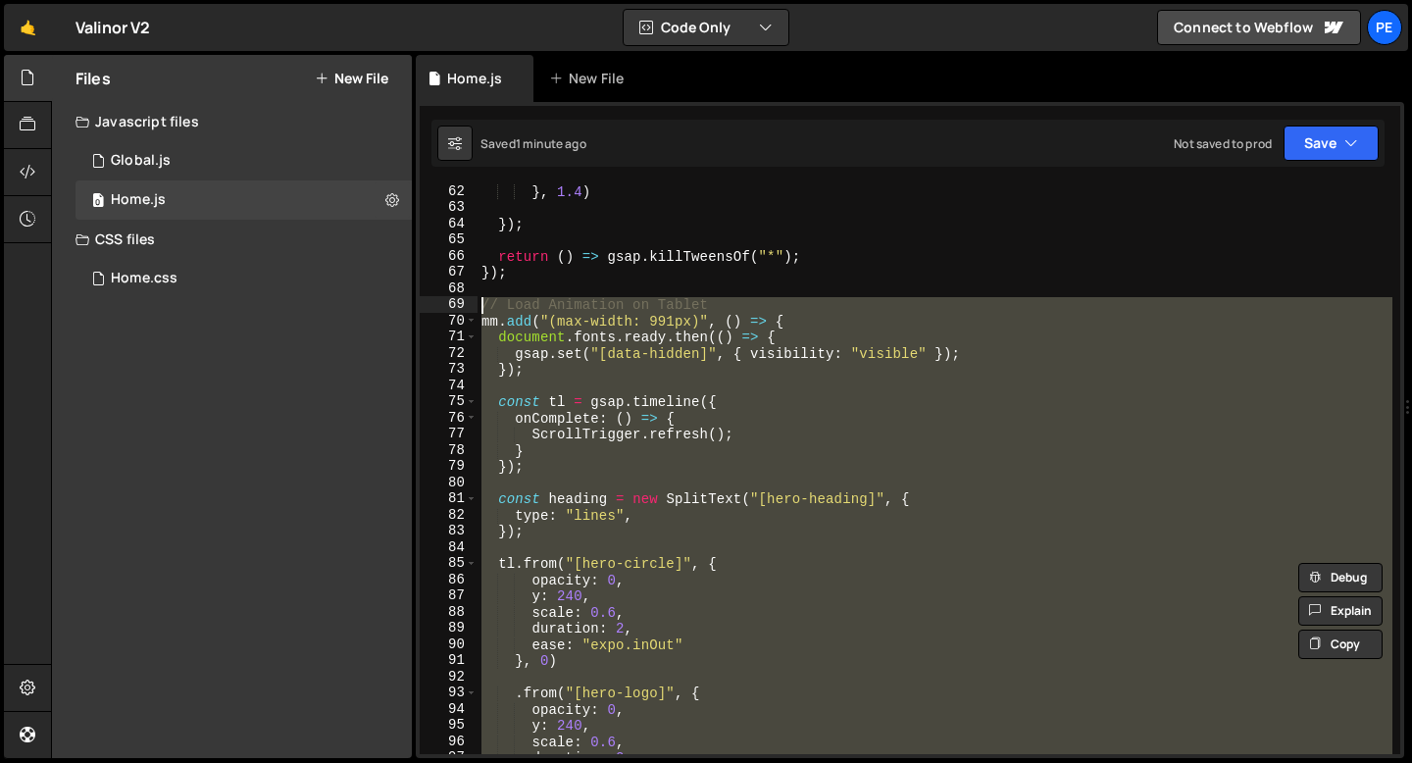
scroll to position [987, 0]
paste textarea
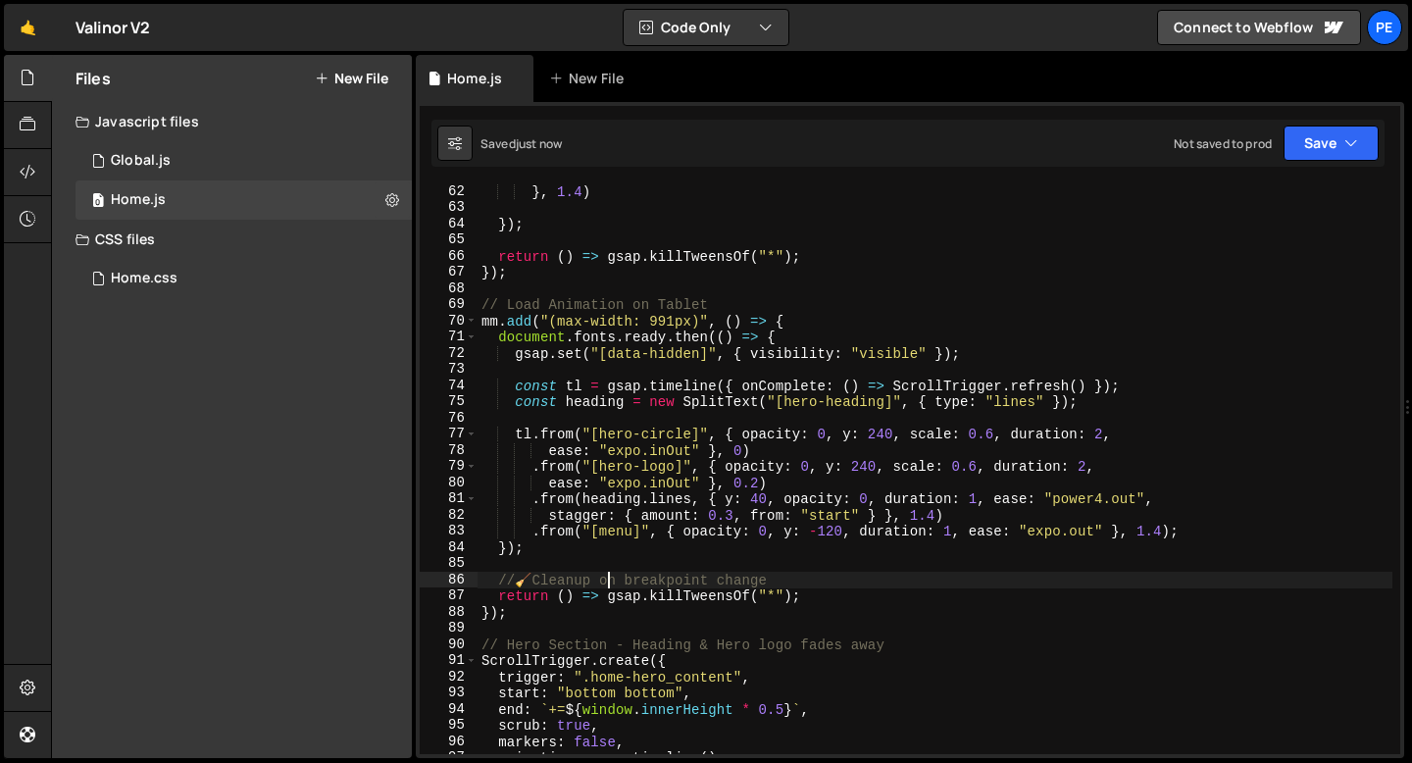
click at [609, 577] on div "} , 1.4 ) }) ; return ( ) => gsap . killTweensOf ( "*" ) ; }) ; // Load Animati…" at bounding box center [935, 484] width 915 height 602
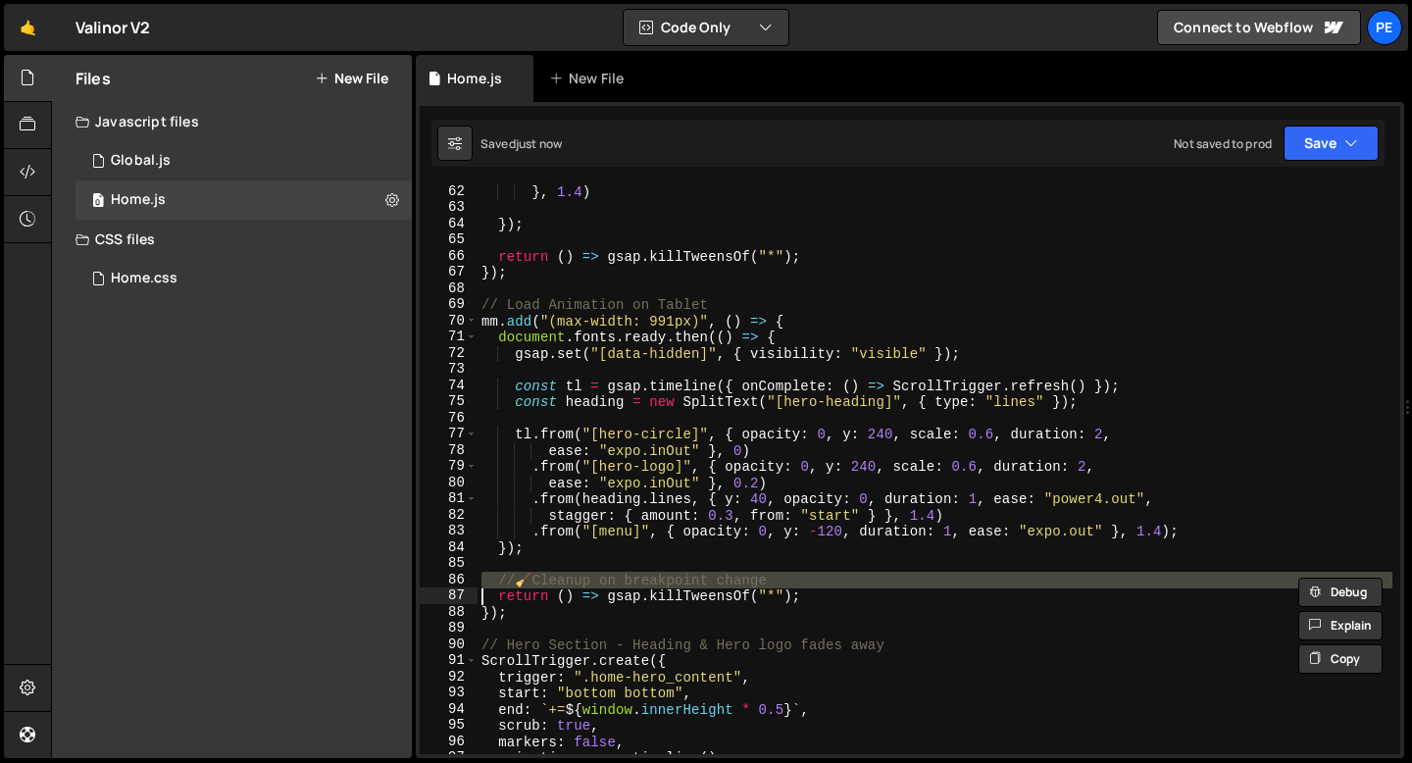
click at [609, 577] on div "} , 1.4 ) }) ; return ( ) => gsap . killTweensOf ( "*" ) ; }) ; // Load Animati…" at bounding box center [935, 484] width 915 height 602
type textarea "return () => gsap.killTweensOf("*");"
